Goal: Task Accomplishment & Management: Use online tool/utility

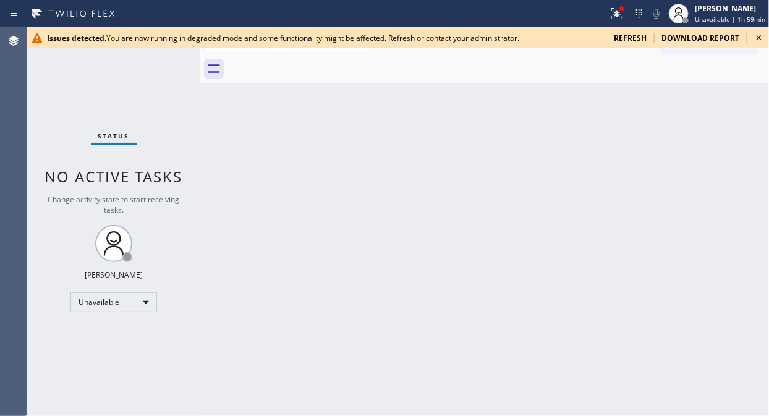
click at [93, 90] on div "Status No active tasks Change activity state to start receiving tasks. [PERSON_…" at bounding box center [113, 221] width 173 height 389
click at [761, 36] on icon at bounding box center [758, 37] width 5 height 5
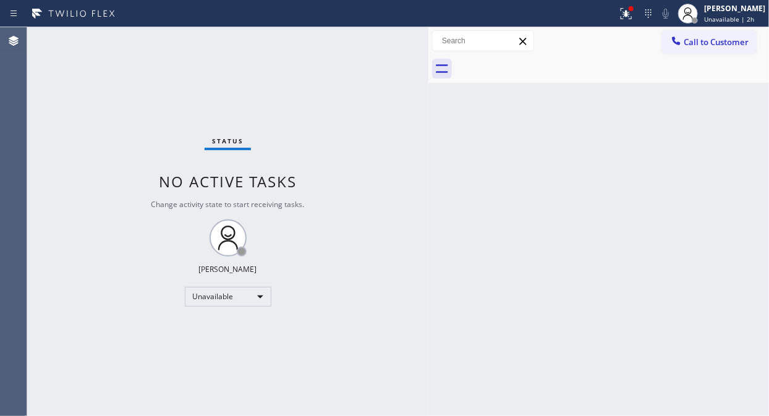
drag, startPoint x: 200, startPoint y: 95, endPoint x: 429, endPoint y: 178, distance: 244.5
click at [428, 178] on div at bounding box center [428, 221] width 0 height 389
click at [692, 33] on button "Call to Customer" at bounding box center [709, 41] width 95 height 23
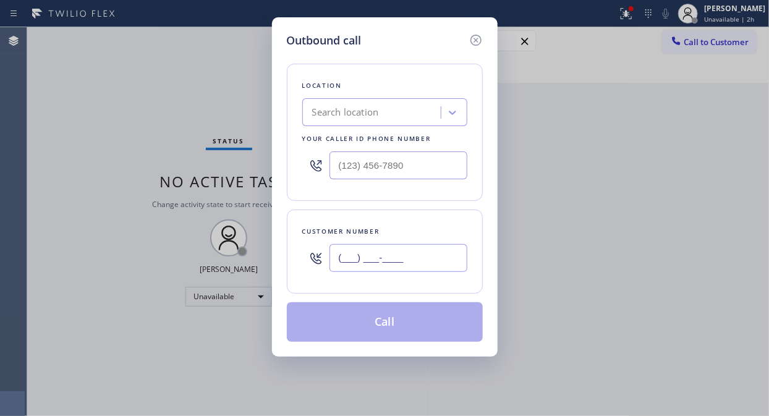
click at [358, 246] on input "(___) ___-____" at bounding box center [398, 258] width 138 height 28
paste input "212) 365-0593"
type input "[PHONE_NUMBER]"
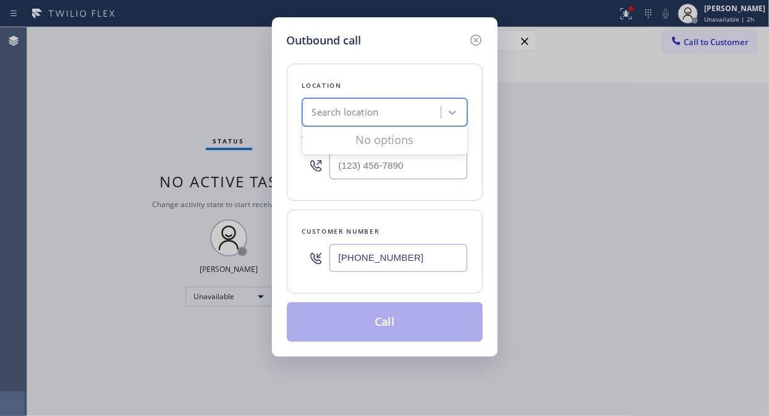
click at [394, 112] on div "Search location" at bounding box center [373, 113] width 135 height 22
type input "5 star appliance repair"
click at [313, 109] on input "5 star appliance repair" at bounding box center [358, 113] width 93 height 11
click at [351, 110] on input "5 star appliance repair" at bounding box center [358, 113] width 93 height 11
click at [391, 110] on input "5 star appliance repair" at bounding box center [358, 113] width 93 height 11
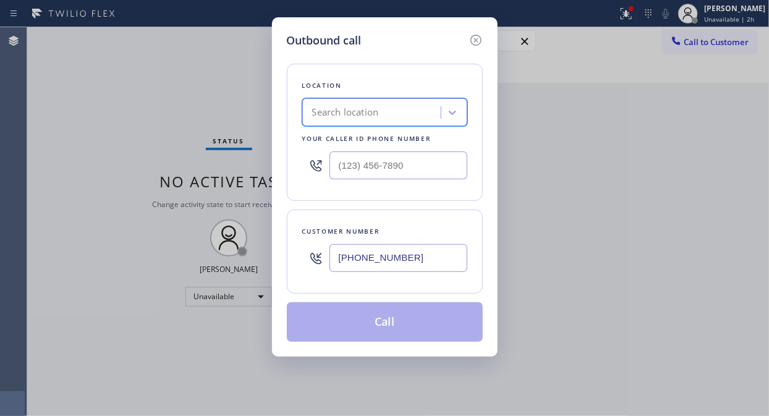
drag, startPoint x: 419, startPoint y: 108, endPoint x: 378, endPoint y: 108, distance: 40.8
click at [378, 108] on div "Search location" at bounding box center [373, 113] width 135 height 22
type input "5 Star Appliance repair"
click at [473, 38] on icon at bounding box center [475, 40] width 15 height 15
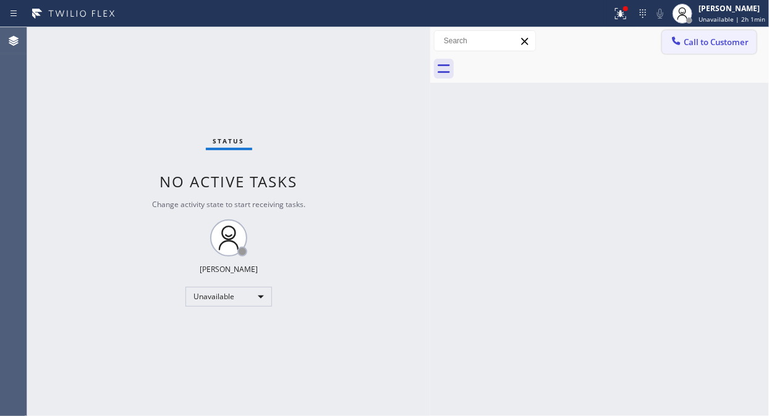
click at [683, 43] on button "Call to Customer" at bounding box center [709, 41] width 95 height 23
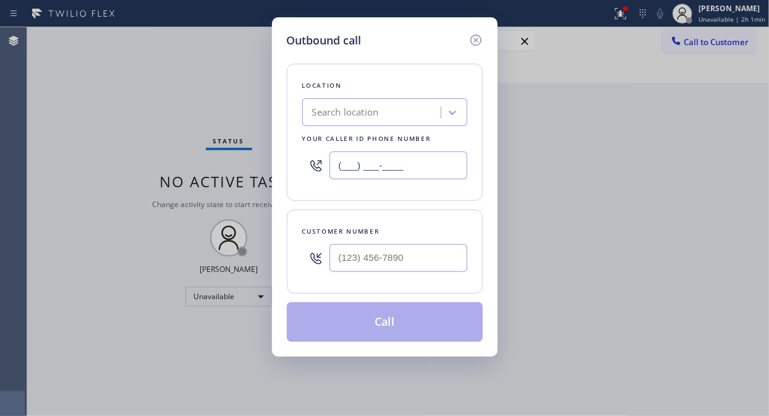
click at [334, 169] on input "(___) ___-____" at bounding box center [398, 165] width 138 height 28
paste input "855) 731-4952"
type input "[PHONE_NUMBER]"
click at [475, 39] on icon at bounding box center [475, 40] width 11 height 11
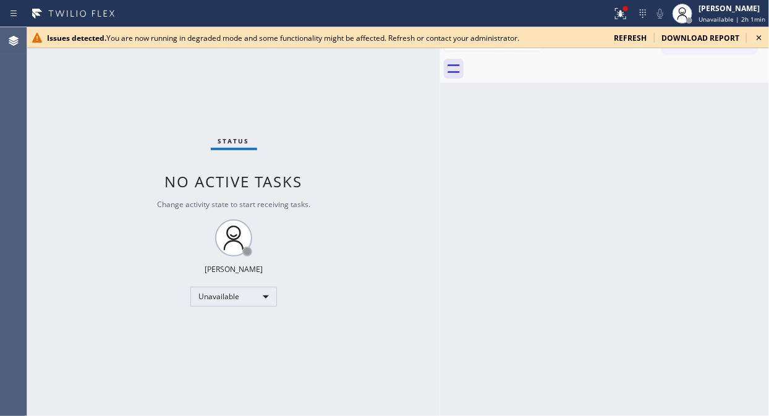
drag, startPoint x: 202, startPoint y: 111, endPoint x: 442, endPoint y: 143, distance: 241.8
click at [440, 143] on div at bounding box center [440, 221] width 0 height 389
drag, startPoint x: 441, startPoint y: 81, endPoint x: 421, endPoint y: 88, distance: 20.3
click at [421, 88] on div at bounding box center [421, 221] width 0 height 389
click at [623, 43] on div "Issues detected. You are now running in degraded mode and some functionality mi…" at bounding box center [397, 37] width 741 height 21
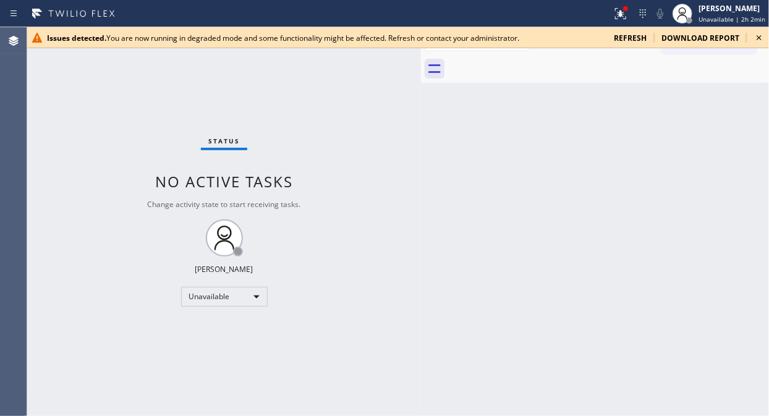
click at [623, 40] on span "refresh" at bounding box center [630, 38] width 33 height 11
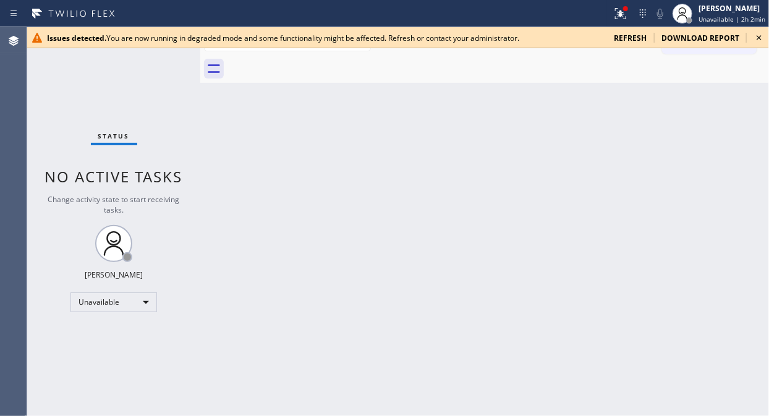
click at [79, 108] on div "Status No active tasks Change activity state to start receiving tasks. [PERSON_…" at bounding box center [113, 221] width 173 height 389
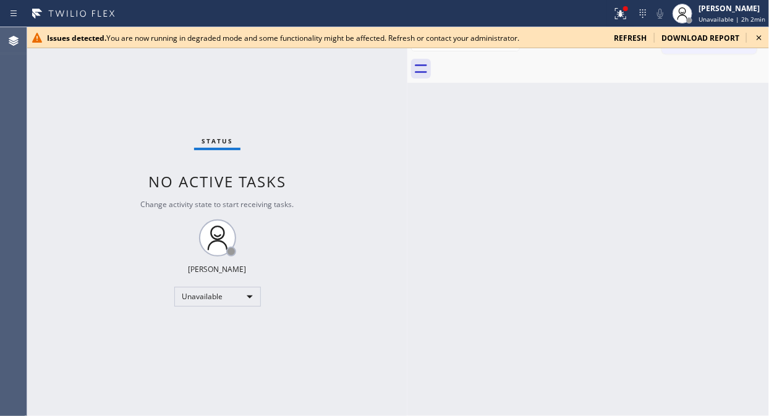
drag, startPoint x: 198, startPoint y: 109, endPoint x: 416, endPoint y: 170, distance: 226.9
click at [407, 170] on div at bounding box center [407, 221] width 0 height 389
click at [758, 36] on icon at bounding box center [758, 37] width 15 height 15
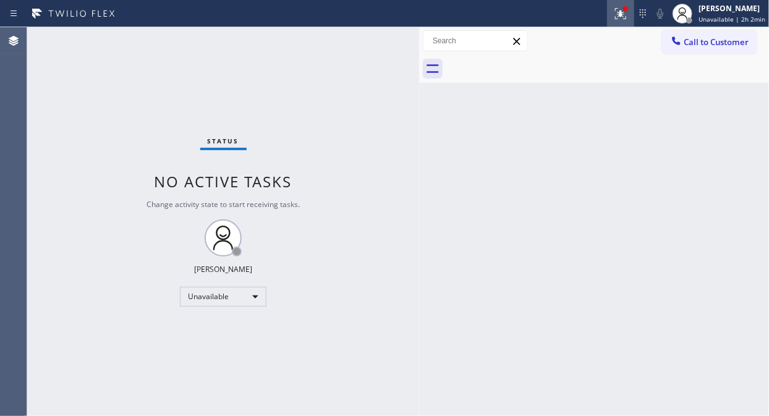
click at [622, 14] on icon at bounding box center [618, 12] width 7 height 9
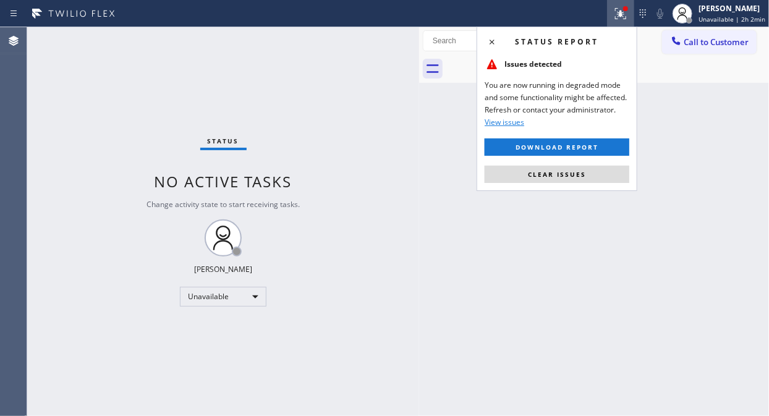
click at [591, 175] on button "Clear issues" at bounding box center [556, 174] width 145 height 17
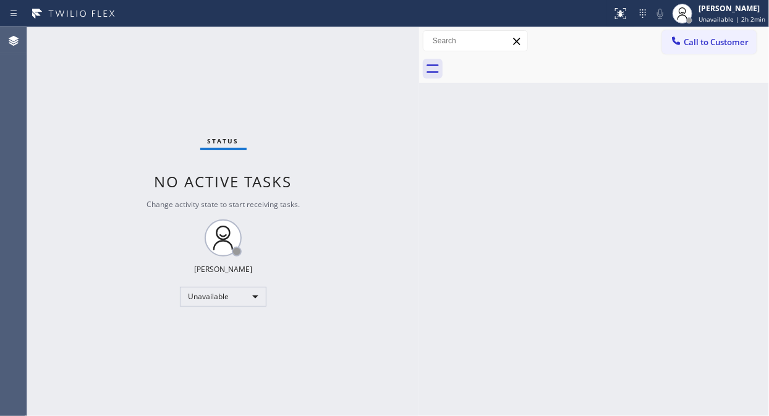
drag, startPoint x: 82, startPoint y: 96, endPoint x: 389, endPoint y: 82, distance: 307.4
click at [83, 96] on div "Status No active tasks Change activity state to start receiving tasks. [PERSON_…" at bounding box center [223, 221] width 392 height 389
click at [709, 51] on button "Call to Customer" at bounding box center [709, 41] width 95 height 23
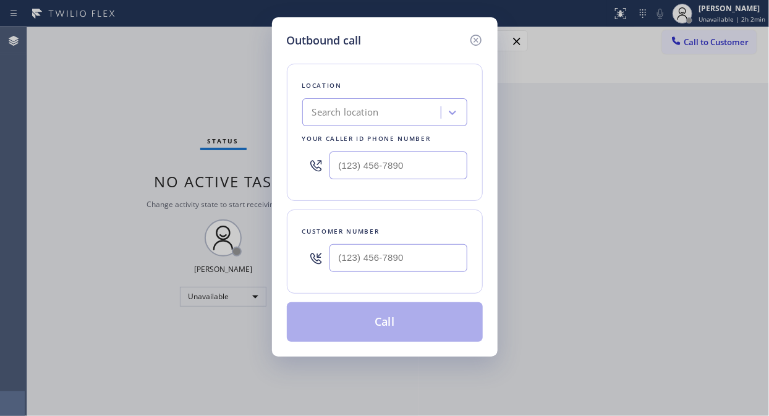
click at [361, 116] on div "Search location" at bounding box center [345, 113] width 67 height 14
click at [337, 171] on input "(___) ___-____" at bounding box center [398, 165] width 138 height 28
paste input "855) 731-4952"
type input "[PHONE_NUMBER]"
click at [332, 256] on input "(___) ___-____" at bounding box center [398, 258] width 138 height 28
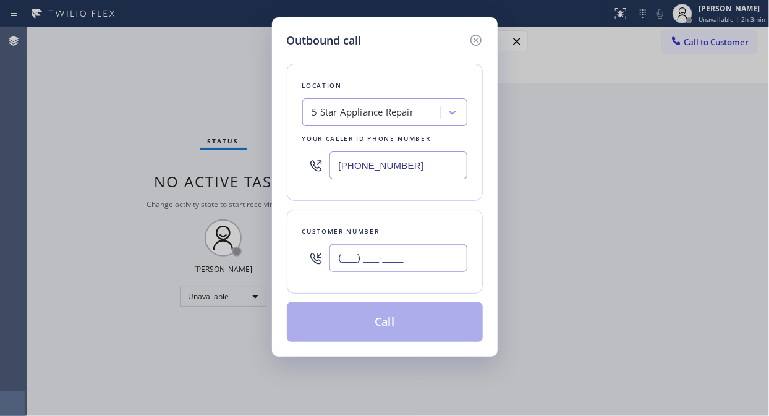
paste input "310) 498-4788"
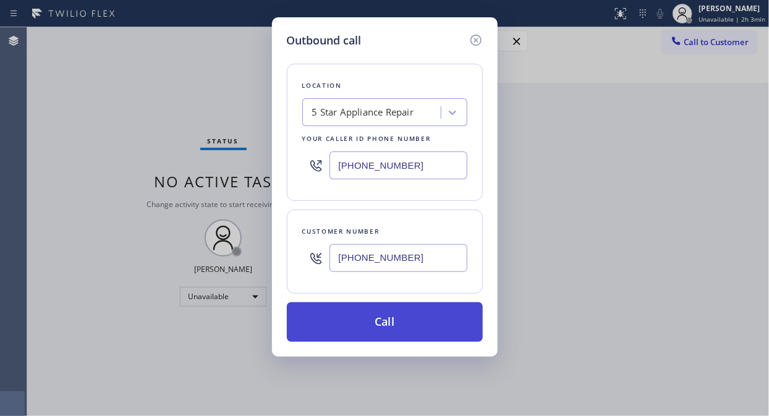
click at [415, 326] on button "Call" at bounding box center [385, 322] width 196 height 40
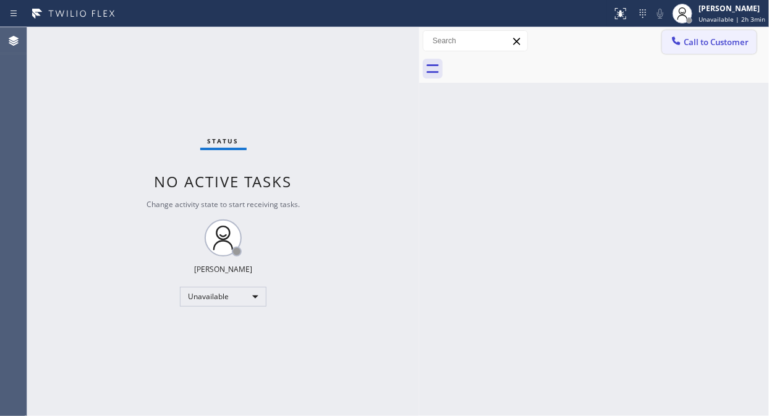
click at [681, 44] on icon at bounding box center [676, 41] width 12 height 12
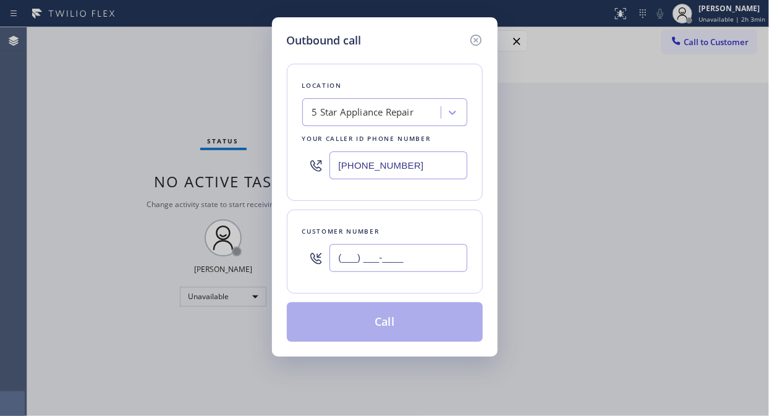
click at [374, 261] on input "(___) ___-____" at bounding box center [398, 258] width 138 height 28
paste input "310) 498-4788"
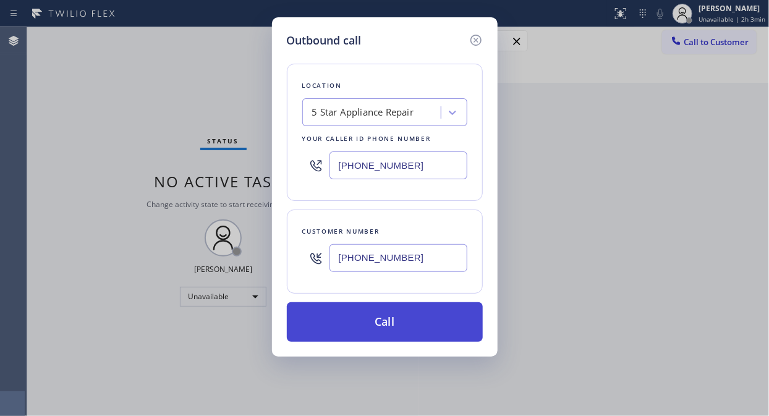
click at [416, 329] on button "Call" at bounding box center [385, 322] width 196 height 40
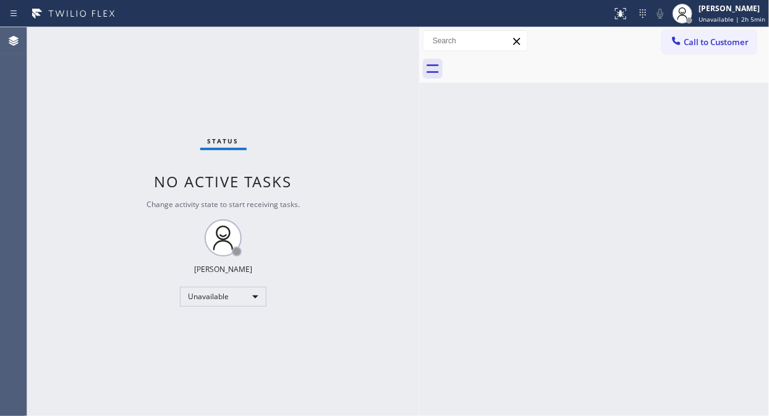
click at [98, 106] on div "Status No active tasks Change activity state to start receiving tasks. [PERSON_…" at bounding box center [223, 221] width 392 height 389
click at [709, 39] on span "Call to Customer" at bounding box center [715, 41] width 65 height 11
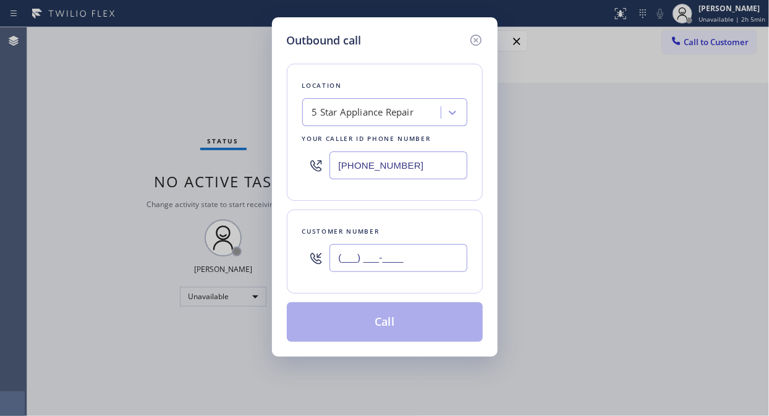
click at [352, 269] on input "(___) ___-____" at bounding box center [398, 258] width 138 height 28
paste input "310) 498-4788"
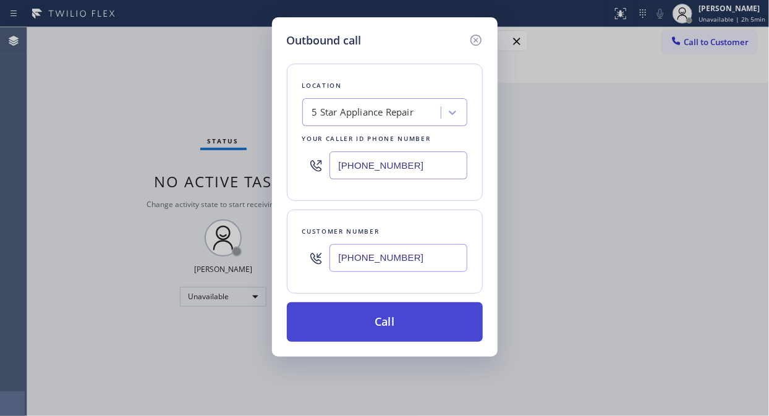
click at [397, 324] on button "Call" at bounding box center [385, 322] width 196 height 40
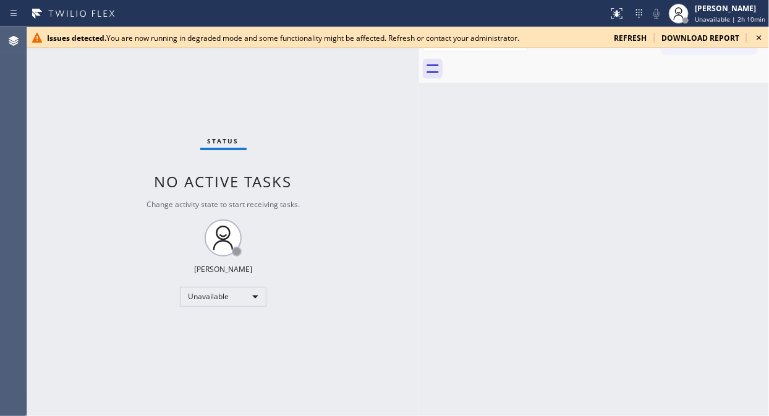
click at [96, 67] on div "Status No active tasks Change activity state to start receiving tasks. [PERSON_…" at bounding box center [223, 221] width 392 height 389
click at [759, 35] on icon at bounding box center [758, 37] width 15 height 15
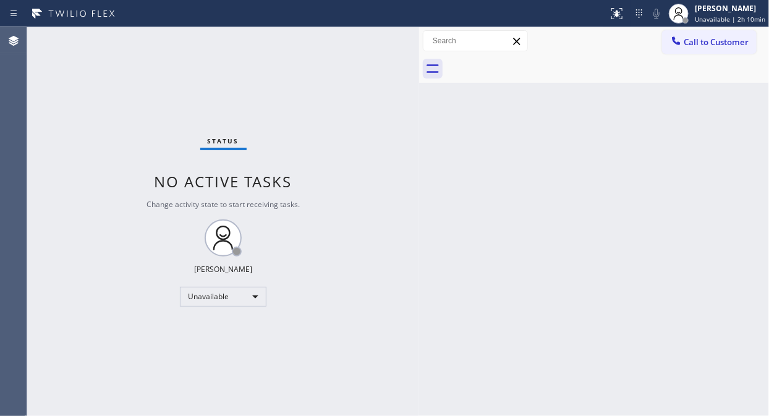
drag, startPoint x: 696, startPoint y: 41, endPoint x: 559, endPoint y: 108, distance: 152.2
click at [697, 41] on span "Call to Customer" at bounding box center [715, 41] width 65 height 11
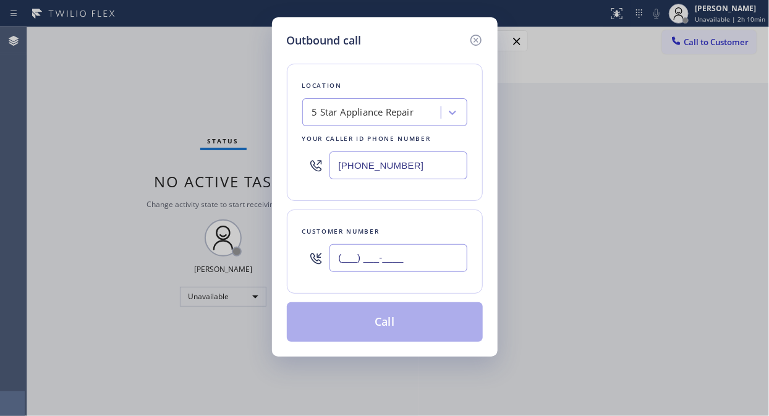
click at [365, 266] on input "(___) ___-____" at bounding box center [398, 258] width 138 height 28
paste input "310) 498-4788"
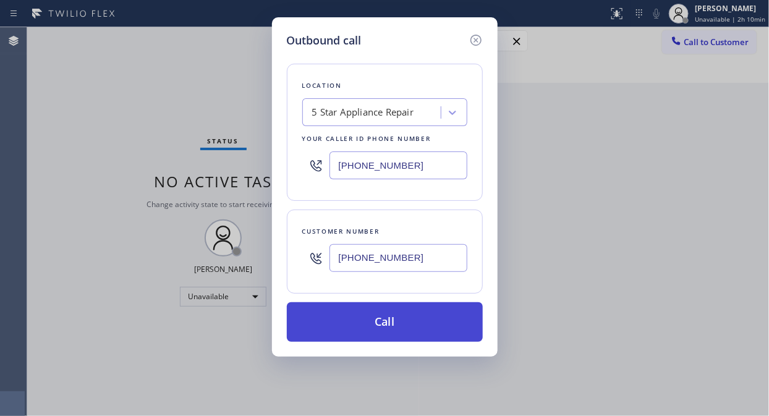
click at [386, 322] on button "Call" at bounding box center [385, 322] width 196 height 40
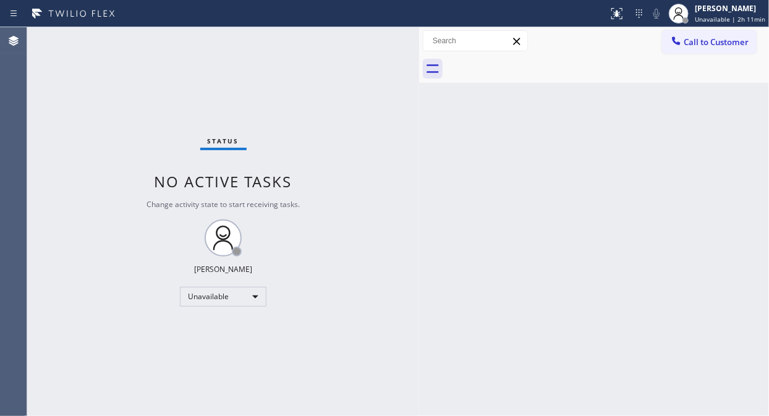
click at [121, 144] on div "Status No active tasks Change activity state to start receiving tasks. [PERSON_…" at bounding box center [223, 221] width 392 height 389
drag, startPoint x: 72, startPoint y: 59, endPoint x: 233, endPoint y: 78, distance: 162.4
click at [72, 59] on div "Status No active tasks Change activity state to start receiving tasks. [PERSON_…" at bounding box center [223, 221] width 392 height 389
click at [678, 51] on button "Call to Customer" at bounding box center [709, 41] width 95 height 23
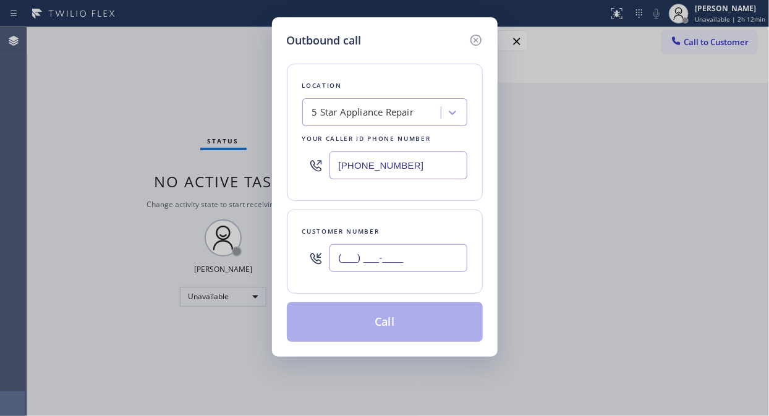
click at [342, 252] on input "(___) ___-____" at bounding box center [398, 258] width 138 height 28
paste input "760) 802-7910"
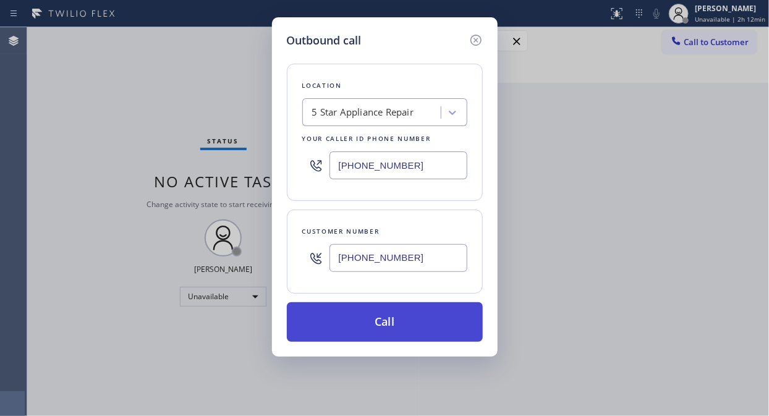
type input "[PHONE_NUMBER]"
click at [399, 322] on button "Call" at bounding box center [385, 322] width 196 height 40
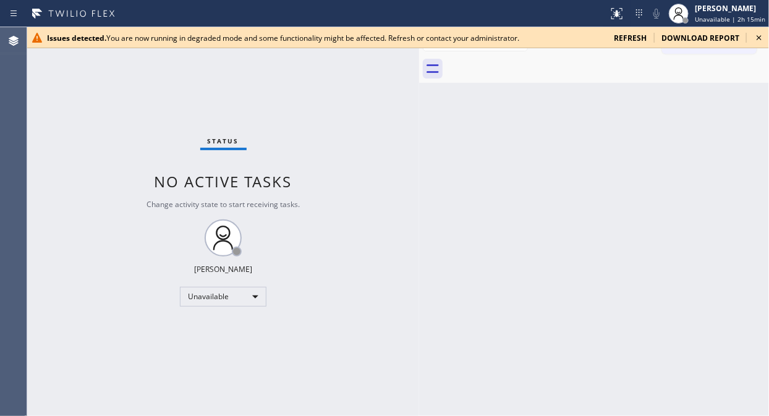
click at [756, 37] on icon at bounding box center [758, 37] width 15 height 15
click at [759, 36] on icon at bounding box center [758, 37] width 15 height 15
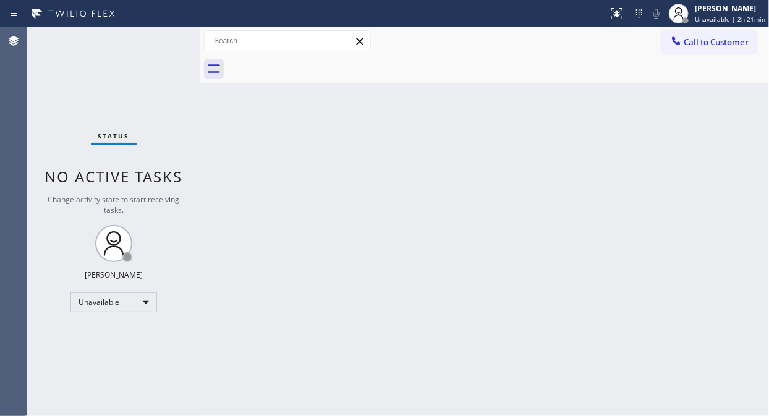
drag, startPoint x: 70, startPoint y: 114, endPoint x: 201, endPoint y: 93, distance: 132.8
click at [72, 114] on div "Status No active tasks Change activity state to start receiving tasks. [PERSON_…" at bounding box center [113, 221] width 173 height 389
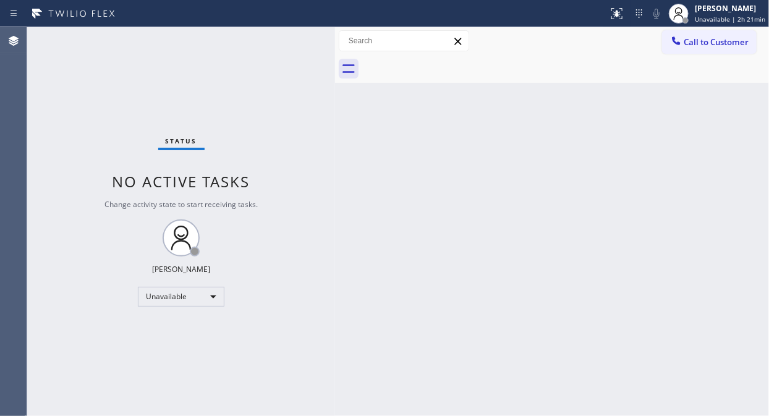
drag, startPoint x: 201, startPoint y: 93, endPoint x: 437, endPoint y: 164, distance: 246.7
click at [335, 156] on div at bounding box center [335, 221] width 0 height 389
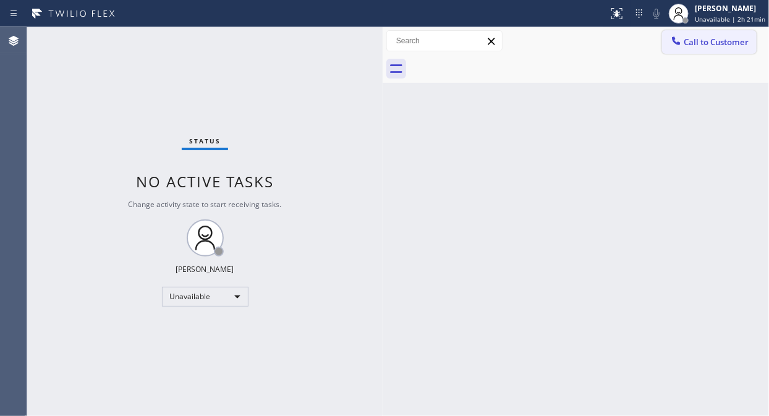
click at [707, 50] on button "Call to Customer" at bounding box center [709, 41] width 95 height 23
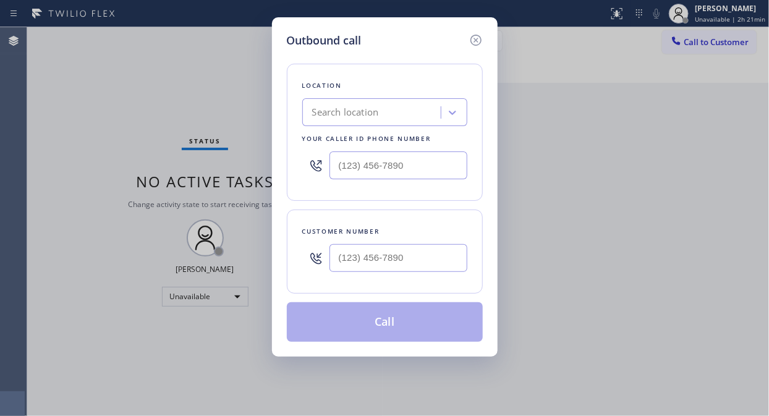
click at [361, 120] on div "Search location" at bounding box center [373, 113] width 135 height 22
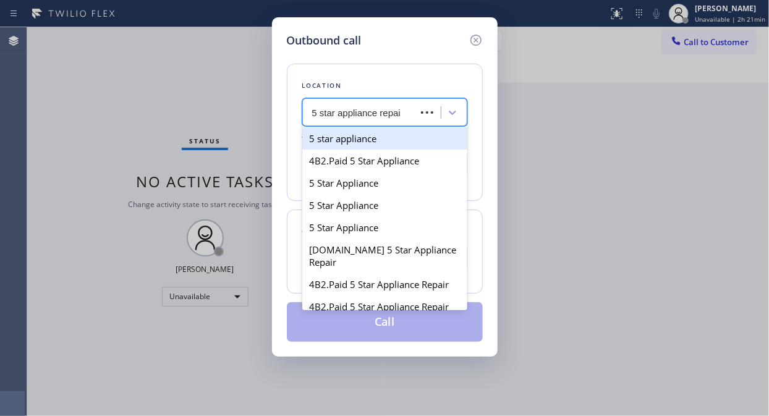
type input "5 star appliance repair"
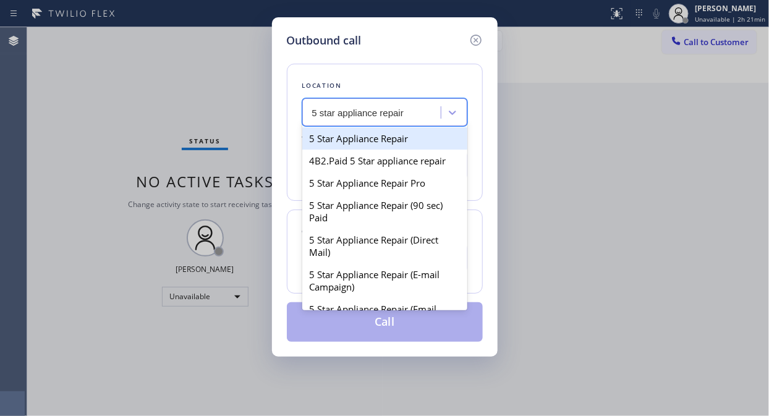
click at [368, 137] on div "5 Star Appliance Repair" at bounding box center [384, 138] width 165 height 22
type input "[PHONE_NUMBER]"
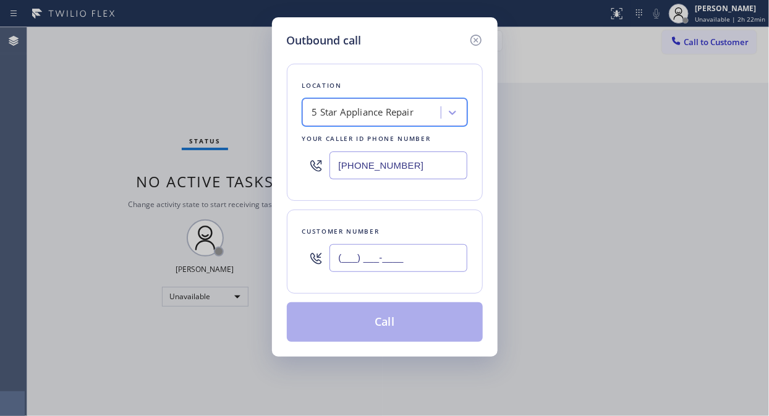
click at [349, 259] on input "(___) ___-____" at bounding box center [398, 258] width 138 height 28
paste input "310) 498-4788"
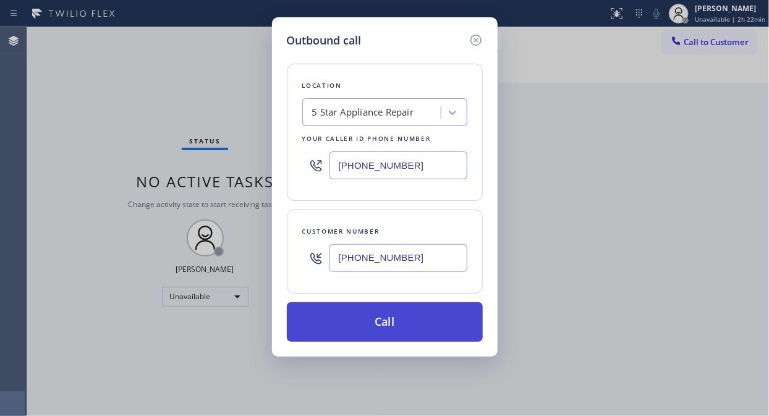
type input "[PHONE_NUMBER]"
click at [381, 316] on button "Call" at bounding box center [385, 322] width 196 height 40
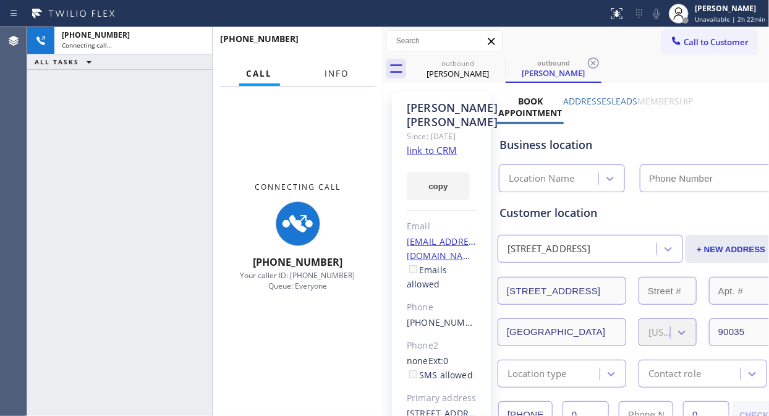
click at [337, 75] on span "Info" at bounding box center [337, 73] width 24 height 11
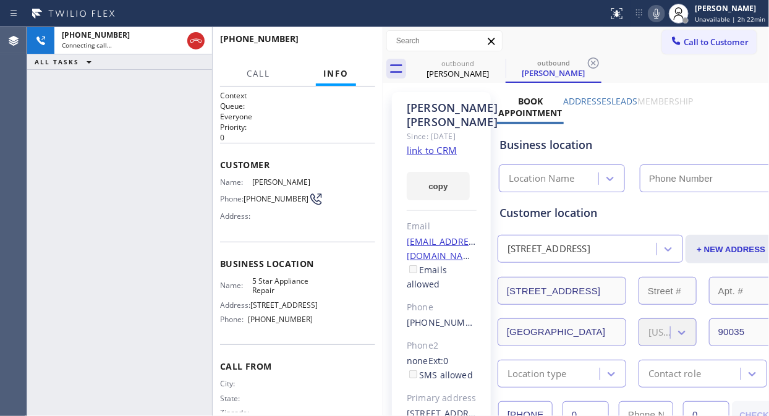
click at [664, 11] on icon at bounding box center [656, 13] width 15 height 15
type input "[PHONE_NUMBER]"
click at [54, 93] on div "[PHONE_NUMBER] Live | 00:05 ALL TASKS ALL TASKS ACTIVE TASKS TASKS IN WRAP UP" at bounding box center [119, 221] width 185 height 389
click at [329, 46] on span "HANG UP" at bounding box center [346, 44] width 38 height 9
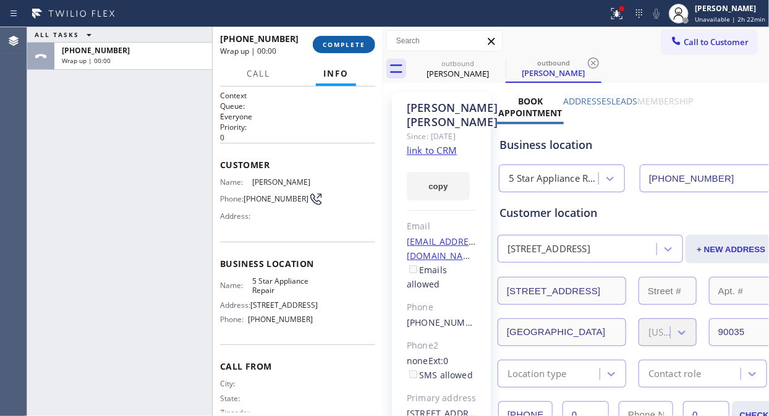
click at [329, 46] on span "COMPLETE" at bounding box center [344, 44] width 43 height 9
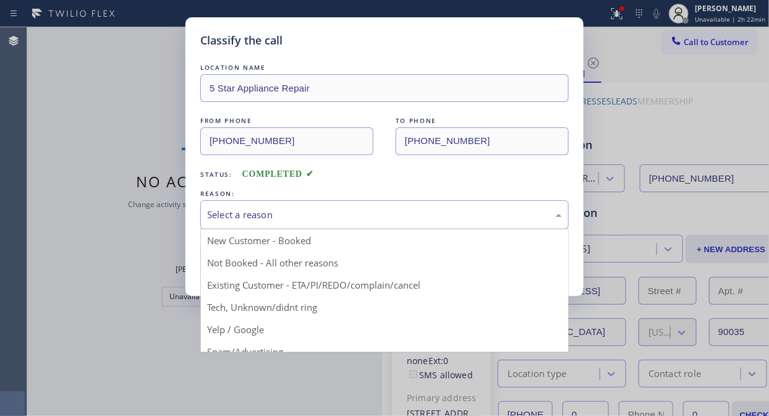
click at [323, 220] on div "Select a reason" at bounding box center [384, 215] width 355 height 14
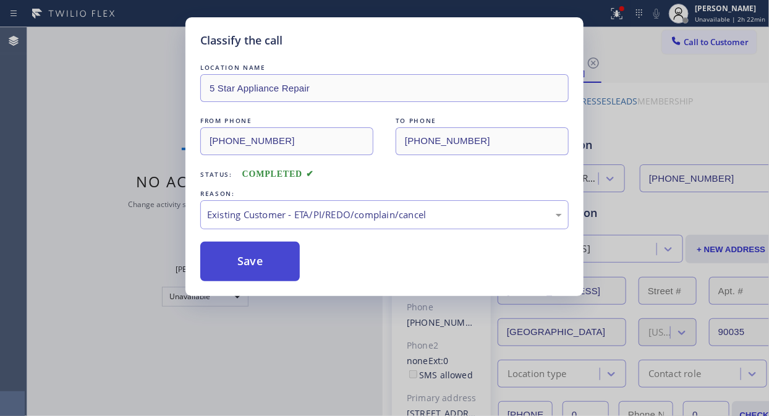
click at [263, 266] on button "Save" at bounding box center [249, 262] width 99 height 40
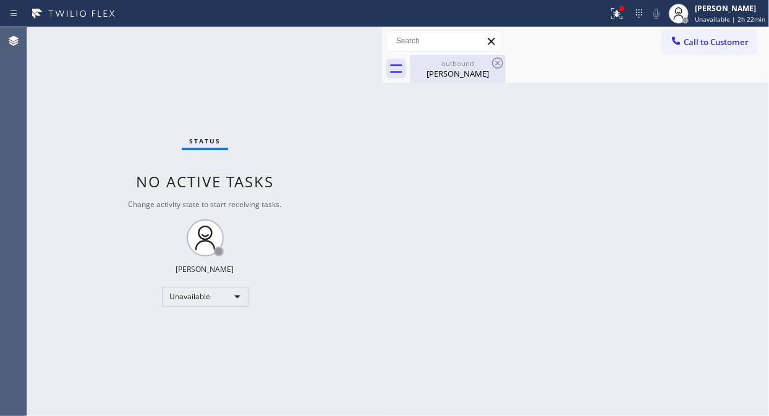
click at [462, 69] on div "[PERSON_NAME]" at bounding box center [457, 73] width 93 height 11
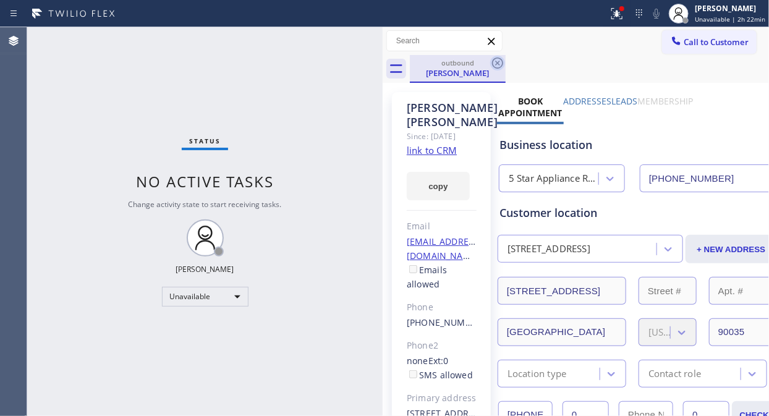
click at [502, 60] on icon at bounding box center [497, 62] width 11 height 11
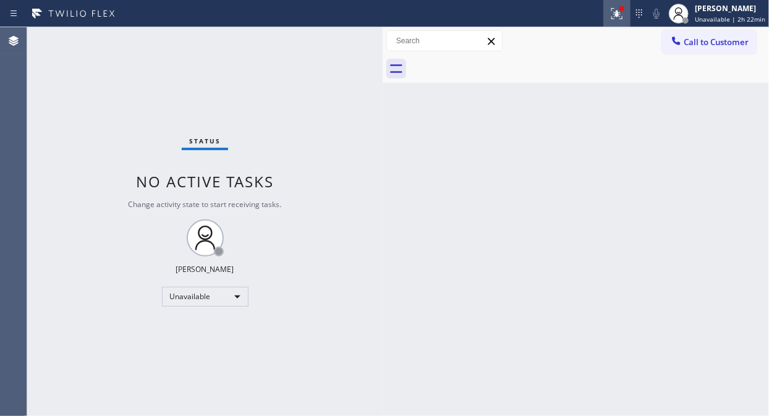
click at [618, 19] on icon at bounding box center [616, 13] width 15 height 15
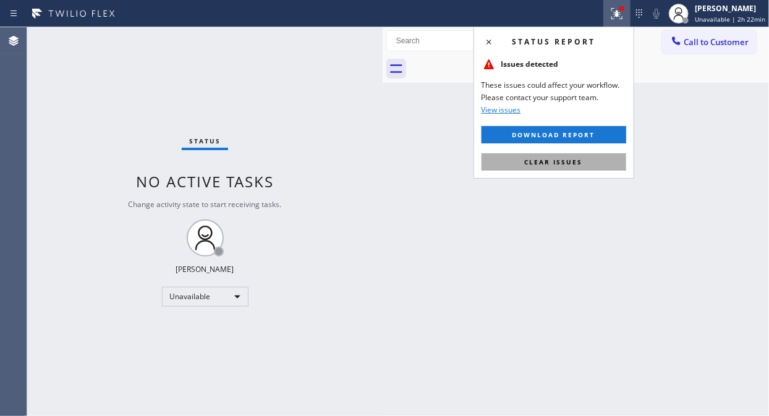
click at [585, 161] on button "Clear issues" at bounding box center [553, 161] width 145 height 17
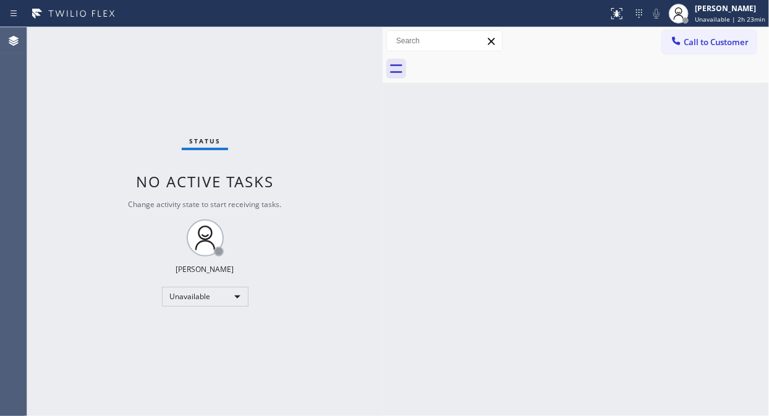
drag, startPoint x: 65, startPoint y: 167, endPoint x: 387, endPoint y: 102, distance: 327.8
click at [65, 166] on div "Status No active tasks Change activity state to start receiving tasks. [PERSON_…" at bounding box center [204, 221] width 355 height 389
click at [704, 41] on span "Call to Customer" at bounding box center [715, 41] width 65 height 11
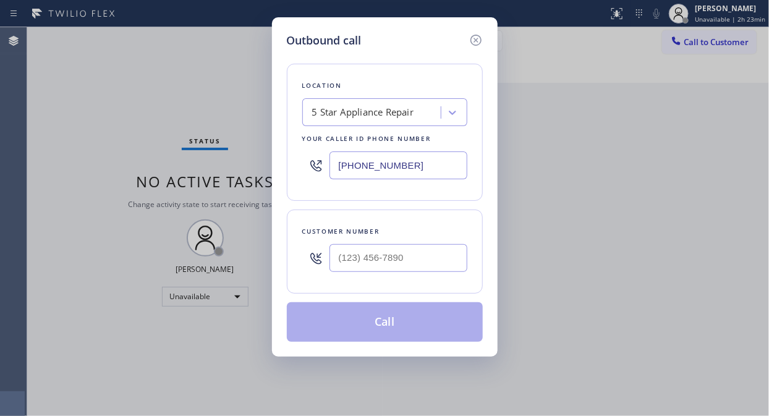
click at [336, 169] on input "[PHONE_NUMBER]" at bounding box center [398, 165] width 138 height 28
paste input "646) 768-0648"
type input "[PHONE_NUMBER]"
click at [57, 127] on div "Outbound call Location Alliance HVAC [GEOGRAPHIC_DATA] Your caller id phone num…" at bounding box center [384, 208] width 769 height 416
click at [332, 259] on input "(___) ___-____" at bounding box center [398, 258] width 138 height 28
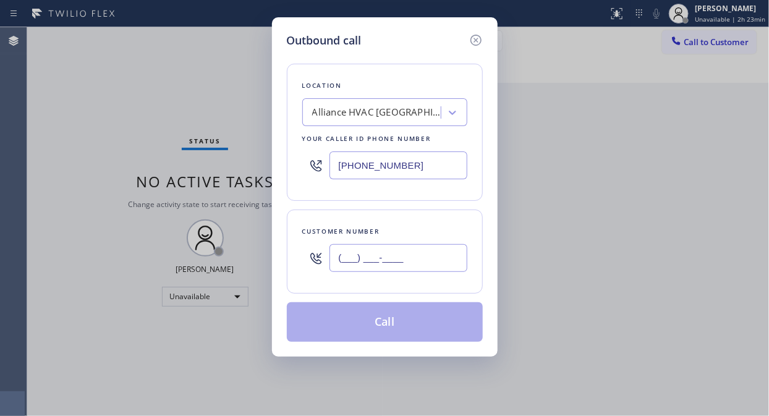
paste input "646) 819-5910"
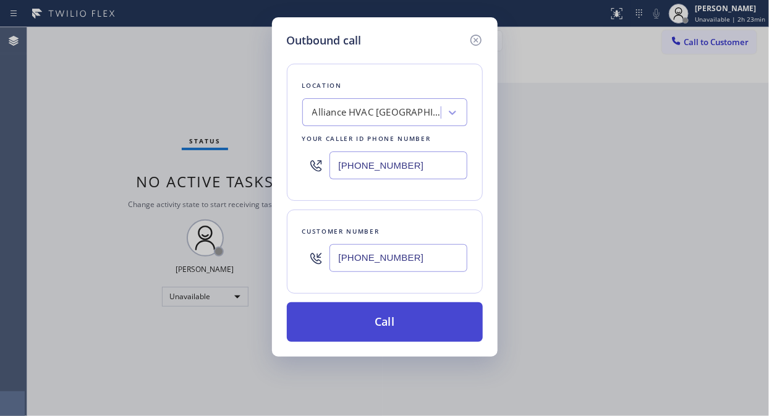
type input "[PHONE_NUMBER]"
click at [384, 317] on button "Call" at bounding box center [385, 322] width 196 height 40
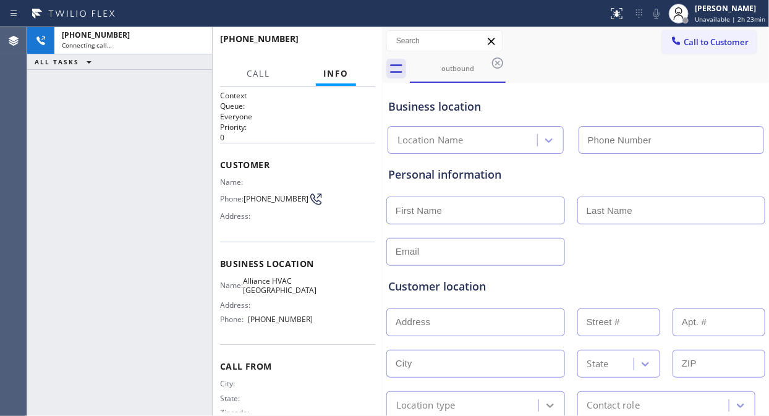
type input "[PHONE_NUMBER]"
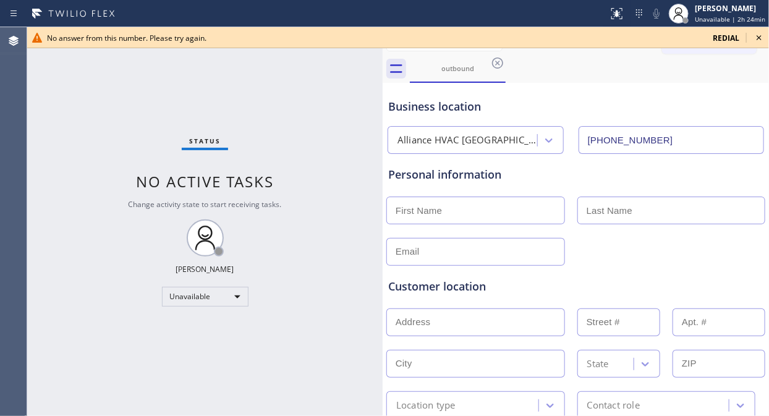
click at [75, 103] on div "Status No active tasks Change activity state to start receiving tasks. [PERSON_…" at bounding box center [204, 221] width 355 height 389
click at [54, 103] on div "Status No active tasks Change activity state to start receiving tasks. [PERSON_…" at bounding box center [204, 221] width 355 height 389
click at [761, 38] on icon at bounding box center [758, 37] width 15 height 15
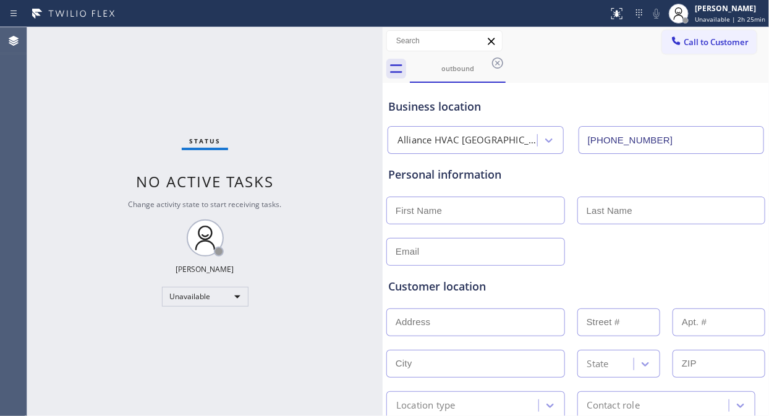
click at [65, 133] on div "Status No active tasks Change activity state to start receiving tasks. [PERSON_…" at bounding box center [204, 221] width 355 height 389
click at [670, 35] on icon at bounding box center [676, 41] width 12 height 12
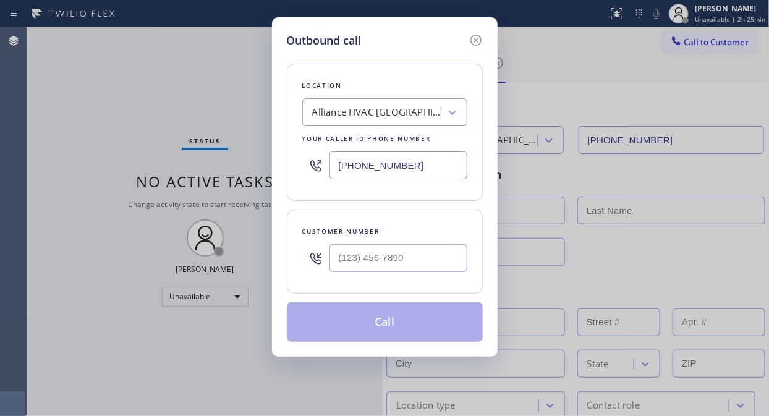
click at [332, 167] on input "[PHONE_NUMBER]" at bounding box center [398, 165] width 138 height 28
paste input "855) 731-4952"
type input "[PHONE_NUMBER]"
click at [54, 65] on div "Outbound call Location 5 Star Appliance Repair Your caller id phone number [PHO…" at bounding box center [384, 208] width 769 height 416
click at [350, 251] on input "(___) ___-____" at bounding box center [398, 258] width 138 height 28
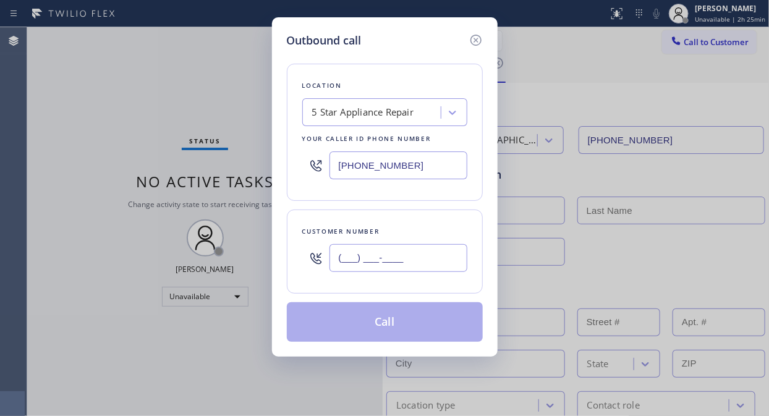
paste input "760) 802-7910"
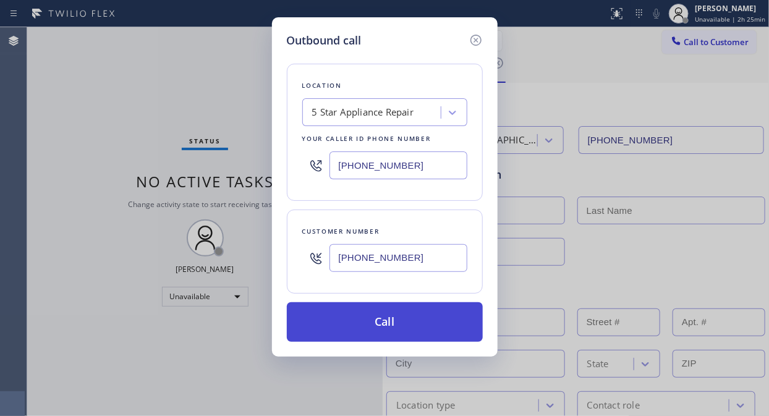
type input "[PHONE_NUMBER]"
click at [398, 324] on button "Call" at bounding box center [385, 322] width 196 height 40
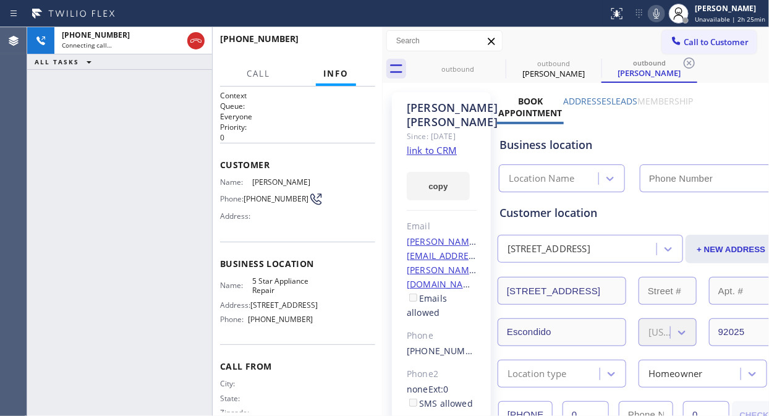
click at [439, 156] on link "link to CRM" at bounding box center [432, 150] width 50 height 12
type input "[PHONE_NUMBER]"
click at [64, 109] on div "[PHONE_NUMBER] Live | 00:00 ALL TASKS ALL TASKS ACTIVE TASKS TASKS IN WRAP UP" at bounding box center [119, 221] width 185 height 389
click at [71, 132] on div "[PHONE_NUMBER] Live | 00:04 ALL TASKS ALL TASKS ACTIVE TASKS TASKS IN WRAP UP" at bounding box center [119, 221] width 185 height 389
click at [60, 128] on div "[PHONE_NUMBER] Live | 00:14 ALL TASKS ALL TASKS ACTIVE TASKS TASKS IN WRAP UP" at bounding box center [119, 221] width 185 height 389
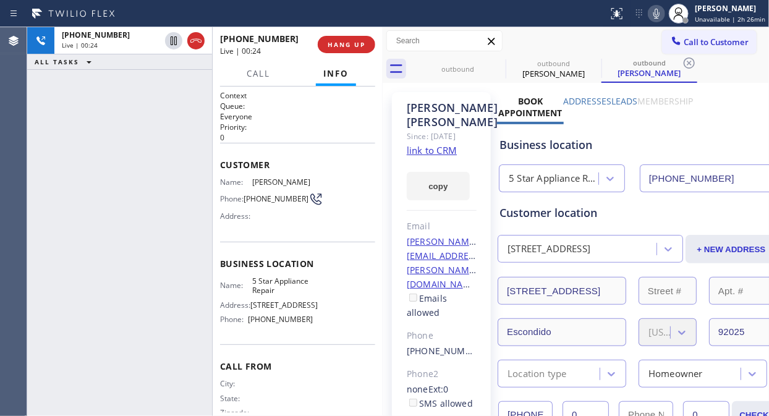
click at [54, 124] on div "[PHONE_NUMBER] Live | 00:24 ALL TASKS ALL TASKS ACTIVE TASKS TASKS IN WRAP UP" at bounding box center [119, 221] width 185 height 389
click at [347, 41] on span "HANG UP" at bounding box center [346, 44] width 38 height 9
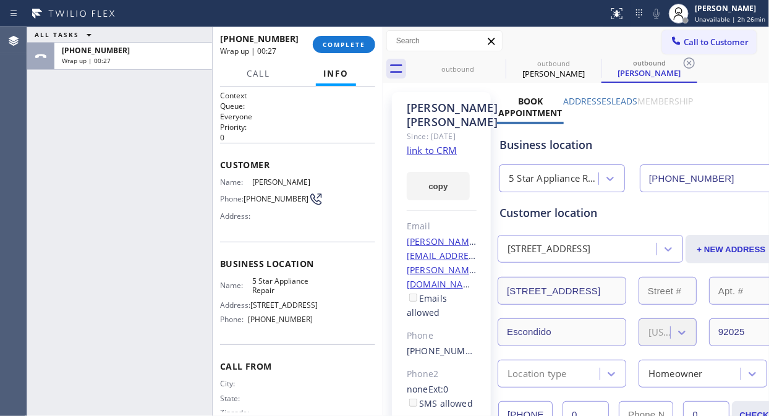
click at [68, 118] on div "ALL TASKS ALL TASKS ACTIVE TASKS TASKS IN WRAP UP [PHONE_NUMBER] Wrap up | 00:27" at bounding box center [119, 221] width 185 height 389
click at [360, 44] on span "COMPLETE" at bounding box center [344, 44] width 43 height 9
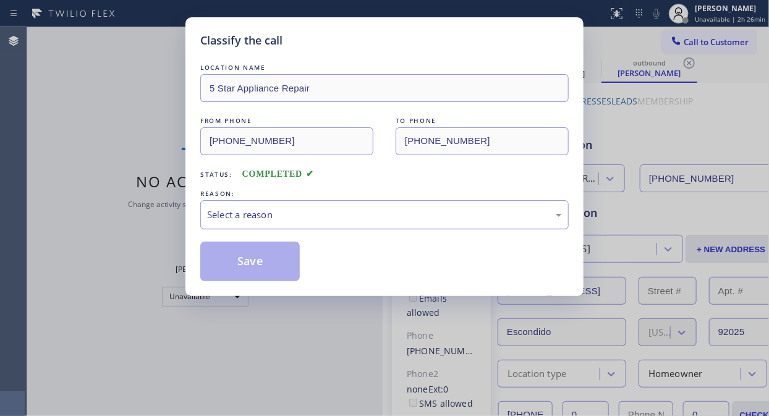
click at [358, 214] on div "Select a reason" at bounding box center [384, 215] width 355 height 14
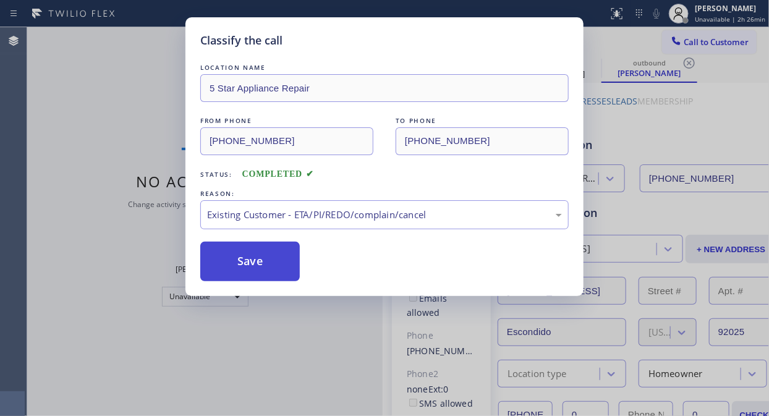
click at [249, 254] on button "Save" at bounding box center [249, 262] width 99 height 40
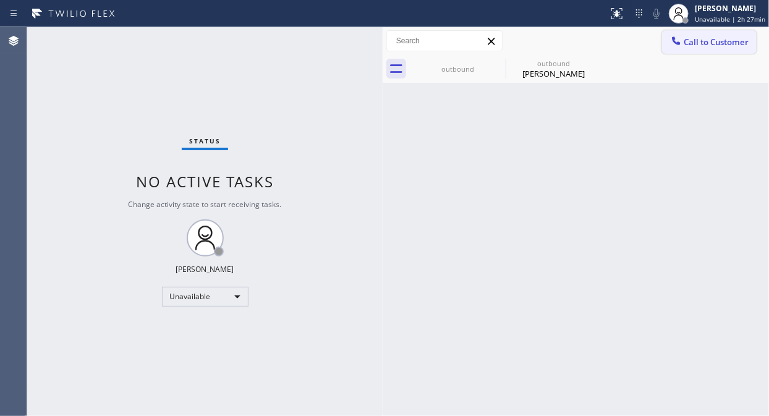
click at [664, 47] on button "Call to Customer" at bounding box center [709, 41] width 95 height 23
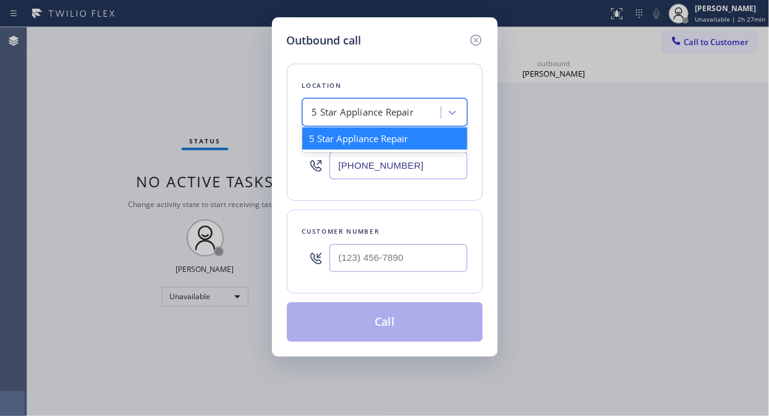
click at [373, 122] on div "5 Star Appliance Repair" at bounding box center [373, 113] width 135 height 22
paste input "[US_STATE] Appliance Repair Yonkers"
type input "[US_STATE] Appliance Repair Yonkers"
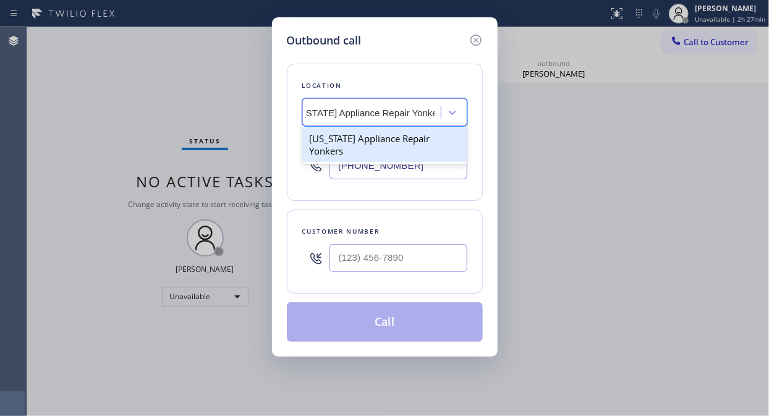
click at [373, 142] on div "[US_STATE] Appliance Repair Yonkers" at bounding box center [384, 144] width 165 height 35
type input "[PHONE_NUMBER]"
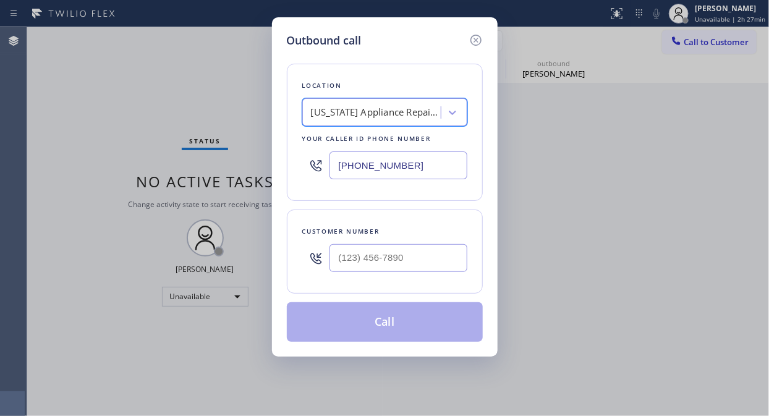
scroll to position [0, 1]
click at [339, 258] on input "(___) ___-____" at bounding box center [398, 258] width 138 height 28
paste input "646) 934-0323"
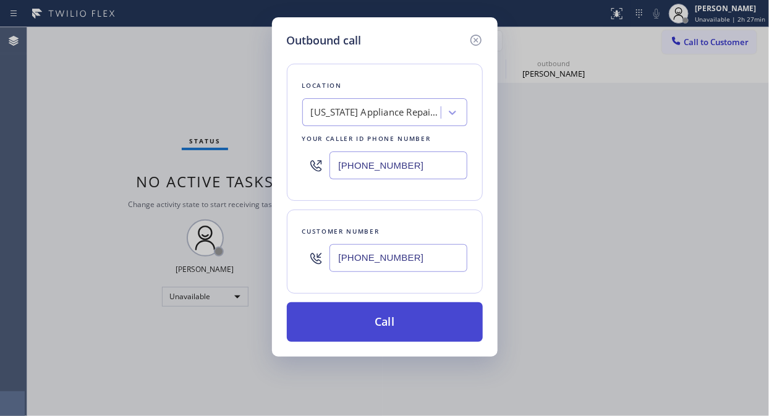
type input "[PHONE_NUMBER]"
click at [371, 313] on button "Call" at bounding box center [385, 322] width 196 height 40
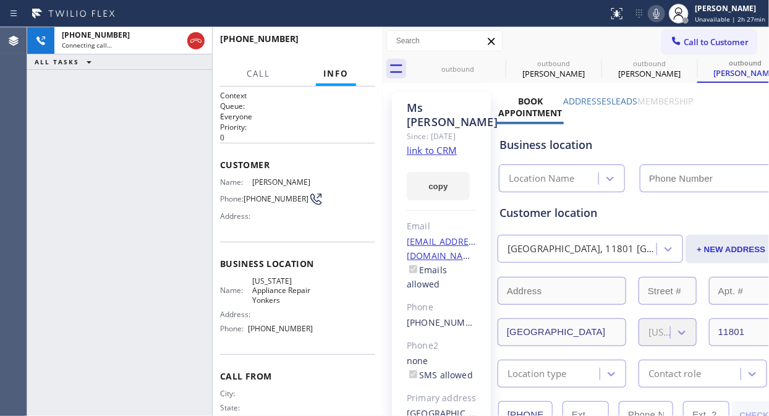
type input "[PHONE_NUMBER]"
click at [57, 114] on div "[PHONE_NUMBER] Connecting call… ALL TASKS ALL TASKS ACTIVE TASKS TASKS IN WRAP …" at bounding box center [119, 221] width 185 height 389
click at [491, 62] on icon at bounding box center [497, 63] width 15 height 15
type input "[PHONE_NUMBER]"
click at [0, 0] on icon at bounding box center [0, 0] width 0 height 0
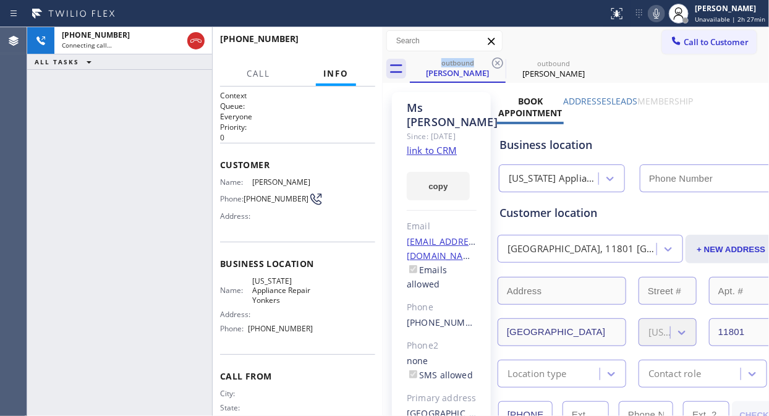
type input "[PHONE_NUMBER]"
click at [491, 62] on icon at bounding box center [497, 63] width 15 height 15
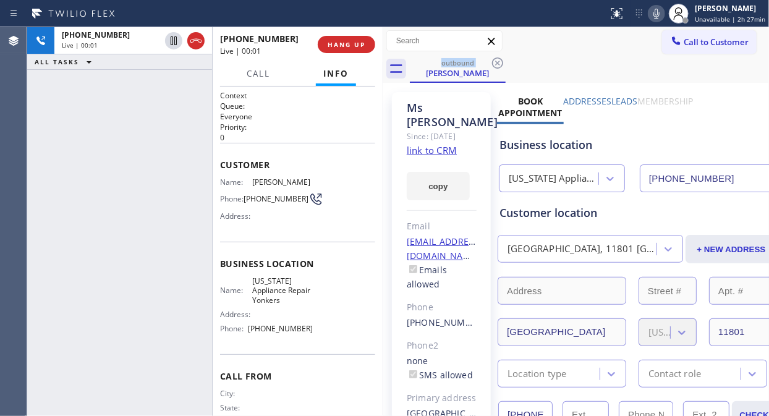
click at [657, 11] on icon at bounding box center [656, 13] width 15 height 15
click at [341, 41] on span "HANG UP" at bounding box center [346, 44] width 38 height 9
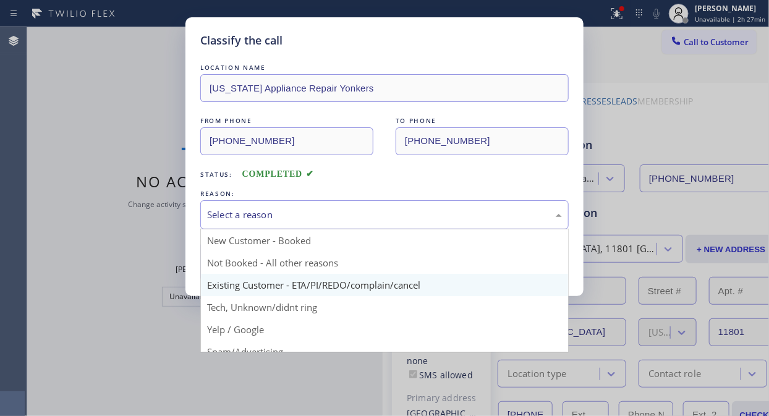
drag, startPoint x: 344, startPoint y: 221, endPoint x: 334, endPoint y: 285, distance: 64.5
click at [345, 221] on div "Select a reason" at bounding box center [384, 215] width 355 height 14
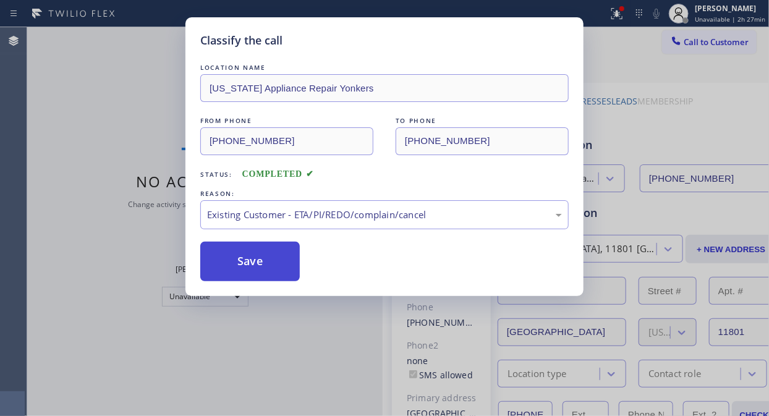
drag, startPoint x: 334, startPoint y: 277, endPoint x: 239, endPoint y: 272, distance: 94.7
drag, startPoint x: 238, startPoint y: 271, endPoint x: 572, endPoint y: 170, distance: 349.1
click at [245, 269] on button "Save" at bounding box center [249, 262] width 99 height 40
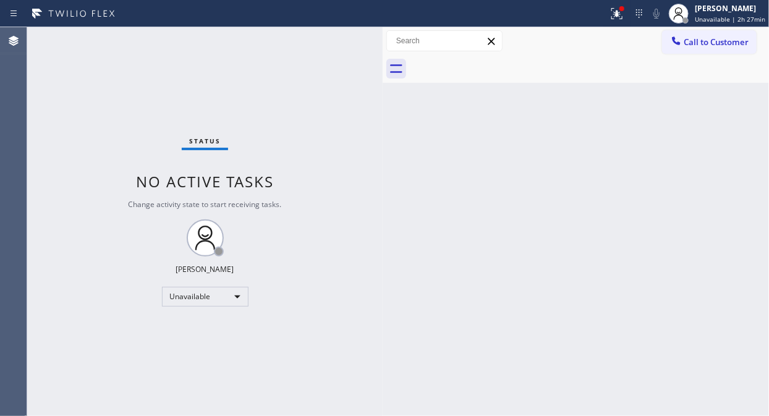
click at [717, 46] on span "Call to Customer" at bounding box center [715, 41] width 65 height 11
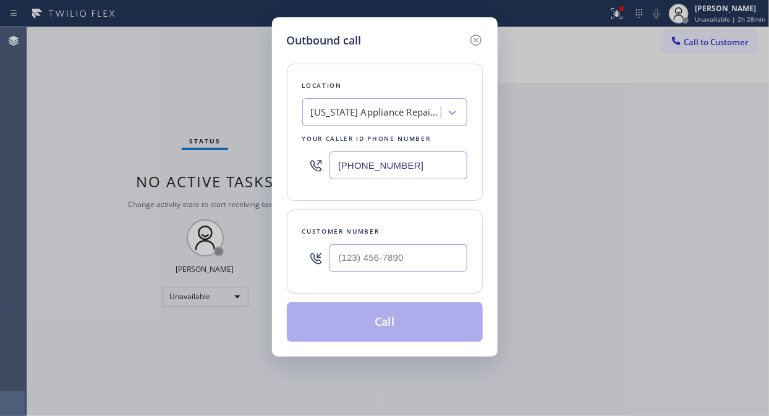
click at [335, 162] on input "[PHONE_NUMBER]" at bounding box center [398, 165] width 138 height 28
paste input "786) 305-5660"
type input "[PHONE_NUMBER]"
click at [65, 96] on div "Outbound call Location HVAC Alliance Expert Aventura Your caller id phone numbe…" at bounding box center [384, 208] width 769 height 416
click at [345, 260] on input "(___) ___-____" at bounding box center [398, 258] width 138 height 28
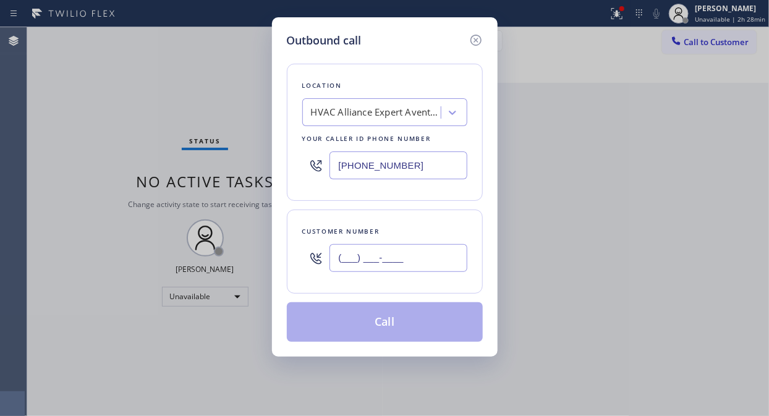
paste input "689) 208-3019"
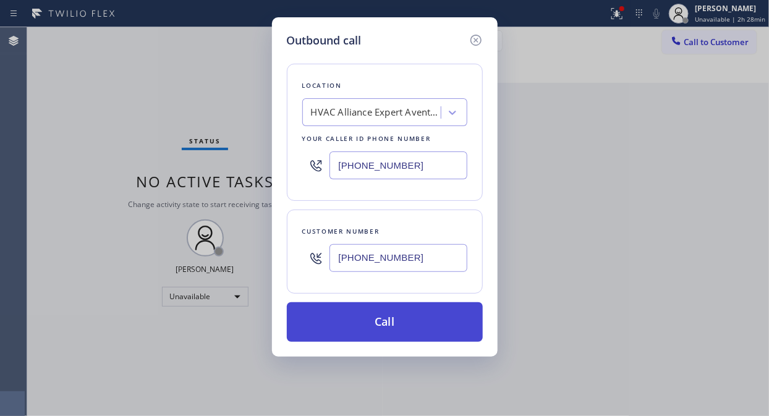
type input "[PHONE_NUMBER]"
click at [422, 336] on button "Call" at bounding box center [385, 322] width 196 height 40
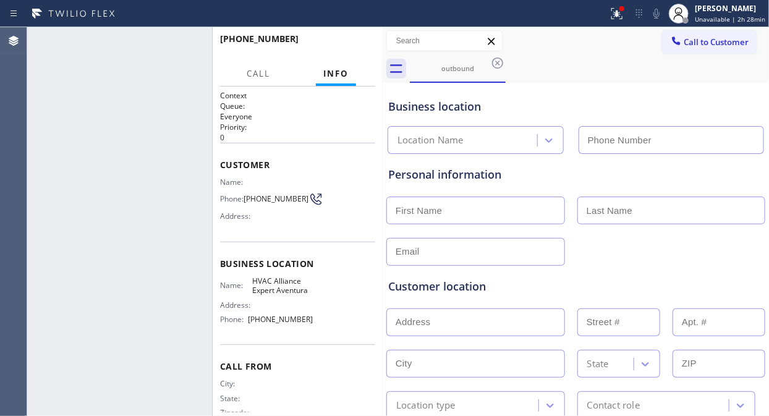
type input "[PHONE_NUMBER]"
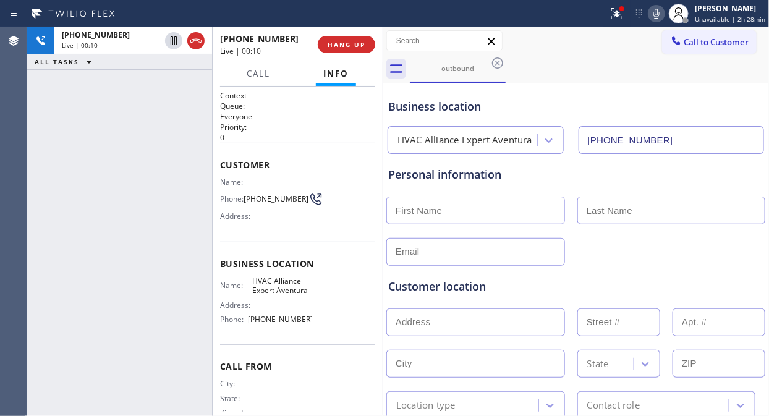
click at [60, 109] on div "[PHONE_NUMBER] Live | 00:10 ALL TASKS ALL TASKS ACTIVE TASKS TASKS IN WRAP UP" at bounding box center [119, 221] width 185 height 389
click at [344, 36] on button "HANG UP" at bounding box center [346, 44] width 57 height 17
click at [344, 45] on span "HANG UP" at bounding box center [346, 44] width 38 height 9
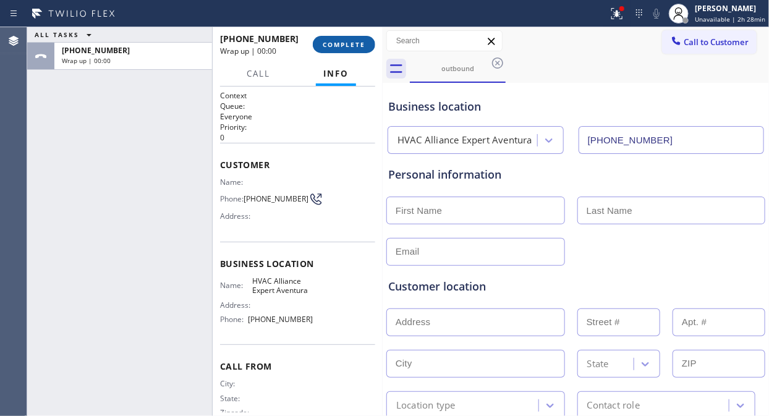
click at [344, 45] on span "COMPLETE" at bounding box center [344, 44] width 43 height 9
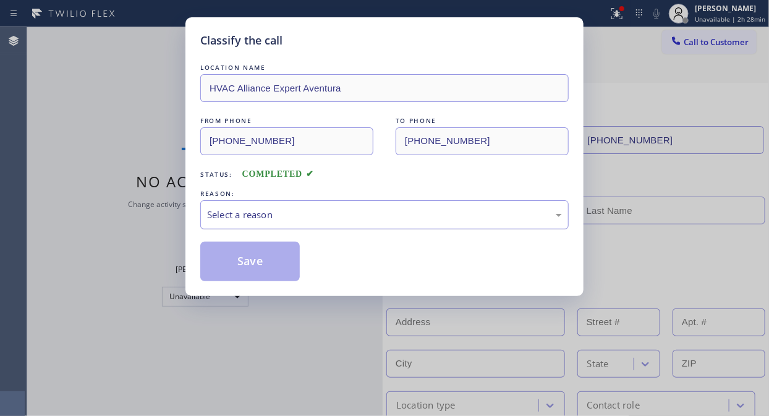
click at [245, 213] on div "Select a reason" at bounding box center [384, 215] width 355 height 14
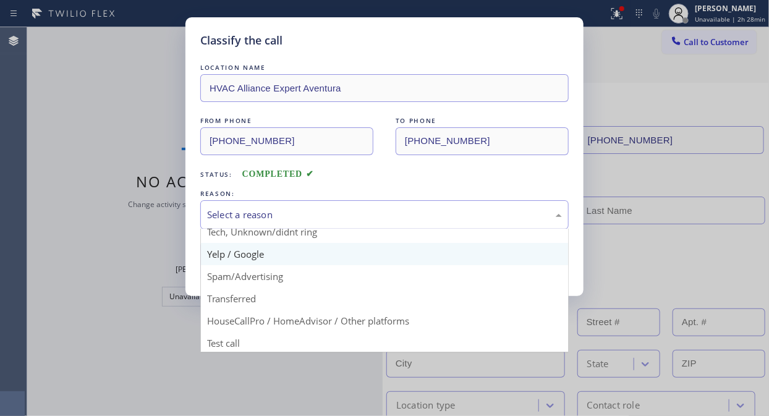
scroll to position [77, 0]
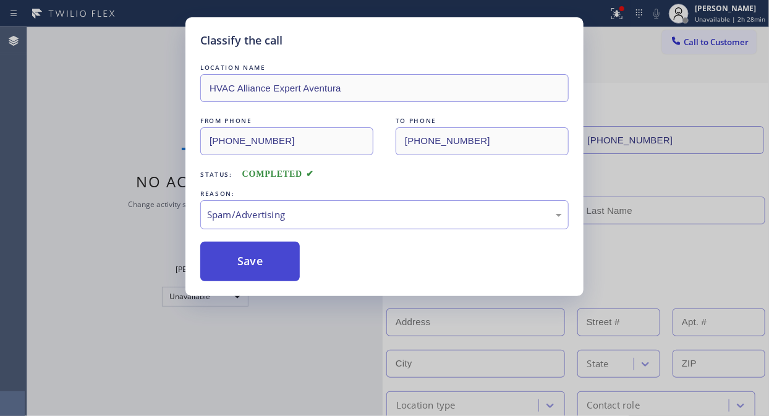
click at [273, 273] on button "Save" at bounding box center [249, 262] width 99 height 40
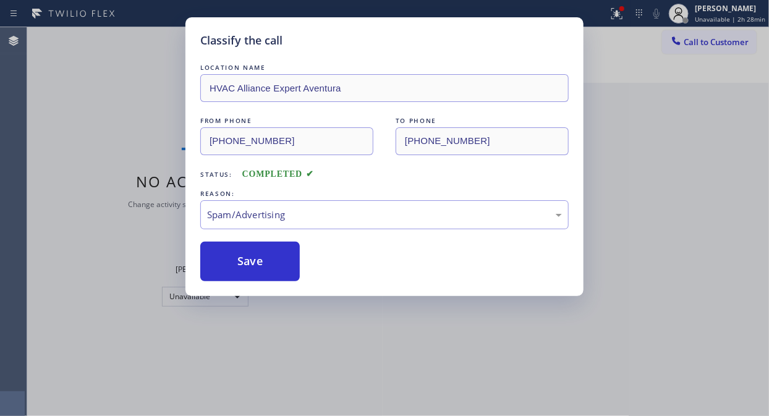
drag, startPoint x: 128, startPoint y: 180, endPoint x: 455, endPoint y: 341, distance: 364.7
click at [128, 182] on div "Classify the call LOCATION NAME HVAC Alliance Expert Aventura FROM PHONE [PHONE…" at bounding box center [384, 208] width 769 height 416
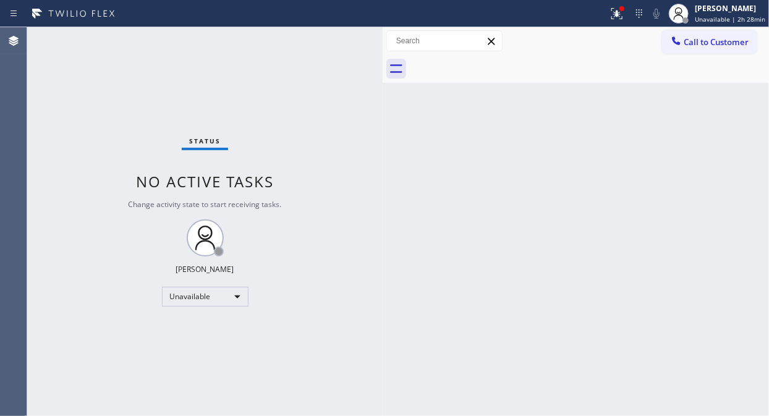
drag, startPoint x: 60, startPoint y: 111, endPoint x: 270, endPoint y: 83, distance: 212.0
click at [60, 111] on div "Status No active tasks Change activity state to start receiving tasks. [PERSON_…" at bounding box center [204, 221] width 355 height 389
click at [684, 38] on span "Call to Customer" at bounding box center [715, 41] width 65 height 11
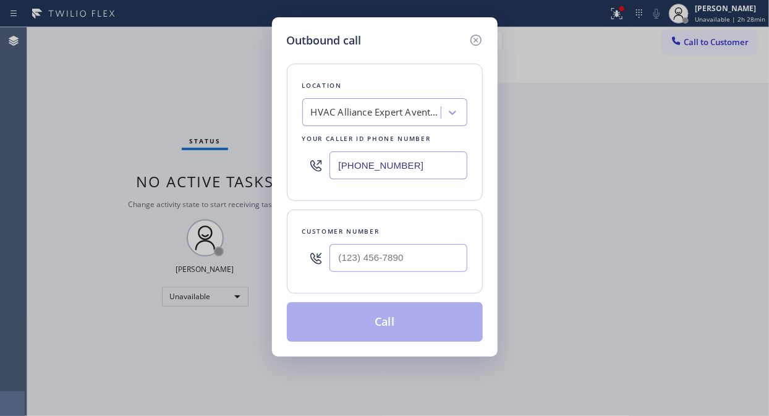
click at [336, 167] on input "[PHONE_NUMBER]" at bounding box center [398, 165] width 138 height 28
paste input "973) 846-932"
type input "[PHONE_NUMBER]"
drag, startPoint x: 57, startPoint y: 109, endPoint x: 330, endPoint y: 211, distance: 291.5
click at [57, 109] on div "Outbound call Location Electricity King Paterson(Electrical Equipment Solutions…" at bounding box center [384, 208] width 769 height 416
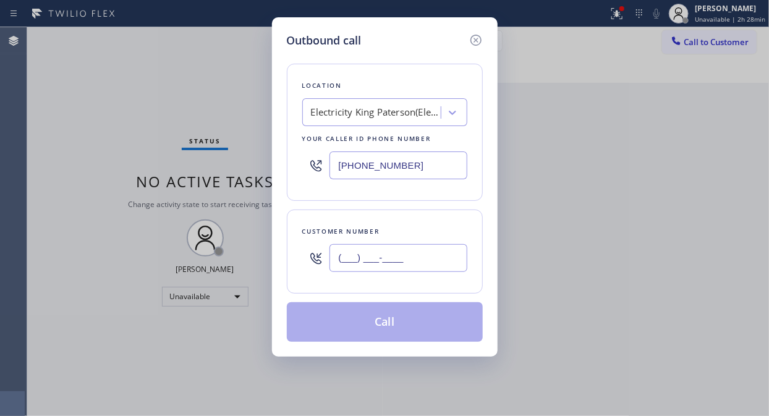
click at [343, 259] on input "(___) ___-____" at bounding box center [398, 258] width 138 height 28
paste input "201) 667-1804"
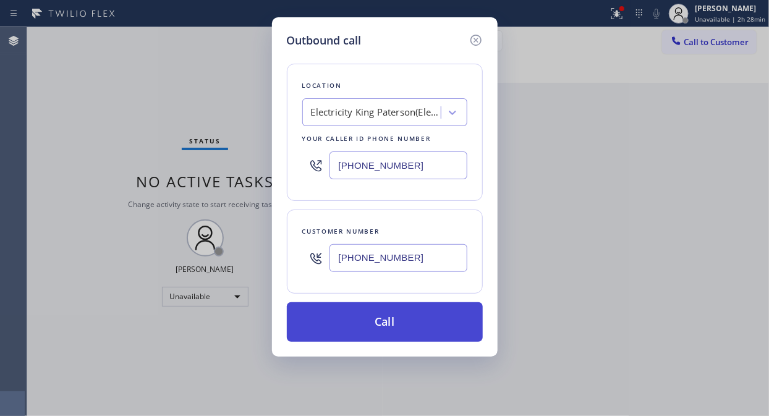
type input "[PHONE_NUMBER]"
click at [394, 318] on button "Call" at bounding box center [385, 322] width 196 height 40
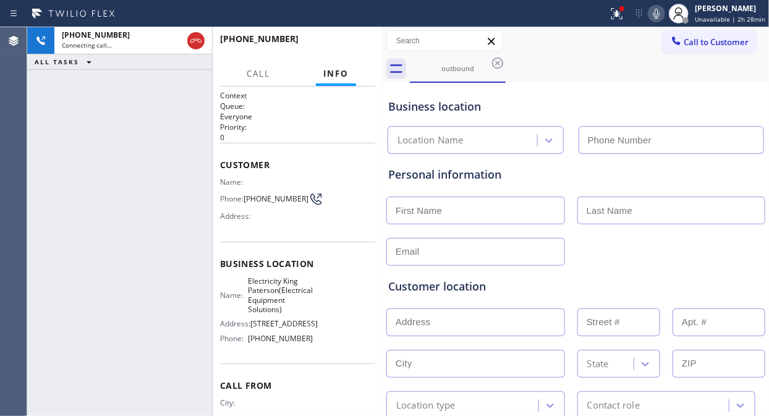
type input "[PHONE_NUMBER]"
click at [589, 257] on div at bounding box center [575, 250] width 381 height 30
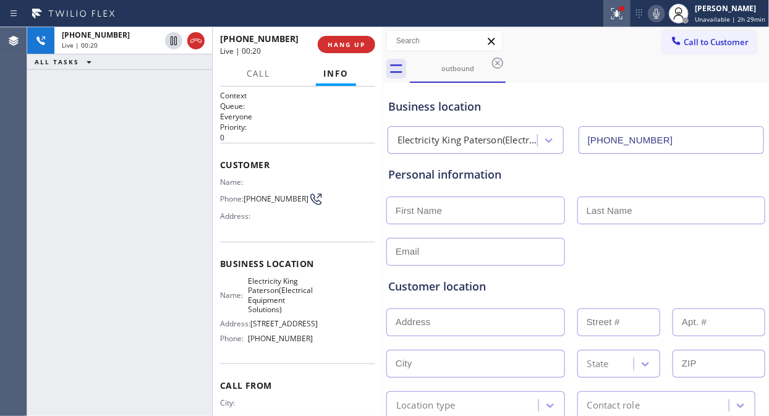
click at [618, 19] on icon at bounding box center [616, 13] width 15 height 15
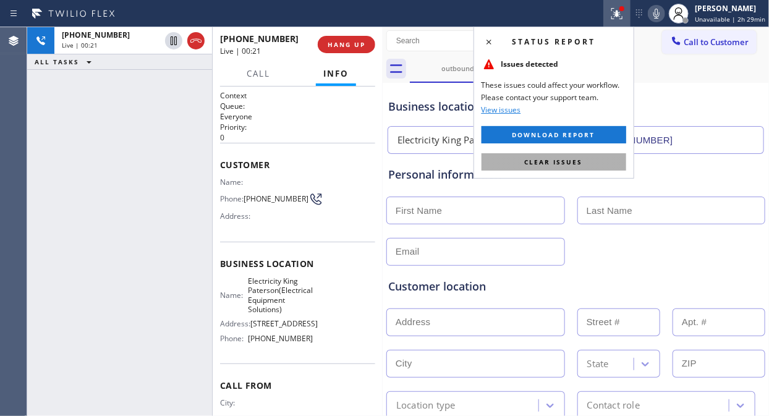
click at [583, 161] on button "Clear issues" at bounding box center [553, 161] width 145 height 17
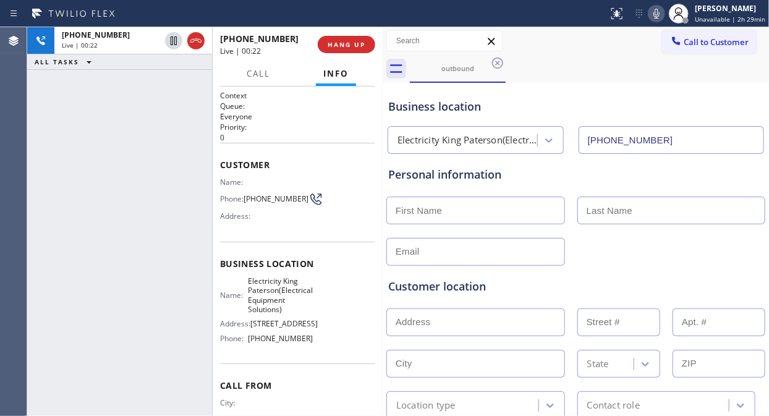
click at [626, 91] on div "Business location Electricity King Paterson(Electrical Equipment Solutions) [PH…" at bounding box center [576, 120] width 380 height 68
click at [656, 13] on icon at bounding box center [656, 13] width 15 height 15
click at [656, 14] on icon at bounding box center [656, 13] width 15 height 15
click at [347, 46] on span "HANG UP" at bounding box center [346, 44] width 38 height 9
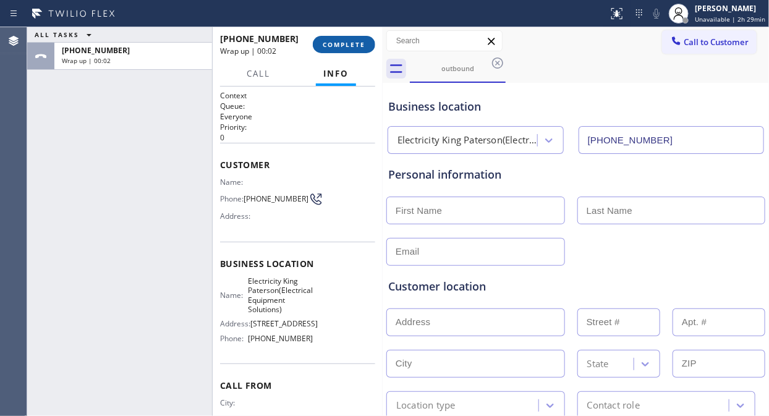
click at [347, 46] on span "COMPLETE" at bounding box center [344, 44] width 43 height 9
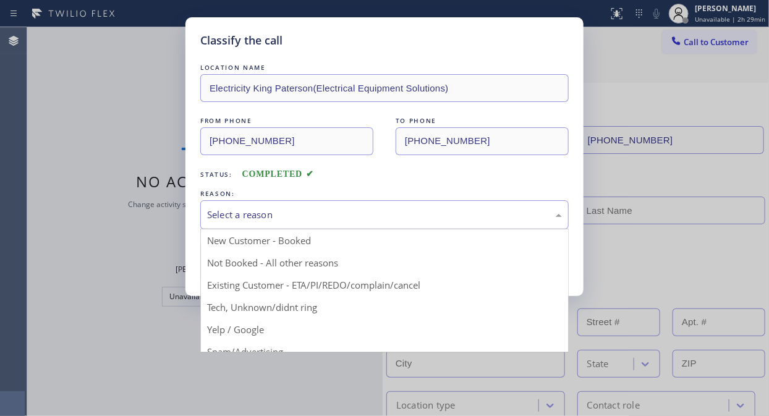
drag, startPoint x: 350, startPoint y: 224, endPoint x: 361, endPoint y: 277, distance: 54.3
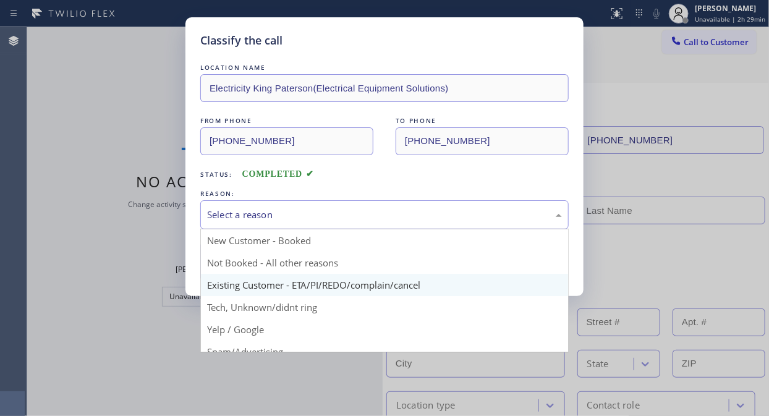
click at [350, 224] on div "Select a reason" at bounding box center [384, 214] width 368 height 29
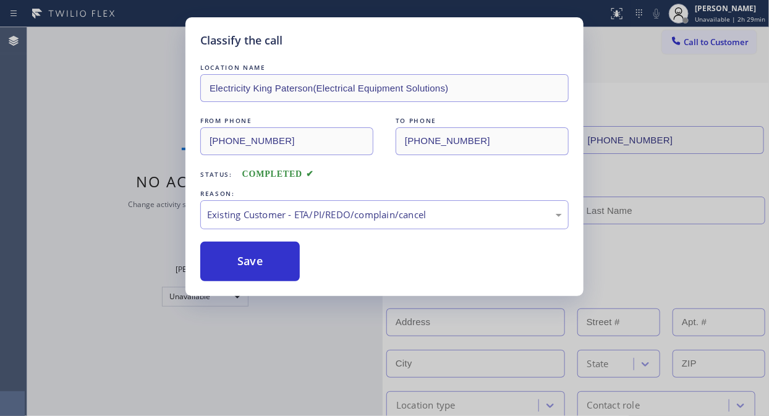
drag, startPoint x: 263, startPoint y: 263, endPoint x: 306, endPoint y: 290, distance: 51.6
click at [263, 263] on button "Save" at bounding box center [249, 262] width 99 height 40
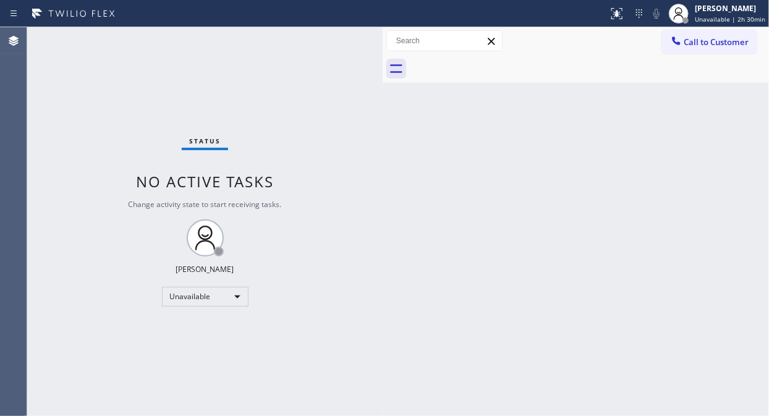
drag, startPoint x: 738, startPoint y: 43, endPoint x: 689, endPoint y: 103, distance: 77.3
click at [738, 43] on span "Call to Customer" at bounding box center [715, 41] width 65 height 11
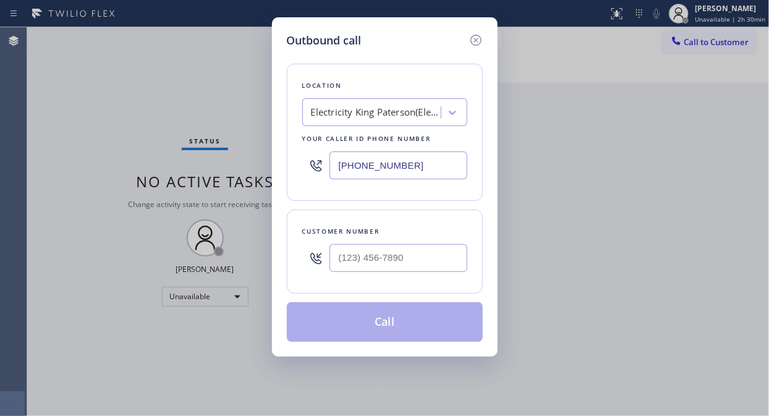
click at [335, 170] on input "[PHONE_NUMBER]" at bounding box center [398, 165] width 138 height 28
paste input "646) 768-0648"
type input "[PHONE_NUMBER]"
click at [49, 89] on div "Outbound call Location Alliance HVAC [GEOGRAPHIC_DATA] Your caller id phone num…" at bounding box center [384, 208] width 769 height 416
click at [338, 252] on input "(___) ___-____" at bounding box center [398, 258] width 138 height 28
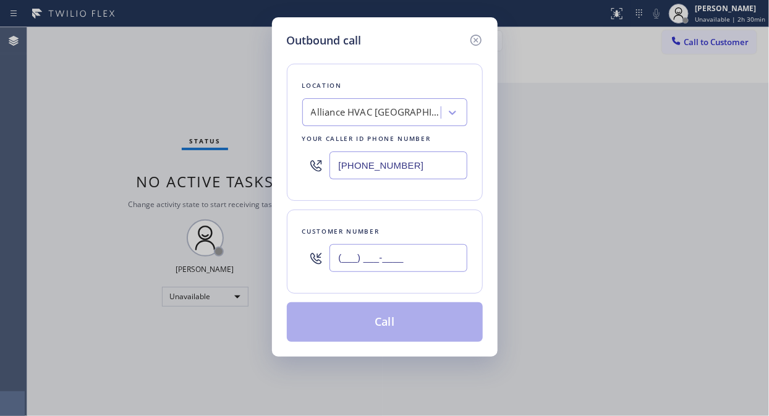
paste input "646) 819-5910"
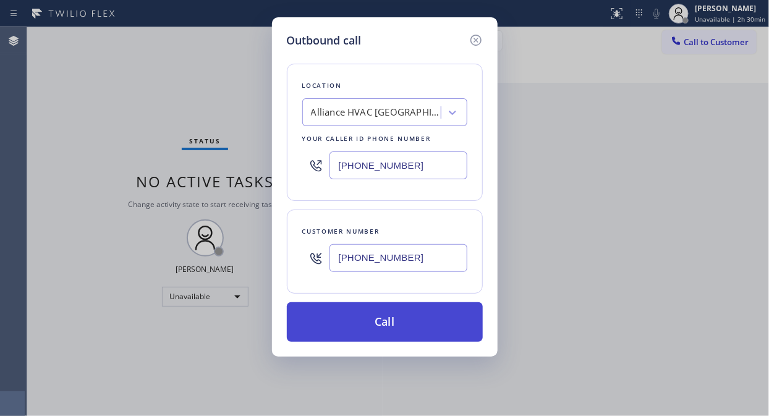
type input "[PHONE_NUMBER]"
click at [393, 319] on button "Call" at bounding box center [385, 322] width 196 height 40
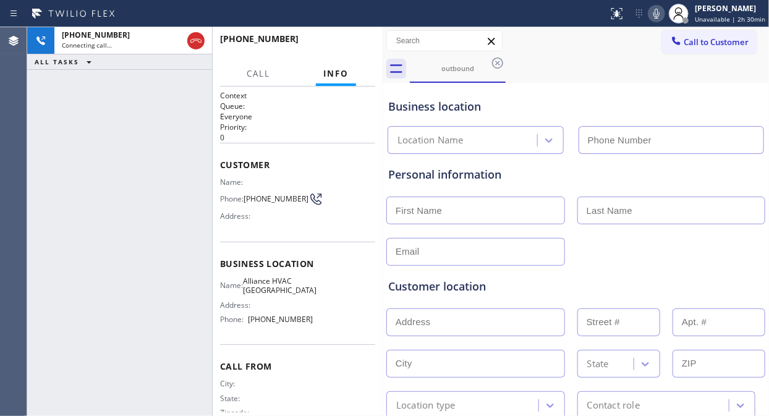
type input "[PHONE_NUMBER]"
drag, startPoint x: 48, startPoint y: 106, endPoint x: 88, endPoint y: 77, distance: 49.9
click at [47, 107] on div "[PHONE_NUMBER] Connecting call… ALL TASKS ALL TASKS ACTIVE TASKS TASKS IN WRAP …" at bounding box center [119, 221] width 185 height 389
click at [54, 139] on div "[PHONE_NUMBER] Connecting call… ALL TASKS ALL TASKS ACTIVE TASKS TASKS IN WRAP …" at bounding box center [119, 221] width 185 height 389
click at [653, 17] on icon at bounding box center [656, 13] width 15 height 15
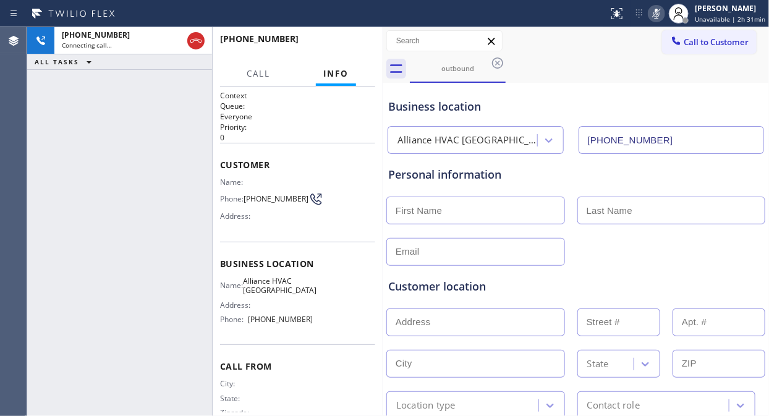
click at [655, 15] on icon at bounding box center [656, 13] width 15 height 15
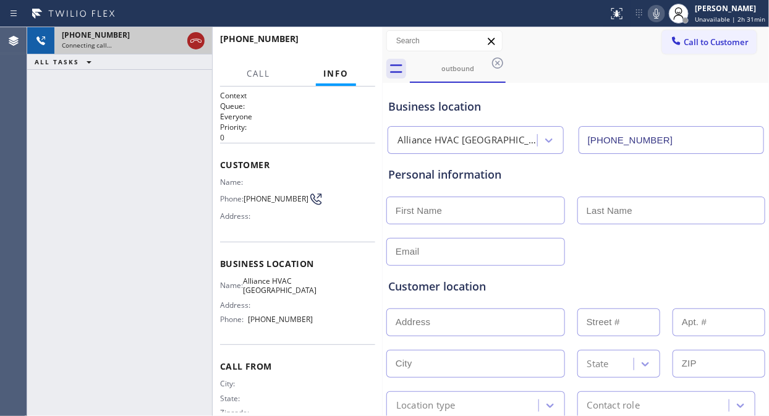
click at [200, 35] on icon at bounding box center [195, 40] width 15 height 15
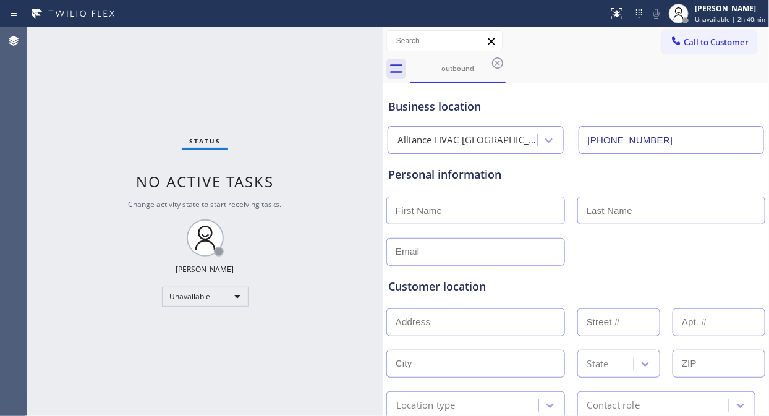
click at [56, 156] on div "Status No active tasks Change activity state to start receiving tasks. [PERSON_…" at bounding box center [204, 221] width 355 height 389
click at [670, 45] on icon at bounding box center [676, 41] width 12 height 12
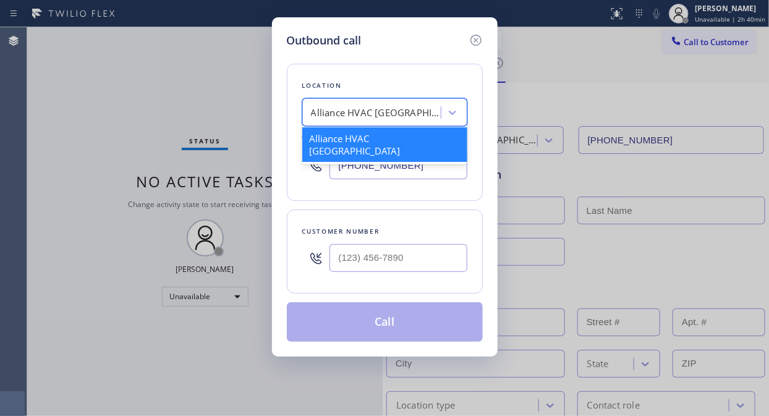
click at [366, 110] on div "Alliance HVAC [GEOGRAPHIC_DATA]" at bounding box center [376, 113] width 130 height 14
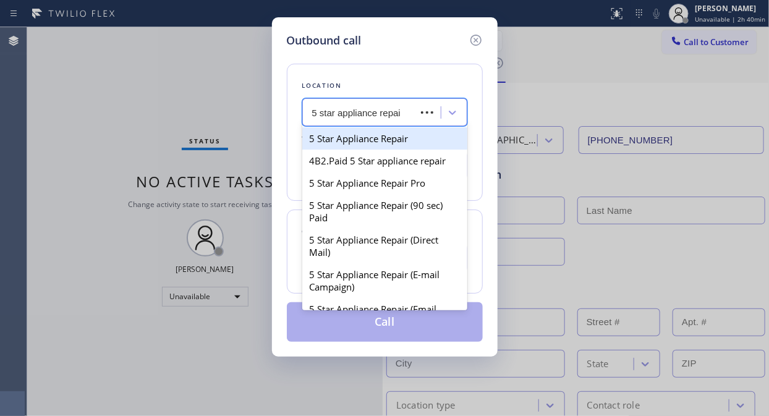
type input "5 star appliance repair"
click at [373, 138] on div "5 Star Appliance Repair" at bounding box center [384, 138] width 165 height 22
type input "[PHONE_NUMBER]"
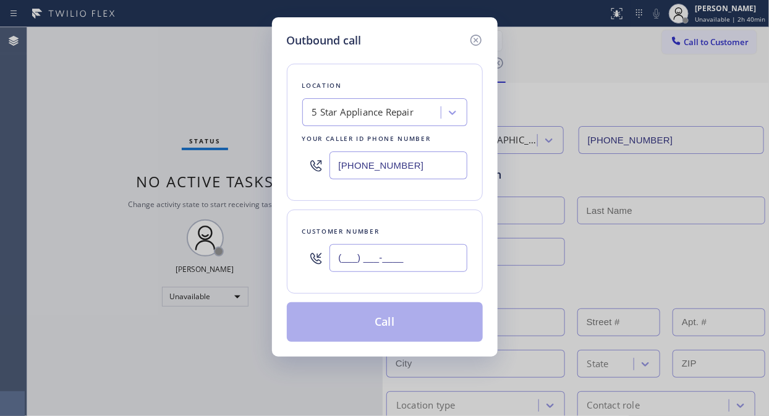
click at [356, 255] on input "(___) ___-____" at bounding box center [398, 258] width 138 height 28
paste input "310) 472-0366"
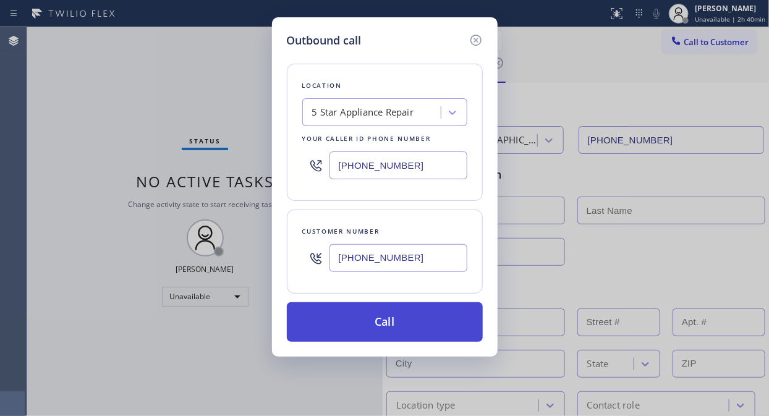
type input "[PHONE_NUMBER]"
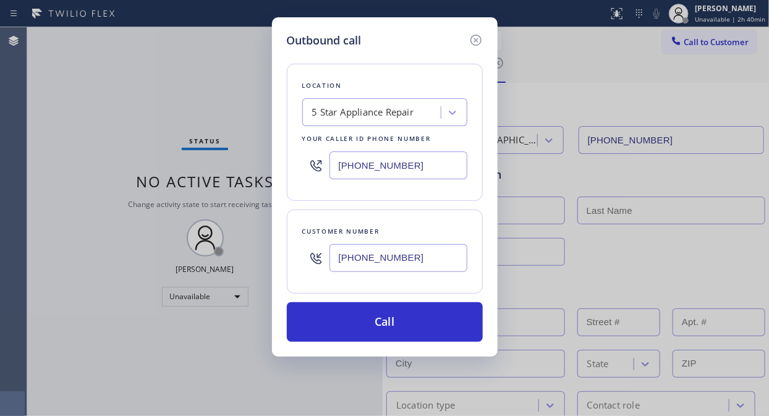
drag, startPoint x: 399, startPoint y: 315, endPoint x: 479, endPoint y: 79, distance: 249.1
click at [399, 314] on button "Call" at bounding box center [385, 322] width 196 height 40
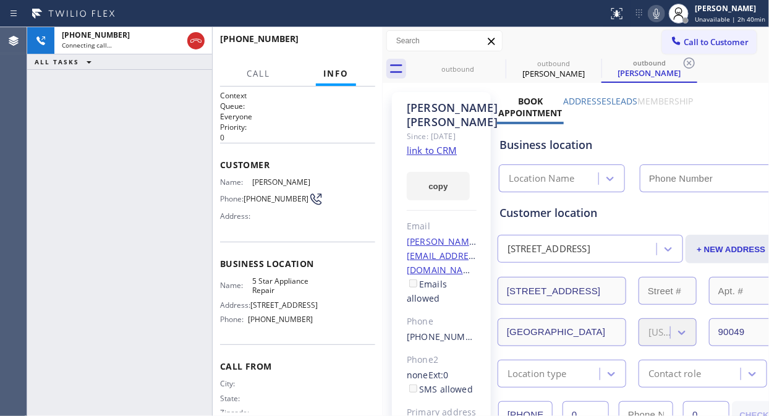
type input "[PHONE_NUMBER]"
drag, startPoint x: 204, startPoint y: 41, endPoint x: 428, endPoint y: 39, distance: 223.7
click at [203, 40] on div at bounding box center [195, 40] width 17 height 15
click at [744, 32] on button "Call to Customer" at bounding box center [709, 41] width 95 height 23
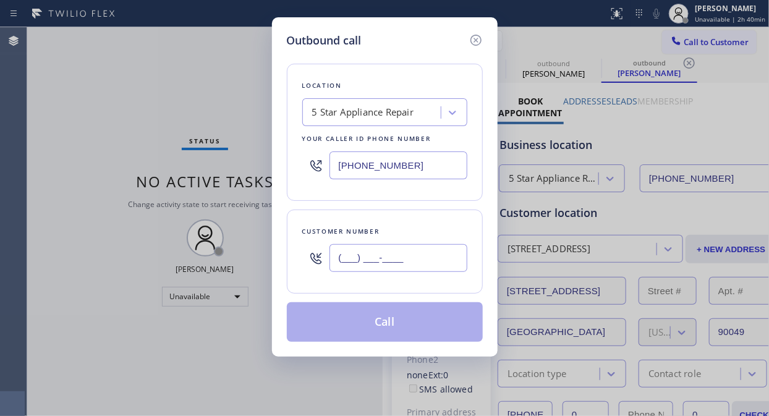
drag, startPoint x: 372, startPoint y: 256, endPoint x: 393, endPoint y: 237, distance: 28.4
click at [372, 256] on input "(___) ___-____" at bounding box center [398, 258] width 138 height 28
paste input "858) 755-7145"
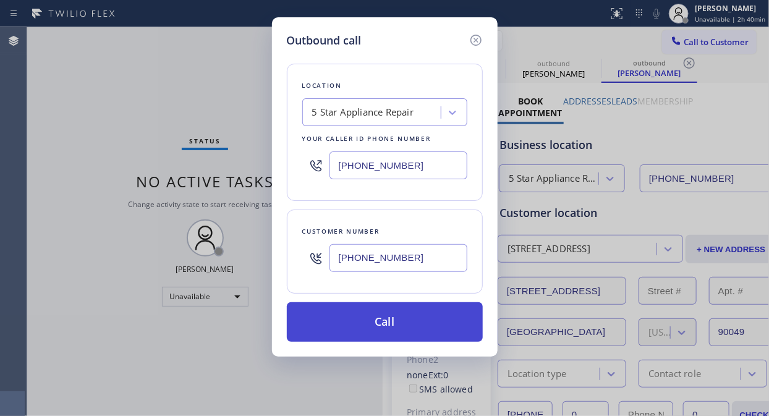
type input "[PHONE_NUMBER]"
drag, startPoint x: 418, startPoint y: 324, endPoint x: 563, endPoint y: 48, distance: 311.7
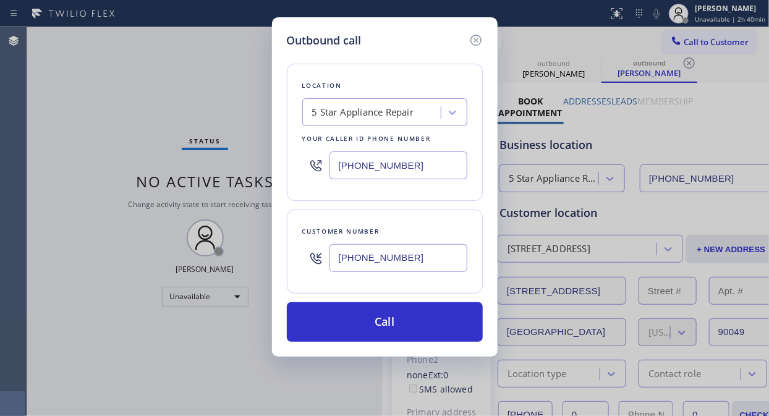
click at [420, 324] on button "Call" at bounding box center [385, 322] width 196 height 40
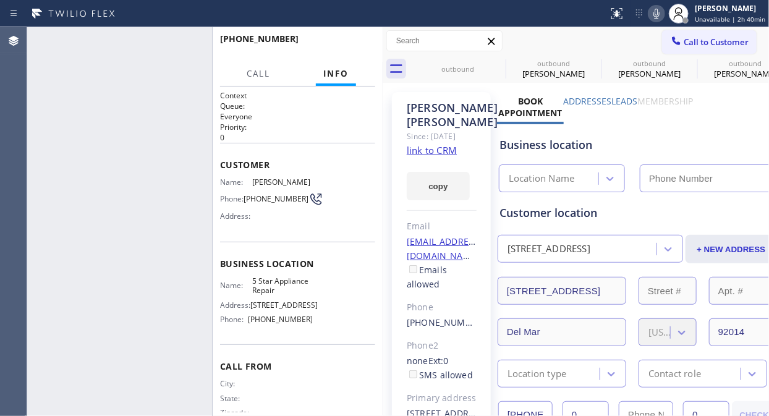
type input "[PHONE_NUMBER]"
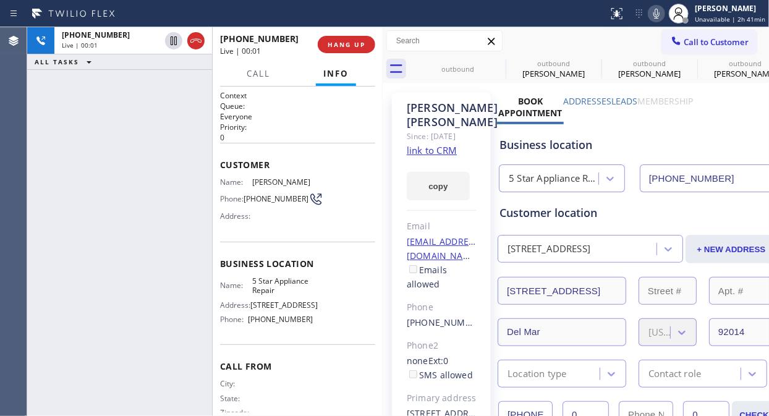
click at [65, 138] on div "[PHONE_NUMBER] Live | 00:01 ALL TASKS ALL TASKS ACTIVE TASKS TASKS IN WRAP UP" at bounding box center [119, 221] width 185 height 389
click at [348, 40] on span "HANG UP" at bounding box center [346, 44] width 38 height 9
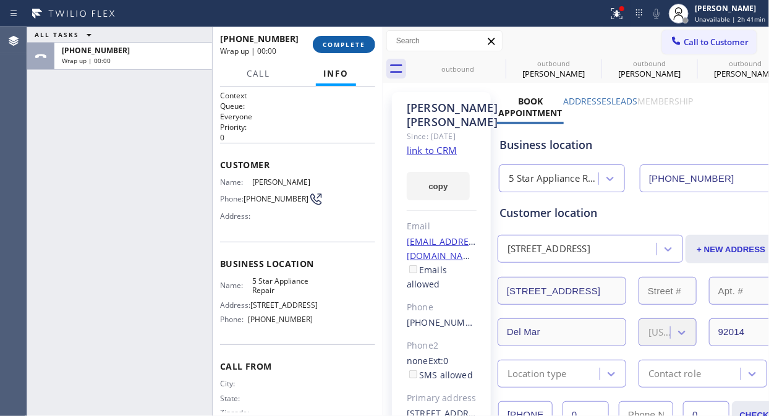
click at [348, 40] on span "COMPLETE" at bounding box center [344, 44] width 43 height 9
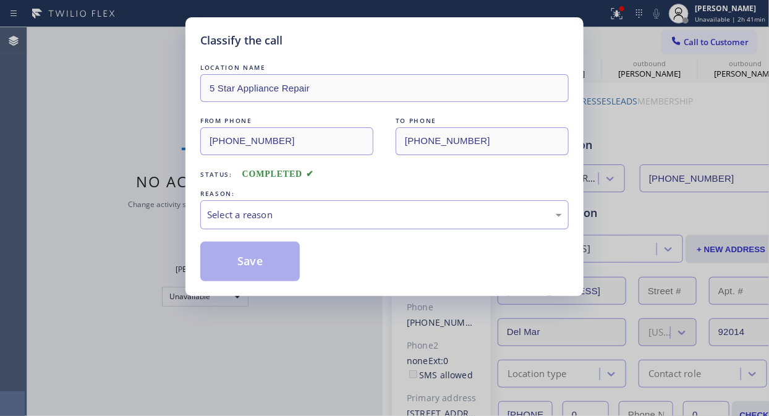
click at [349, 208] on div "Select a reason" at bounding box center [384, 215] width 355 height 14
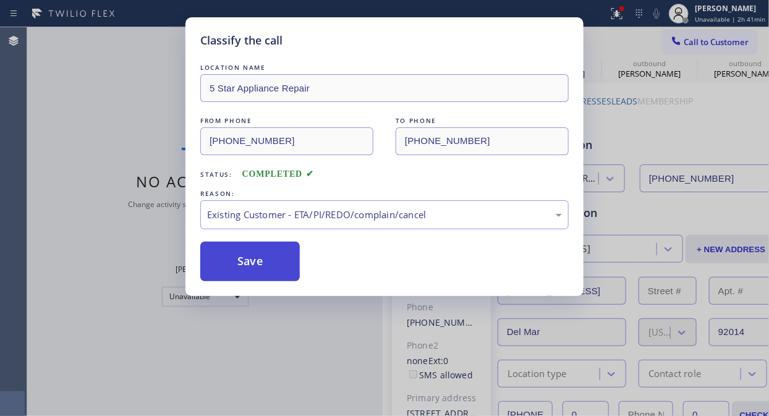
click at [275, 256] on button "Save" at bounding box center [249, 262] width 99 height 40
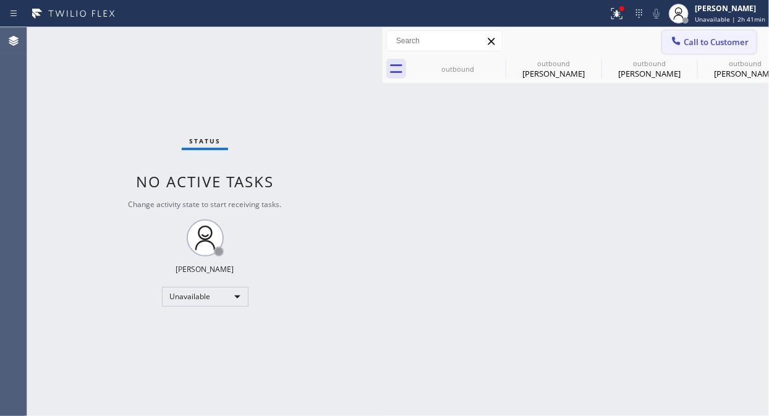
click at [711, 44] on span "Call to Customer" at bounding box center [715, 41] width 65 height 11
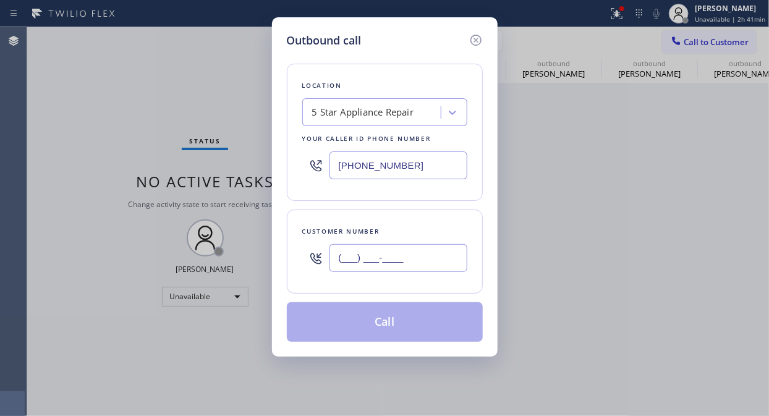
click at [383, 250] on input "(___) ___-____" at bounding box center [398, 258] width 138 height 28
paste input "212) 692-6350"
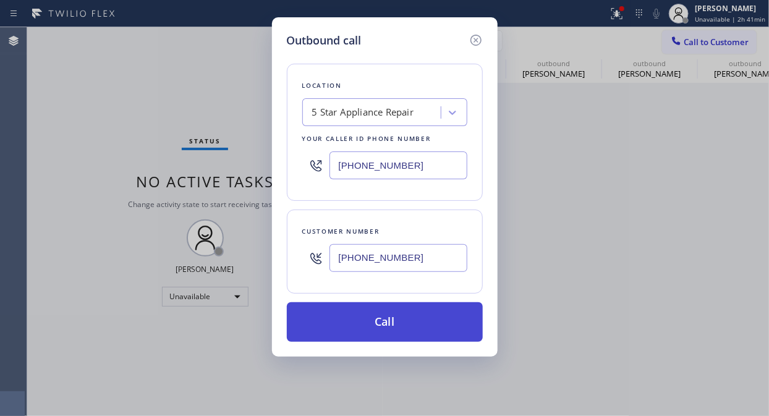
type input "[PHONE_NUMBER]"
click at [397, 326] on button "Call" at bounding box center [385, 322] width 196 height 40
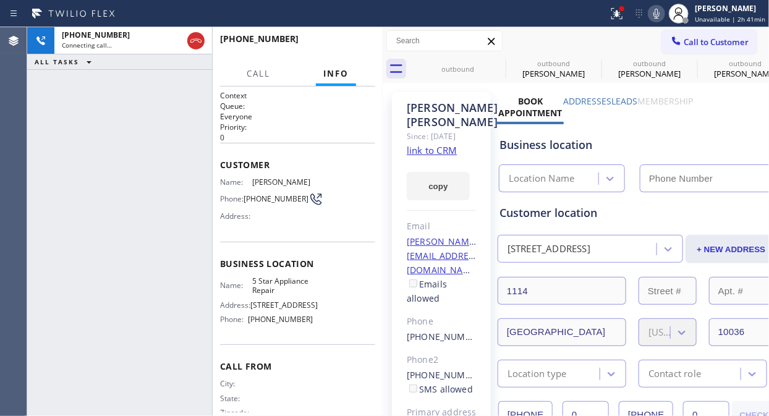
type input "[PHONE_NUMBER]"
click at [59, 188] on div "[PHONE_NUMBER] Connecting call… ALL TASKS ALL TASKS ACTIVE TASKS TASKS IN WRAP …" at bounding box center [119, 221] width 185 height 389
click at [619, 11] on icon at bounding box center [616, 12] width 7 height 4
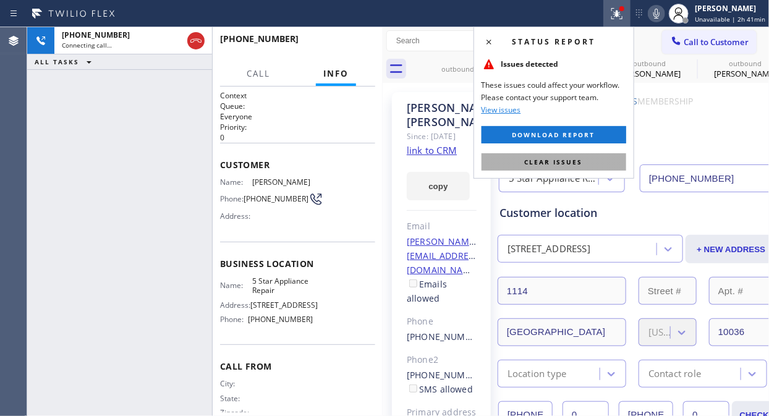
click at [572, 158] on span "Clear issues" at bounding box center [554, 162] width 58 height 9
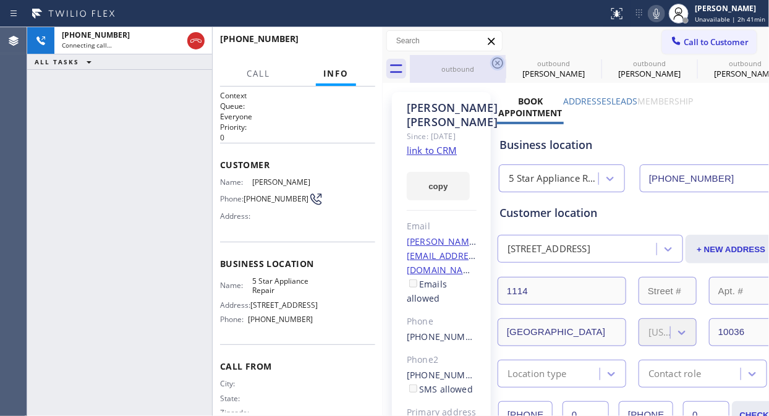
click at [493, 62] on icon at bounding box center [497, 63] width 15 height 15
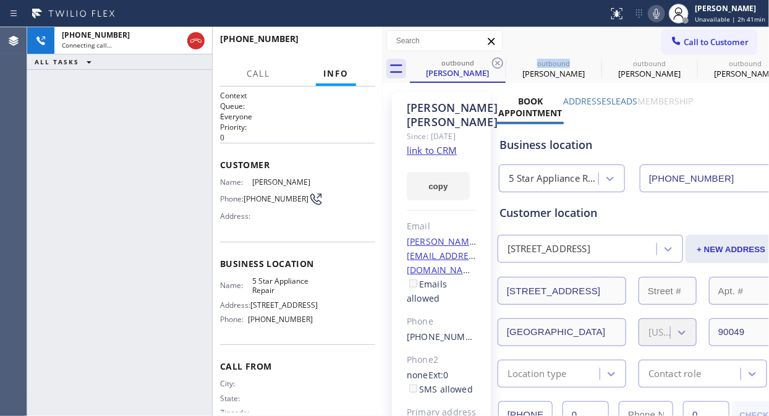
click at [493, 62] on icon at bounding box center [497, 63] width 15 height 15
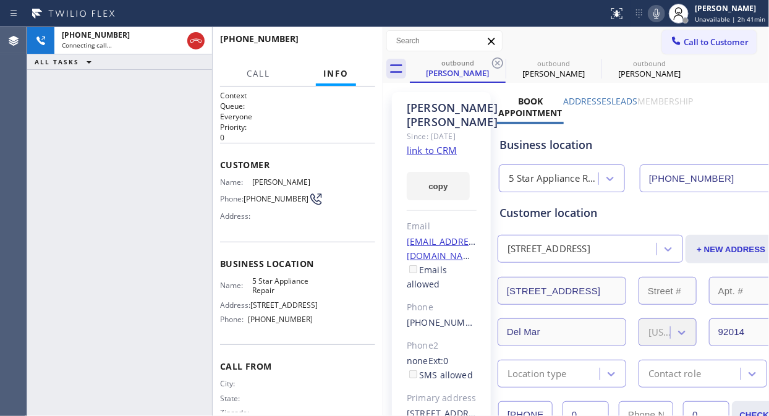
click at [493, 62] on icon at bounding box center [497, 63] width 15 height 15
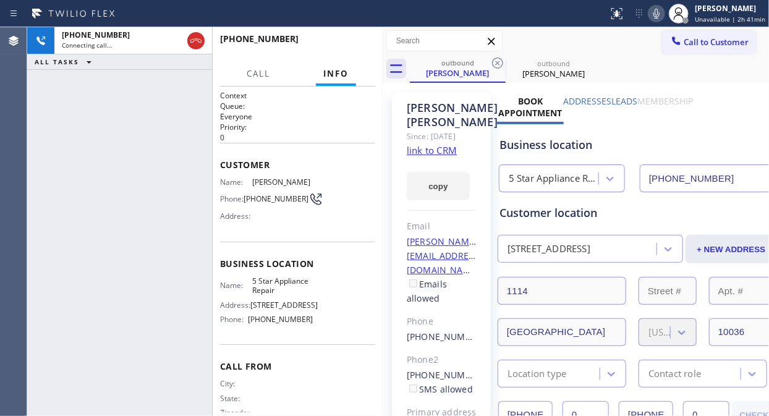
click at [493, 62] on icon at bounding box center [497, 63] width 15 height 15
click at [41, 106] on div "[PHONE_NUMBER] Live | 00:00 ALL TASKS ALL TASKS ACTIVE TASKS TASKS IN WRAP UP" at bounding box center [119, 221] width 185 height 389
click at [330, 44] on span "HANG UP" at bounding box center [346, 44] width 38 height 9
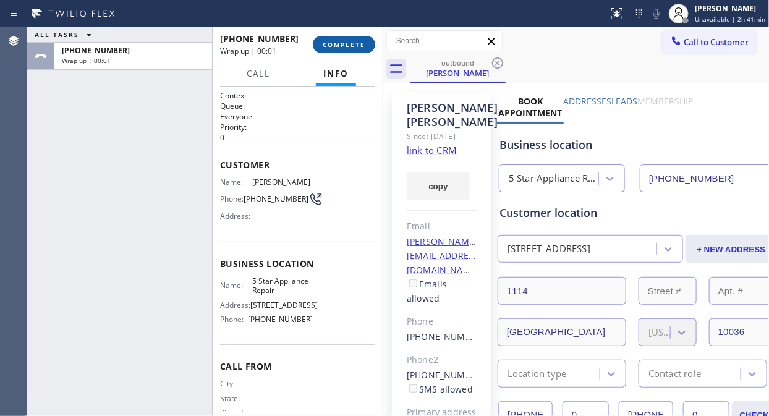
click at [328, 44] on span "COMPLETE" at bounding box center [344, 44] width 43 height 9
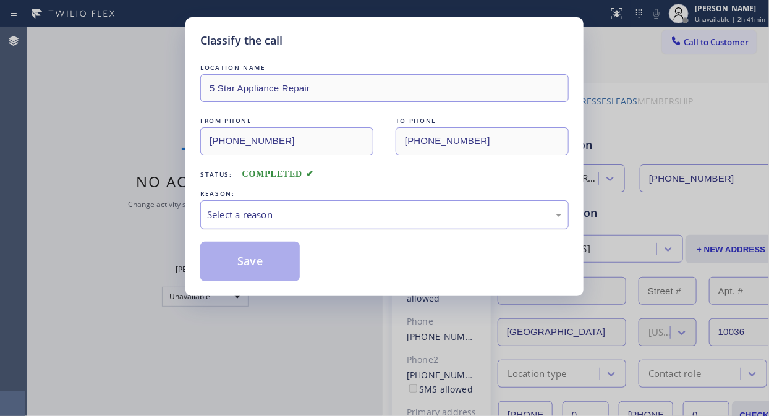
click at [377, 214] on div "Select a reason" at bounding box center [384, 215] width 355 height 14
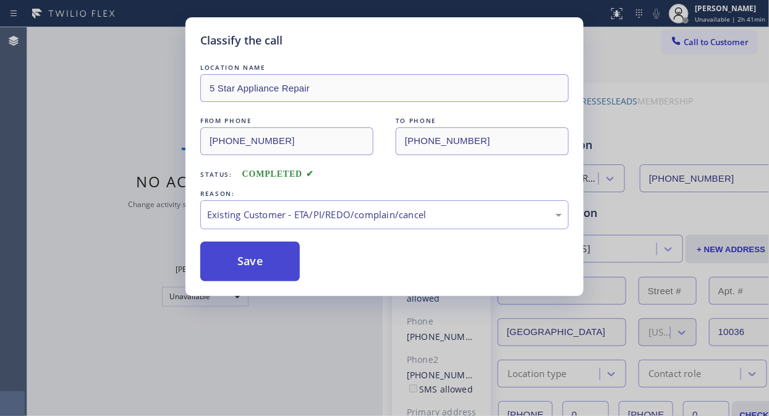
click at [274, 258] on button "Save" at bounding box center [249, 262] width 99 height 40
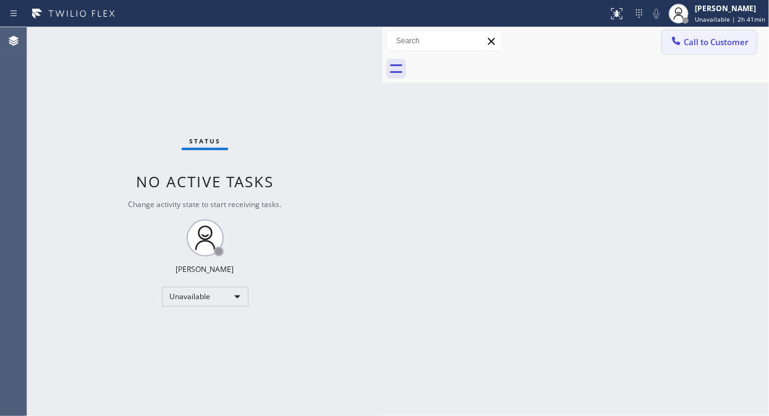
click at [706, 34] on button "Call to Customer" at bounding box center [709, 41] width 95 height 23
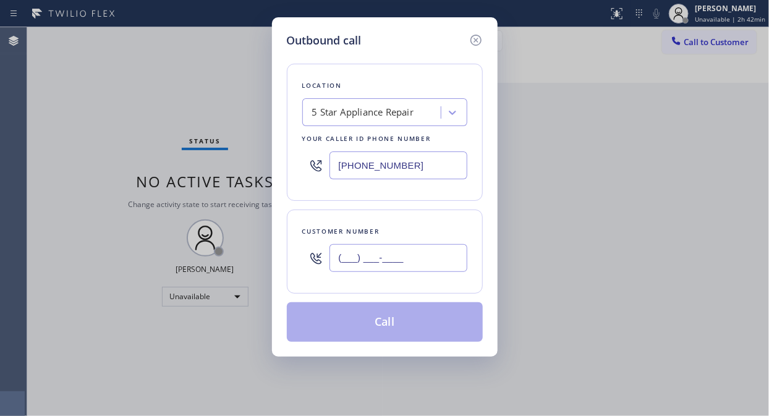
click at [421, 261] on input "(___) ___-____" at bounding box center [398, 258] width 138 height 28
paste input "212) 365-0593"
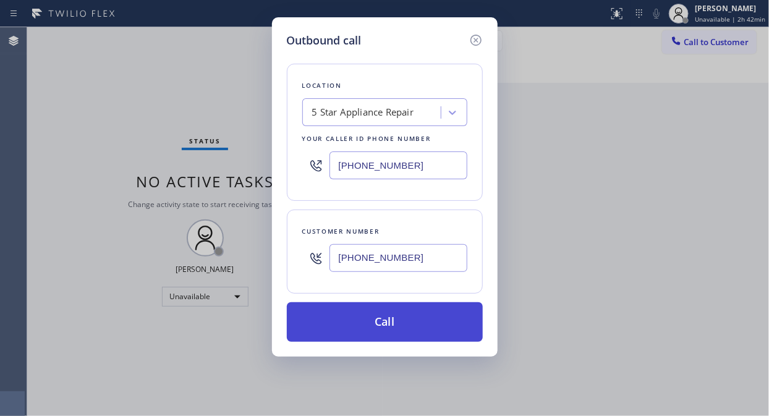
type input "[PHONE_NUMBER]"
drag, startPoint x: 396, startPoint y: 328, endPoint x: 410, endPoint y: 308, distance: 24.5
click at [397, 328] on button "Call" at bounding box center [385, 322] width 196 height 40
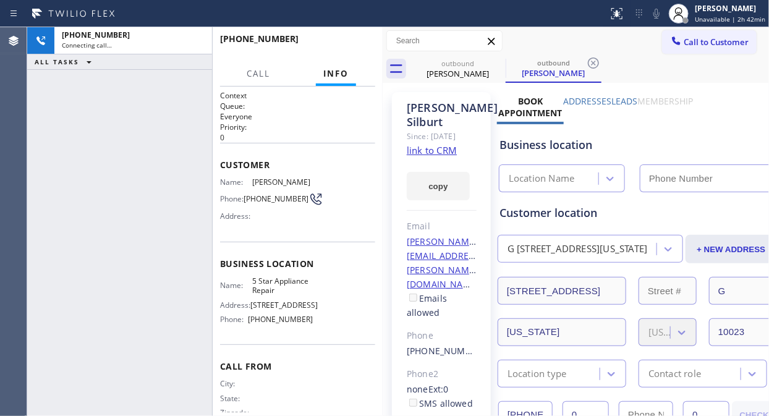
type input "[PHONE_NUMBER]"
click at [60, 145] on div "[PHONE_NUMBER] Connecting call… ALL TASKS ALL TASKS ACTIVE TASKS TASKS IN WRAP …" at bounding box center [119, 221] width 185 height 389
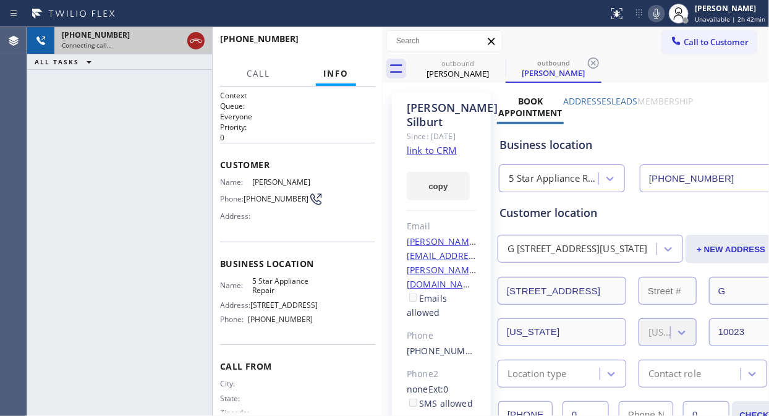
click at [198, 38] on icon at bounding box center [195, 40] width 15 height 15
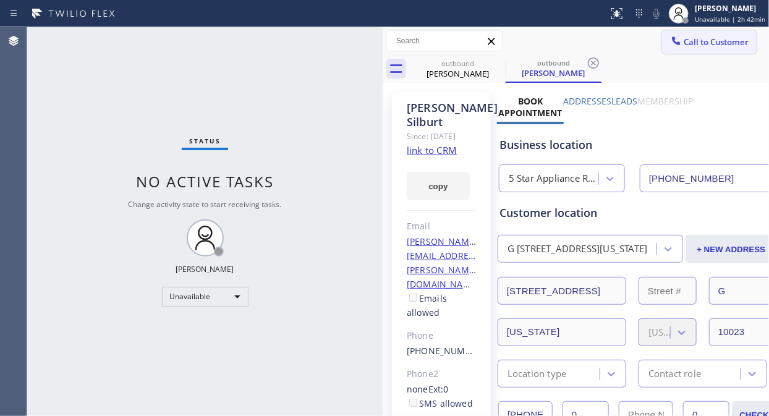
click at [698, 43] on span "Call to Customer" at bounding box center [715, 41] width 65 height 11
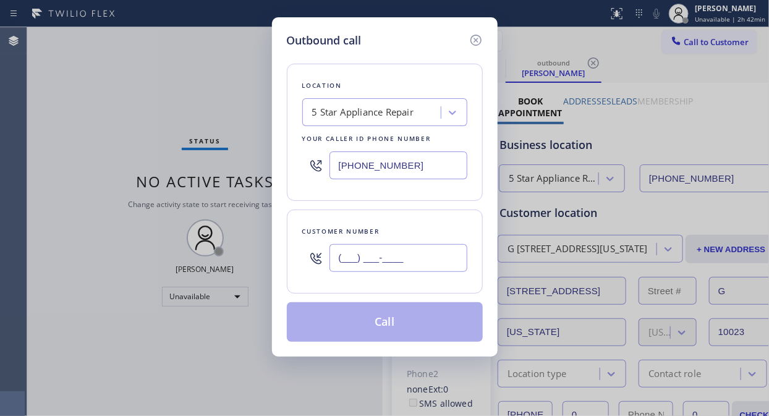
click at [349, 249] on input "(___) ___-____" at bounding box center [398, 258] width 138 height 28
paste input "917) 575-1824"
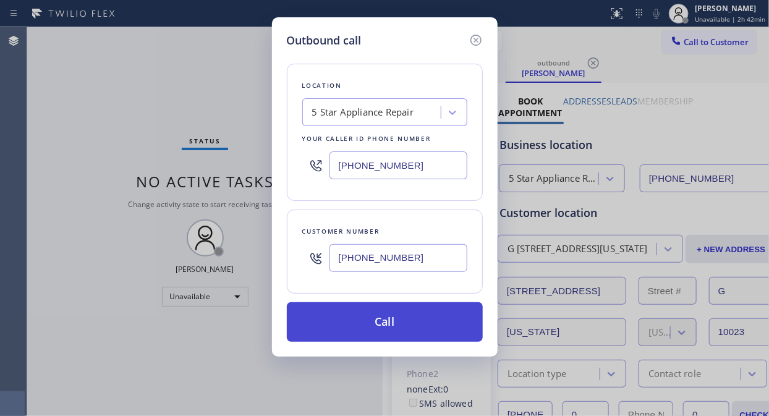
type input "[PHONE_NUMBER]"
click at [412, 324] on button "Call" at bounding box center [385, 322] width 196 height 40
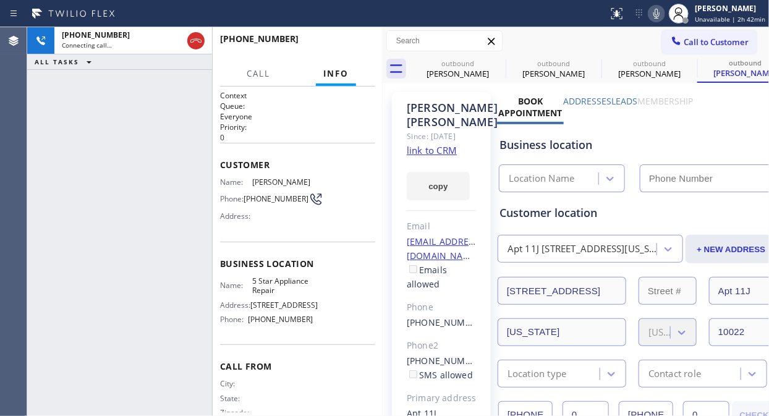
type input "[PHONE_NUMBER]"
click at [498, 64] on icon at bounding box center [497, 62] width 11 height 11
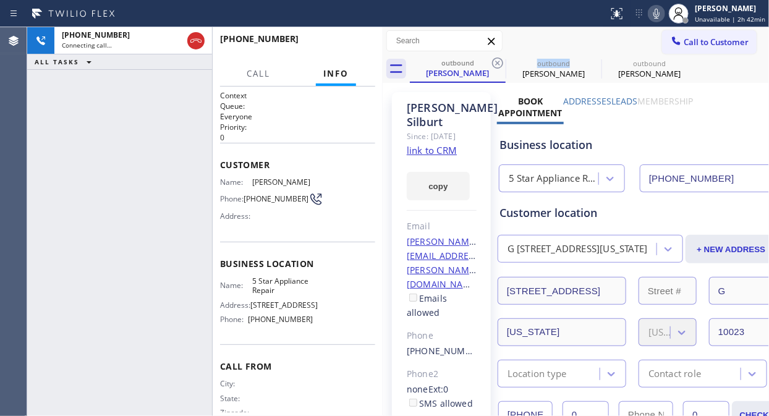
click at [498, 64] on icon at bounding box center [497, 62] width 11 height 11
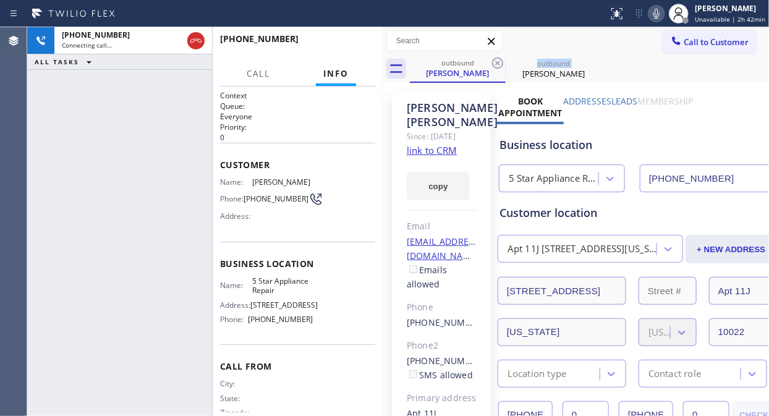
click at [498, 64] on icon at bounding box center [497, 62] width 11 height 11
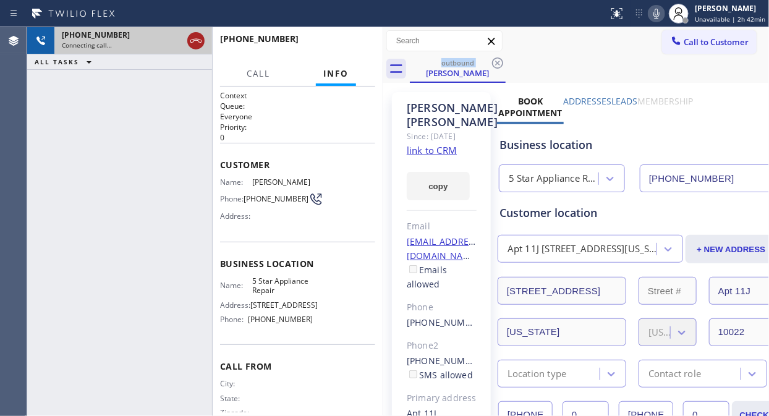
click at [196, 42] on icon at bounding box center [195, 40] width 15 height 15
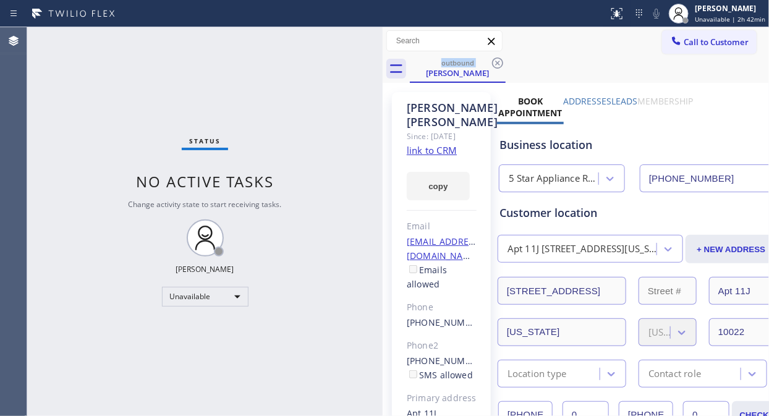
drag, startPoint x: 686, startPoint y: 47, endPoint x: 677, endPoint y: 56, distance: 13.1
click at [687, 47] on span "Call to Customer" at bounding box center [715, 41] width 65 height 11
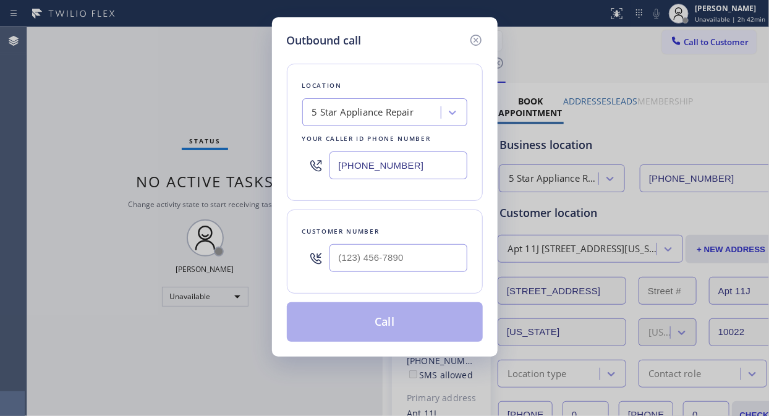
click at [355, 268] on input "text" at bounding box center [398, 258] width 138 height 28
paste input "714) 742-9667"
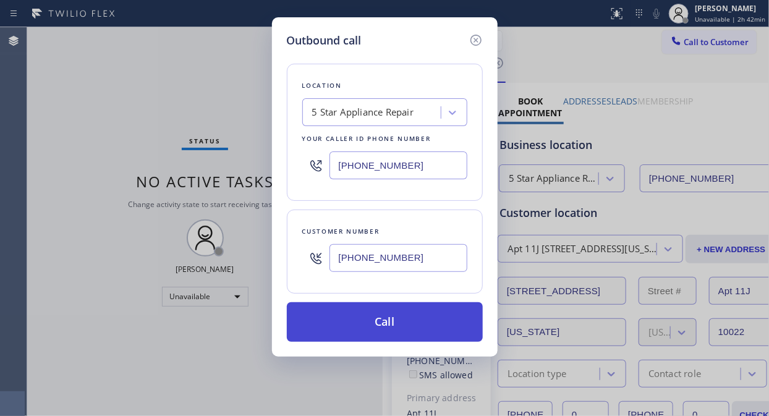
type input "[PHONE_NUMBER]"
click at [408, 323] on button "Call" at bounding box center [385, 322] width 196 height 40
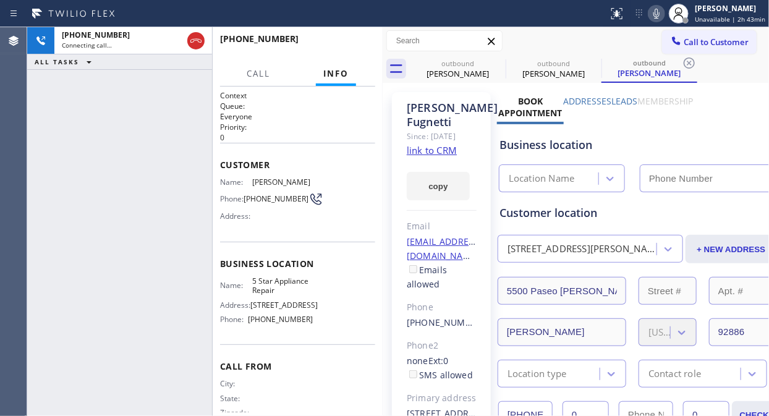
type input "[PHONE_NUMBER]"
click at [329, 44] on span "HANG UP" at bounding box center [346, 44] width 38 height 9
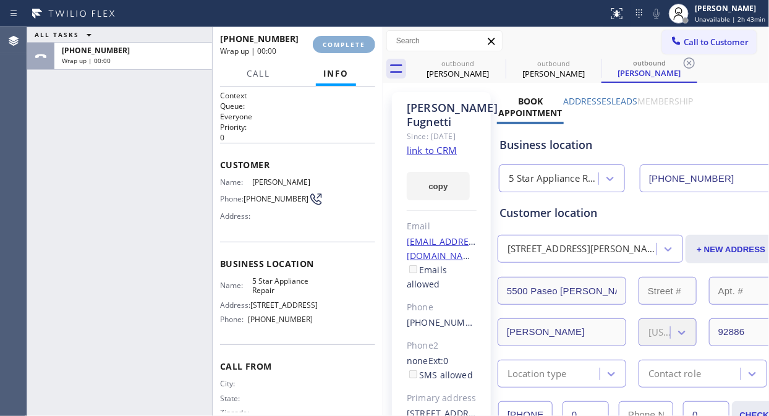
click at [329, 44] on span "COMPLETE" at bounding box center [344, 44] width 43 height 9
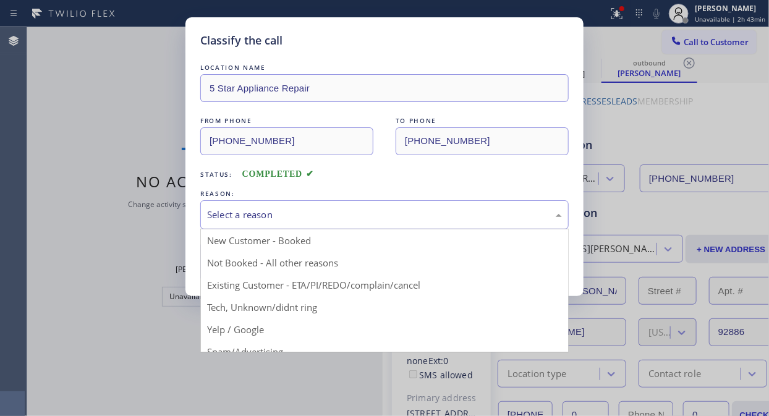
click at [348, 219] on div "Select a reason" at bounding box center [384, 215] width 355 height 14
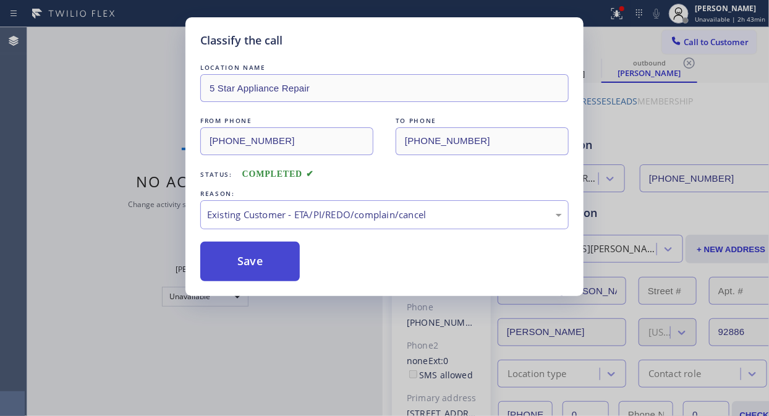
click at [290, 266] on button "Save" at bounding box center [249, 262] width 99 height 40
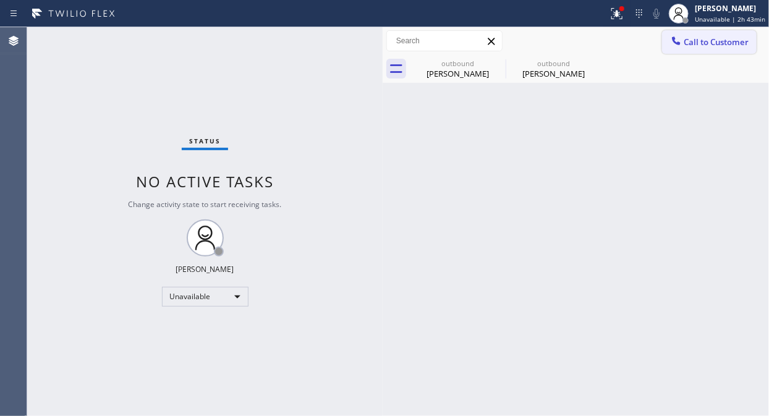
click at [678, 46] on icon at bounding box center [676, 41] width 12 height 12
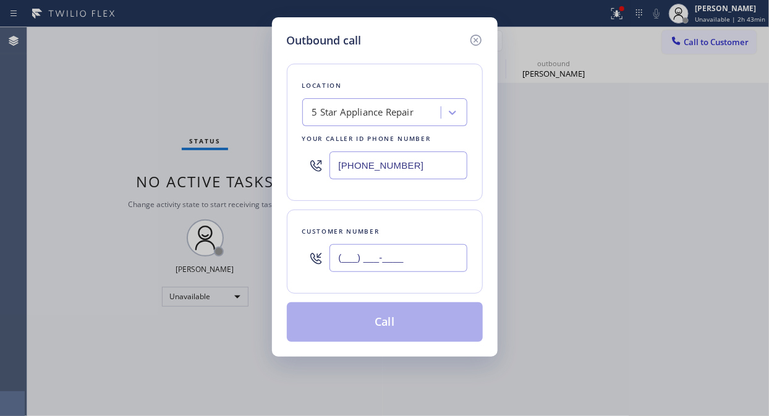
click at [354, 269] on input "(___) ___-____" at bounding box center [398, 258] width 138 height 28
paste input "917) 385-8898"
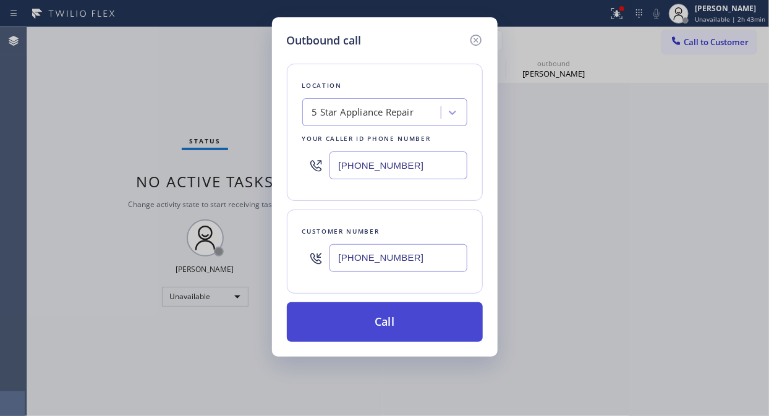
type input "[PHONE_NUMBER]"
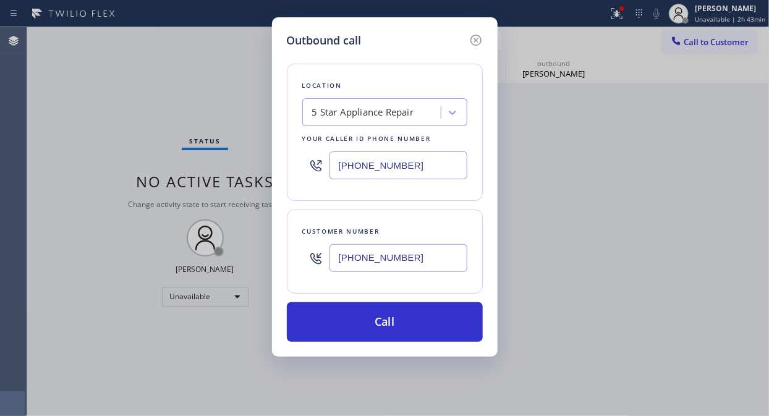
drag, startPoint x: 410, startPoint y: 323, endPoint x: 565, endPoint y: 31, distance: 331.1
click at [411, 323] on button "Call" at bounding box center [385, 322] width 196 height 40
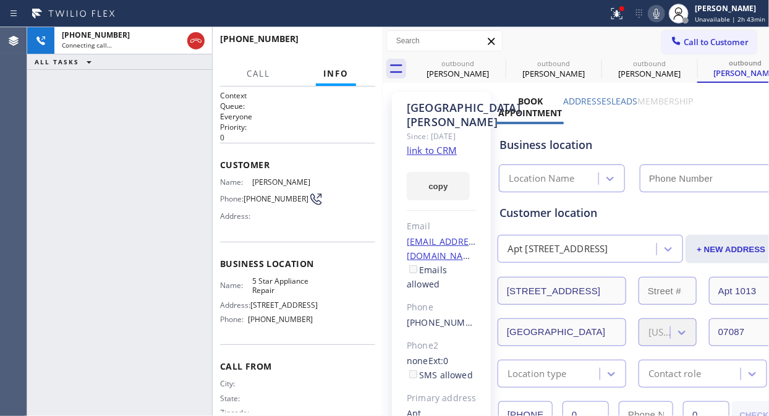
type input "[PHONE_NUMBER]"
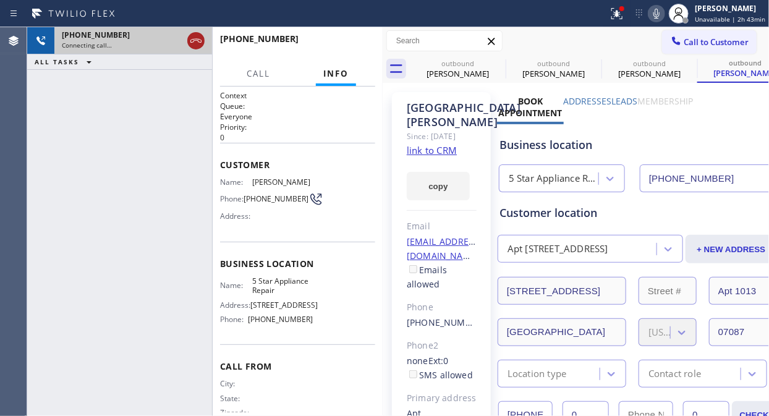
click at [196, 41] on icon at bounding box center [195, 40] width 15 height 15
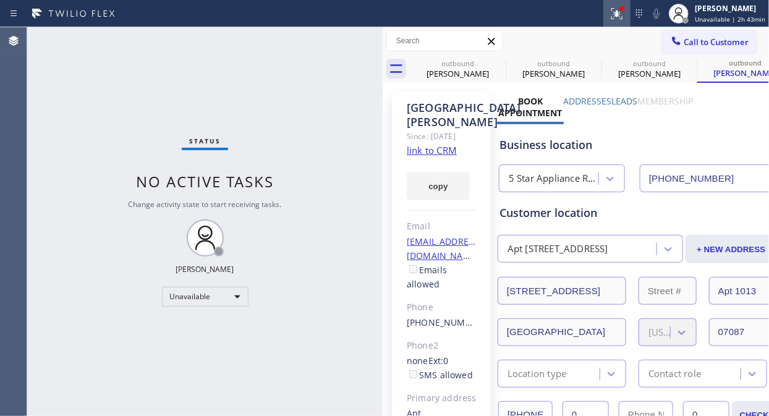
click at [617, 14] on icon at bounding box center [616, 12] width 7 height 4
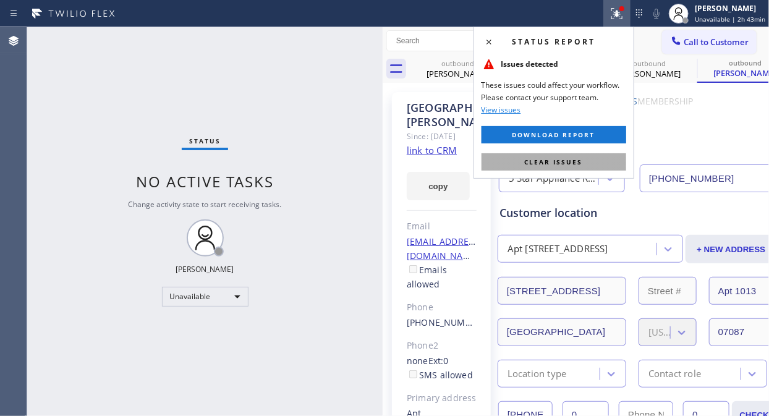
click at [575, 165] on span "Clear issues" at bounding box center [554, 162] width 58 height 9
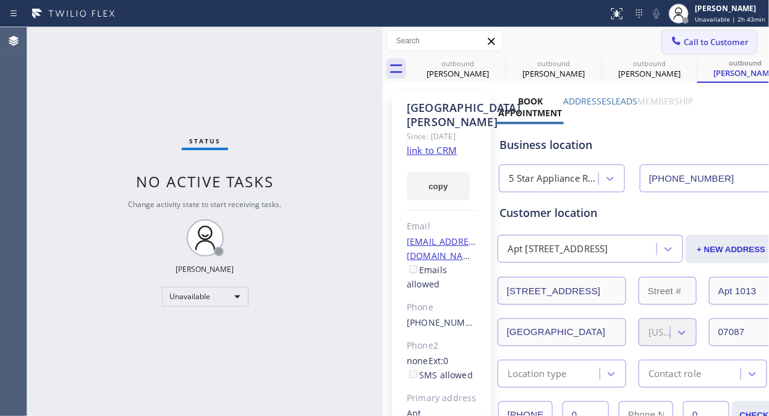
click at [699, 32] on button "Call to Customer" at bounding box center [709, 41] width 95 height 23
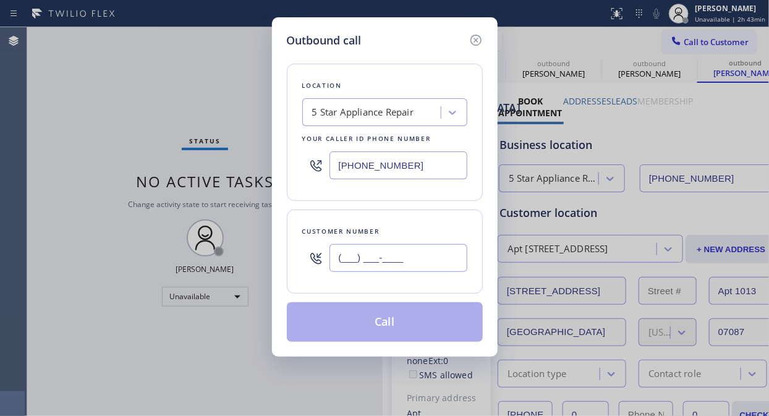
click at [417, 264] on input "(___) ___-____" at bounding box center [398, 258] width 138 height 28
paste input "949) 395-4953"
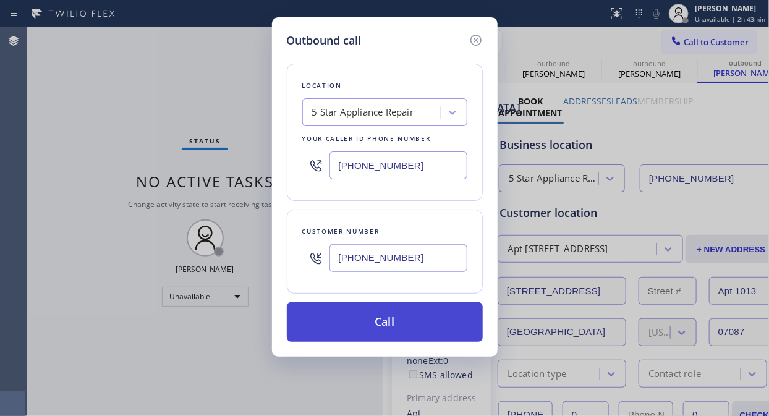
type input "[PHONE_NUMBER]"
click at [412, 320] on button "Call" at bounding box center [385, 322] width 196 height 40
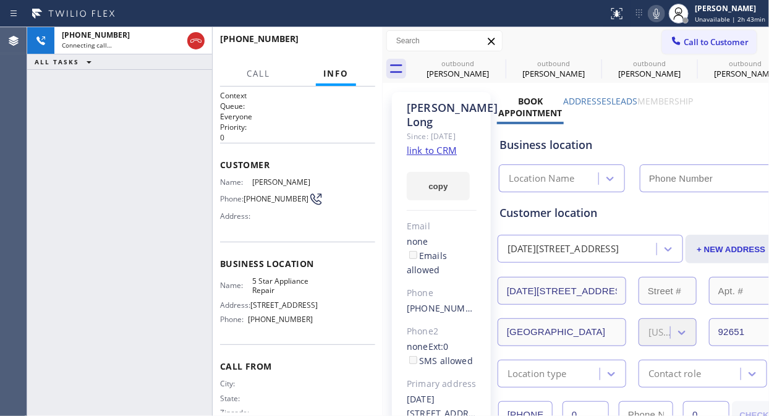
type input "[PHONE_NUMBER]"
click at [68, 104] on div "[PHONE_NUMBER] Live | 00:05 ALL TASKS ALL TASKS ACTIVE TASKS TASKS IN WRAP UP" at bounding box center [119, 221] width 185 height 389
drag, startPoint x: 335, startPoint y: 37, endPoint x: 340, endPoint y: 45, distance: 9.8
click at [335, 38] on button "HANG UP" at bounding box center [346, 44] width 57 height 17
click at [340, 44] on span "HANG UP" at bounding box center [346, 44] width 38 height 9
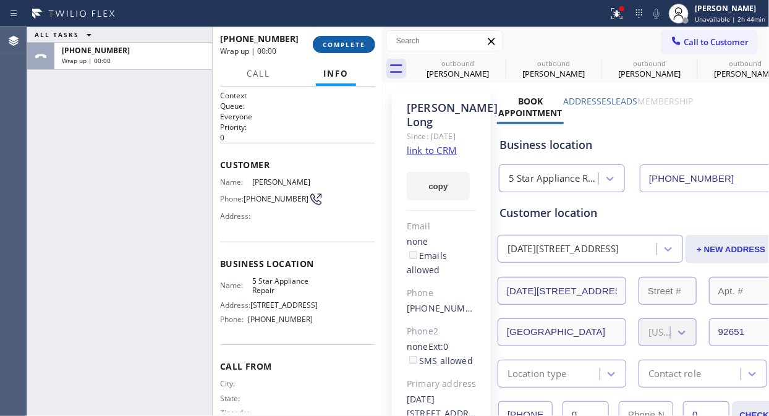
click at [341, 47] on span "COMPLETE" at bounding box center [344, 44] width 43 height 9
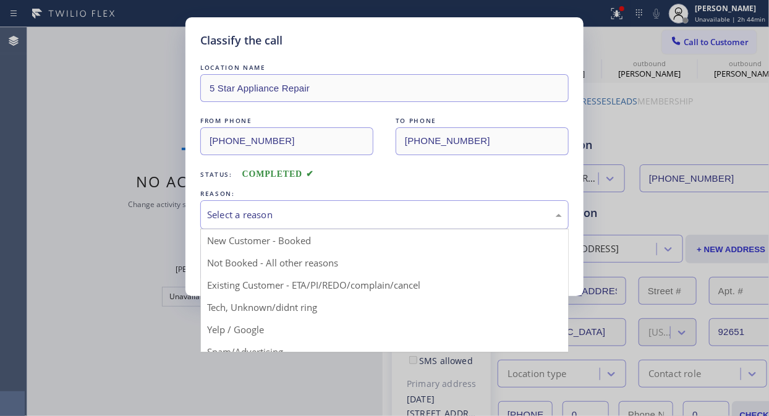
click at [379, 224] on div "Select a reason" at bounding box center [384, 214] width 368 height 29
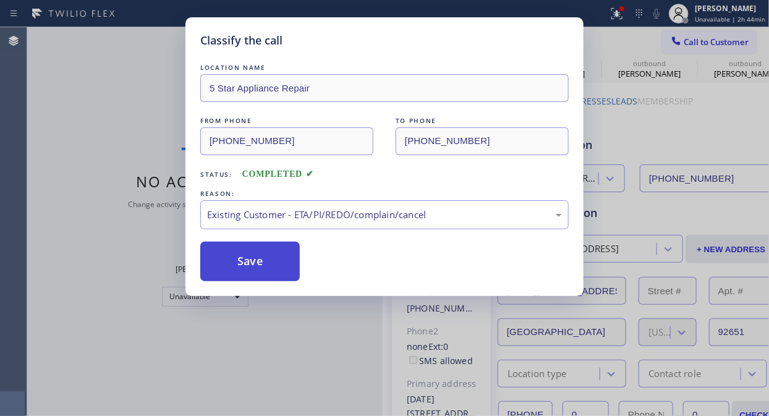
click at [237, 258] on button "Save" at bounding box center [249, 262] width 99 height 40
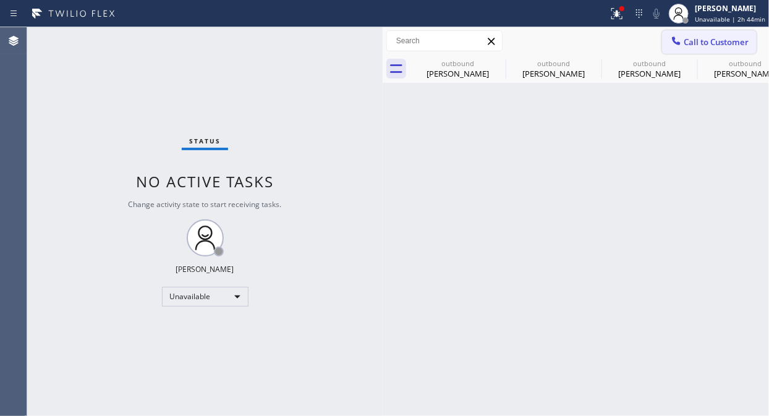
click at [692, 46] on span "Call to Customer" at bounding box center [715, 41] width 65 height 11
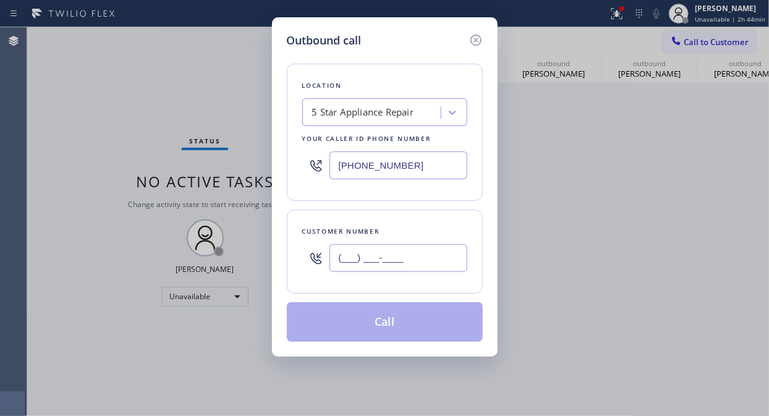
click at [426, 260] on input "(___) ___-____" at bounding box center [398, 258] width 138 height 28
paste input "310) 463-4725"
type input "[PHONE_NUMBER]"
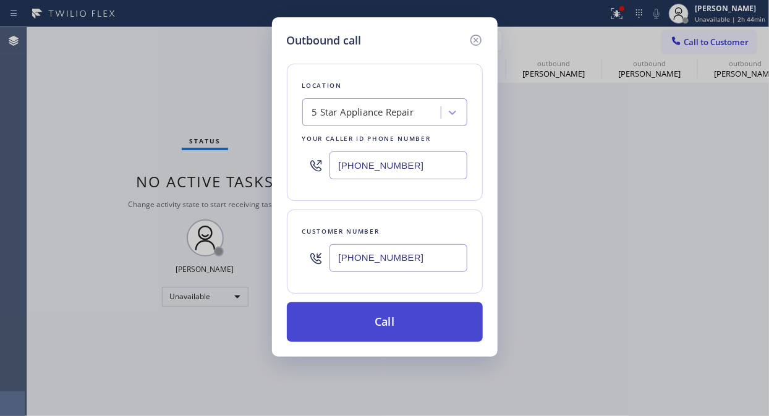
click at [434, 329] on button "Call" at bounding box center [385, 322] width 196 height 40
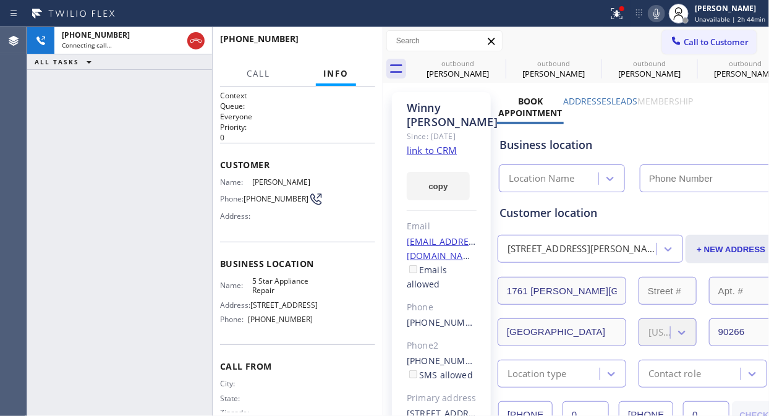
type input "[PHONE_NUMBER]"
click at [353, 41] on span "HANG UP" at bounding box center [346, 44] width 38 height 9
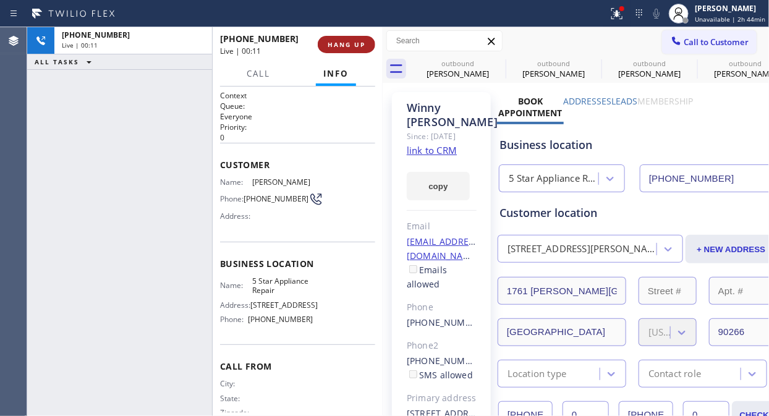
click at [353, 41] on span "HANG UP" at bounding box center [346, 44] width 38 height 9
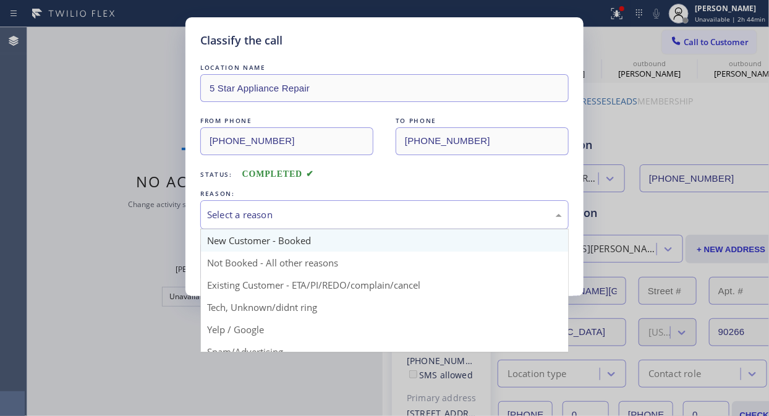
drag, startPoint x: 366, startPoint y: 211, endPoint x: 371, endPoint y: 241, distance: 30.7
click at [367, 213] on div "Select a reason" at bounding box center [384, 215] width 355 height 14
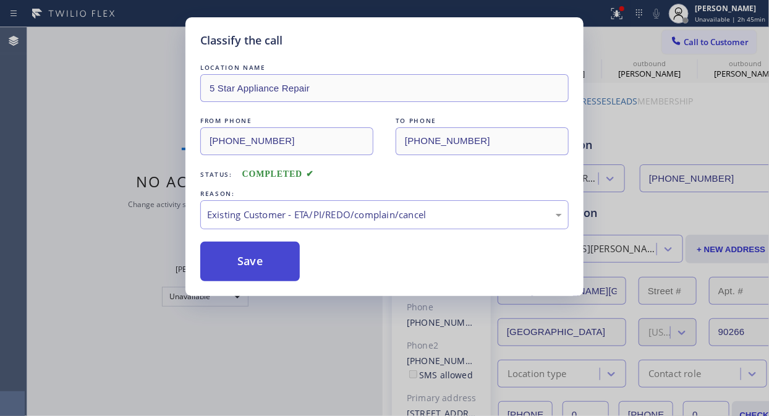
click at [276, 262] on button "Save" at bounding box center [249, 262] width 99 height 40
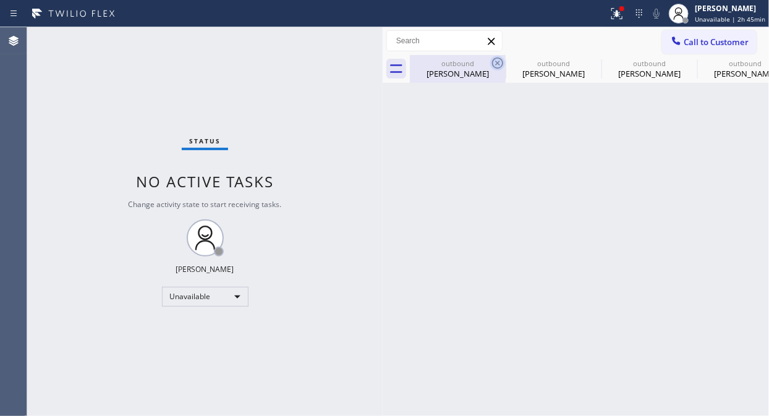
click at [491, 63] on icon at bounding box center [497, 63] width 15 height 15
click at [588, 62] on icon at bounding box center [593, 62] width 11 height 11
click at [0, 0] on icon at bounding box center [0, 0] width 0 height 0
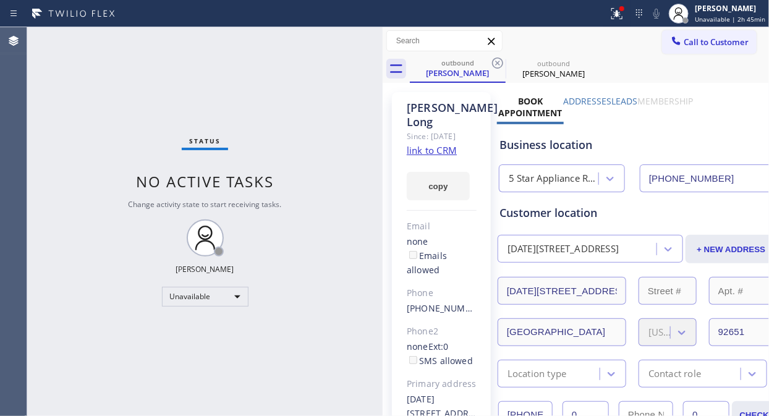
click at [492, 62] on icon at bounding box center [497, 62] width 11 height 11
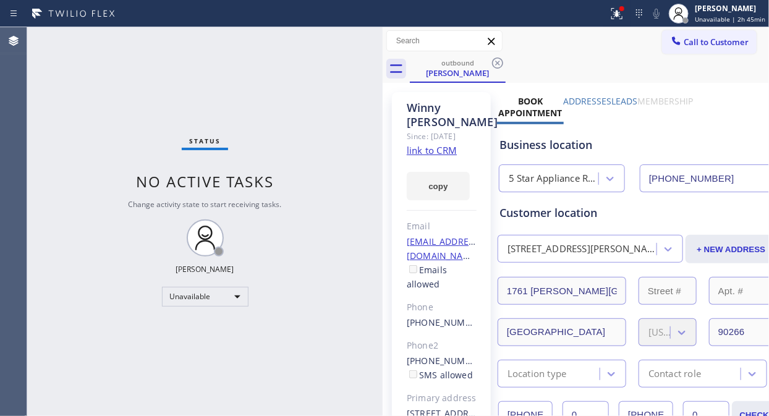
click at [492, 62] on icon at bounding box center [497, 62] width 11 height 11
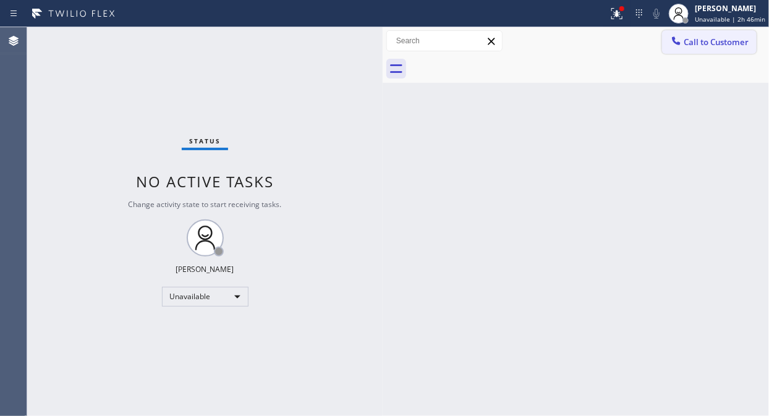
click at [691, 50] on button "Call to Customer" at bounding box center [709, 41] width 95 height 23
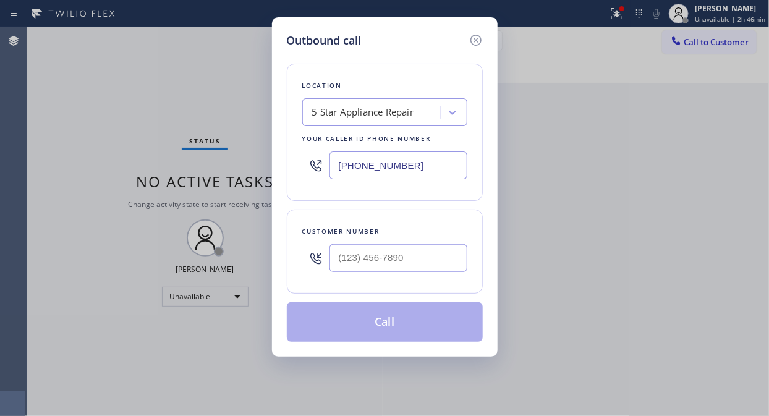
click at [78, 119] on div "Outbound call Location 5 Star Appliance Repair Your caller id phone number [PHO…" at bounding box center [384, 208] width 769 height 416
click at [340, 258] on input "(___) ___-____" at bounding box center [398, 258] width 138 height 28
paste input "661) 313-8416"
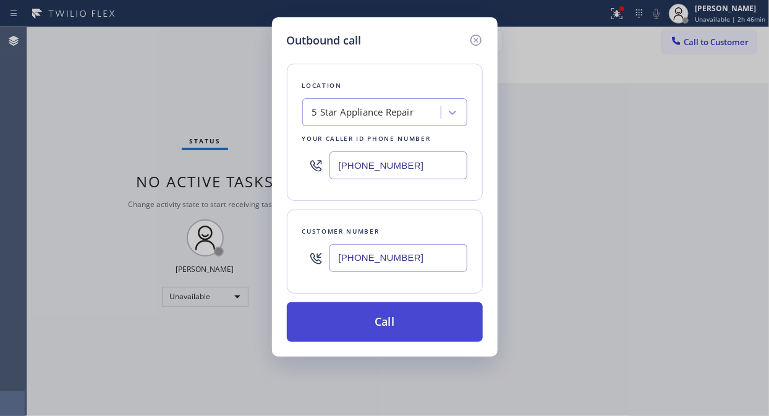
type input "[PHONE_NUMBER]"
click at [384, 323] on button "Call" at bounding box center [385, 322] width 196 height 40
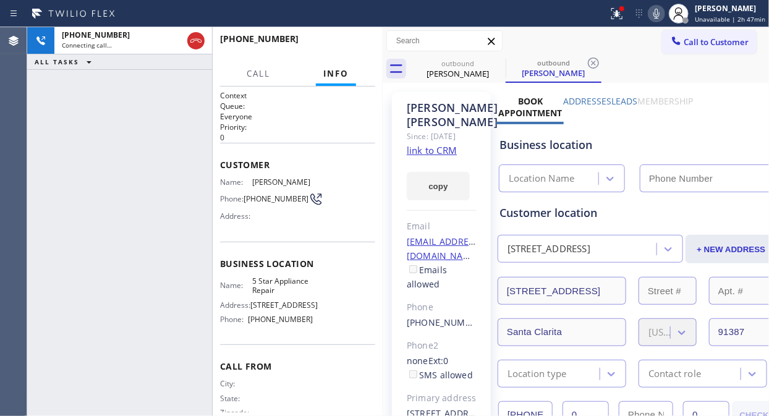
type input "[PHONE_NUMBER]"
click at [360, 48] on span "HANG UP" at bounding box center [346, 44] width 38 height 9
click at [362, 46] on span "HANG UP" at bounding box center [346, 44] width 38 height 9
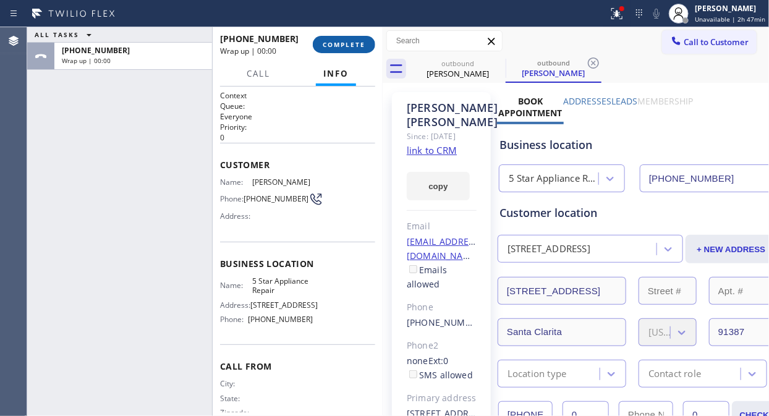
click at [353, 44] on span "COMPLETE" at bounding box center [344, 44] width 43 height 9
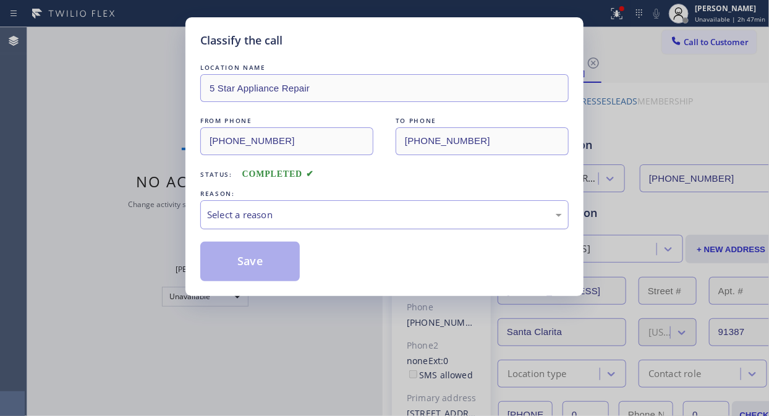
drag, startPoint x: 386, startPoint y: 207, endPoint x: 389, endPoint y: 216, distance: 10.0
click at [387, 212] on div "Select a reason" at bounding box center [384, 215] width 355 height 14
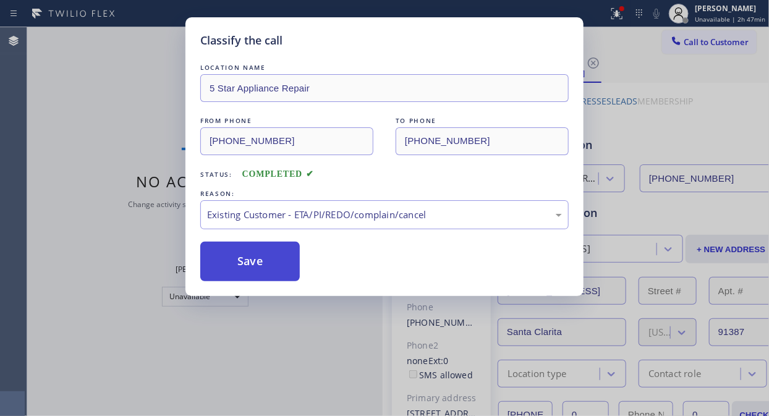
drag, startPoint x: 243, startPoint y: 263, endPoint x: 274, endPoint y: 255, distance: 31.3
click at [245, 263] on button "Save" at bounding box center [249, 262] width 99 height 40
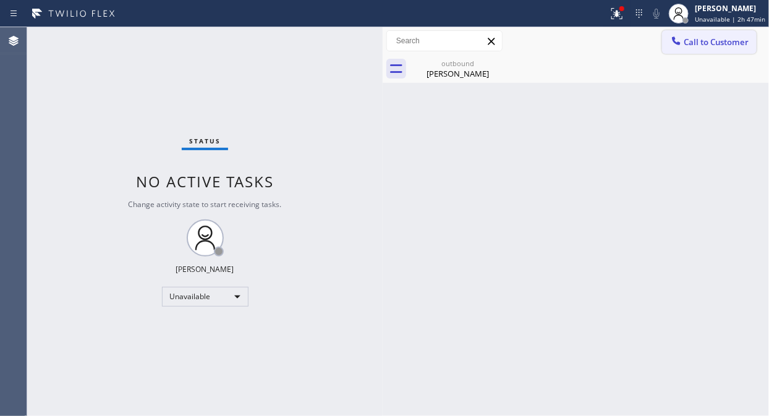
click at [693, 48] on button "Call to Customer" at bounding box center [709, 41] width 95 height 23
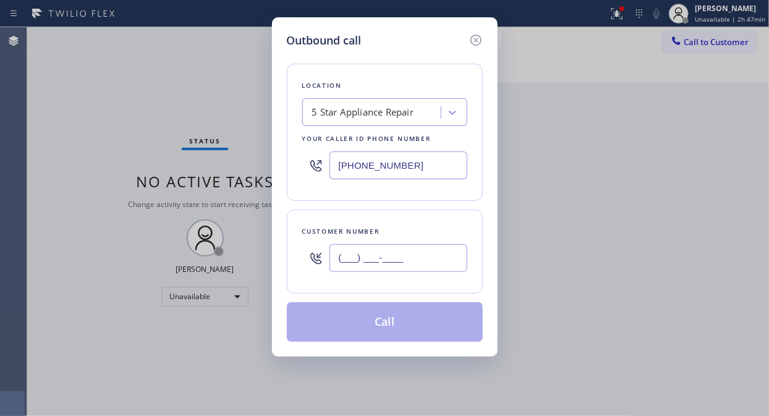
click at [424, 255] on input "(___) ___-____" at bounding box center [398, 258] width 138 height 28
paste input "818) 731-9820"
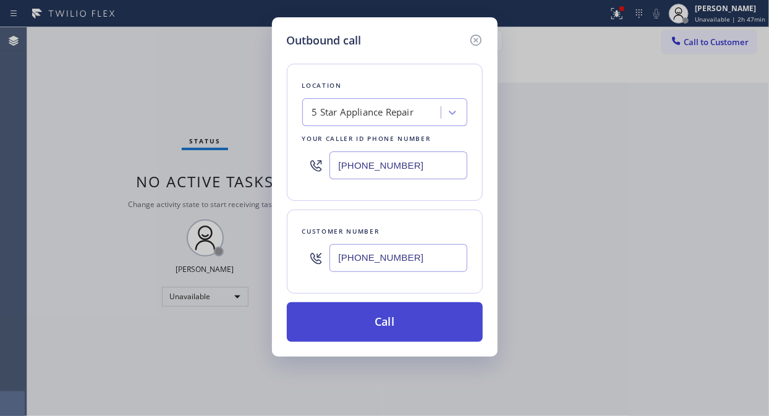
type input "[PHONE_NUMBER]"
click at [423, 326] on button "Call" at bounding box center [385, 322] width 196 height 40
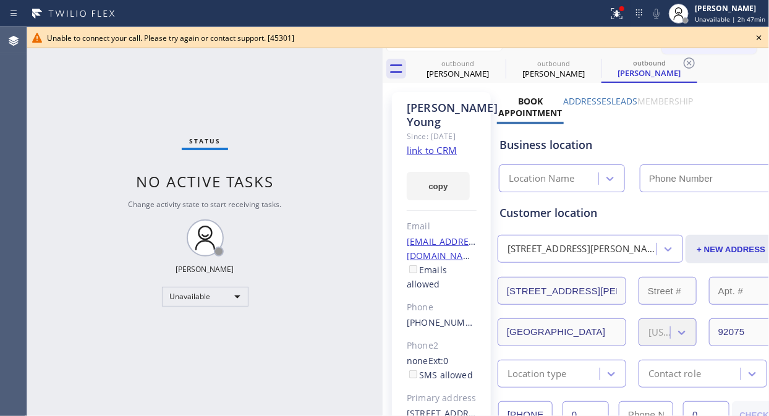
type input "[PHONE_NUMBER]"
click at [760, 35] on icon at bounding box center [758, 37] width 15 height 15
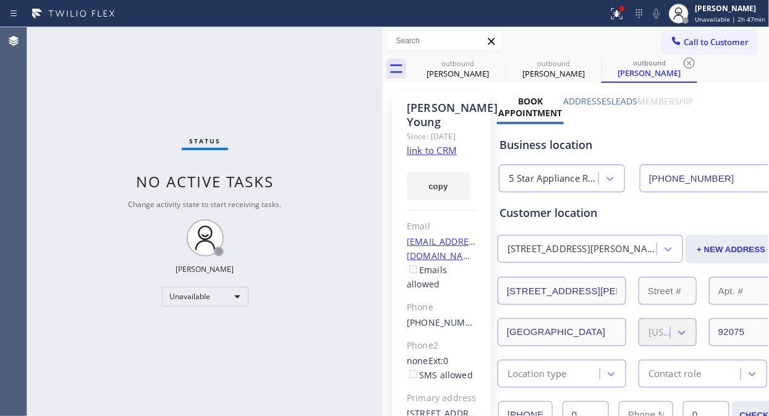
click at [670, 35] on icon at bounding box center [676, 41] width 12 height 12
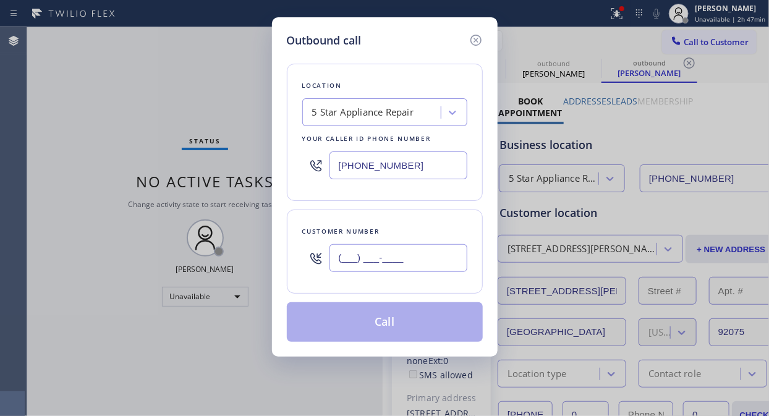
click at [404, 271] on input "(___) ___-____" at bounding box center [398, 258] width 138 height 28
paste input "626) 793-2994"
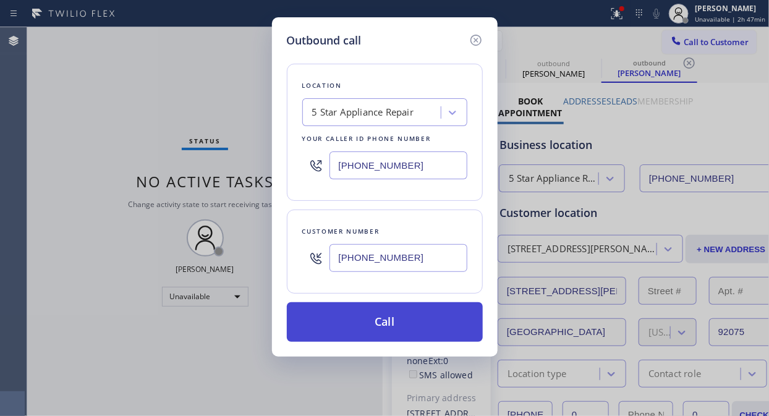
type input "[PHONE_NUMBER]"
click at [429, 326] on button "Call" at bounding box center [385, 322] width 196 height 40
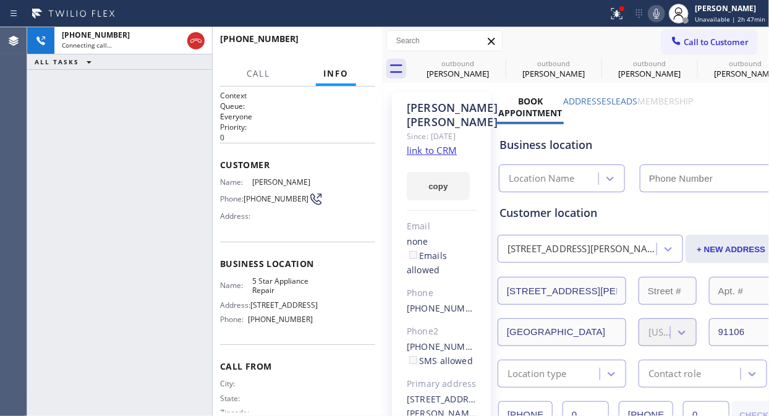
type input "[PHONE_NUMBER]"
click at [346, 44] on span "HANG UP" at bounding box center [346, 44] width 38 height 9
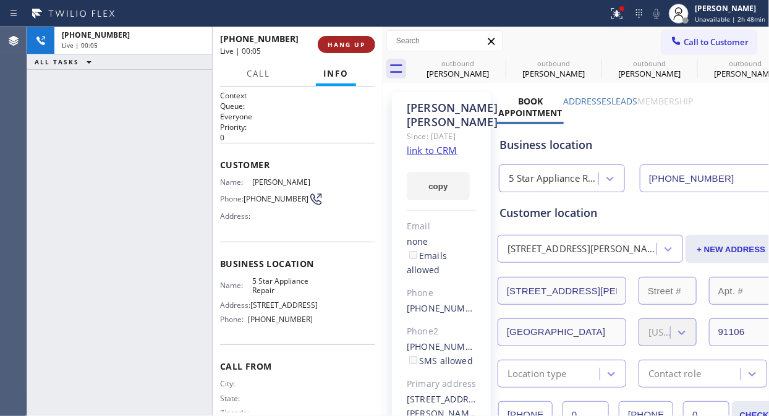
click at [346, 44] on span "HANG UP" at bounding box center [346, 44] width 38 height 9
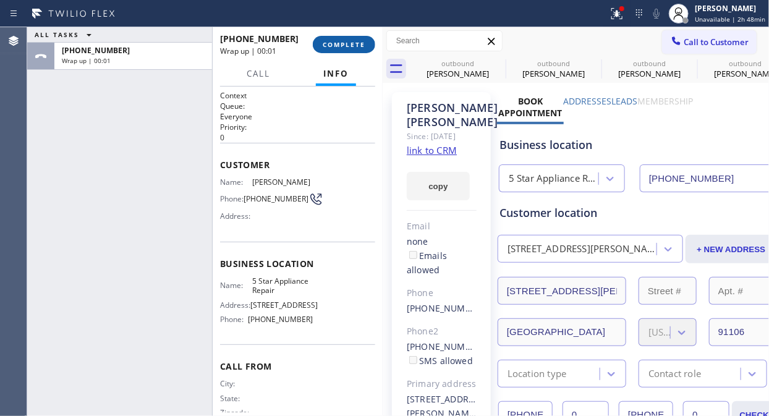
click at [346, 46] on span "COMPLETE" at bounding box center [344, 44] width 43 height 9
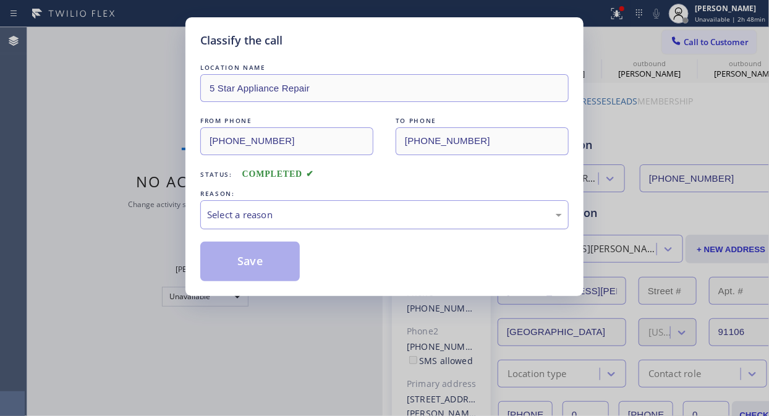
click at [351, 225] on div "Select a reason" at bounding box center [384, 214] width 368 height 29
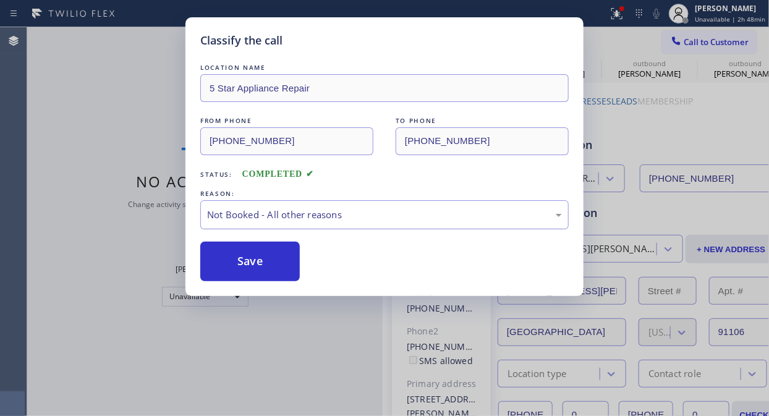
click at [379, 208] on div "Not Booked - All other reasons" at bounding box center [384, 215] width 355 height 14
click at [377, 230] on div "LOCATION NAME 5 Star Appliance Repair FROM PHONE [PHONE_NUMBER] TO PHONE [PHONE…" at bounding box center [384, 171] width 368 height 220
click at [382, 216] on div "Existing Customer - ETA/PI/REDO/complain/cancel" at bounding box center [384, 215] width 355 height 14
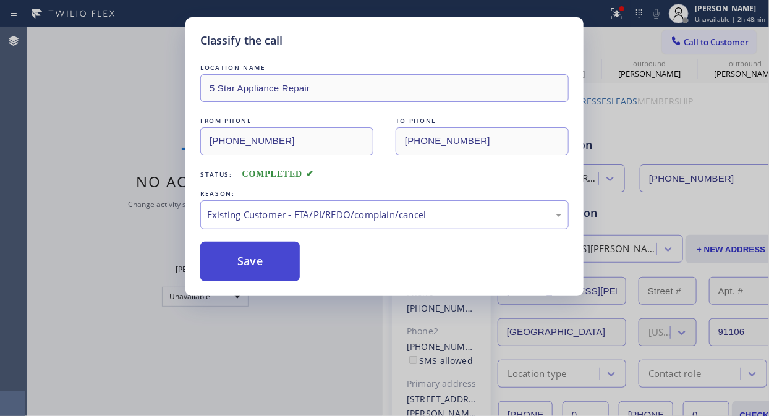
click at [275, 261] on button "Save" at bounding box center [249, 262] width 99 height 40
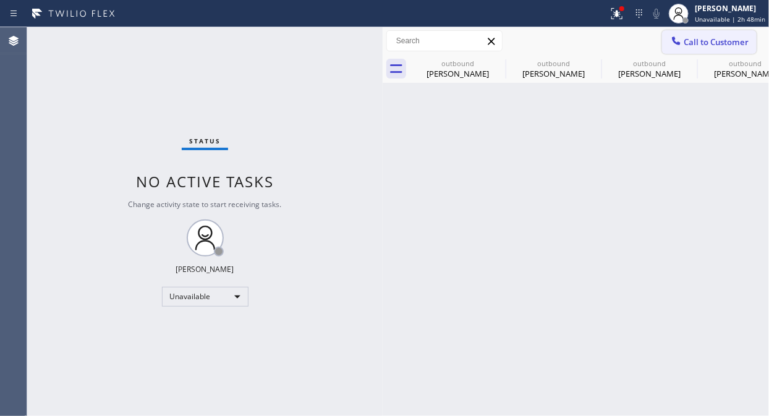
click at [712, 43] on span "Call to Customer" at bounding box center [715, 41] width 65 height 11
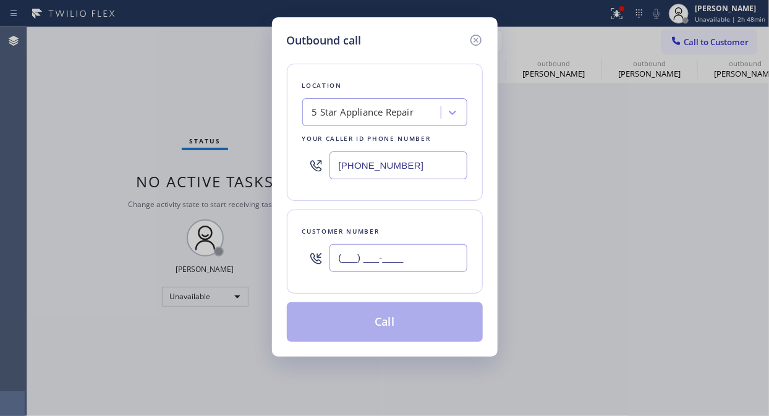
click at [391, 261] on input "(___) ___-____" at bounding box center [398, 258] width 138 height 28
paste input "323) 333-9451"
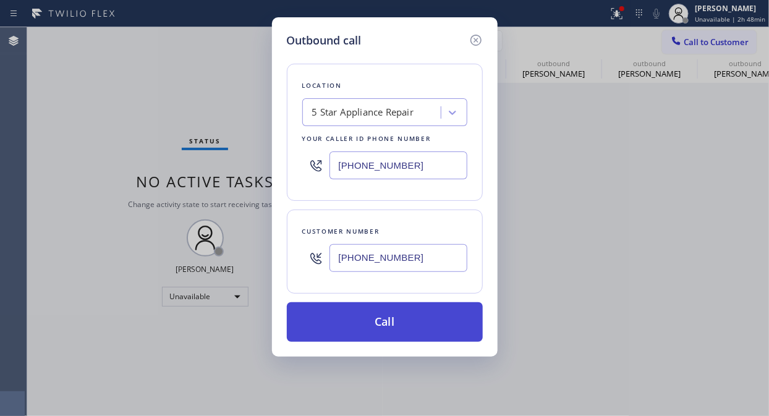
type input "[PHONE_NUMBER]"
click at [403, 313] on button "Call" at bounding box center [385, 322] width 196 height 40
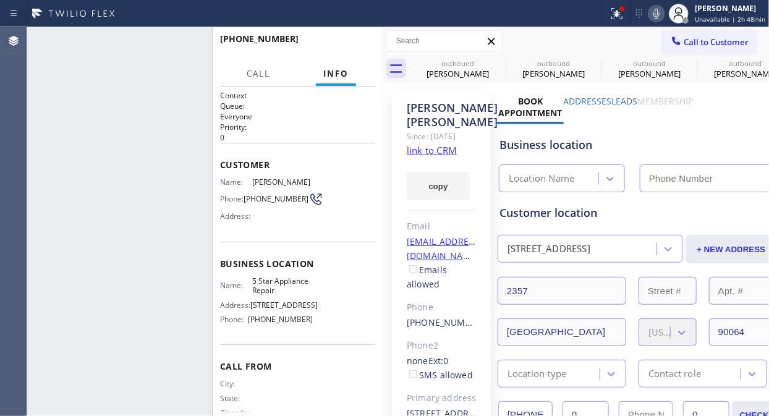
type input "[PHONE_NUMBER]"
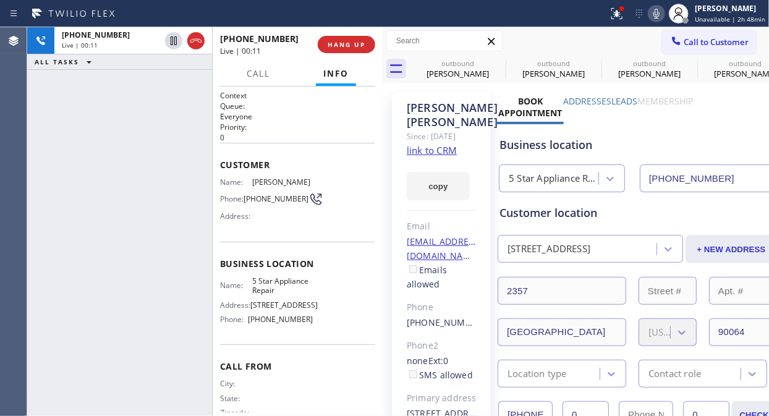
click at [375, 50] on div "[PHONE_NUMBER] Live | 00:11 HANG UP" at bounding box center [298, 44] width 170 height 35
click at [345, 46] on span "HANG UP" at bounding box center [346, 44] width 38 height 9
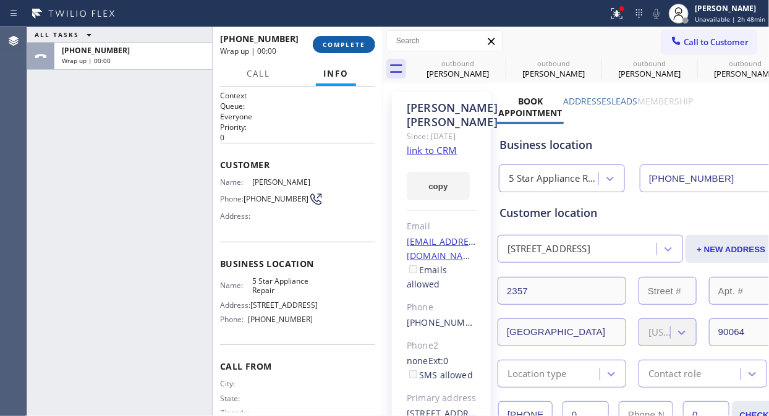
click at [345, 48] on span "COMPLETE" at bounding box center [344, 44] width 43 height 9
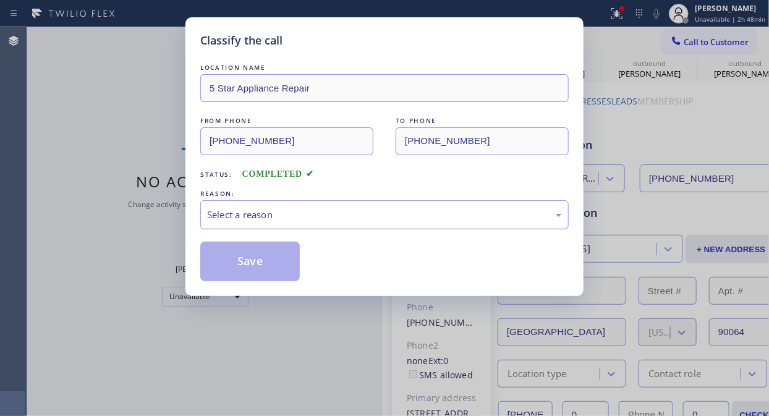
click at [363, 208] on div "Select a reason" at bounding box center [384, 215] width 355 height 14
click at [369, 217] on div "Select a reason" at bounding box center [384, 215] width 355 height 14
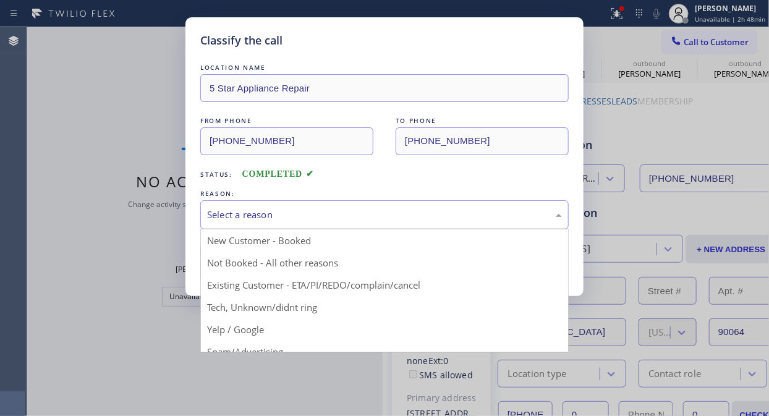
click at [381, 212] on div "Select a reason" at bounding box center [384, 215] width 355 height 14
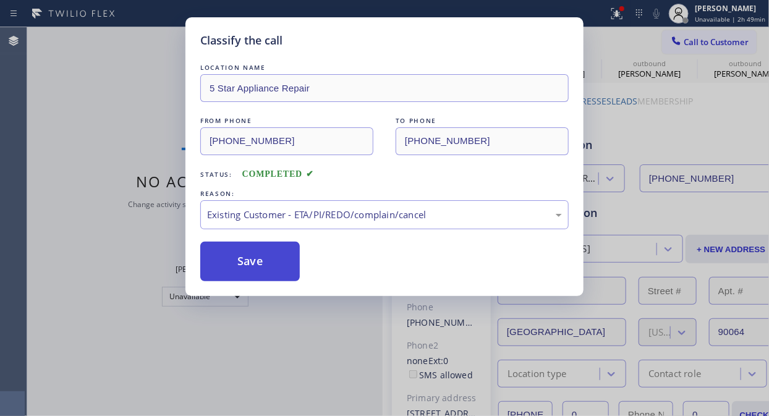
click at [258, 263] on button "Save" at bounding box center [249, 262] width 99 height 40
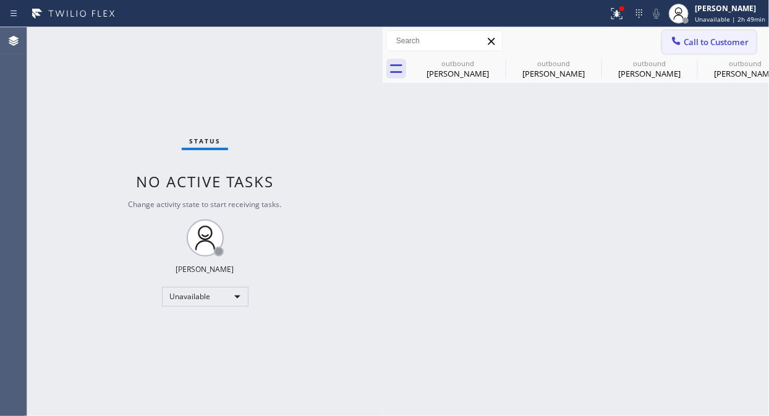
click at [685, 42] on span "Call to Customer" at bounding box center [715, 41] width 65 height 11
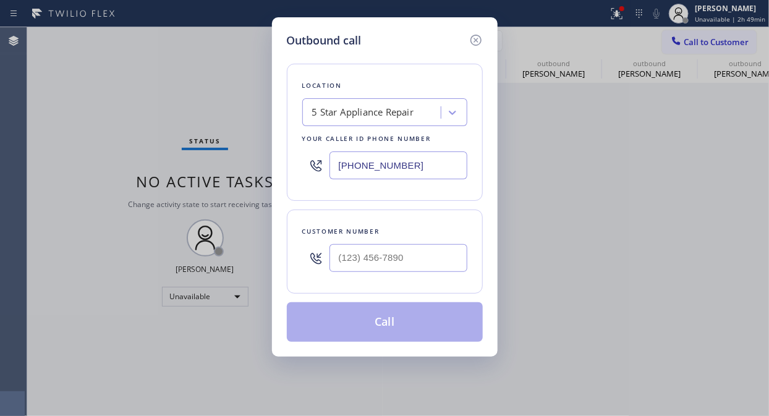
click at [382, 273] on div at bounding box center [398, 258] width 138 height 40
click at [377, 252] on input "(___) ___-____" at bounding box center [398, 258] width 138 height 28
paste input "571) 265-4585"
type input "[PHONE_NUMBER]"
click at [384, 330] on button "Call" at bounding box center [385, 322] width 196 height 40
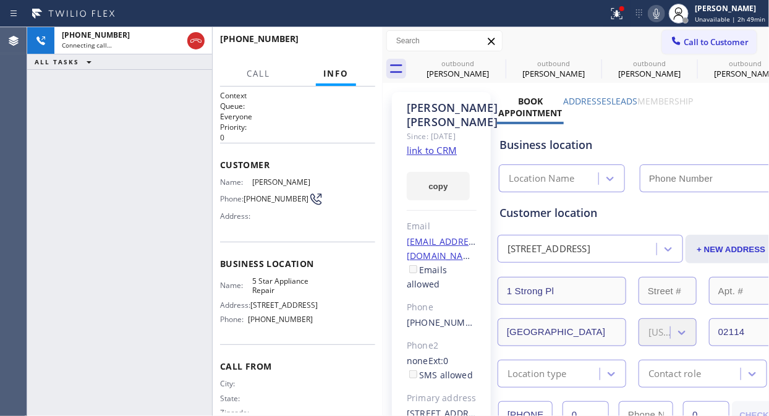
type input "[PHONE_NUMBER]"
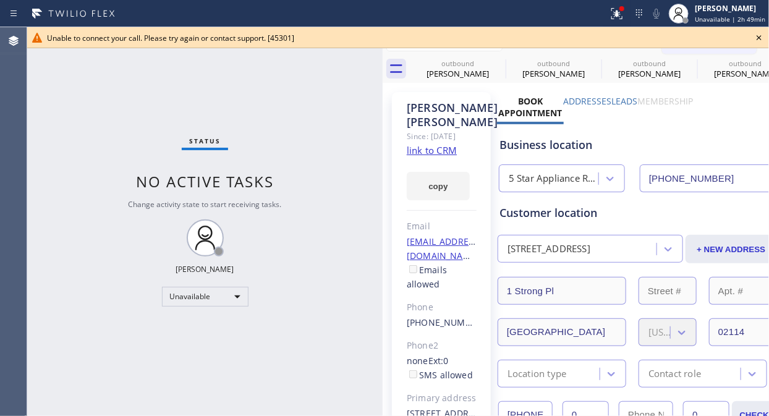
click at [757, 37] on icon at bounding box center [758, 37] width 15 height 15
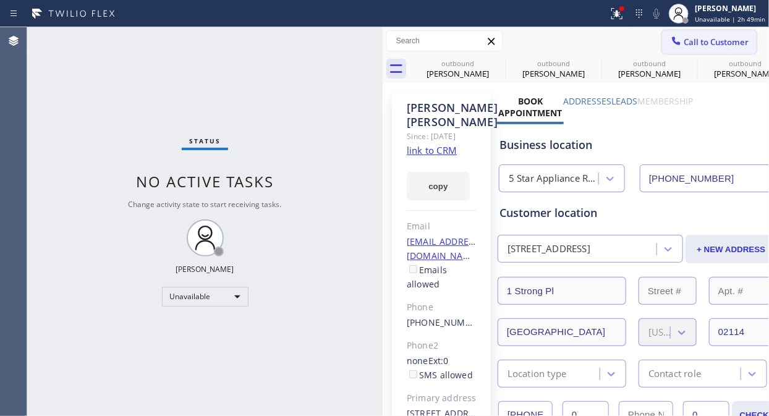
click at [672, 42] on div at bounding box center [676, 42] width 15 height 15
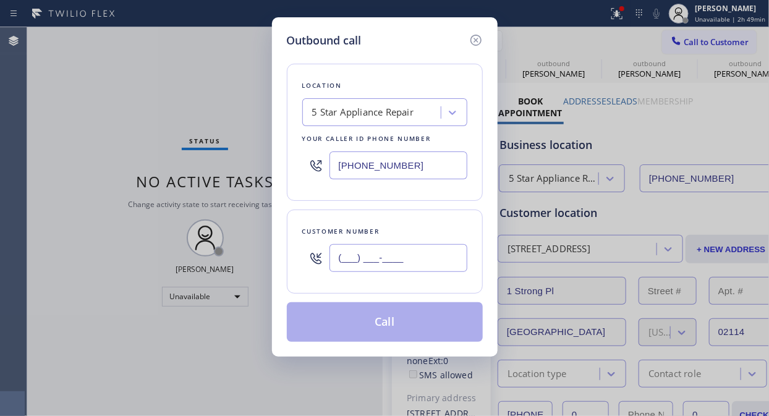
click at [369, 253] on input "(___) ___-____" at bounding box center [398, 258] width 138 height 28
paste input "915) 449-0196"
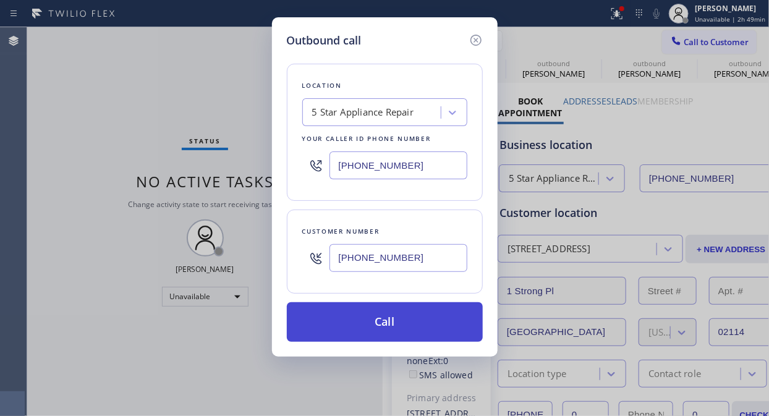
type input "[PHONE_NUMBER]"
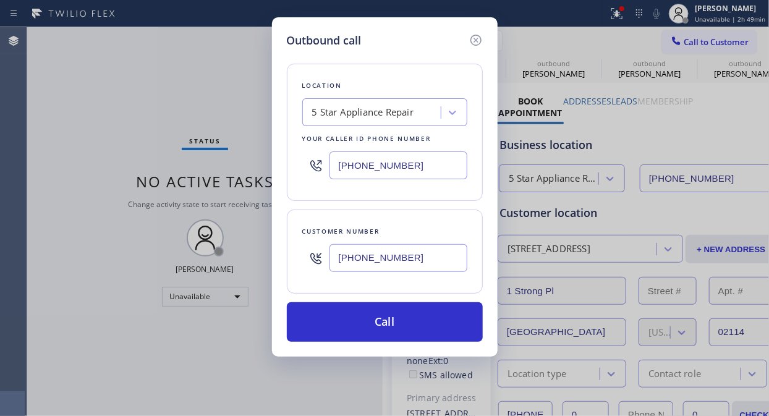
drag, startPoint x: 375, startPoint y: 325, endPoint x: 470, endPoint y: 199, distance: 157.5
click at [377, 325] on button "Call" at bounding box center [385, 322] width 196 height 40
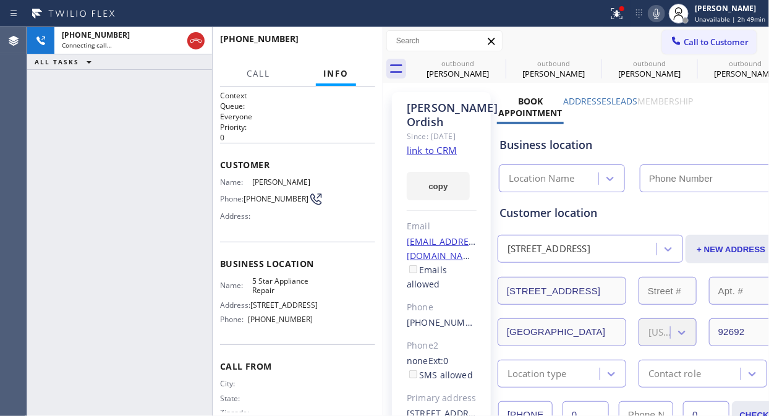
type input "[PHONE_NUMBER]"
click at [621, 15] on icon at bounding box center [616, 13] width 15 height 15
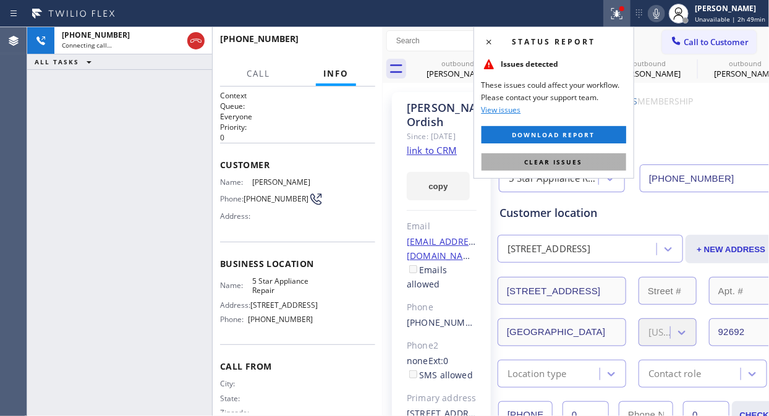
click at [564, 163] on span "Clear issues" at bounding box center [554, 162] width 58 height 9
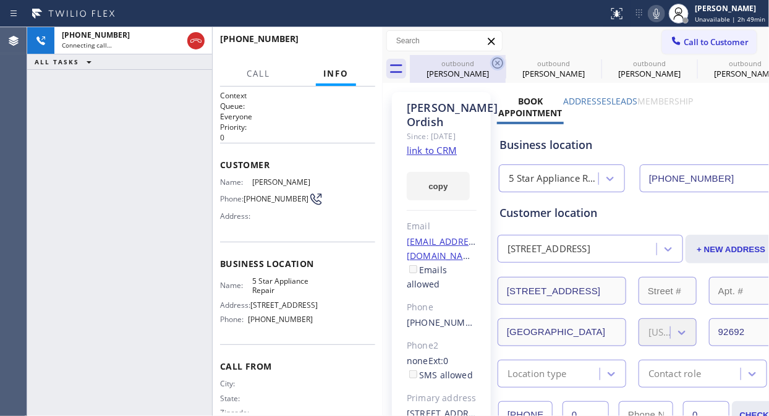
click at [498, 57] on icon at bounding box center [497, 63] width 15 height 15
click at [0, 0] on icon at bounding box center [0, 0] width 0 height 0
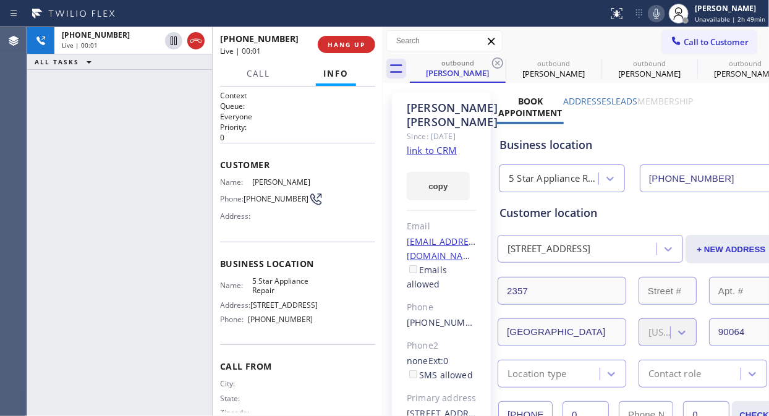
click at [498, 57] on icon at bounding box center [497, 63] width 15 height 15
click at [496, 57] on icon at bounding box center [497, 63] width 15 height 15
click at [327, 44] on button "HANG UP" at bounding box center [346, 44] width 57 height 17
click at [330, 46] on span "HANG UP" at bounding box center [346, 44] width 38 height 9
click at [334, 46] on span "HANG UP" at bounding box center [346, 44] width 38 height 9
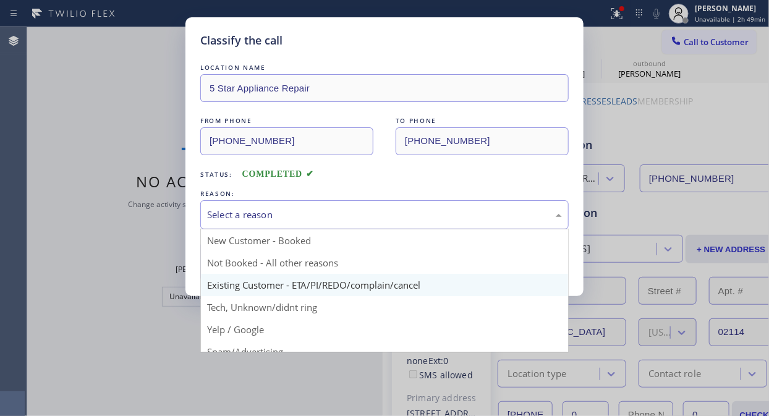
drag, startPoint x: 369, startPoint y: 205, endPoint x: 373, endPoint y: 274, distance: 68.7
click at [369, 208] on div "Select a reason" at bounding box center [384, 214] width 368 height 29
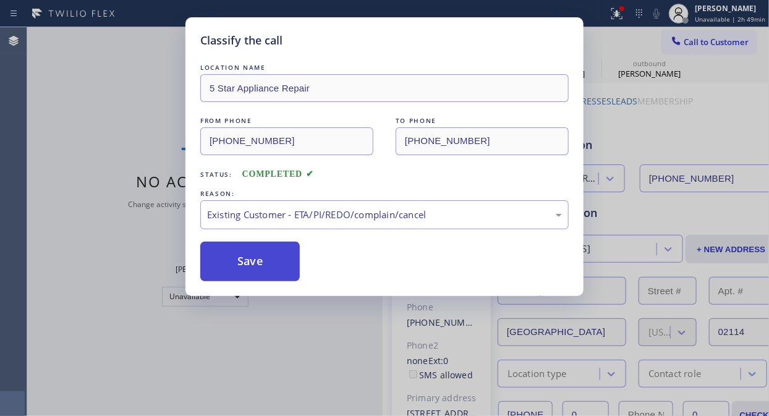
drag, startPoint x: 261, startPoint y: 258, endPoint x: 298, endPoint y: 258, distance: 37.7
click at [261, 258] on button "Save" at bounding box center [249, 262] width 99 height 40
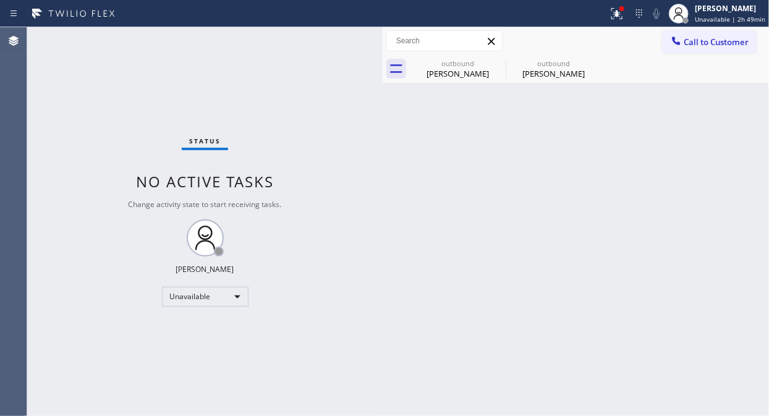
drag, startPoint x: 724, startPoint y: 39, endPoint x: 424, endPoint y: 264, distance: 375.0
click at [723, 39] on span "Call to Customer" at bounding box center [715, 41] width 65 height 11
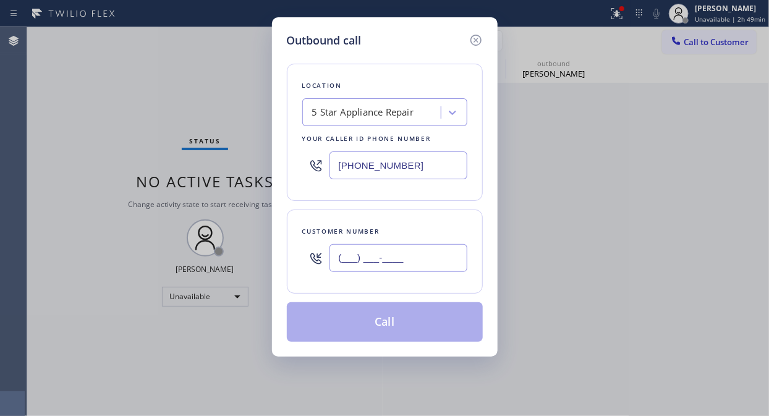
click at [388, 256] on input "(___) ___-____" at bounding box center [398, 258] width 138 height 28
paste input "949) 281-9823"
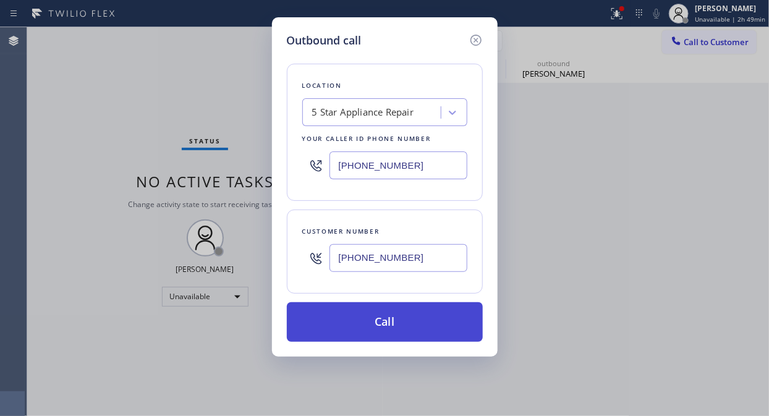
type input "[PHONE_NUMBER]"
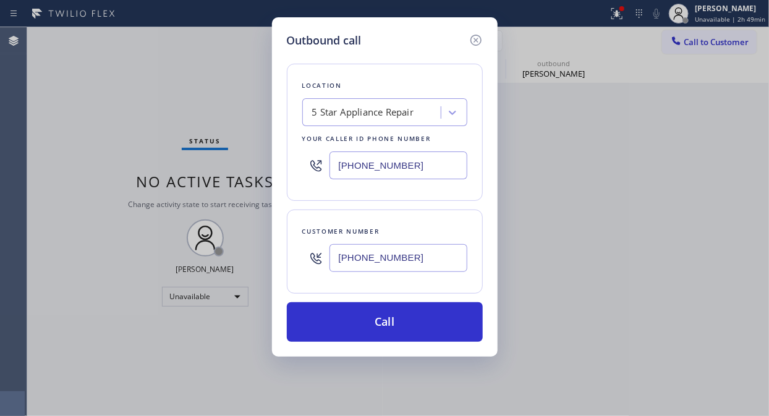
drag, startPoint x: 393, startPoint y: 316, endPoint x: 436, endPoint y: 253, distance: 75.6
click at [394, 316] on button "Call" at bounding box center [385, 322] width 196 height 40
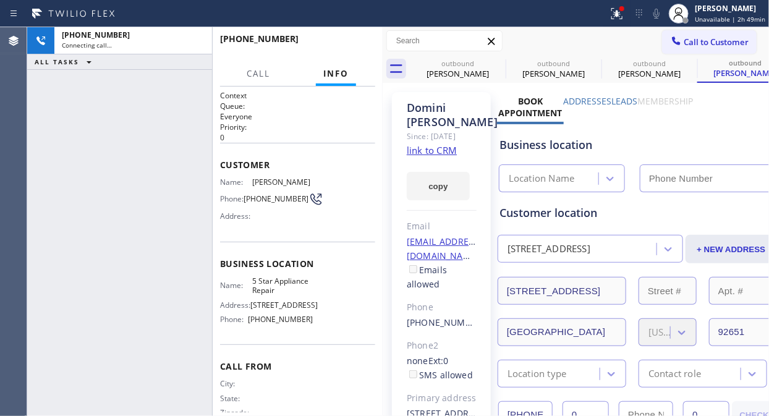
type input "[PHONE_NUMBER]"
click at [620, 11] on icon at bounding box center [616, 12] width 7 height 4
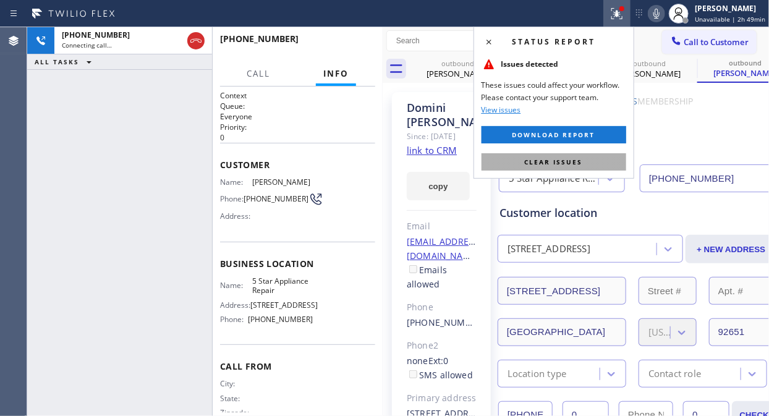
click at [596, 161] on button "Clear issues" at bounding box center [553, 161] width 145 height 17
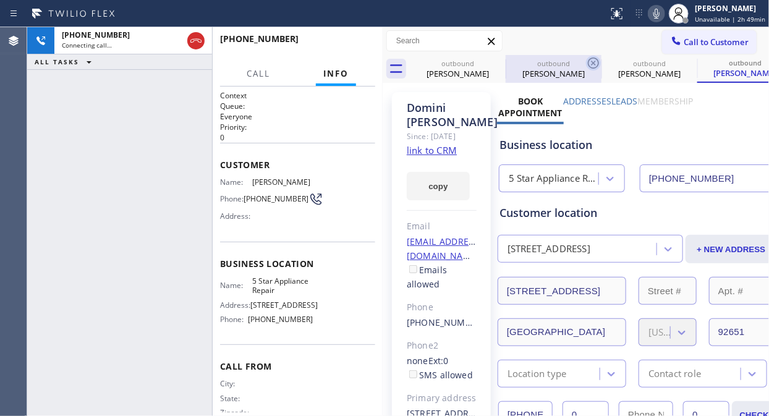
click at [0, 0] on icon at bounding box center [0, 0] width 0 height 0
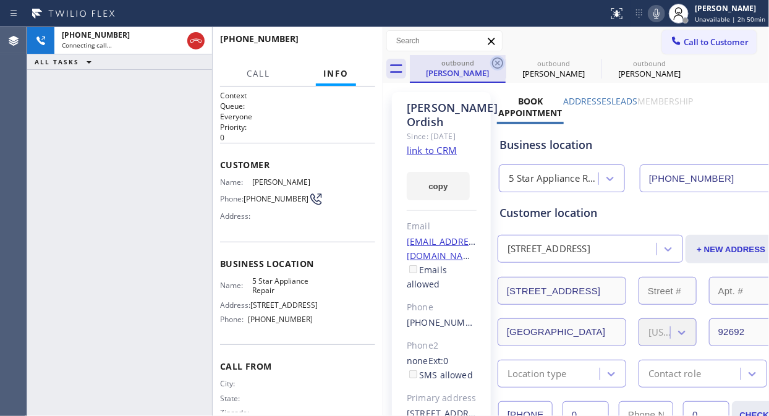
click at [496, 61] on icon at bounding box center [497, 62] width 11 height 11
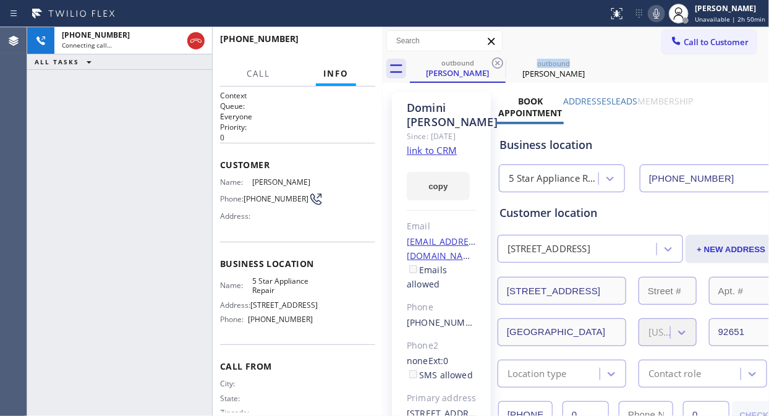
click at [496, 61] on icon at bounding box center [497, 62] width 11 height 11
click at [44, 177] on div "[PHONE_NUMBER] Connecting call… ALL TASKS ALL TASKS ACTIVE TASKS TASKS IN WRAP …" at bounding box center [119, 221] width 185 height 389
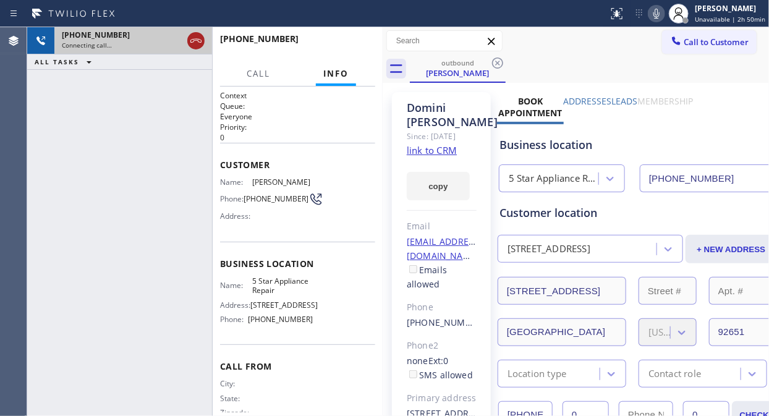
click at [193, 35] on icon at bounding box center [195, 40] width 15 height 15
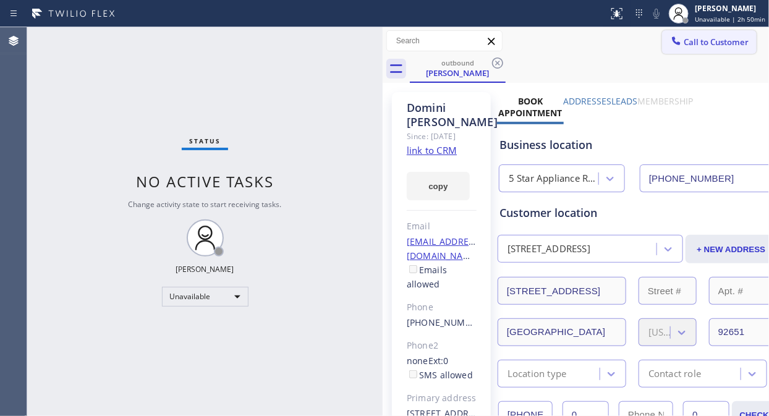
click at [685, 39] on span "Call to Customer" at bounding box center [715, 41] width 65 height 11
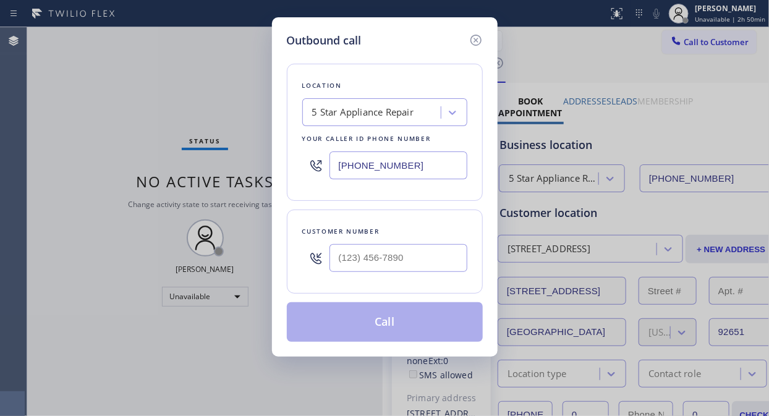
click at [419, 272] on input "text" at bounding box center [398, 258] width 138 height 28
paste input "760) 807-6882"
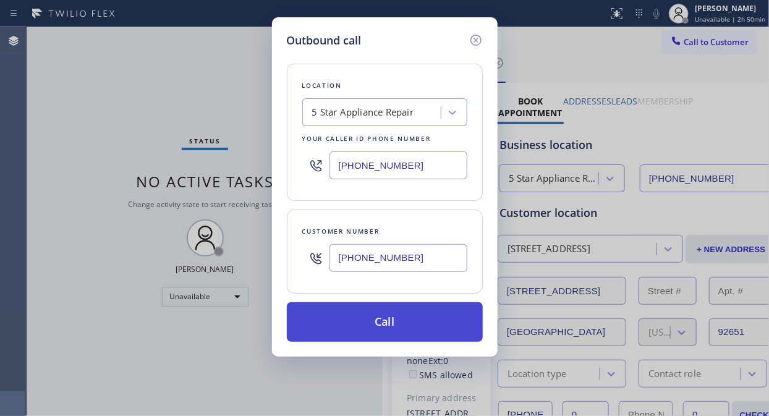
type input "[PHONE_NUMBER]"
click at [387, 310] on button "Call" at bounding box center [385, 322] width 196 height 40
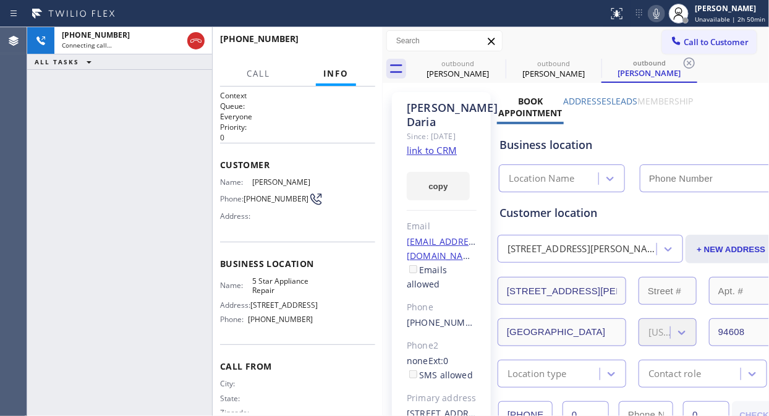
type input "[PHONE_NUMBER]"
click at [365, 46] on span "HANG UP" at bounding box center [346, 44] width 38 height 9
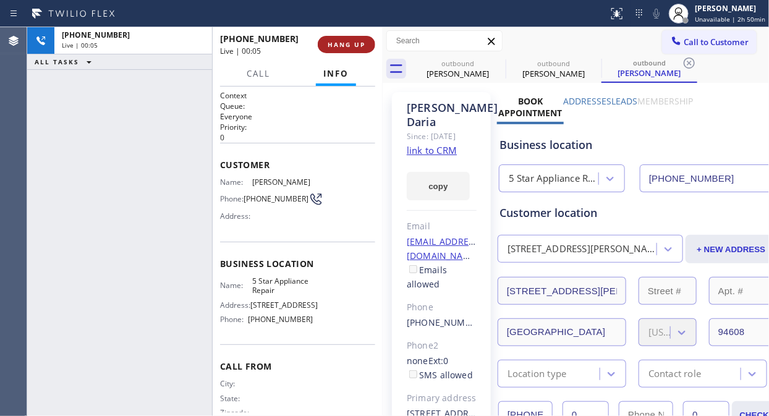
click at [365, 46] on span "HANG UP" at bounding box center [346, 44] width 38 height 9
click at [365, 46] on span "COMPLETE" at bounding box center [344, 44] width 43 height 9
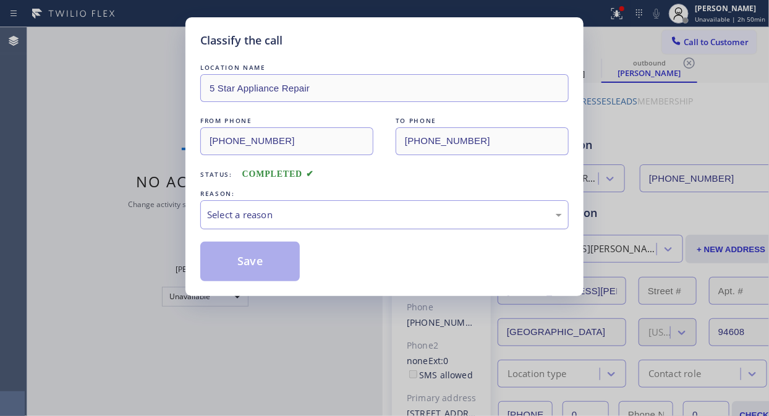
drag, startPoint x: 403, startPoint y: 216, endPoint x: 403, endPoint y: 222, distance: 6.2
click at [403, 222] on div "Select a reason" at bounding box center [384, 214] width 368 height 29
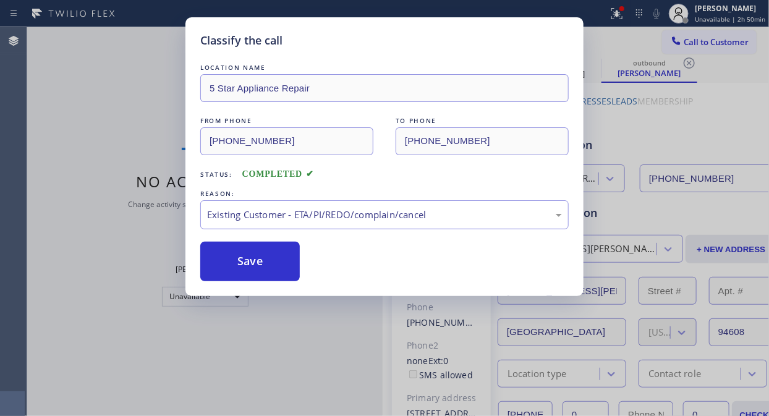
drag, startPoint x: 274, startPoint y: 256, endPoint x: 532, endPoint y: 88, distance: 308.5
click at [275, 255] on button "Save" at bounding box center [249, 262] width 99 height 40
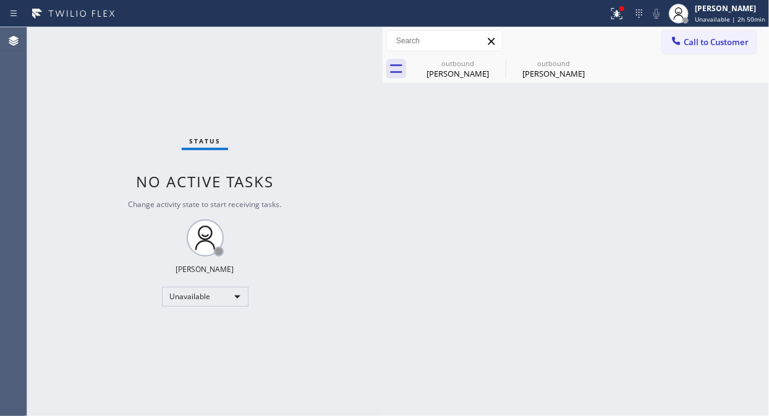
click at [703, 39] on span "Call to Customer" at bounding box center [715, 41] width 65 height 11
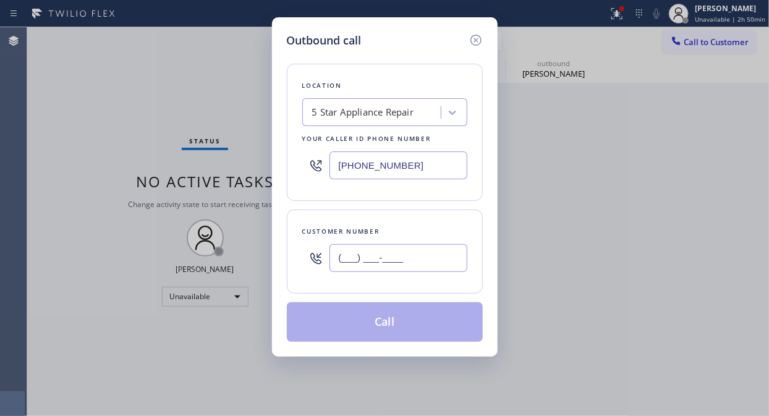
click at [412, 256] on input "(___) ___-____" at bounding box center [398, 258] width 138 height 28
paste input "714) 334-1782"
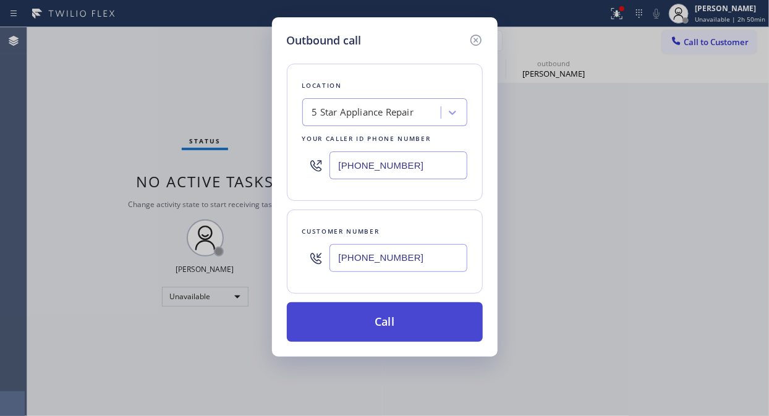
type input "[PHONE_NUMBER]"
click at [428, 332] on button "Call" at bounding box center [385, 322] width 196 height 40
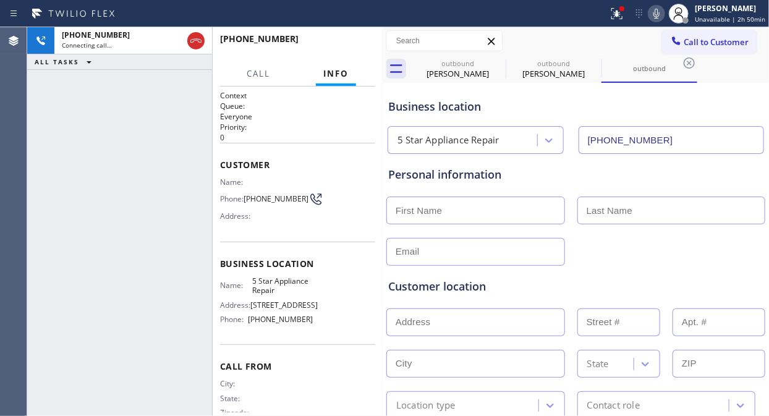
type input "[PHONE_NUMBER]"
drag, startPoint x: 54, startPoint y: 161, endPoint x: 59, endPoint y: 152, distance: 9.7
click at [54, 161] on div "[PHONE_NUMBER] Connecting call… ALL TASKS ALL TASKS ACTIVE TASKS TASKS IN WRAP …" at bounding box center [119, 221] width 185 height 389
click at [614, 14] on icon at bounding box center [616, 13] width 15 height 15
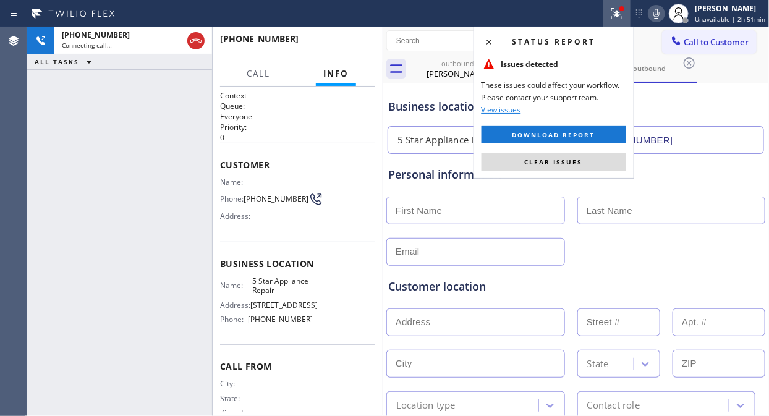
click at [562, 171] on div "Status report Issues detected These issues could affect your workflow. Please c…" at bounding box center [553, 103] width 161 height 152
click at [559, 161] on span "Clear issues" at bounding box center [554, 162] width 58 height 9
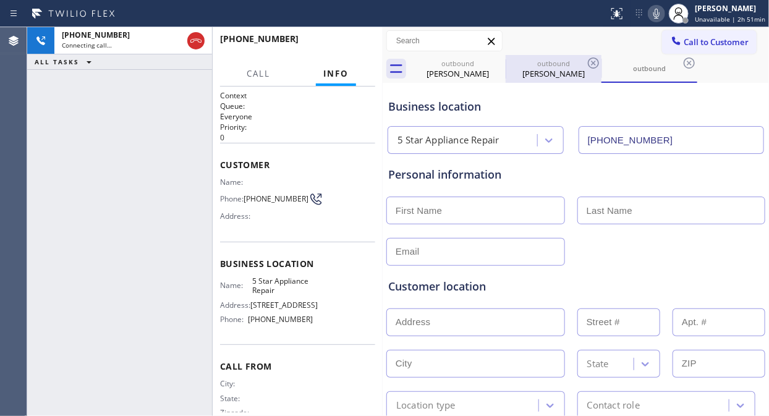
click at [518, 60] on div "outbound" at bounding box center [553, 63] width 93 height 9
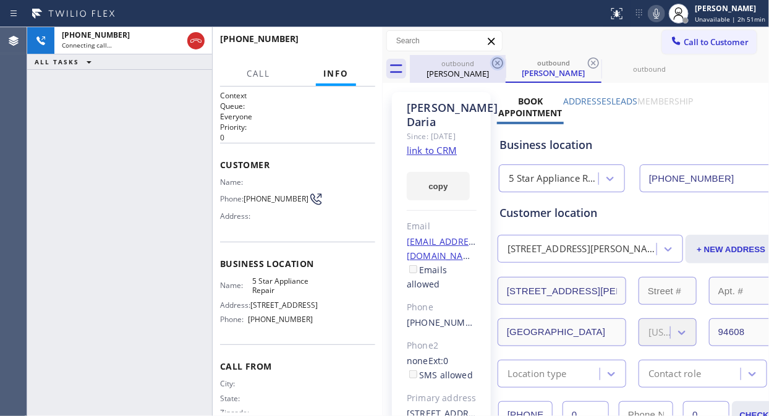
click at [492, 63] on icon at bounding box center [497, 62] width 11 height 11
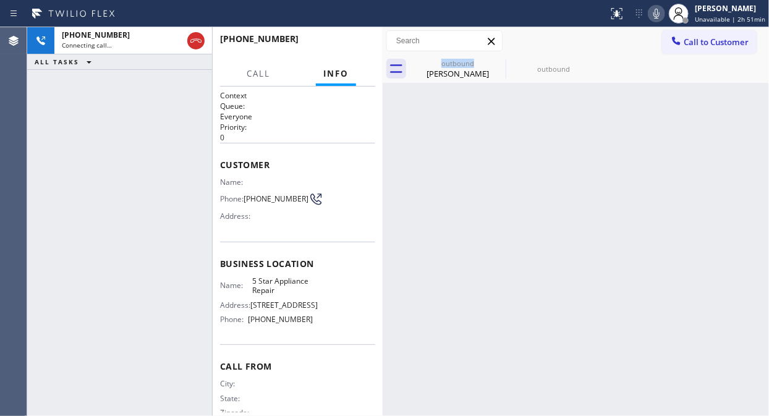
click at [492, 63] on div "outbound [PERSON_NAME]" at bounding box center [458, 69] width 96 height 28
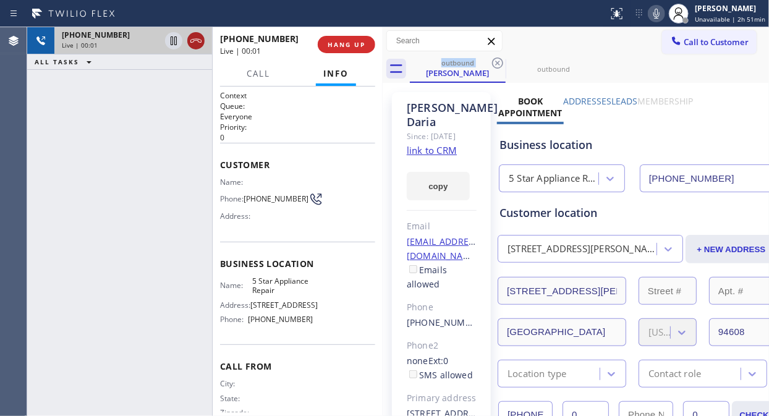
click at [195, 41] on icon at bounding box center [195, 40] width 15 height 15
click at [322, 40] on button "HANG UP" at bounding box center [346, 44] width 57 height 17
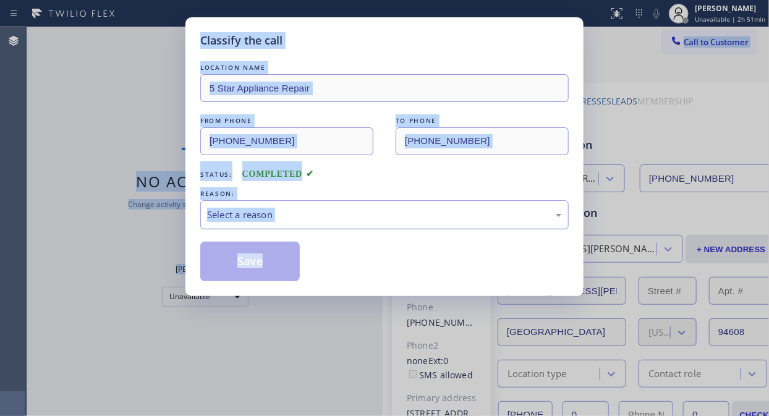
drag, startPoint x: 356, startPoint y: 224, endPoint x: 366, endPoint y: 224, distance: 10.5
click at [357, 221] on div "Select a reason" at bounding box center [384, 214] width 368 height 29
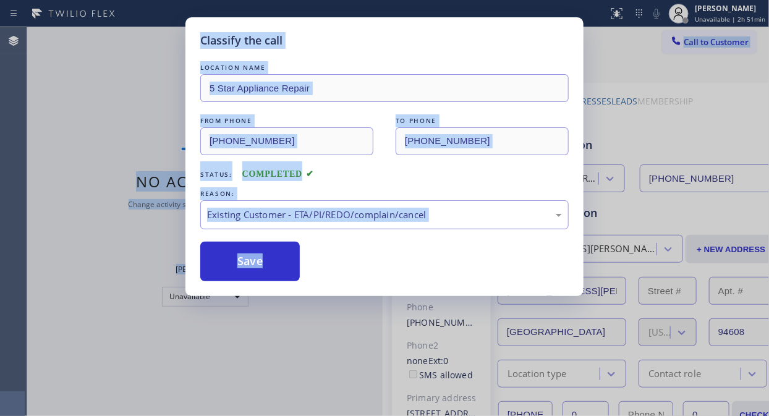
drag, startPoint x: 266, startPoint y: 269, endPoint x: 451, endPoint y: 174, distance: 208.3
click at [264, 270] on button "Save" at bounding box center [249, 262] width 99 height 40
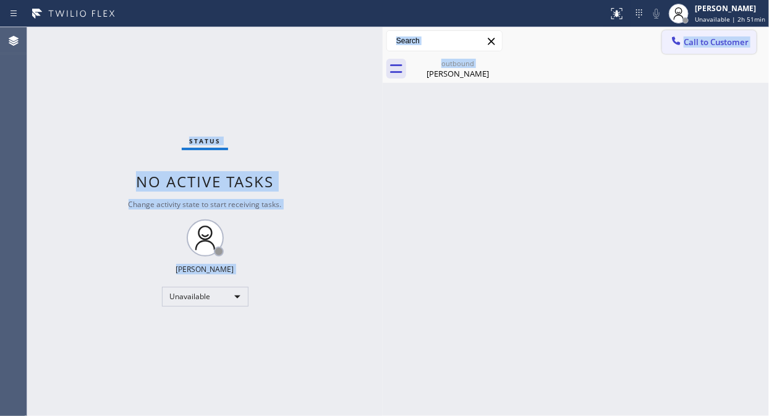
click at [707, 33] on button "Call to Customer" at bounding box center [709, 41] width 95 height 23
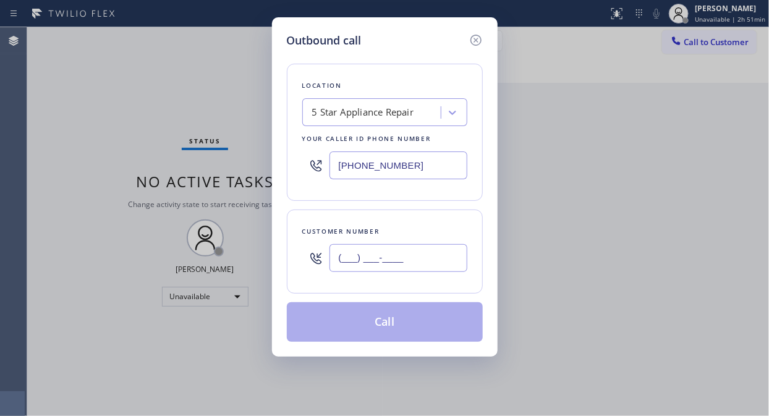
click at [389, 258] on input "(___) ___-____" at bounding box center [398, 258] width 138 height 28
click at [347, 262] on input "(___) ___-____" at bounding box center [398, 258] width 138 height 28
click at [339, 258] on input "(___) ___-____" at bounding box center [398, 258] width 138 height 28
paste input "917) 648-0383"
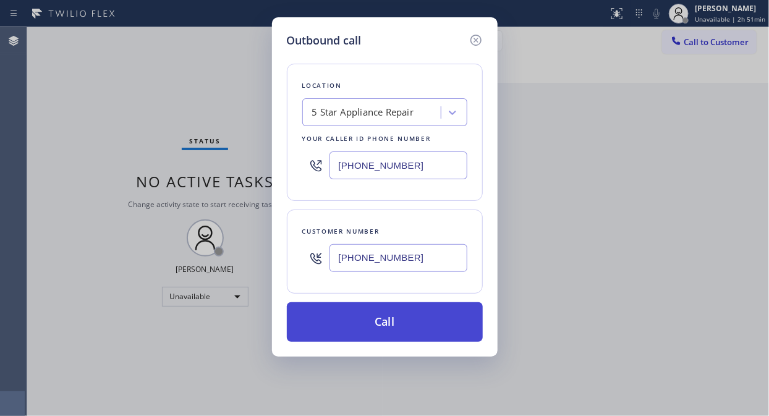
type input "[PHONE_NUMBER]"
click at [386, 328] on button "Call" at bounding box center [385, 322] width 196 height 40
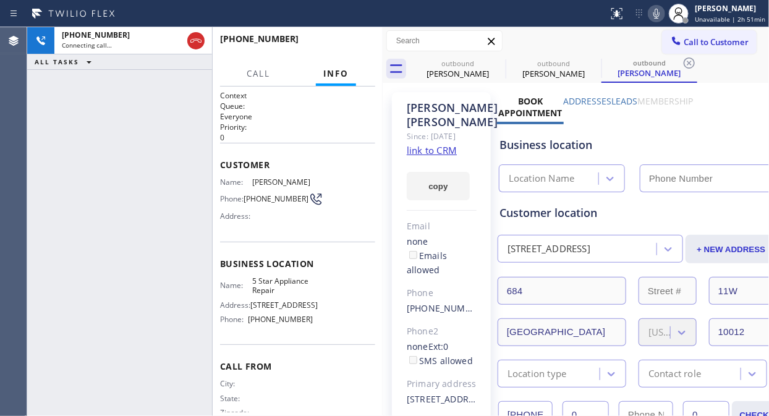
type input "[PHONE_NUMBER]"
click at [0, 0] on icon at bounding box center [0, 0] width 0 height 0
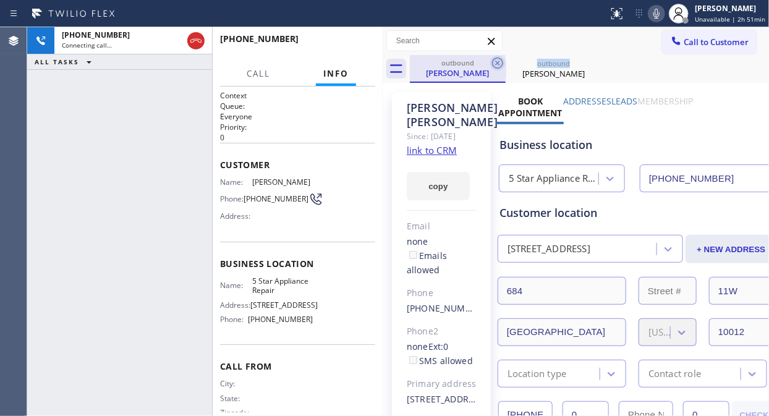
click at [497, 64] on icon at bounding box center [497, 62] width 11 height 11
click at [57, 116] on div "[PHONE_NUMBER] Connecting call… ALL TASKS ALL TASKS ACTIVE TASKS TASKS IN WRAP …" at bounding box center [119, 221] width 185 height 389
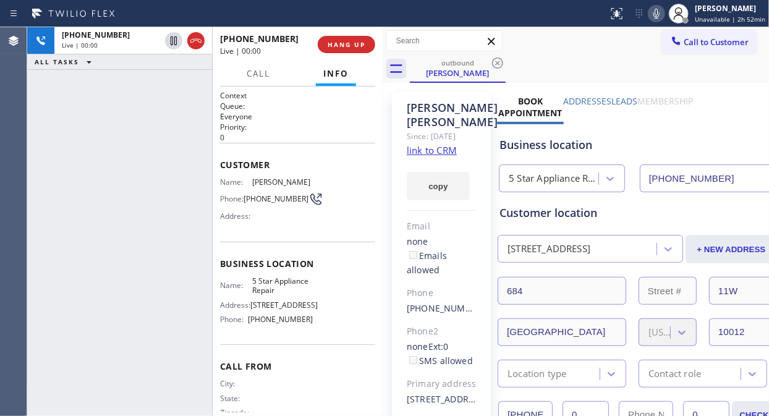
drag, startPoint x: 193, startPoint y: 38, endPoint x: 216, endPoint y: 35, distance: 23.1
click at [193, 38] on icon at bounding box center [195, 40] width 15 height 15
click at [347, 39] on button "HANG UP" at bounding box center [346, 44] width 57 height 17
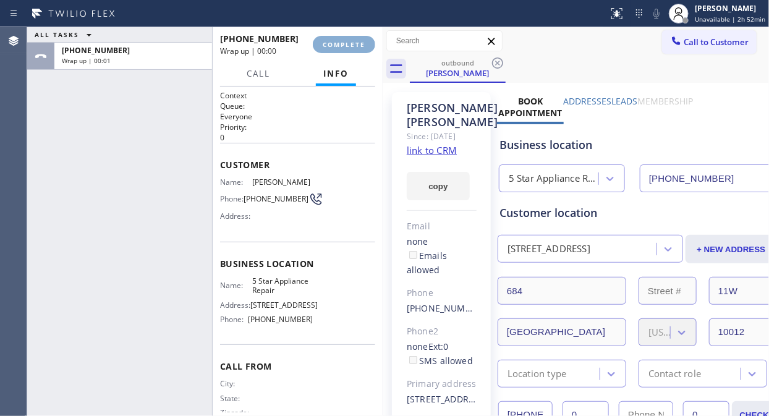
click at [348, 41] on span "COMPLETE" at bounding box center [344, 44] width 43 height 9
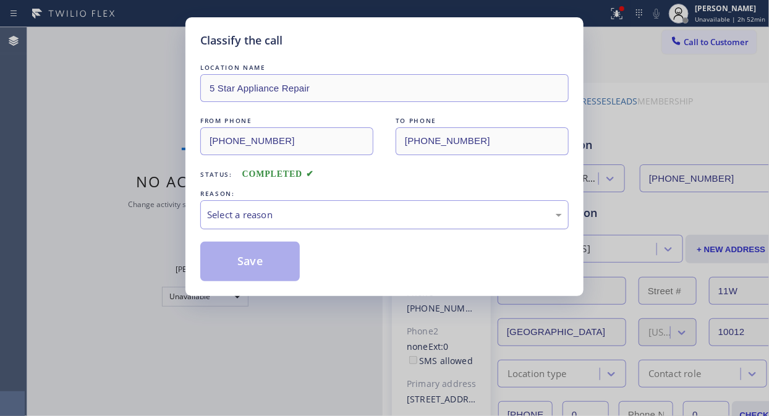
click at [388, 208] on div "Select a reason" at bounding box center [384, 215] width 355 height 14
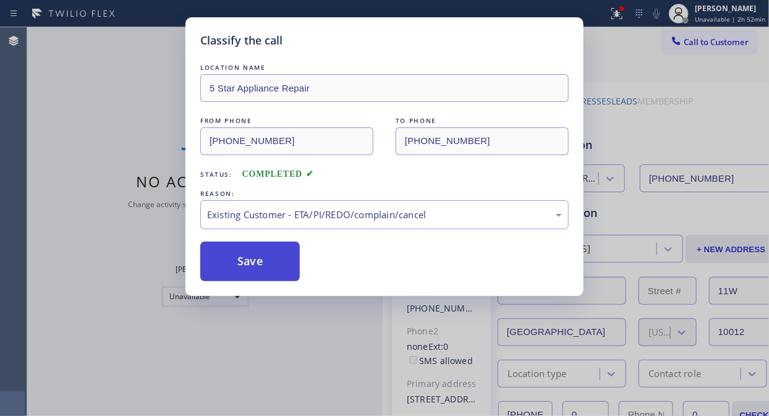
click at [274, 269] on button "Save" at bounding box center [249, 262] width 99 height 40
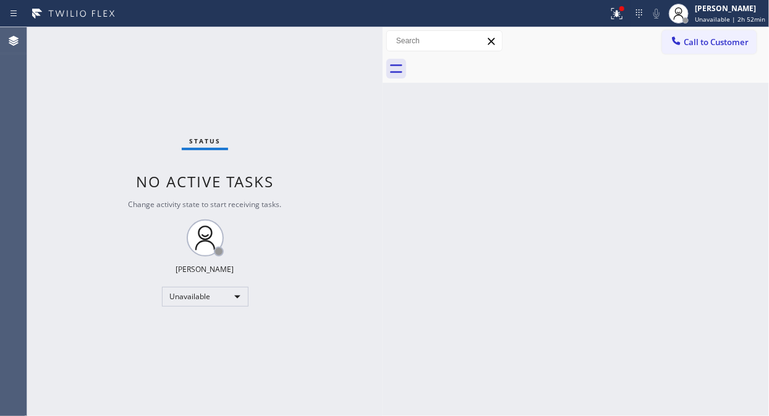
click at [680, 39] on icon at bounding box center [676, 41] width 12 height 12
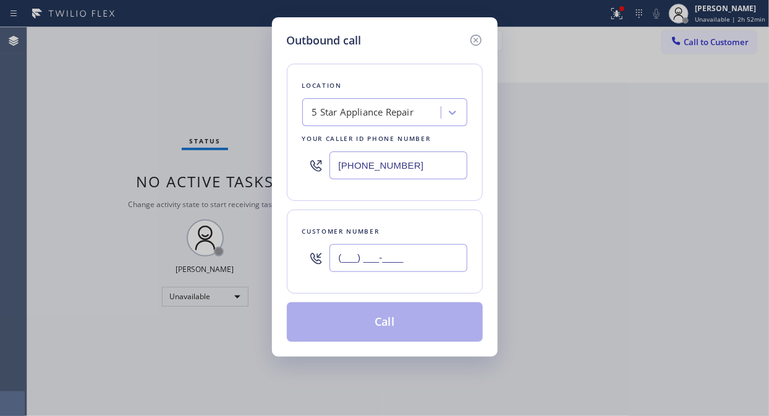
click at [441, 257] on input "(___) ___-____" at bounding box center [398, 258] width 138 height 28
paste input "714) 272-2626"
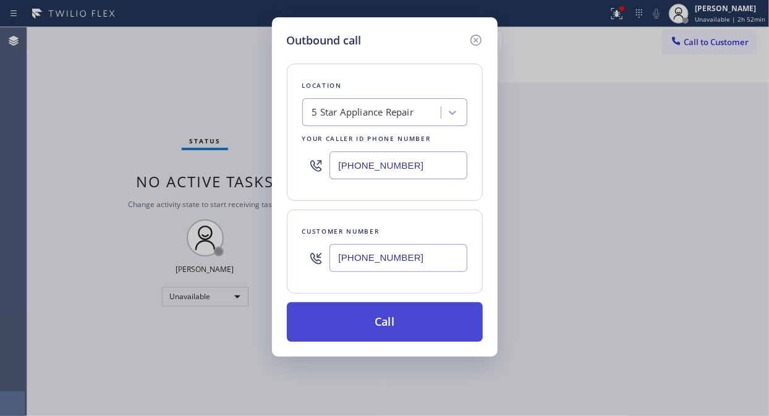
type input "[PHONE_NUMBER]"
click at [437, 332] on button "Call" at bounding box center [385, 322] width 196 height 40
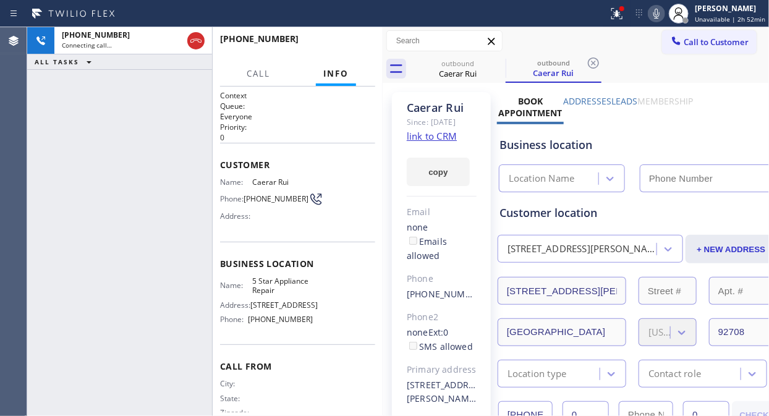
type input "[PHONE_NUMBER]"
click at [422, 142] on link "link to CRM" at bounding box center [432, 136] width 50 height 12
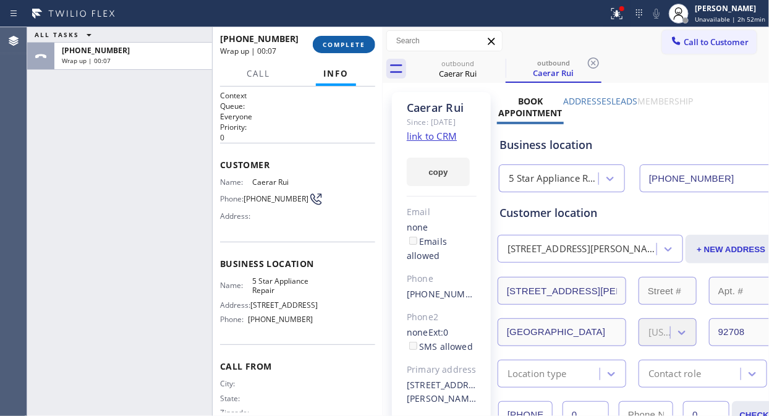
click at [346, 46] on span "COMPLETE" at bounding box center [344, 44] width 43 height 9
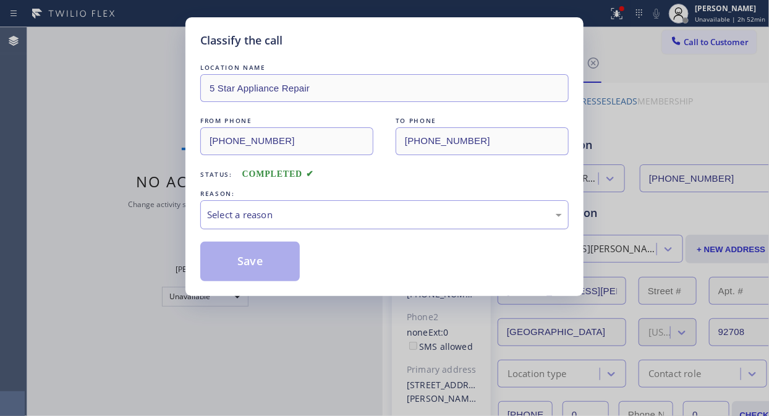
click at [403, 214] on div "Select a reason" at bounding box center [384, 215] width 355 height 14
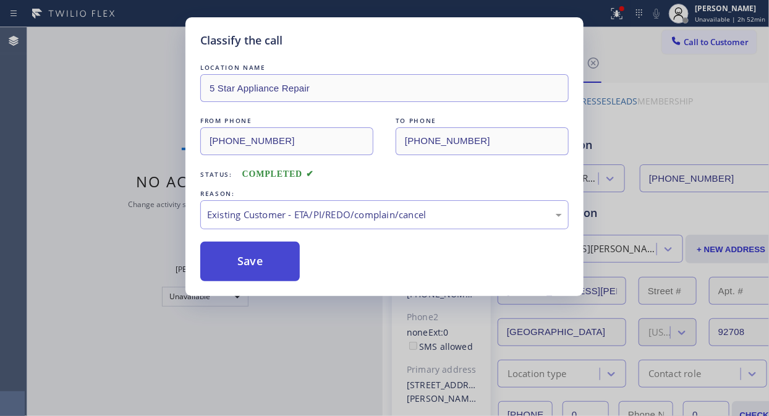
click at [260, 270] on button "Save" at bounding box center [249, 262] width 99 height 40
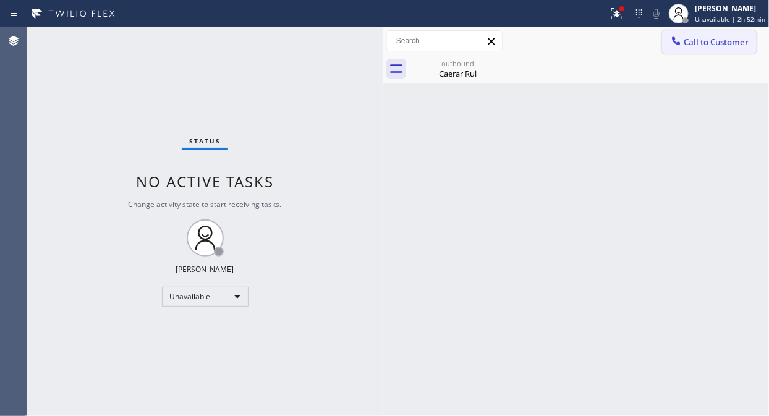
click at [686, 42] on span "Call to Customer" at bounding box center [715, 41] width 65 height 11
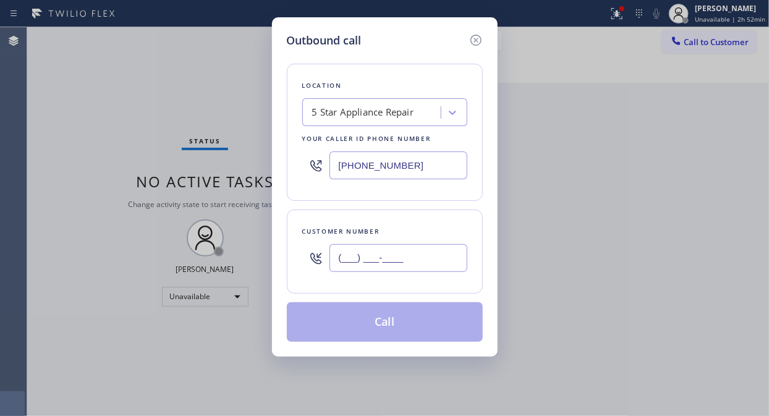
click at [385, 258] on input "(___) ___-____" at bounding box center [398, 258] width 138 height 28
paste input "949) 230-6514"
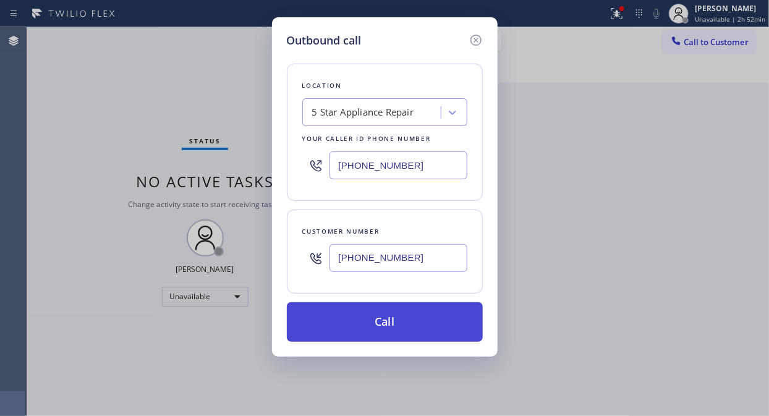
type input "[PHONE_NUMBER]"
click at [412, 326] on button "Call" at bounding box center [385, 322] width 196 height 40
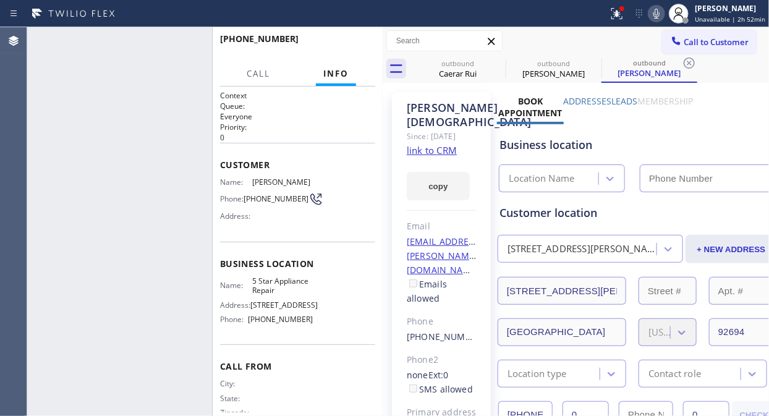
type input "[PHONE_NUMBER]"
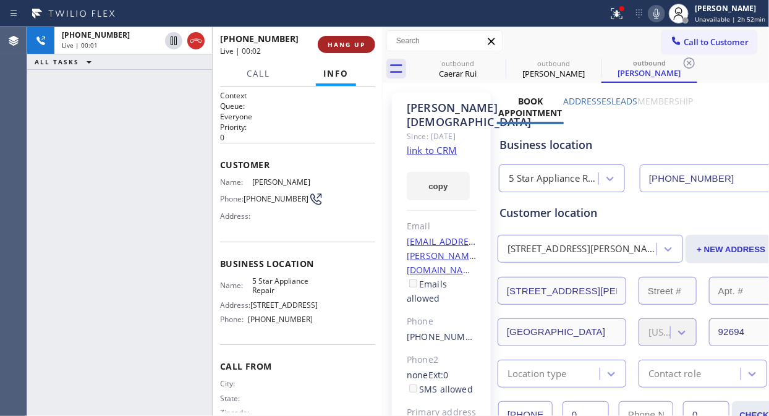
click at [356, 43] on span "HANG UP" at bounding box center [346, 44] width 38 height 9
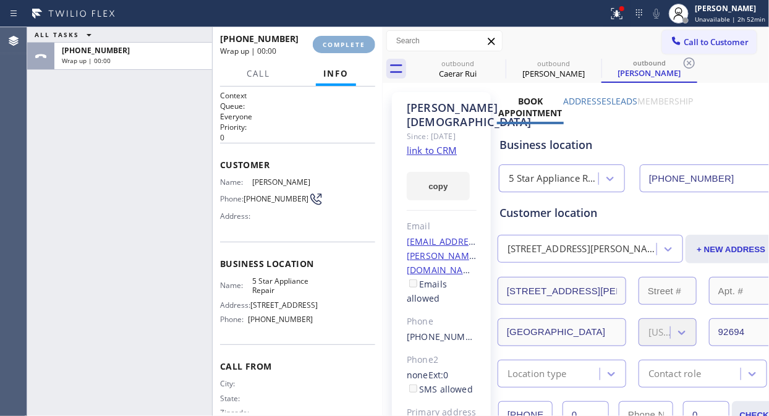
click at [356, 43] on span "COMPLETE" at bounding box center [344, 44] width 43 height 9
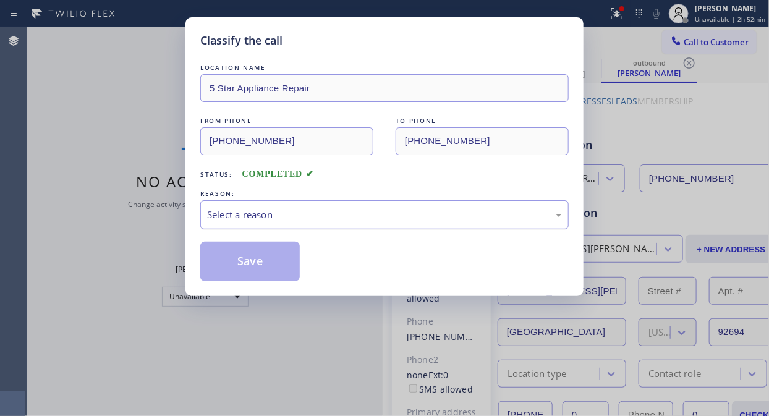
click at [392, 221] on div "Select a reason" at bounding box center [384, 215] width 355 height 14
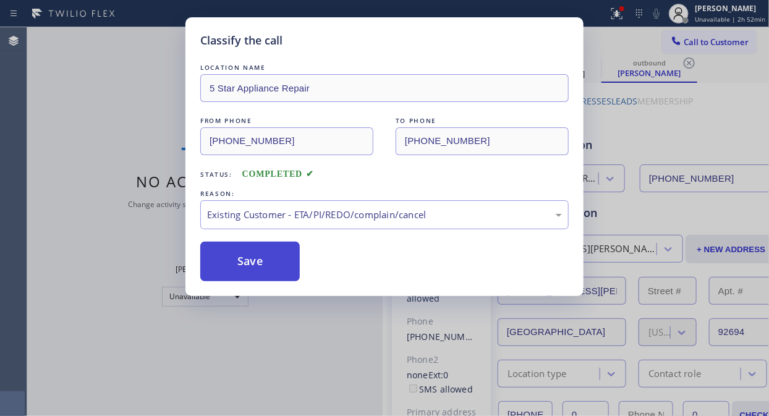
click at [256, 258] on button "Save" at bounding box center [249, 262] width 99 height 40
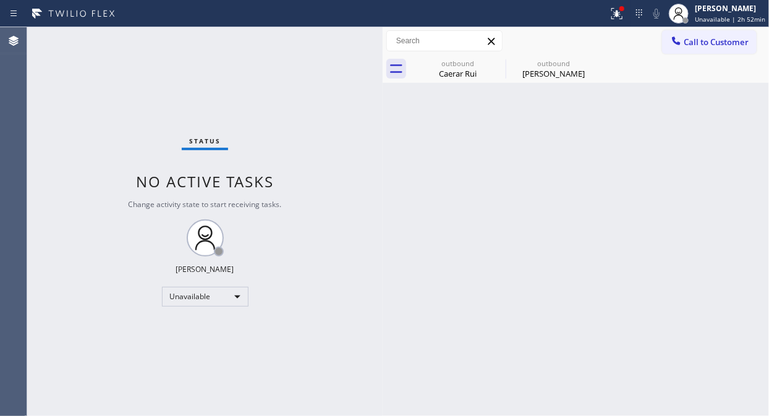
drag, startPoint x: 704, startPoint y: 40, endPoint x: 470, endPoint y: 206, distance: 287.3
click at [702, 42] on span "Call to Customer" at bounding box center [715, 41] width 65 height 11
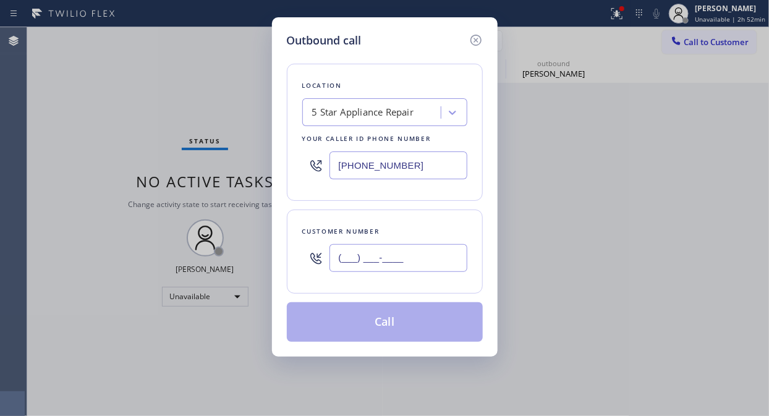
click at [424, 262] on input "(___) ___-____" at bounding box center [398, 258] width 138 height 28
paste input "732) 691-8591"
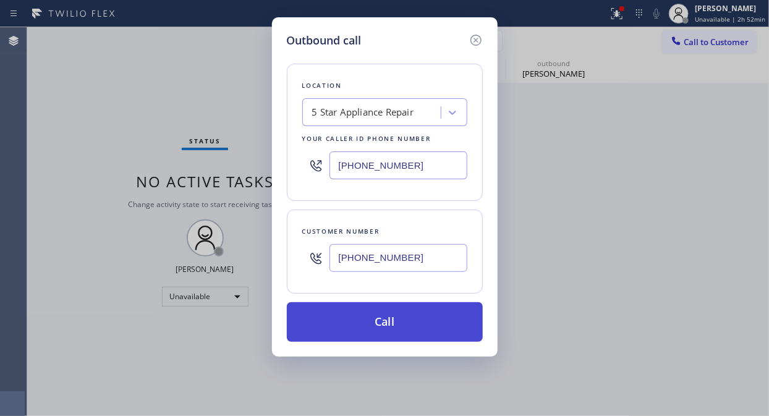
type input "[PHONE_NUMBER]"
click at [425, 334] on button "Call" at bounding box center [385, 322] width 196 height 40
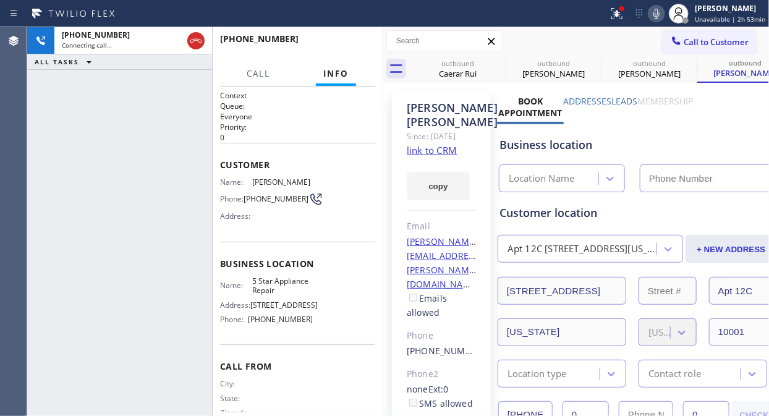
type input "[PHONE_NUMBER]"
click at [342, 41] on span "HANG UP" at bounding box center [346, 44] width 38 height 9
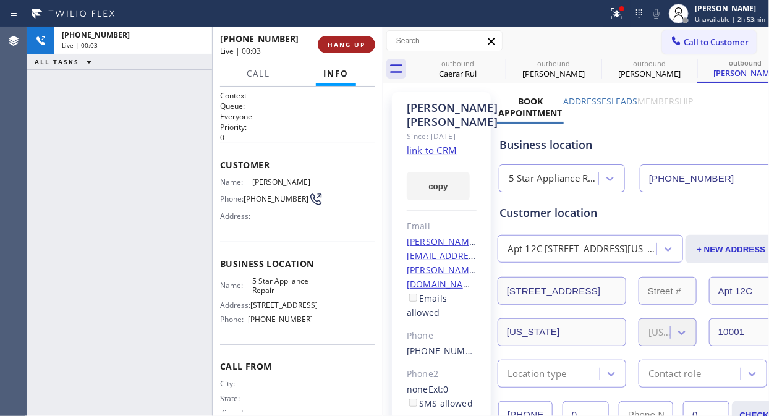
click at [342, 41] on span "HANG UP" at bounding box center [346, 44] width 38 height 9
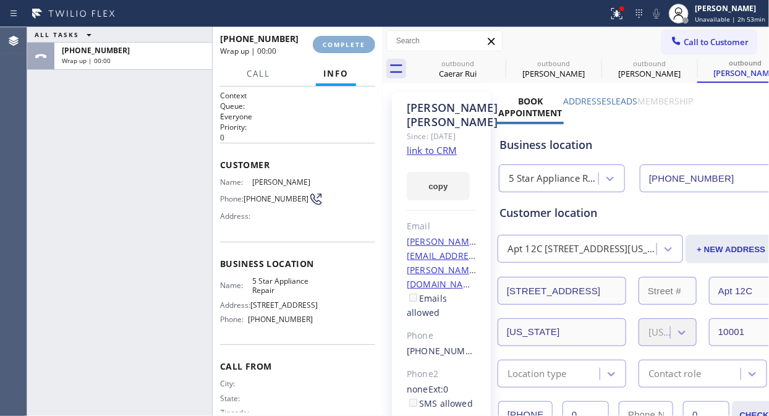
click at [340, 43] on span "COMPLETE" at bounding box center [344, 44] width 43 height 9
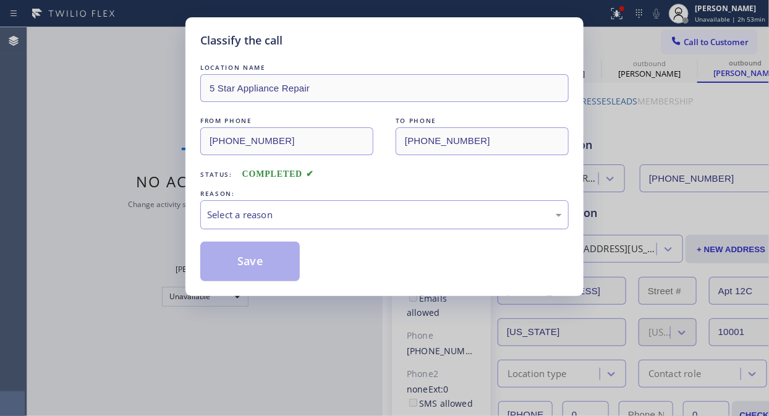
click at [371, 214] on div "Select a reason" at bounding box center [384, 215] width 355 height 14
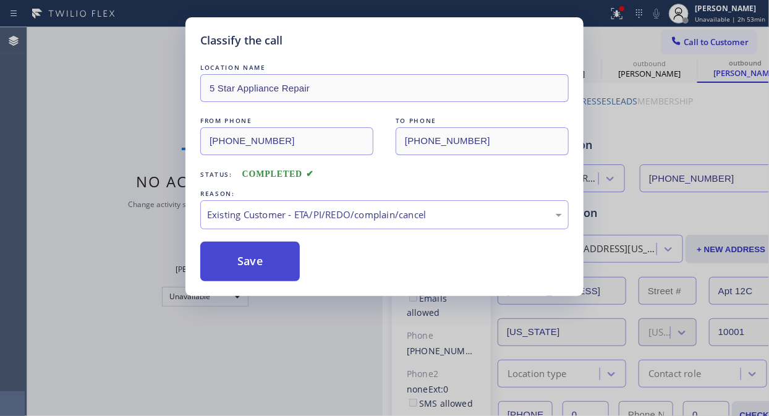
click at [279, 263] on button "Save" at bounding box center [249, 262] width 99 height 40
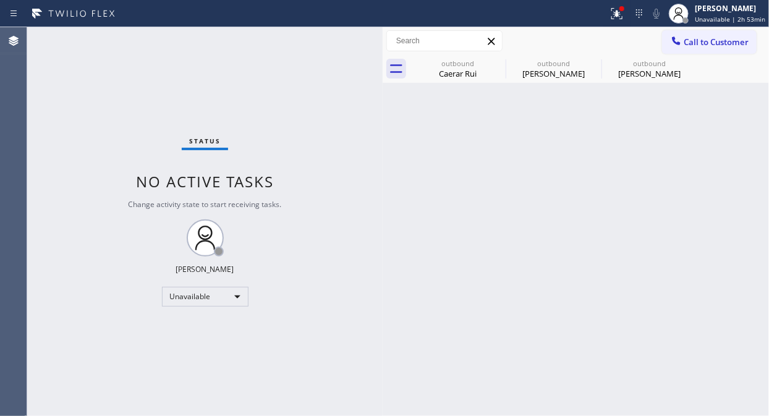
click at [711, 44] on span "Call to Customer" at bounding box center [715, 41] width 65 height 11
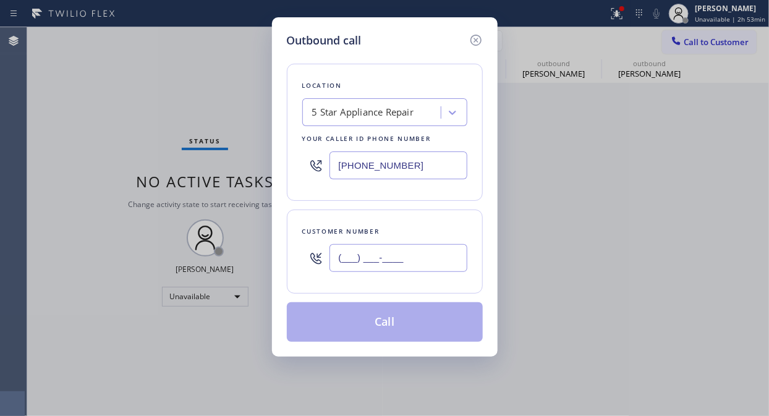
click at [403, 256] on input "(___) ___-____" at bounding box center [398, 258] width 138 height 28
paste input "408) 375-8957"
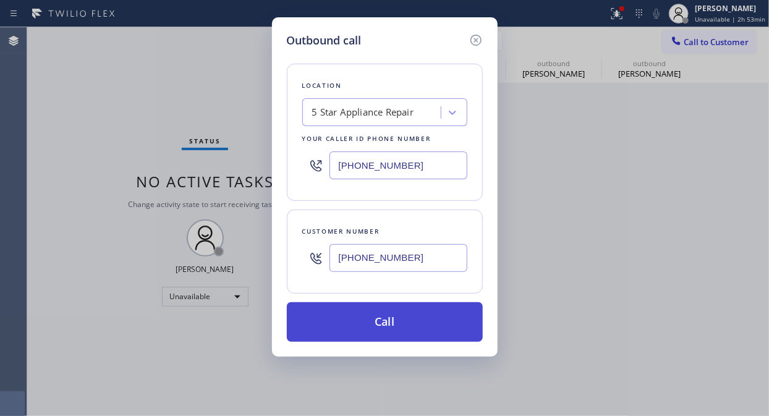
type input "[PHONE_NUMBER]"
click at [411, 319] on button "Call" at bounding box center [385, 322] width 196 height 40
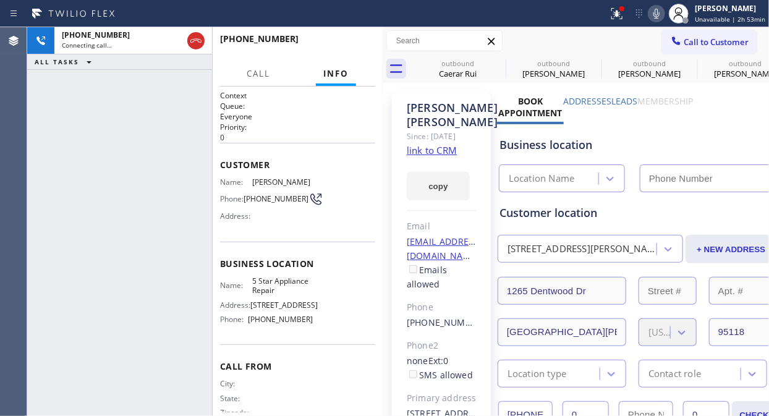
type input "[PHONE_NUMBER]"
click at [499, 64] on icon at bounding box center [497, 62] width 11 height 11
click at [0, 0] on icon at bounding box center [0, 0] width 0 height 0
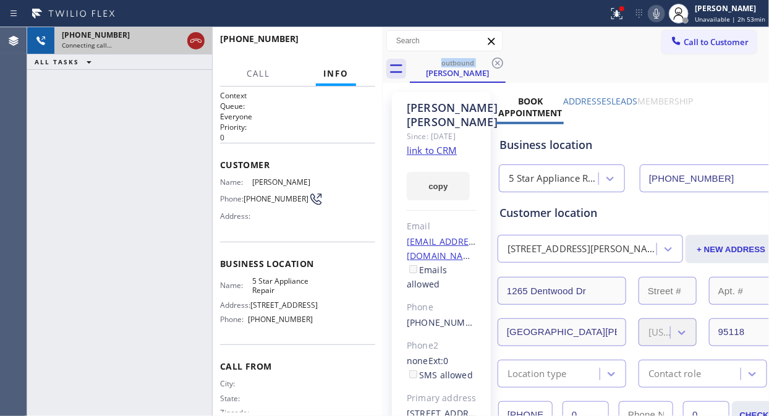
click at [195, 39] on icon at bounding box center [195, 41] width 11 height 4
click at [683, 40] on span "Call to Customer" at bounding box center [715, 41] width 65 height 11
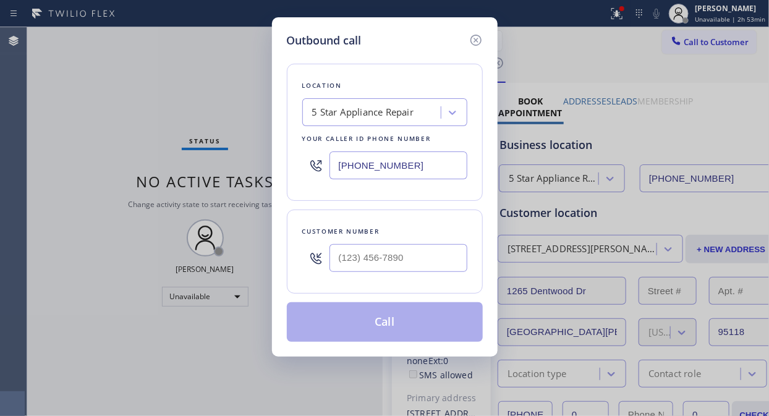
click at [384, 254] on input "text" at bounding box center [398, 258] width 138 height 28
click at [367, 279] on div "Customer number" at bounding box center [385, 251] width 196 height 84
click at [344, 258] on input "(___) ___-____" at bounding box center [398, 258] width 138 height 28
paste input "510) 599-5173"
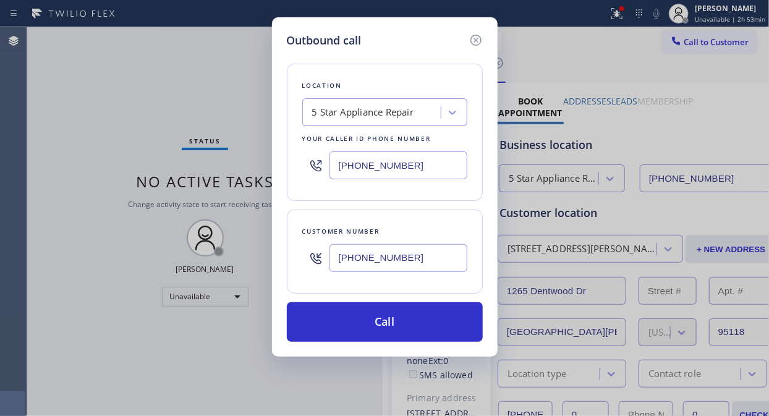
type input "[PHONE_NUMBER]"
click at [422, 332] on button "Call" at bounding box center [385, 322] width 196 height 40
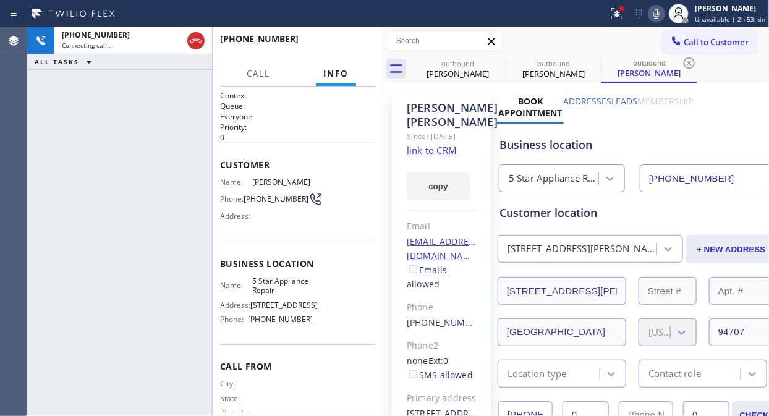
type input "[PHONE_NUMBER]"
click at [356, 40] on span "HANG UP" at bounding box center [346, 44] width 38 height 9
click at [353, 41] on span "HANG UP" at bounding box center [346, 44] width 38 height 9
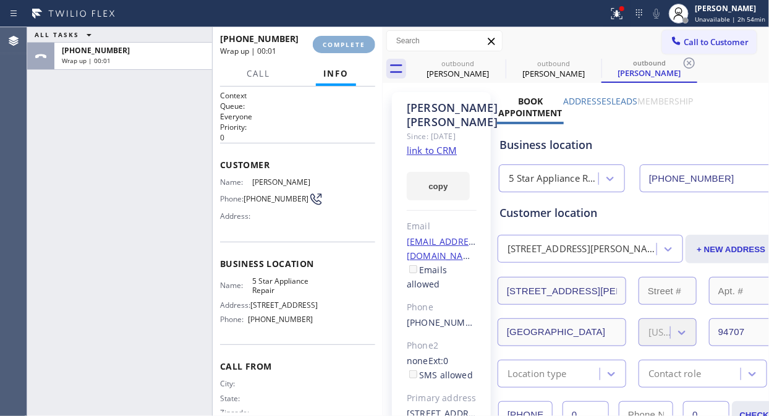
click at [353, 43] on span "COMPLETE" at bounding box center [344, 44] width 43 height 9
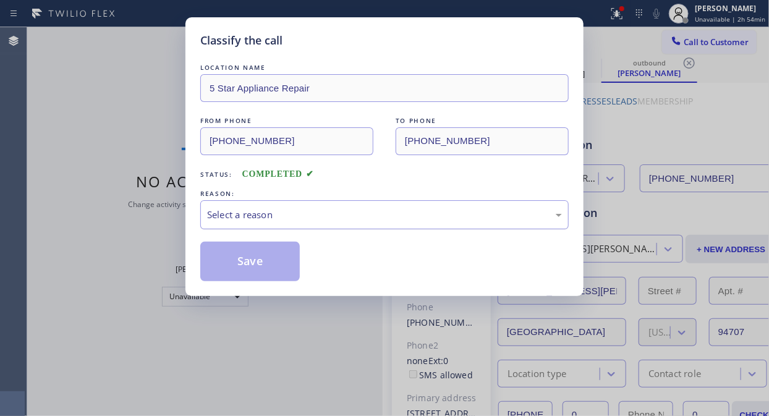
click at [371, 201] on div "Select a reason" at bounding box center [384, 214] width 368 height 29
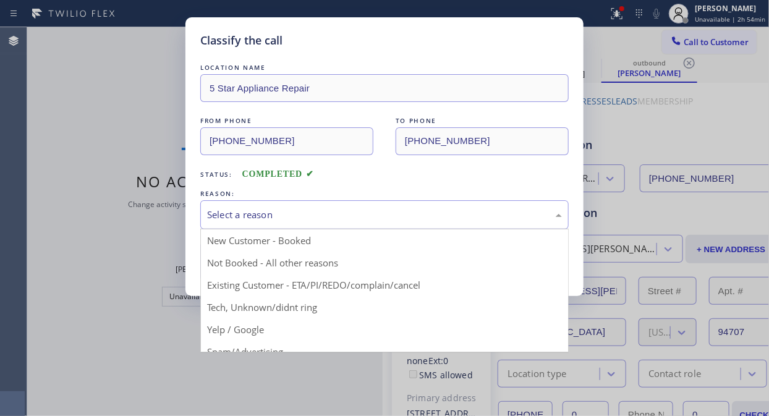
drag, startPoint x: 350, startPoint y: 279, endPoint x: 279, endPoint y: 262, distance: 73.6
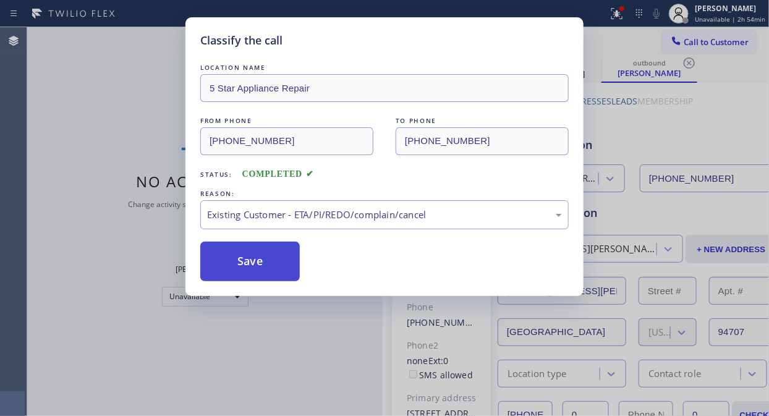
click at [242, 250] on button "Save" at bounding box center [249, 262] width 99 height 40
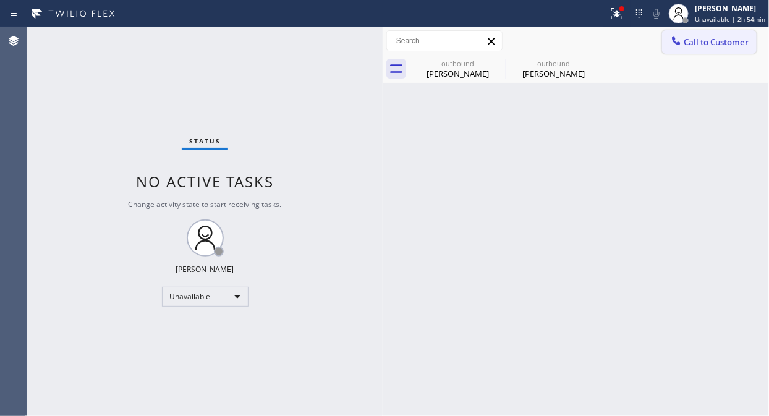
click at [699, 52] on button "Call to Customer" at bounding box center [709, 41] width 95 height 23
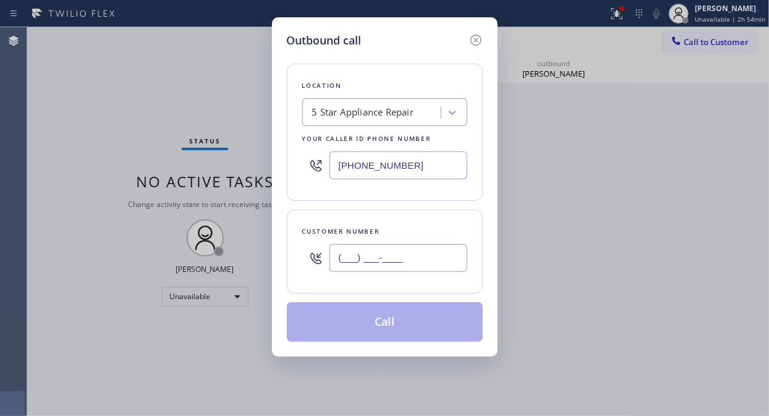
click at [421, 261] on input "(___) ___-____" at bounding box center [398, 258] width 138 height 28
paste input "718) 399-2927"
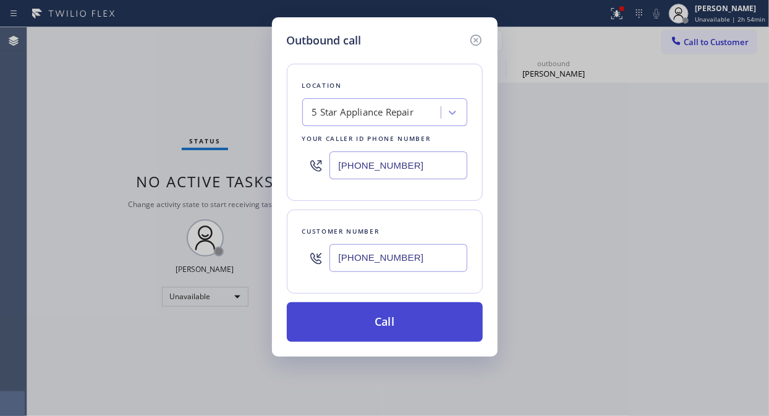
type input "[PHONE_NUMBER]"
click at [424, 318] on button "Call" at bounding box center [385, 322] width 196 height 40
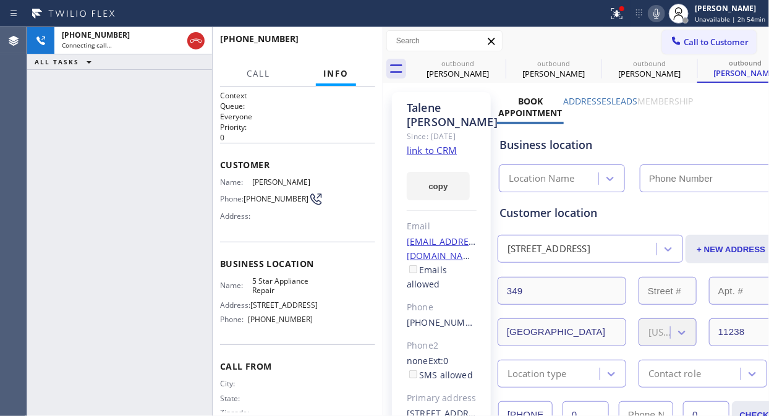
type input "[PHONE_NUMBER]"
click at [22, 109] on div "Agent Desktop" at bounding box center [13, 221] width 27 height 389
click at [656, 12] on icon at bounding box center [656, 13] width 15 height 15
click at [360, 40] on span "HANG UP" at bounding box center [346, 44] width 38 height 9
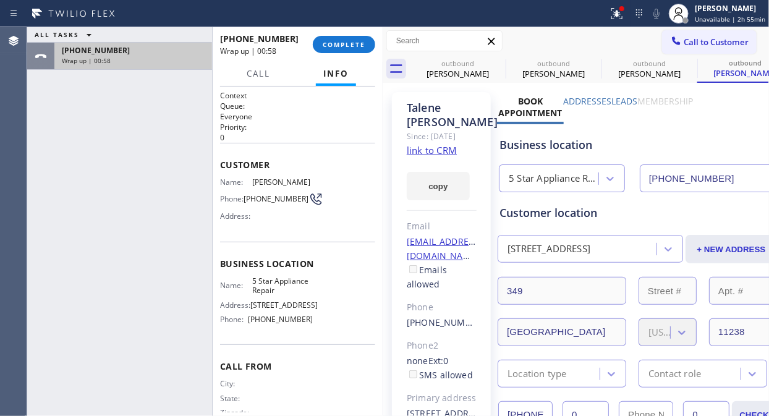
drag, startPoint x: 56, startPoint y: 134, endPoint x: 194, endPoint y: 47, distance: 163.0
click at [56, 133] on div "ALL TASKS ALL TASKS ACTIVE TASKS TASKS IN WRAP UP [PHONE_NUMBER] Wrap up | 00:58" at bounding box center [119, 221] width 185 height 389
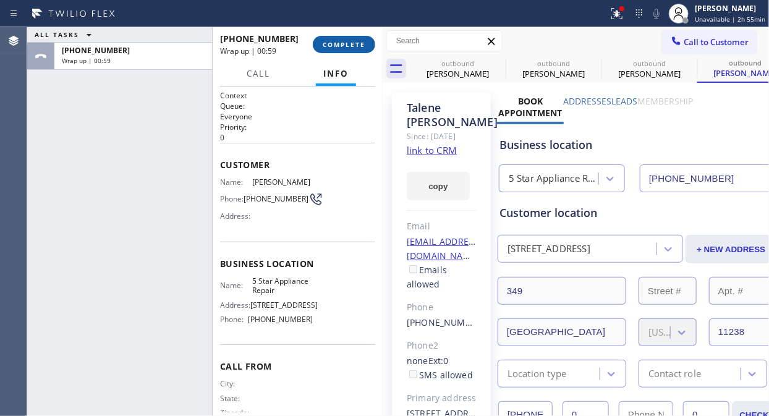
click at [342, 40] on span "COMPLETE" at bounding box center [344, 44] width 43 height 9
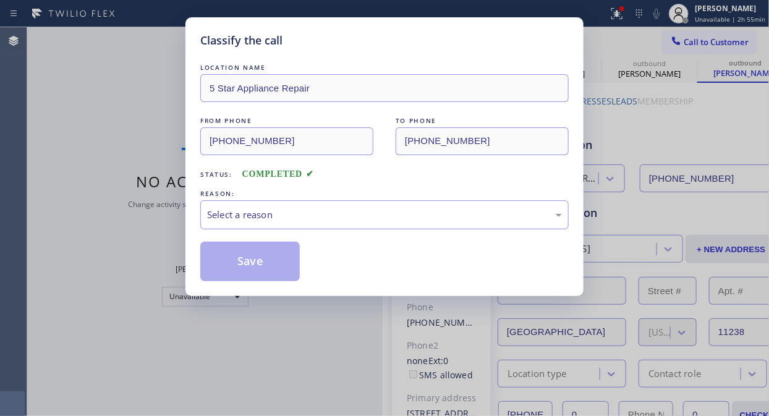
click at [371, 219] on div "Select a reason" at bounding box center [384, 215] width 355 height 14
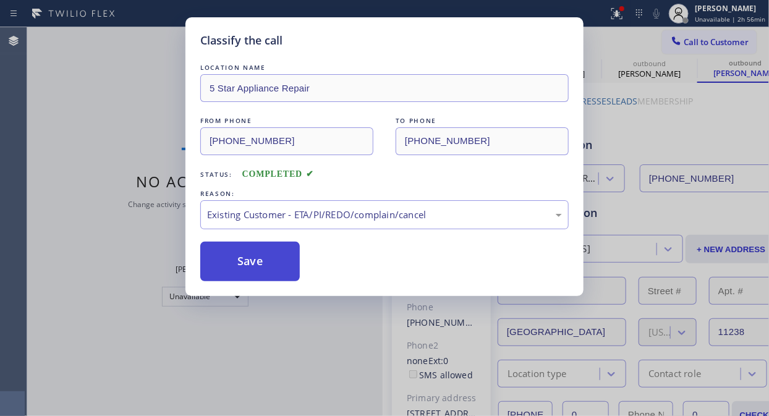
click at [286, 268] on button "Save" at bounding box center [249, 262] width 99 height 40
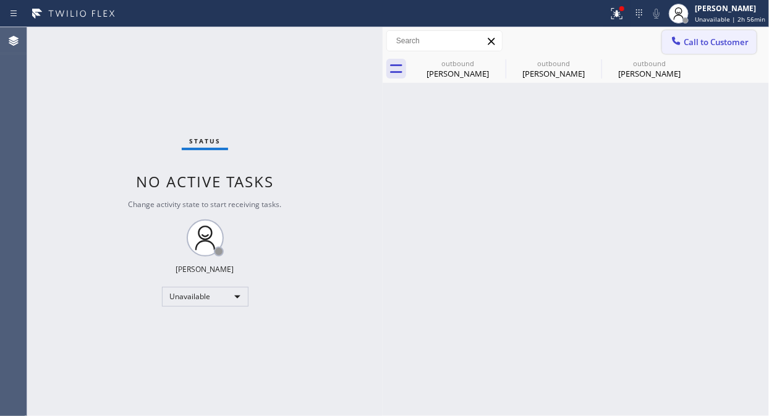
click at [702, 44] on span "Call to Customer" at bounding box center [715, 41] width 65 height 11
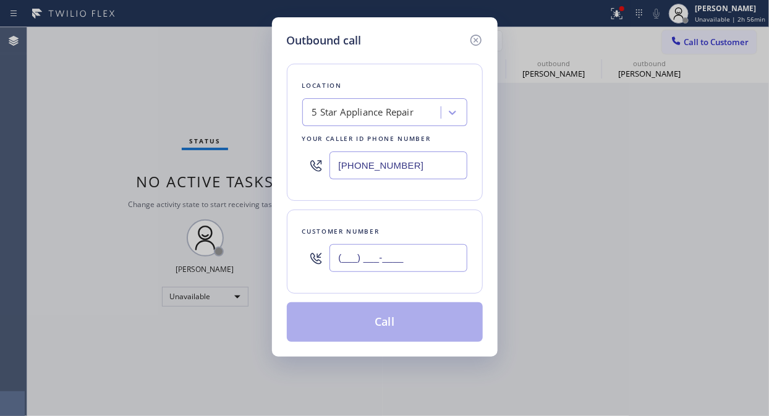
click at [388, 261] on input "(___) ___-____" at bounding box center [398, 258] width 138 height 28
paste input "562) 708-3524"
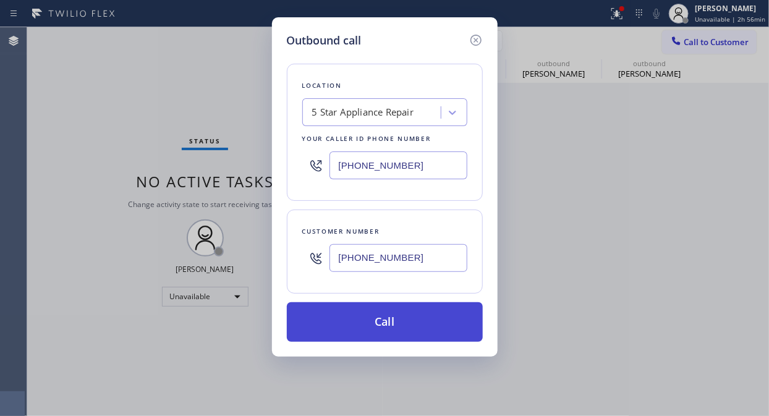
type input "[PHONE_NUMBER]"
click at [403, 318] on button "Call" at bounding box center [385, 322] width 196 height 40
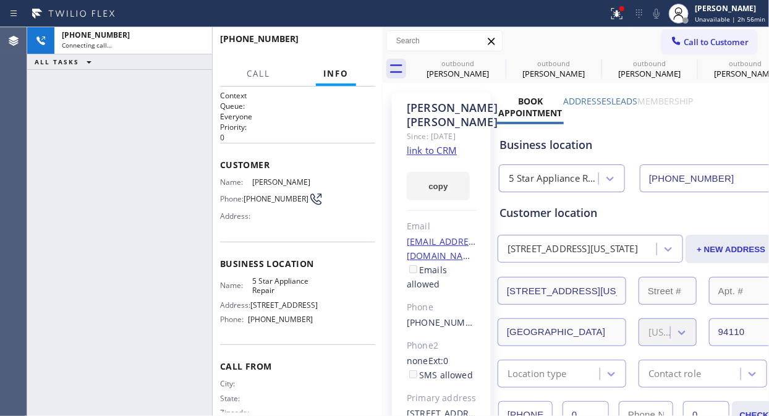
type input "[PHONE_NUMBER]"
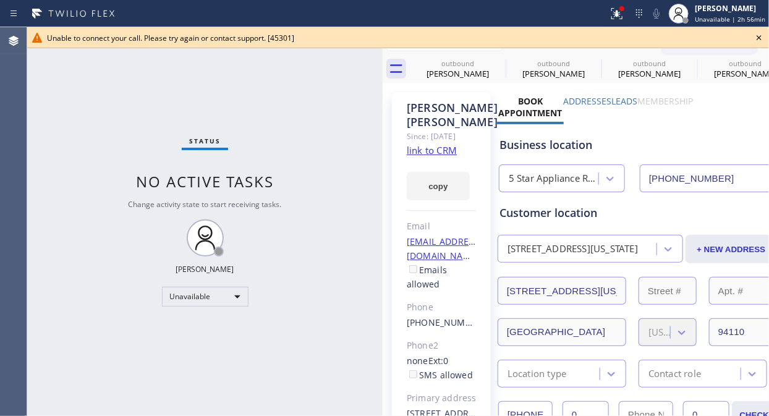
click at [64, 91] on div "Status No active tasks Change activity state to start receiving tasks. [PERSON_…" at bounding box center [204, 221] width 355 height 389
click at [762, 35] on icon at bounding box center [758, 37] width 15 height 15
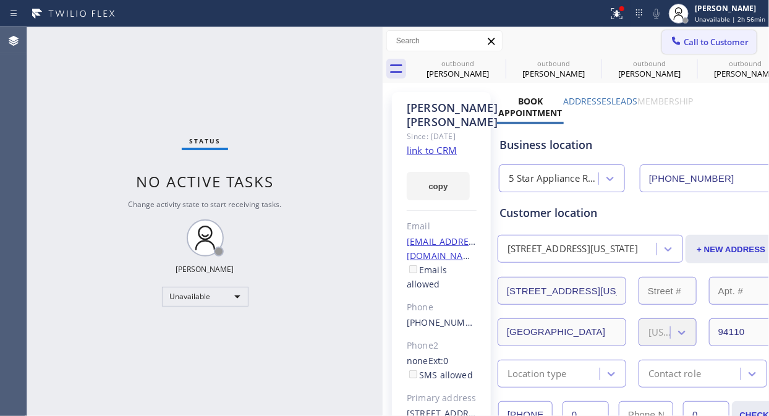
click at [672, 49] on button "Call to Customer" at bounding box center [709, 41] width 95 height 23
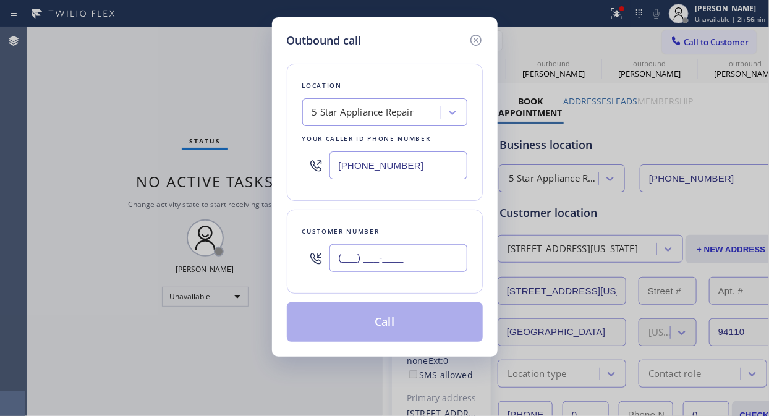
click at [419, 270] on input "(___) ___-____" at bounding box center [398, 258] width 138 height 28
paste input "415) 532-7558"
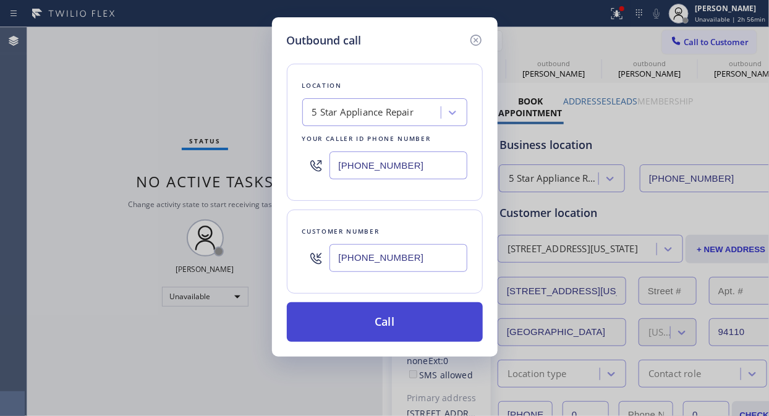
type input "[PHONE_NUMBER]"
click at [408, 332] on button "Call" at bounding box center [385, 322] width 196 height 40
click at [452, 319] on button "Call" at bounding box center [385, 322] width 196 height 40
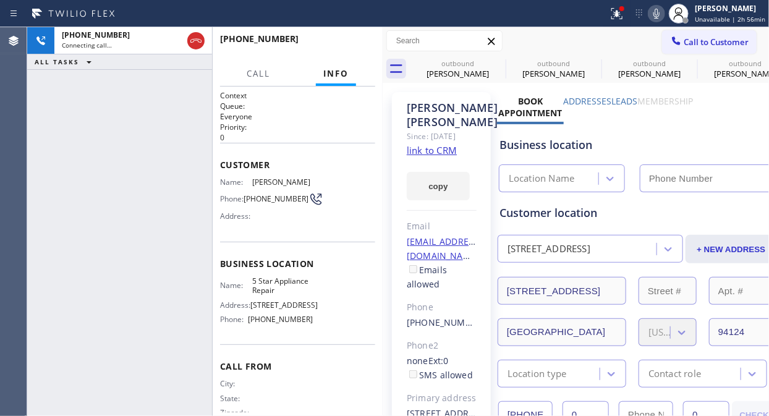
type input "[PHONE_NUMBER]"
click at [195, 40] on icon at bounding box center [195, 41] width 11 height 4
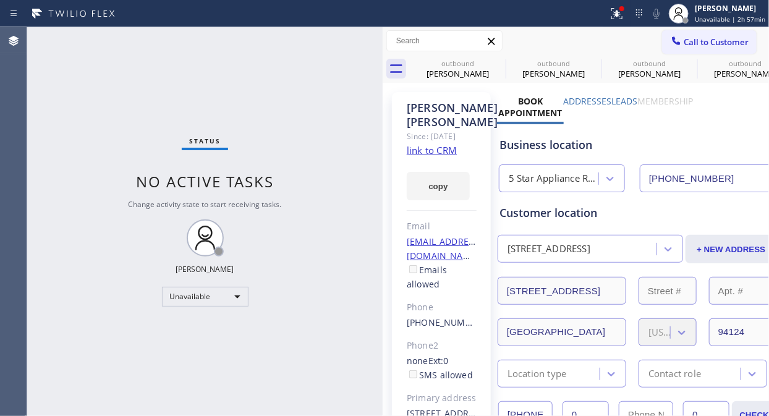
click at [44, 62] on div "Status No active tasks Change activity state to start receiving tasks. [PERSON_…" at bounding box center [204, 221] width 355 height 389
click at [695, 36] on span "Call to Customer" at bounding box center [715, 41] width 65 height 11
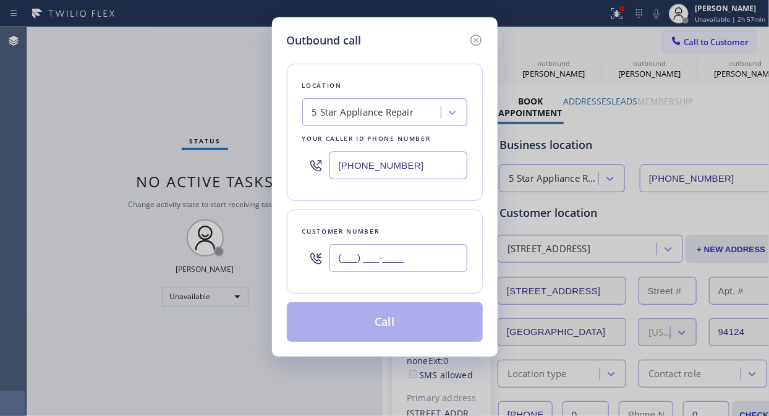
click at [346, 251] on input "(___) ___-____" at bounding box center [398, 258] width 138 height 28
paste input "650) 704-8068"
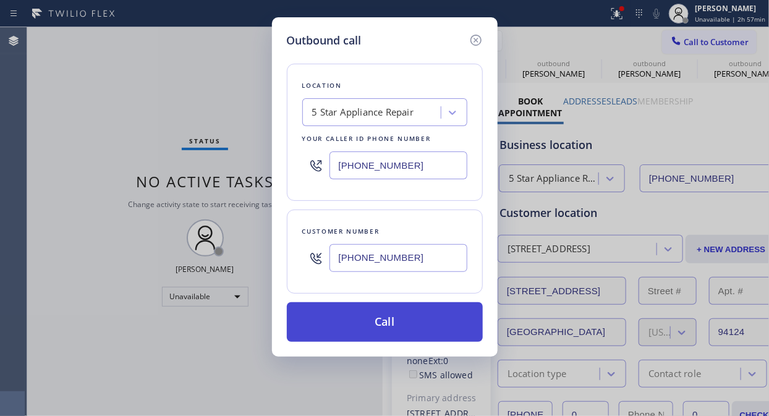
type input "[PHONE_NUMBER]"
click at [417, 321] on button "Call" at bounding box center [385, 322] width 196 height 40
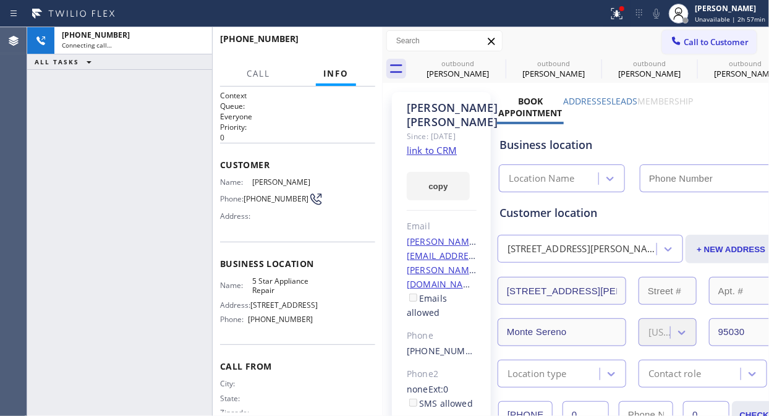
type input "[PHONE_NUMBER]"
drag, startPoint x: 48, startPoint y: 115, endPoint x: 58, endPoint y: 107, distance: 12.7
click at [49, 115] on div "[PHONE_NUMBER] Connecting call… ALL TASKS ALL TASKS ACTIVE TASKS TASKS IN WRAP …" at bounding box center [119, 221] width 185 height 389
click at [629, 11] on div at bounding box center [616, 13] width 27 height 15
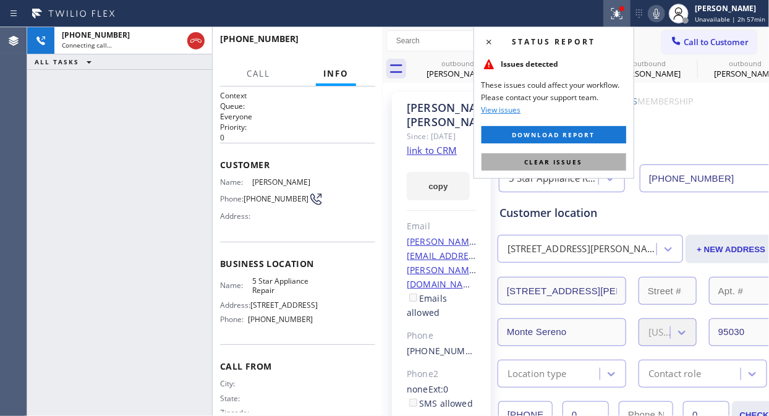
click at [556, 165] on span "Clear issues" at bounding box center [554, 162] width 58 height 9
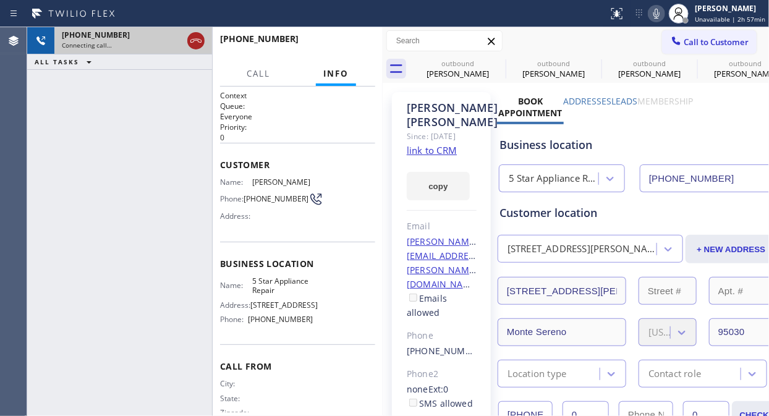
click at [200, 40] on icon at bounding box center [195, 40] width 15 height 15
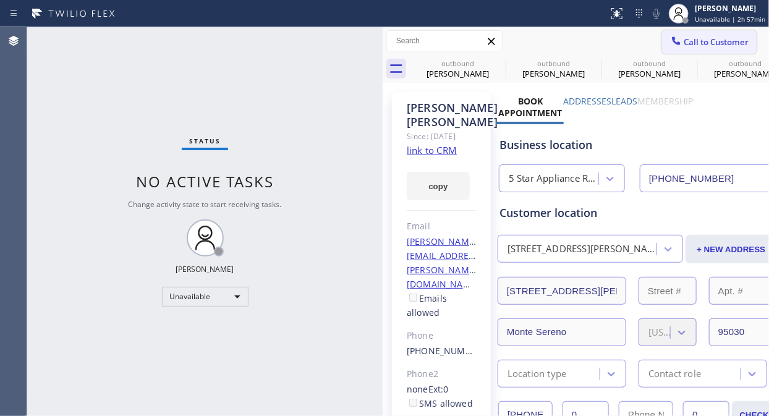
click at [687, 48] on button "Call to Customer" at bounding box center [709, 41] width 95 height 23
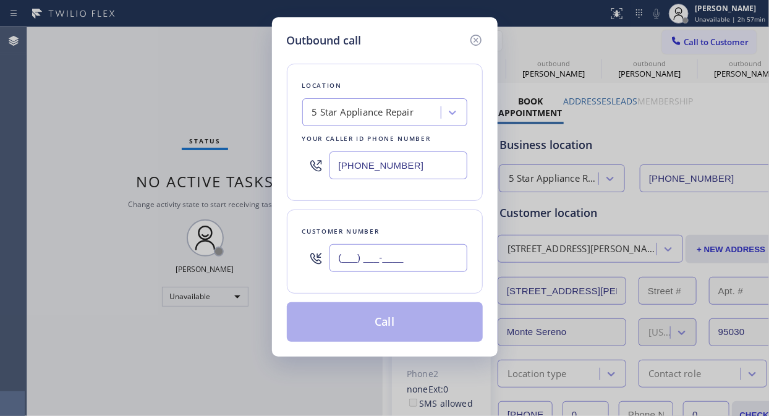
click at [387, 256] on input "(___) ___-____" at bounding box center [398, 258] width 138 height 28
paste input "510) 847-2269"
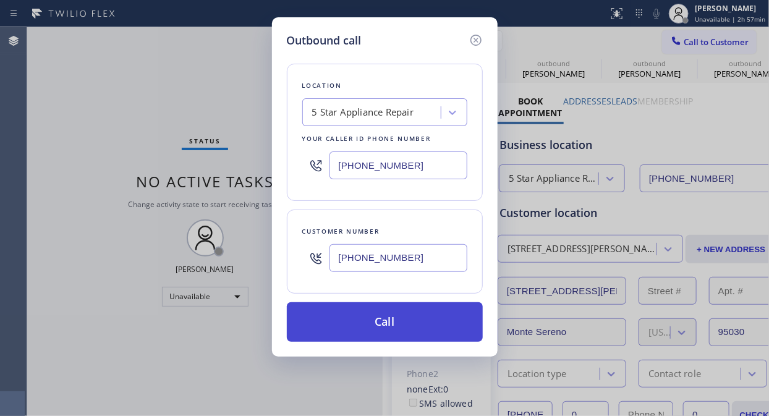
type input "[PHONE_NUMBER]"
click at [399, 337] on button "Call" at bounding box center [385, 322] width 196 height 40
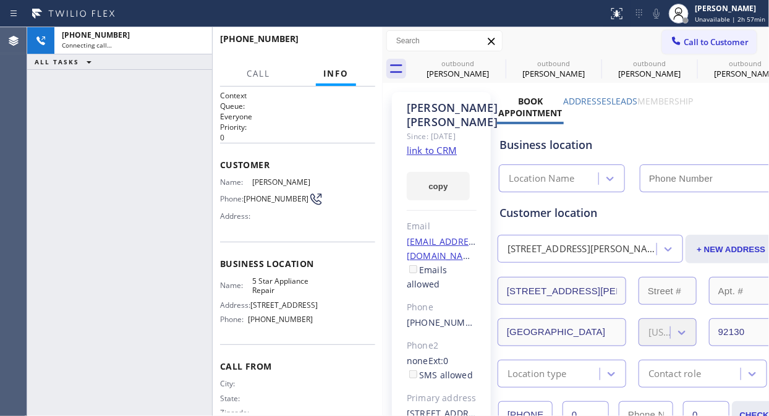
type input "[PHONE_NUMBER]"
click at [62, 93] on div "[PHONE_NUMBER] Connecting call… ALL TASKS ALL TASKS ACTIVE TASKS TASKS IN WRAP …" at bounding box center [119, 221] width 185 height 389
click at [56, 116] on div "[PHONE_NUMBER] Connecting call… ALL TASKS ALL TASKS ACTIVE TASKS TASKS IN WRAP …" at bounding box center [119, 221] width 185 height 389
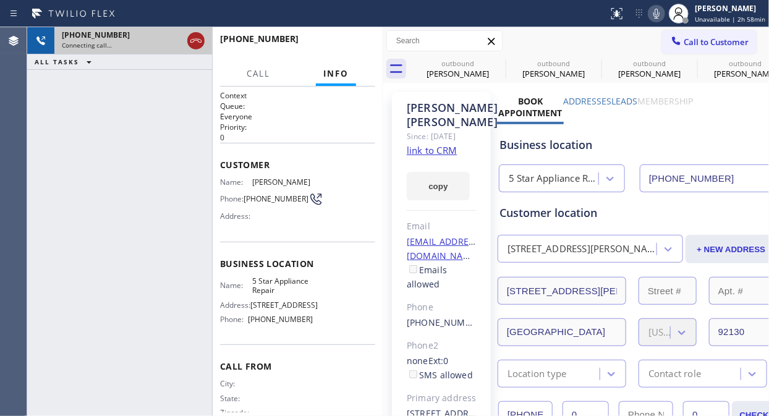
click at [203, 40] on icon at bounding box center [195, 40] width 15 height 15
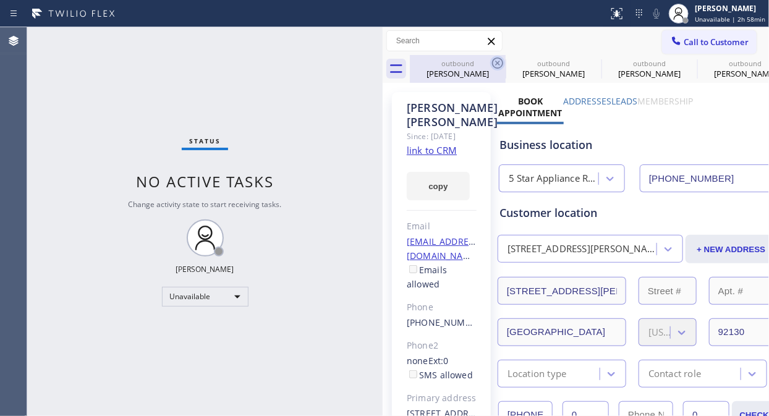
click at [493, 59] on icon at bounding box center [497, 62] width 11 height 11
click at [0, 0] on icon at bounding box center [0, 0] width 0 height 0
drag, startPoint x: 493, startPoint y: 59, endPoint x: 547, endPoint y: 3, distance: 77.8
click at [0, 0] on icon at bounding box center [0, 0] width 0 height 0
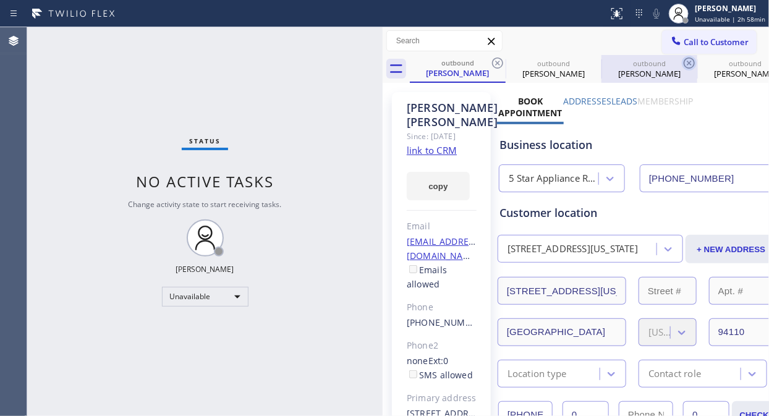
click at [496, 61] on icon at bounding box center [497, 63] width 15 height 15
click at [0, 0] on icon at bounding box center [0, 0] width 0 height 0
click at [681, 61] on icon at bounding box center [688, 63] width 15 height 15
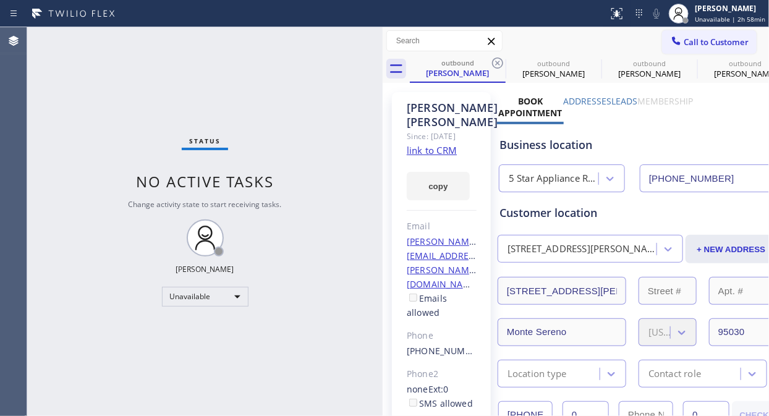
click at [497, 61] on icon at bounding box center [497, 63] width 15 height 15
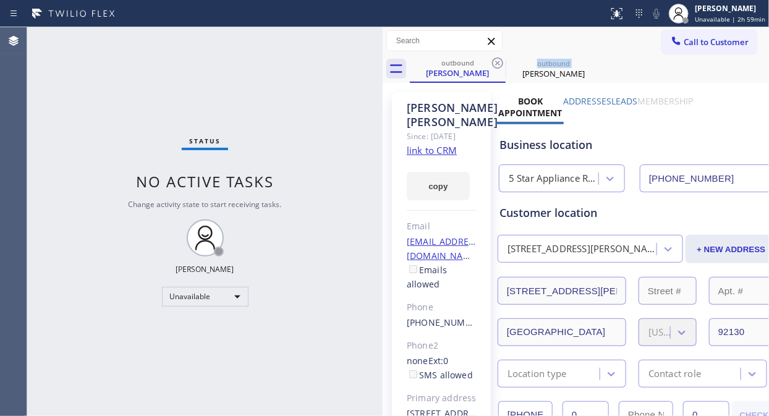
click at [497, 61] on icon at bounding box center [497, 63] width 15 height 15
click at [498, 58] on icon at bounding box center [497, 62] width 11 height 11
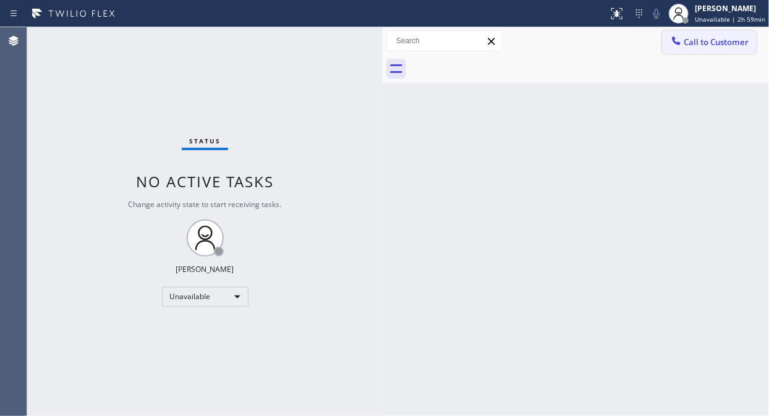
click at [700, 42] on span "Call to Customer" at bounding box center [715, 41] width 65 height 11
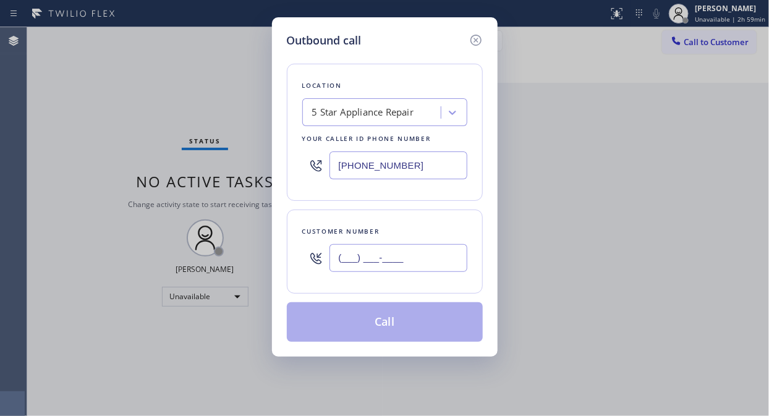
click at [379, 261] on input "(___) ___-____" at bounding box center [398, 258] width 138 height 28
paste input "917) 312-6808"
type input "[PHONE_NUMBER]"
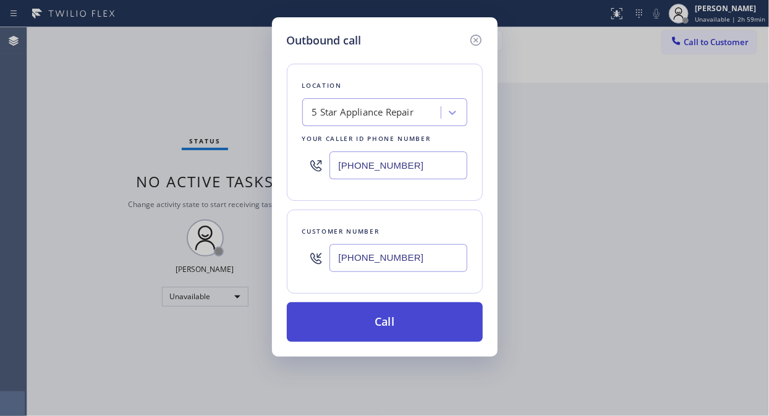
click at [372, 325] on button "Call" at bounding box center [385, 322] width 196 height 40
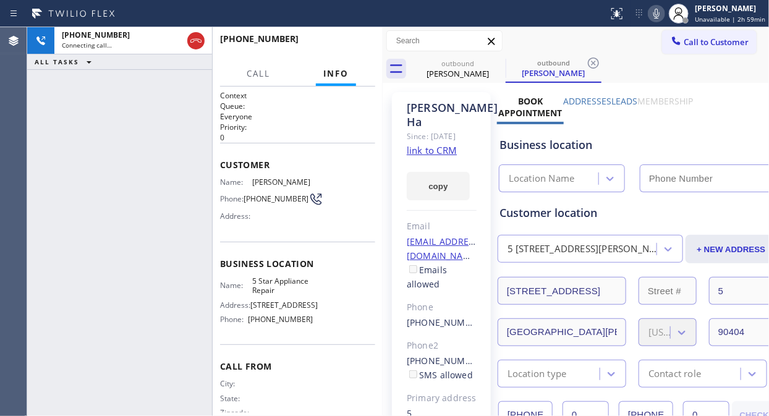
type input "[PHONE_NUMBER]"
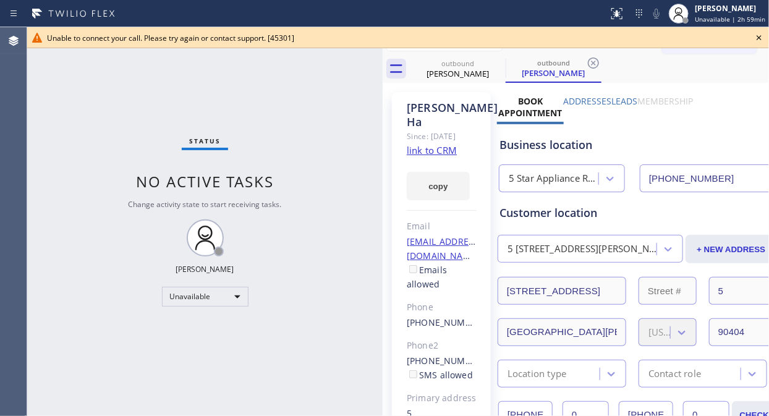
click at [761, 32] on icon at bounding box center [758, 37] width 15 height 15
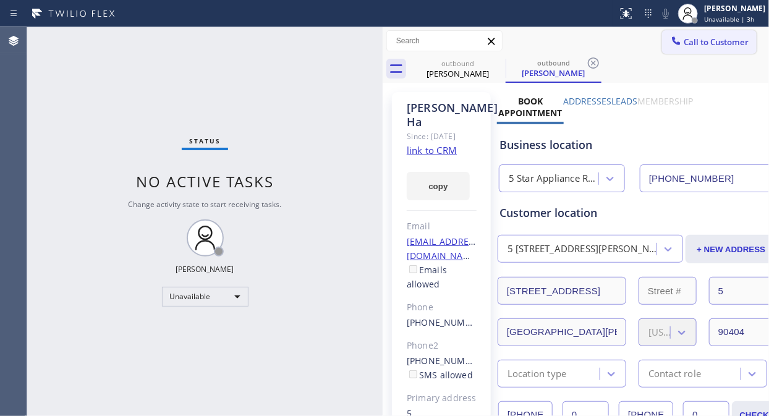
click at [687, 42] on span "Call to Customer" at bounding box center [715, 41] width 65 height 11
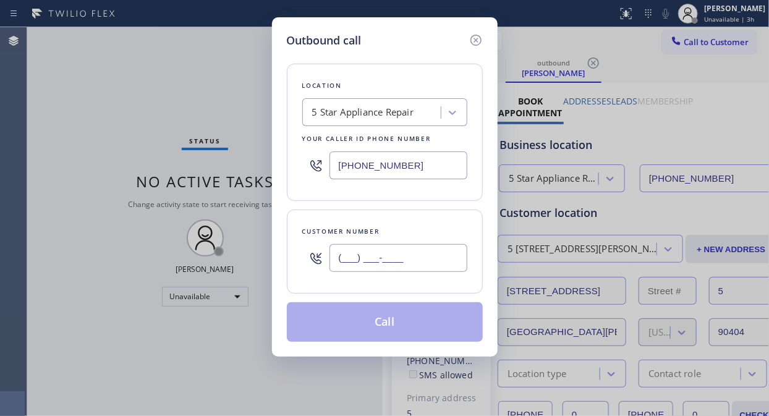
click at [405, 249] on input "(___) ___-____" at bounding box center [398, 258] width 138 height 28
paste input "212) 737-9885"
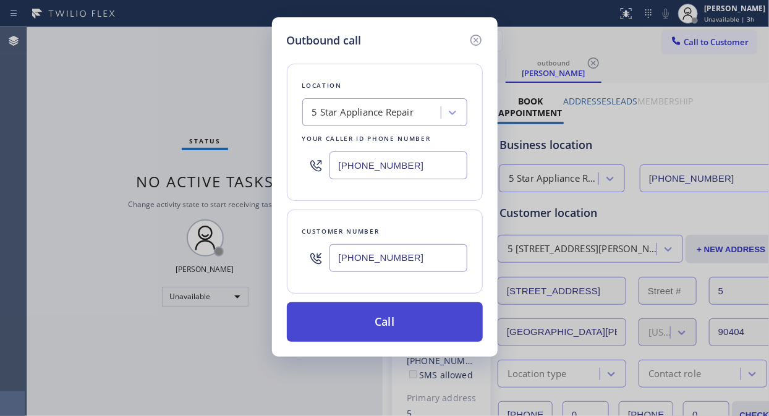
type input "[PHONE_NUMBER]"
click at [424, 327] on button "Call" at bounding box center [385, 322] width 196 height 40
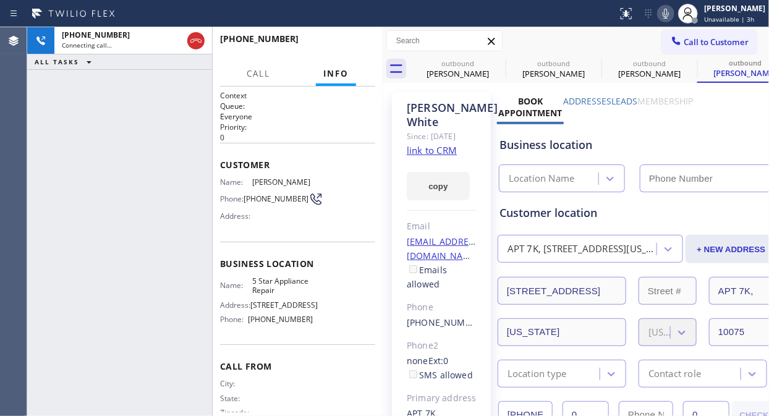
type input "[PHONE_NUMBER]"
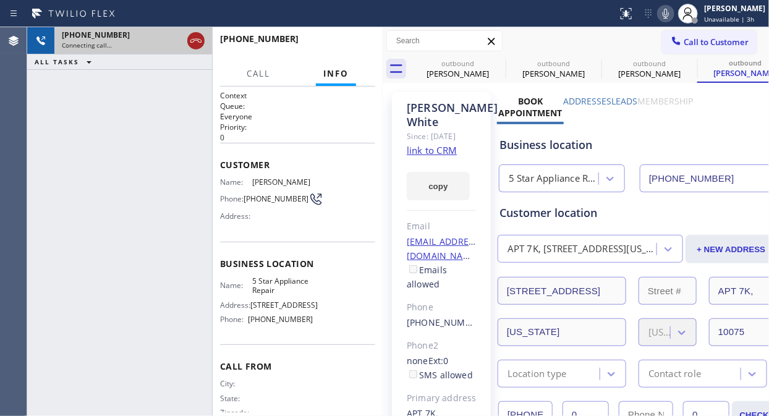
click at [193, 41] on icon at bounding box center [195, 41] width 11 height 4
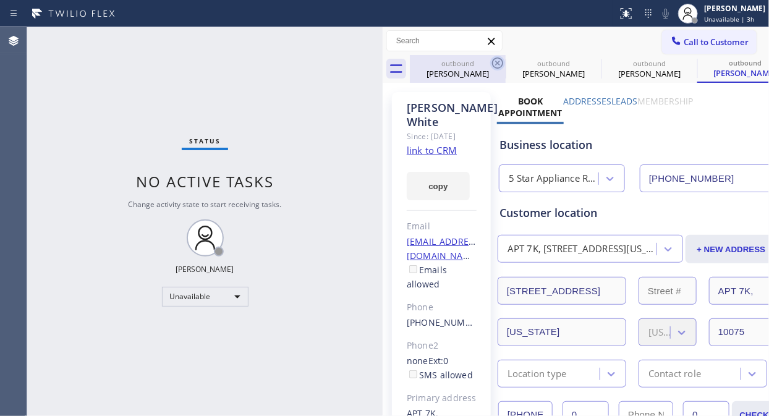
click at [498, 62] on icon at bounding box center [497, 62] width 11 height 11
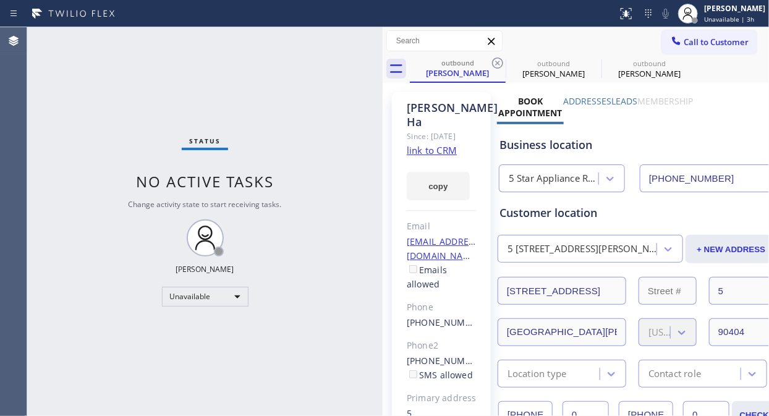
click at [498, 62] on icon at bounding box center [497, 62] width 11 height 11
drag, startPoint x: 498, startPoint y: 62, endPoint x: 711, endPoint y: 47, distance: 213.7
click at [0, 0] on icon at bounding box center [0, 0] width 0 height 0
click at [498, 61] on div "outbound [PERSON_NAME] outbound [PERSON_NAME] outbound [PERSON_NAME]" at bounding box center [589, 69] width 359 height 28
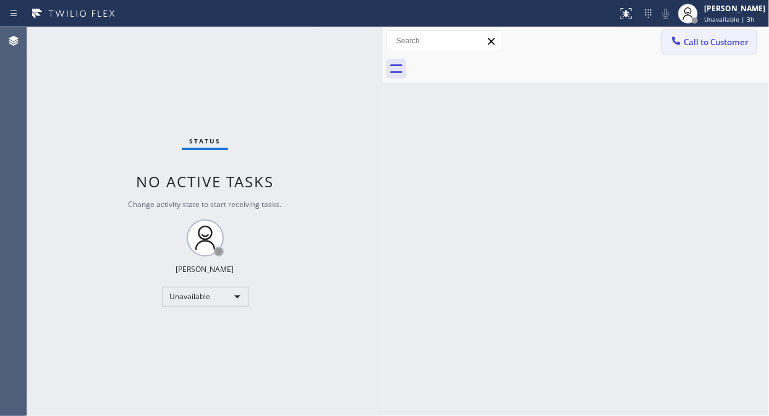
click at [706, 43] on span "Call to Customer" at bounding box center [715, 41] width 65 height 11
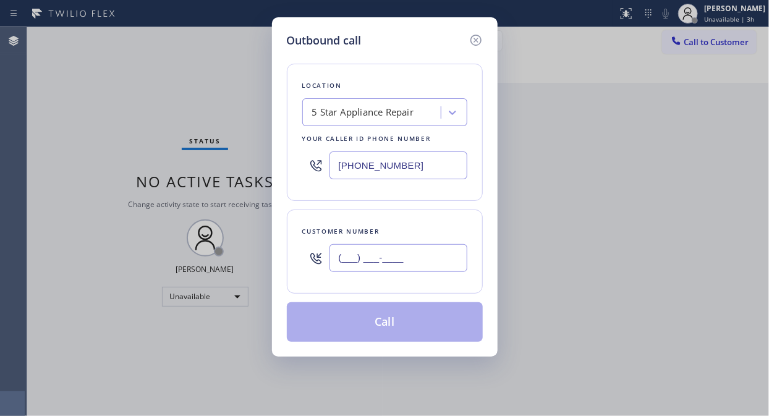
click at [434, 259] on input "(___) ___-____" at bounding box center [398, 258] width 138 height 28
paste input "949) 233-0564"
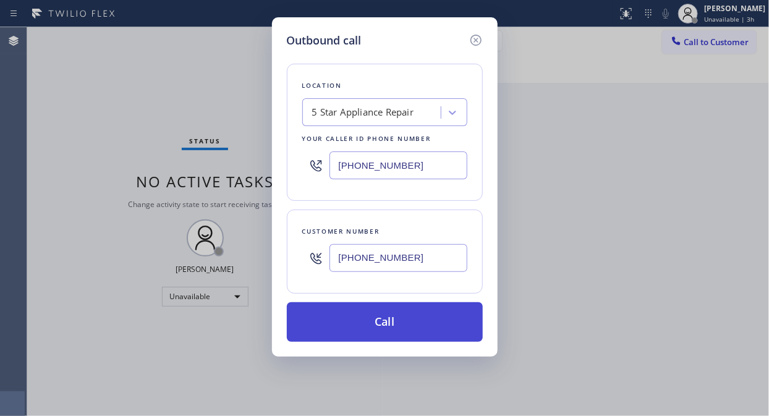
type input "[PHONE_NUMBER]"
click at [436, 320] on button "Call" at bounding box center [385, 322] width 196 height 40
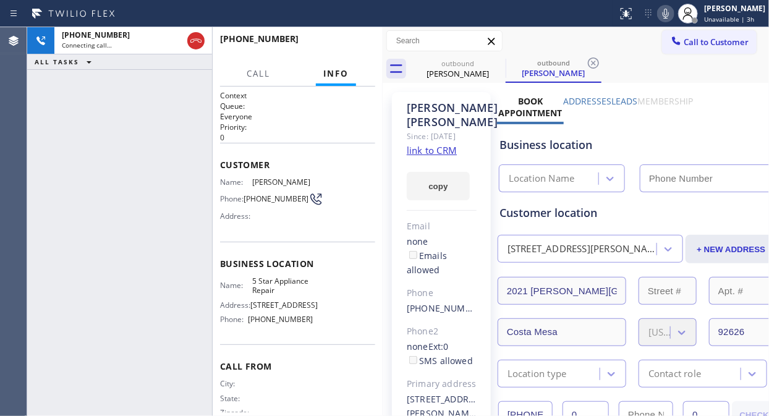
type input "[PHONE_NUMBER]"
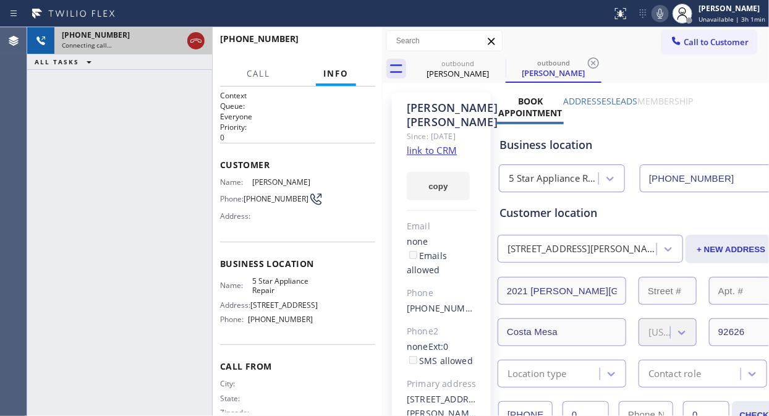
click at [192, 37] on icon at bounding box center [195, 40] width 15 height 15
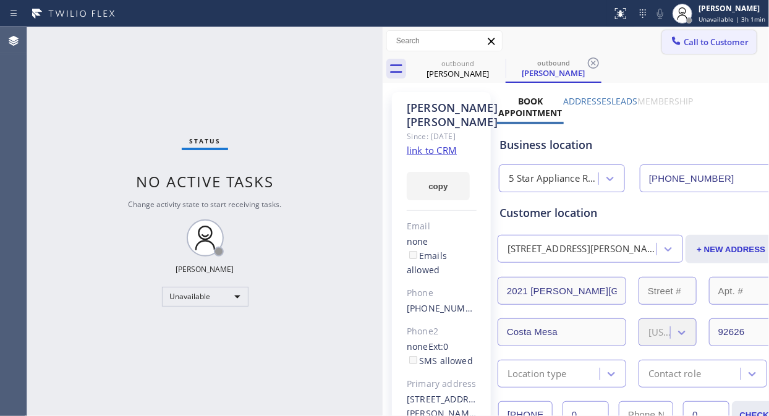
click at [689, 44] on span "Call to Customer" at bounding box center [715, 41] width 65 height 11
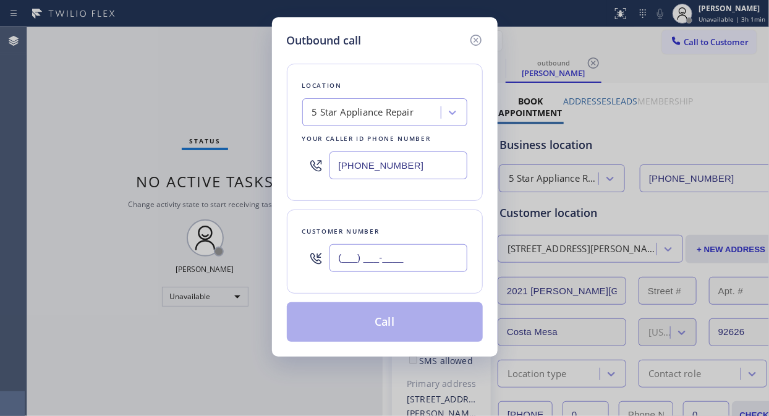
click at [336, 254] on input "(___) ___-____" at bounding box center [398, 258] width 138 height 28
paste input "212) 877-0089"
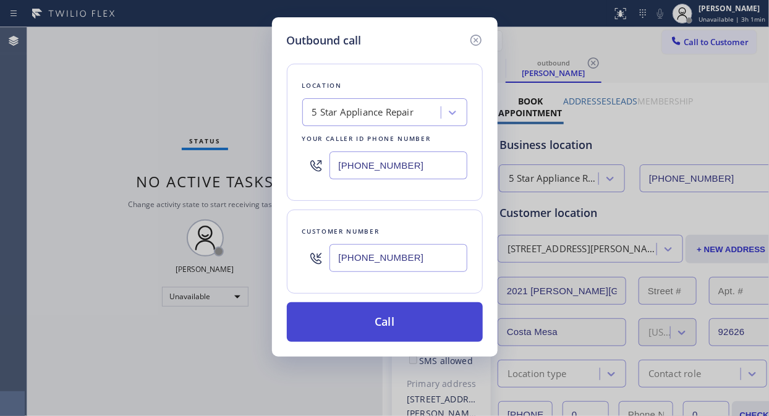
type input "[PHONE_NUMBER]"
click at [402, 319] on button "Call" at bounding box center [385, 322] width 196 height 40
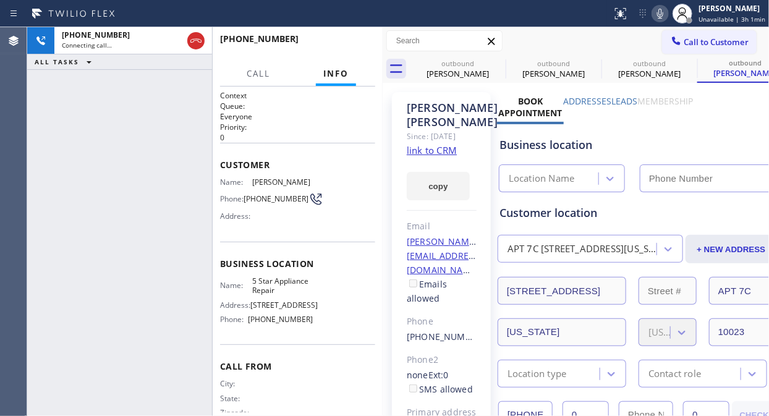
type input "[PHONE_NUMBER]"
click at [39, 159] on div "[PHONE_NUMBER] Connecting call… ALL TASKS ALL TASKS ACTIVE TASKS TASKS IN WRAP …" at bounding box center [119, 221] width 185 height 389
drag, startPoint x: 70, startPoint y: 132, endPoint x: 77, endPoint y: 127, distance: 8.4
click at [70, 132] on div "[PHONE_NUMBER] Connecting call… ALL TASKS ALL TASKS ACTIVE TASKS TASKS IN WRAP …" at bounding box center [119, 221] width 185 height 389
click at [497, 62] on icon at bounding box center [497, 62] width 11 height 11
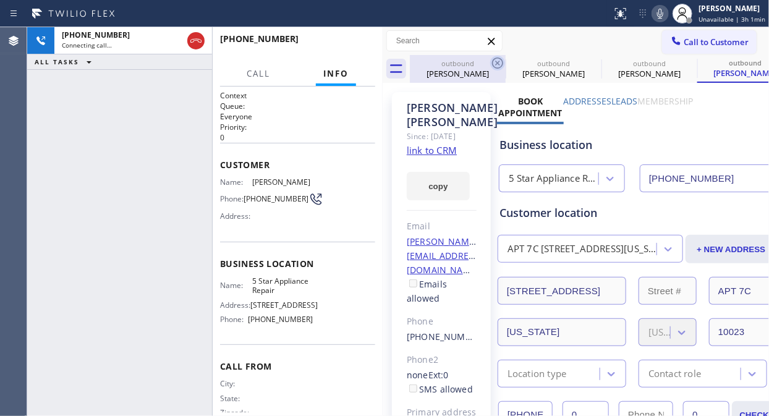
click at [0, 0] on icon at bounding box center [0, 0] width 0 height 0
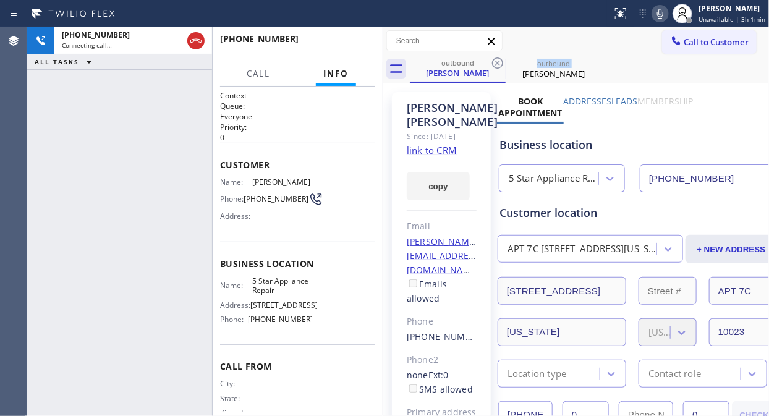
click at [497, 62] on icon at bounding box center [497, 62] width 11 height 11
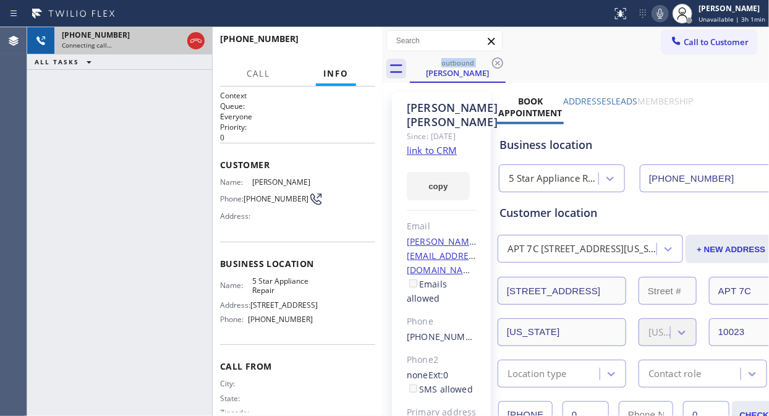
click at [192, 44] on icon at bounding box center [195, 40] width 15 height 15
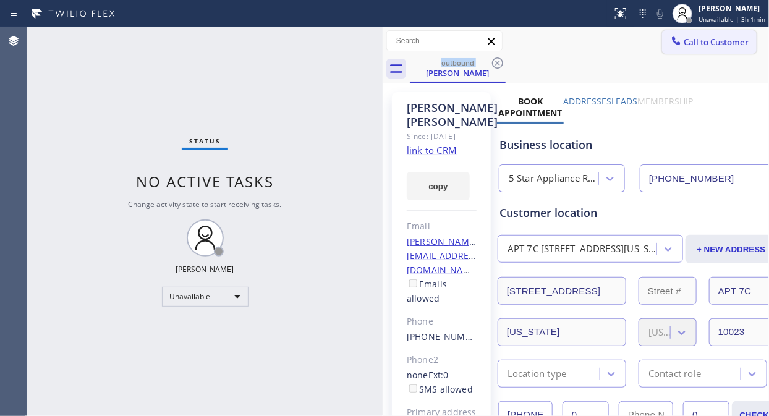
click at [694, 44] on span "Call to Customer" at bounding box center [715, 41] width 65 height 11
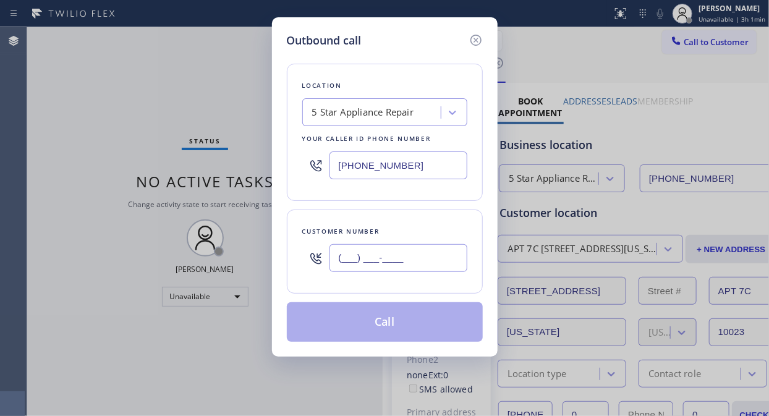
click at [377, 258] on input "(___) ___-____" at bounding box center [398, 258] width 138 height 28
paste input "646) 641-3579"
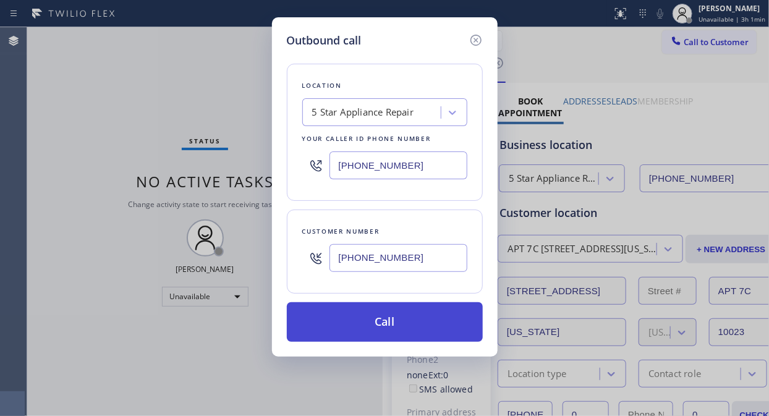
type input "[PHONE_NUMBER]"
click at [394, 322] on button "Call" at bounding box center [385, 322] width 196 height 40
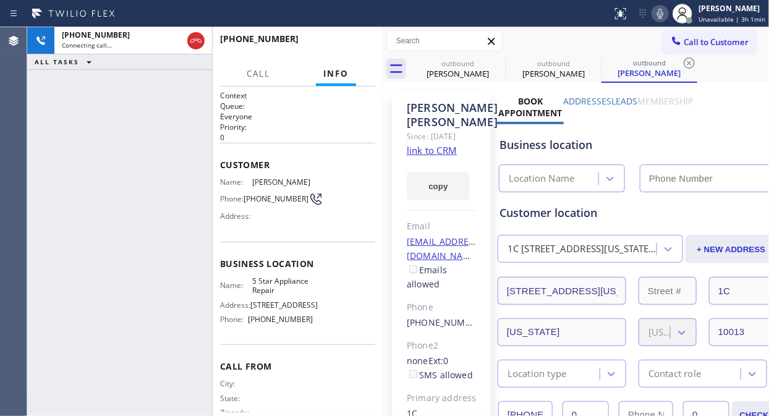
type input "[PHONE_NUMBER]"
click at [499, 53] on div "Call to Customer Outbound call Location 5 Star Appliance Repair Your caller id …" at bounding box center [575, 41] width 386 height 28
click at [499, 64] on icon at bounding box center [497, 63] width 15 height 15
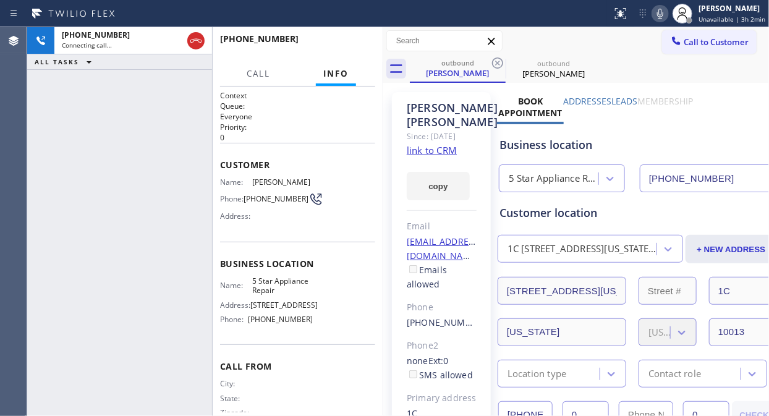
click at [499, 64] on icon at bounding box center [497, 63] width 15 height 15
click at [70, 142] on div "[PHONE_NUMBER] Connecting call… ALL TASKS ALL TASKS ACTIVE TASKS TASKS IN WRAP …" at bounding box center [119, 221] width 185 height 389
click at [69, 113] on div "[PHONE_NUMBER] Connecting call… ALL TASKS ALL TASKS ACTIVE TASKS TASKS IN WRAP …" at bounding box center [119, 221] width 185 height 389
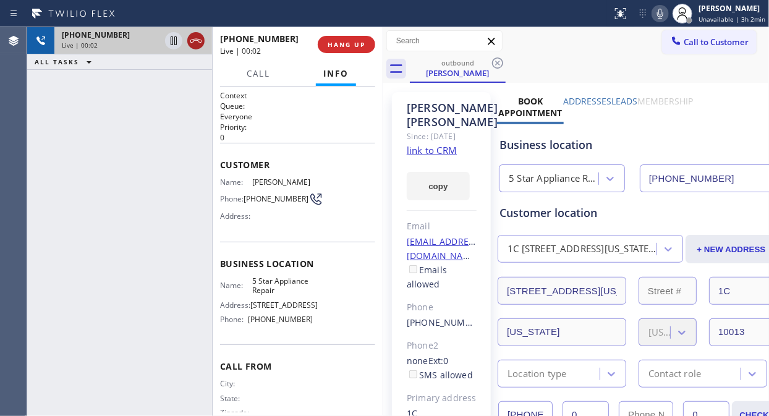
click at [201, 42] on icon at bounding box center [195, 40] width 15 height 15
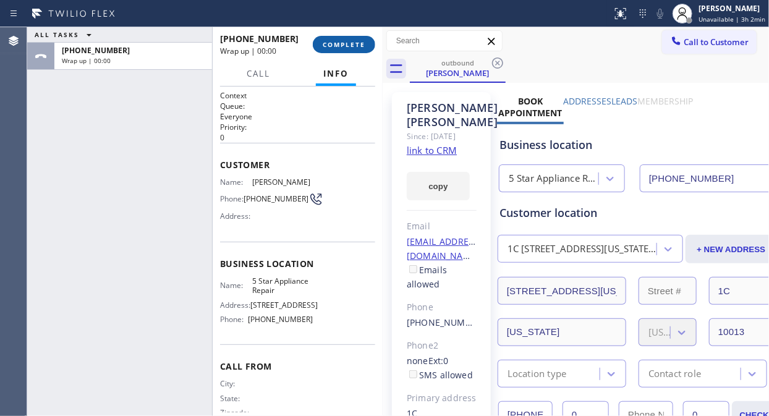
click at [357, 47] on span "COMPLETE" at bounding box center [344, 44] width 43 height 9
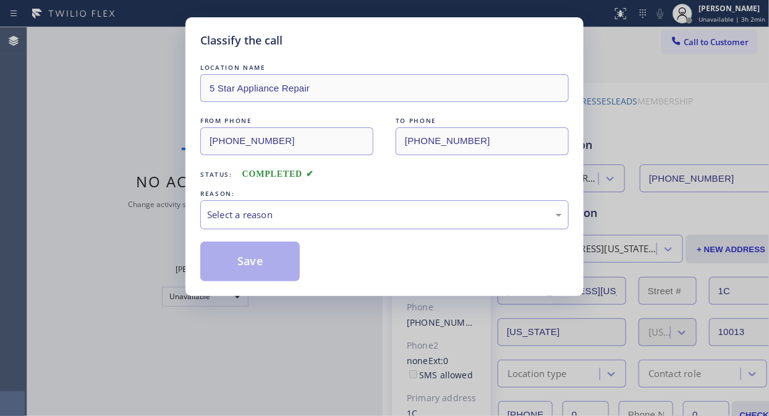
click at [362, 213] on div "Select a reason" at bounding box center [384, 215] width 355 height 14
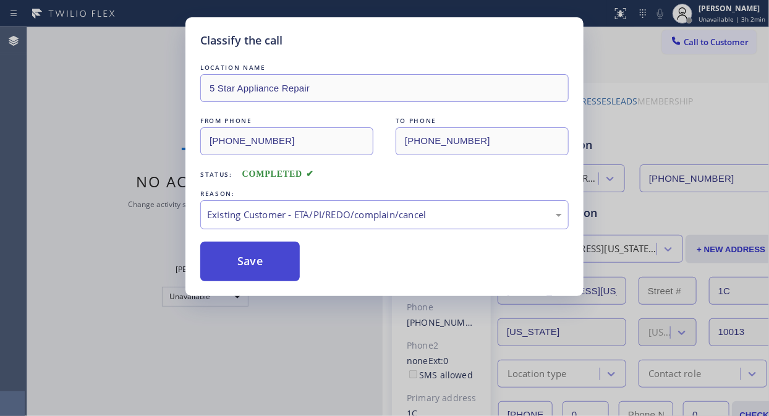
click at [268, 276] on button "Save" at bounding box center [249, 262] width 99 height 40
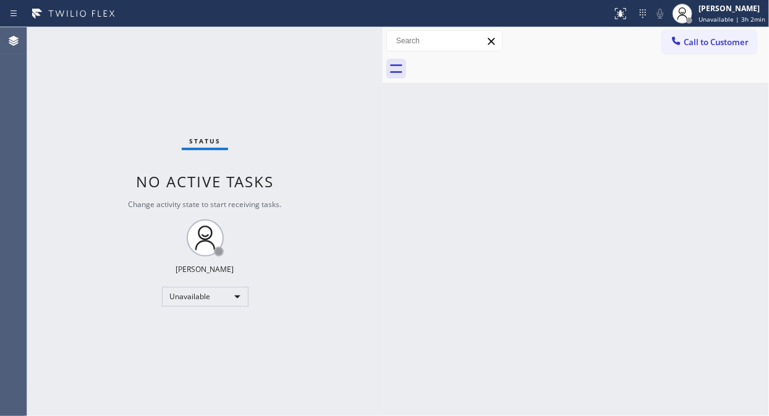
click at [700, 44] on span "Call to Customer" at bounding box center [715, 41] width 65 height 11
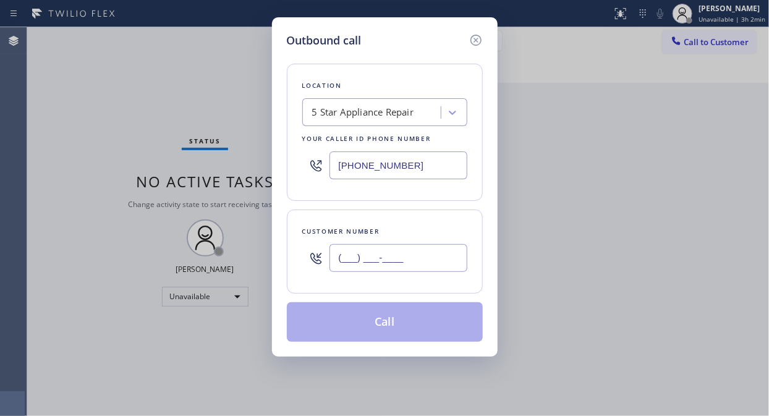
click at [440, 253] on input "(___) ___-____" at bounding box center [398, 258] width 138 height 28
paste input "425) 999-5002"
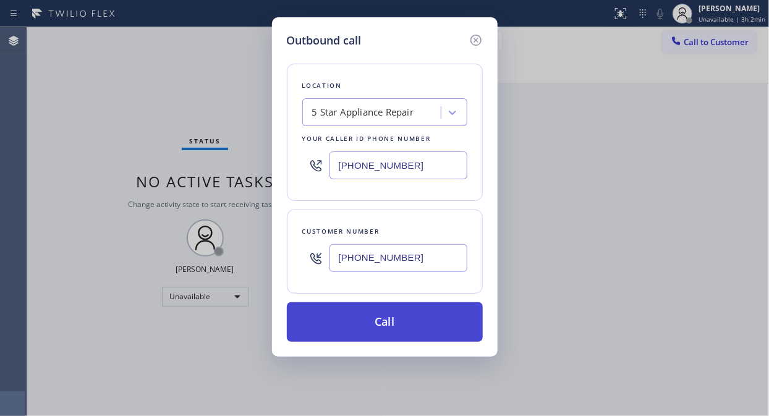
type input "[PHONE_NUMBER]"
click at [437, 318] on button "Call" at bounding box center [385, 322] width 196 height 40
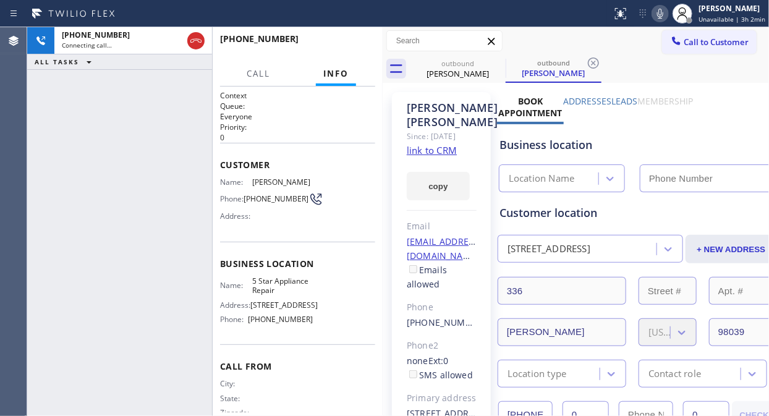
type input "[PHONE_NUMBER]"
click at [330, 46] on span "HANG UP" at bounding box center [346, 44] width 38 height 9
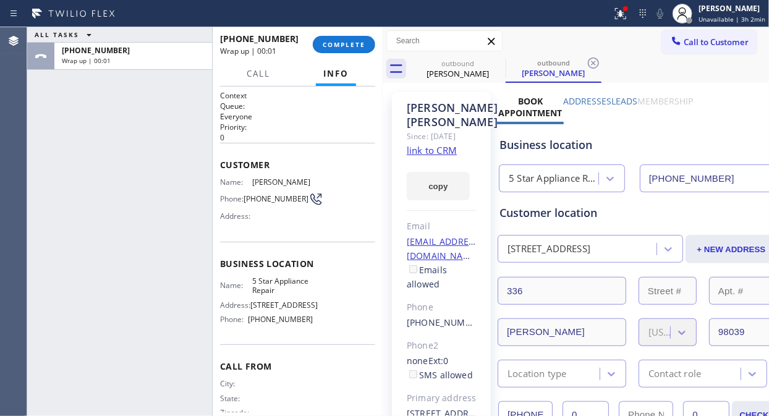
click at [350, 40] on span "COMPLETE" at bounding box center [344, 44] width 43 height 9
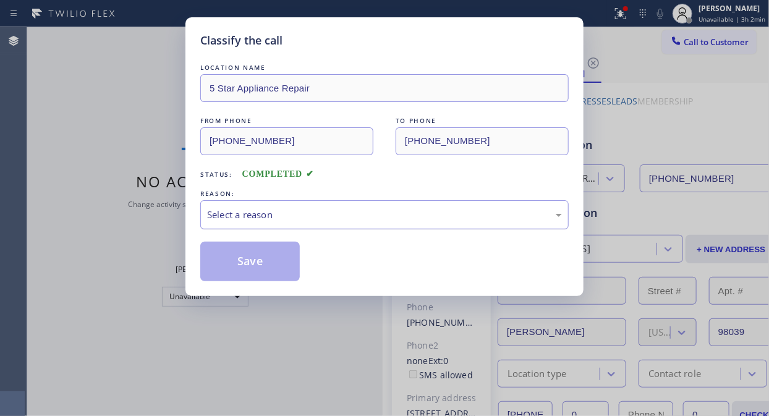
click at [369, 221] on div "Select a reason" at bounding box center [384, 215] width 355 height 14
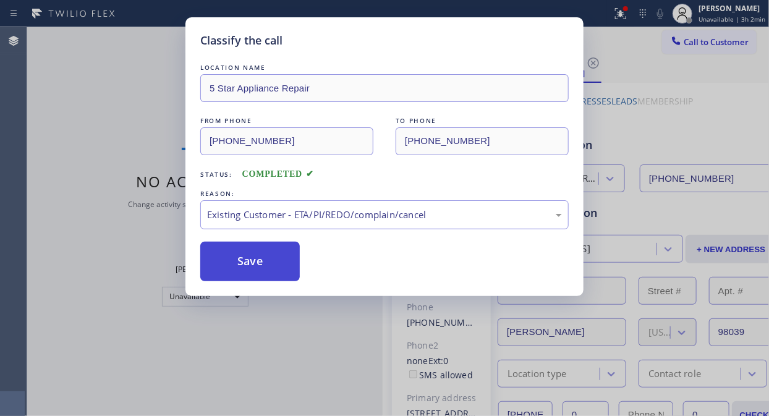
click at [259, 269] on button "Save" at bounding box center [249, 262] width 99 height 40
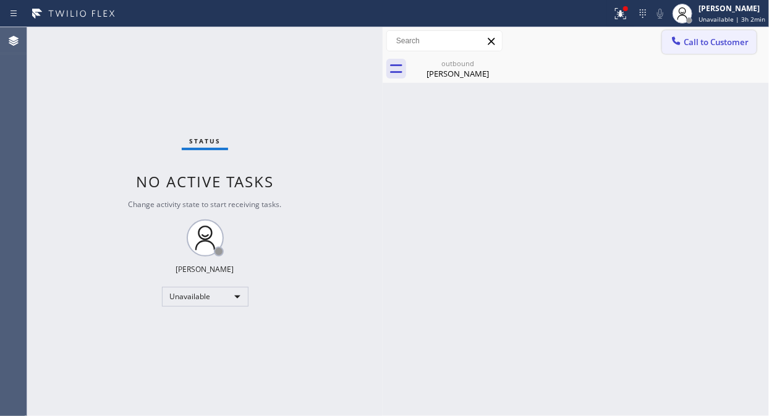
click at [712, 43] on span "Call to Customer" at bounding box center [715, 41] width 65 height 11
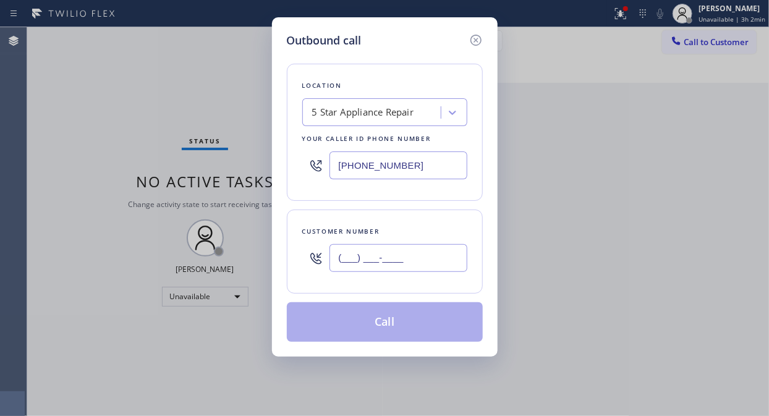
click at [428, 255] on input "(___) ___-____" at bounding box center [398, 258] width 138 height 28
paste input "650) 714-2669"
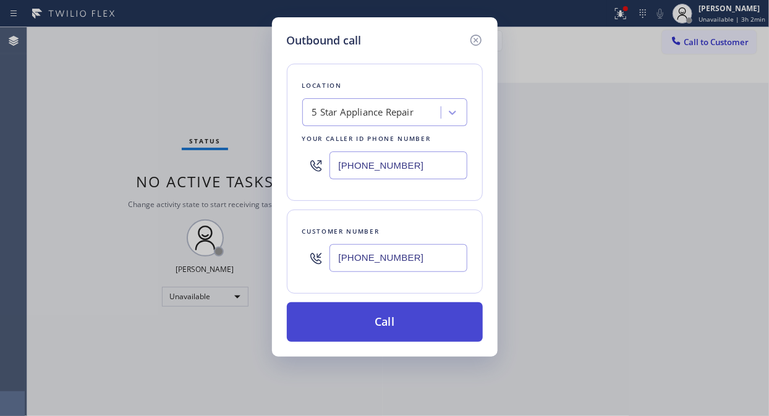
type input "[PHONE_NUMBER]"
click at [406, 325] on button "Call" at bounding box center [385, 322] width 196 height 40
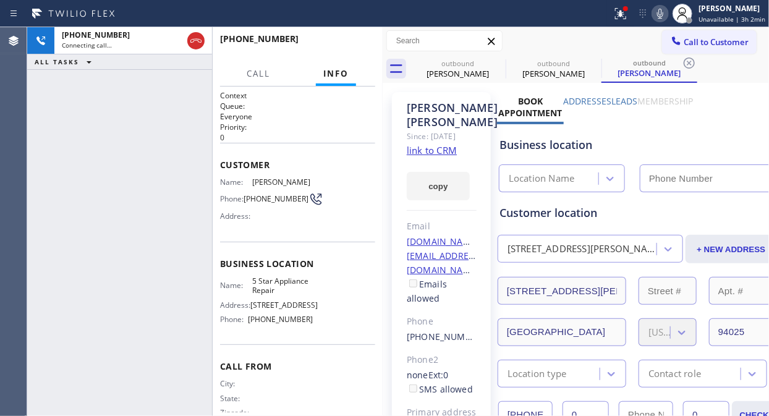
type input "[PHONE_NUMBER]"
click at [352, 51] on button "HANG UP" at bounding box center [346, 44] width 57 height 17
click at [353, 51] on button "HANG UP" at bounding box center [346, 44] width 57 height 17
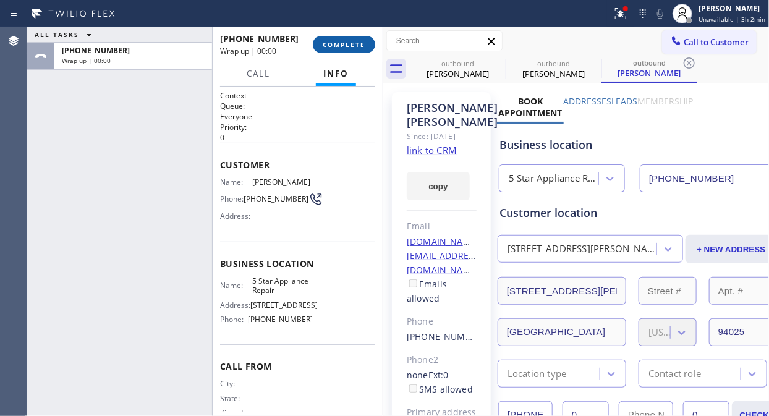
click at [350, 51] on button "COMPLETE" at bounding box center [344, 44] width 62 height 17
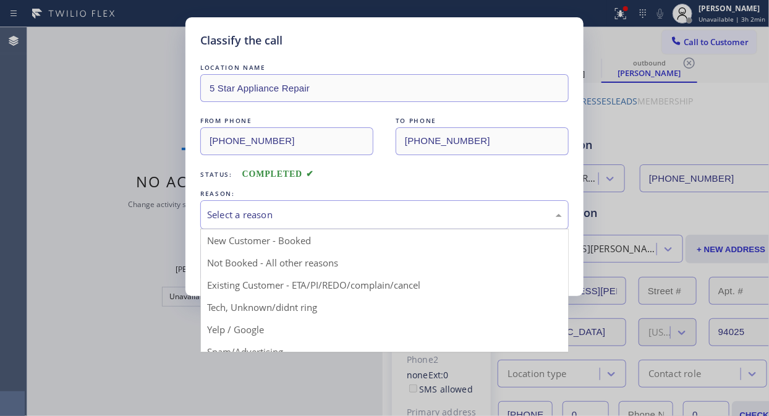
click at [362, 211] on div "Select a reason" at bounding box center [384, 215] width 355 height 14
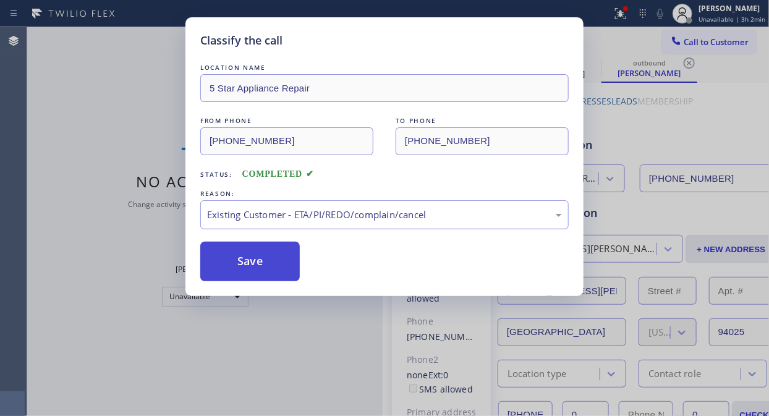
click at [266, 264] on button "Save" at bounding box center [249, 262] width 99 height 40
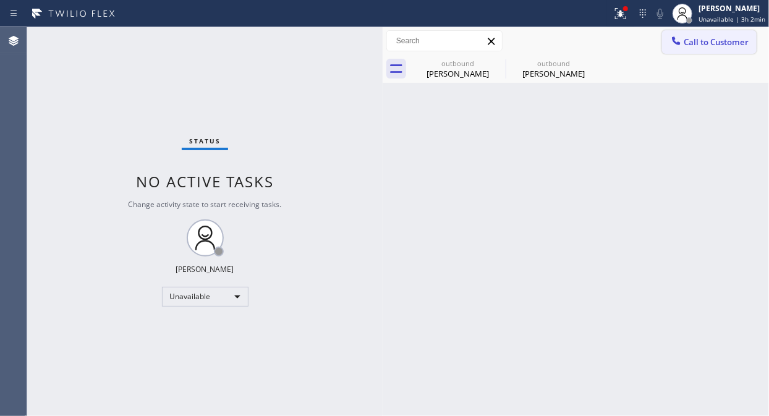
click at [699, 42] on span "Call to Customer" at bounding box center [715, 41] width 65 height 11
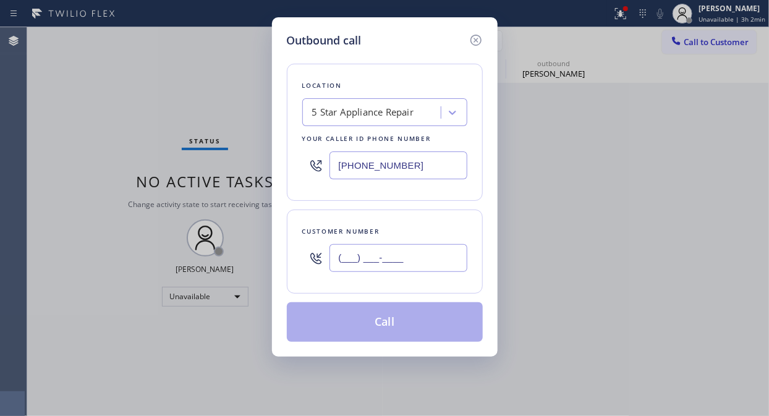
click at [434, 272] on input "(___) ___-____" at bounding box center [398, 258] width 138 height 28
paste input "917) 224-1184"
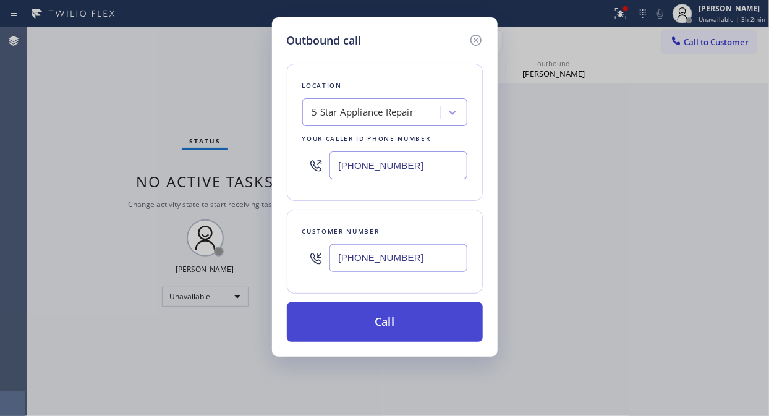
type input "[PHONE_NUMBER]"
click at [416, 323] on button "Call" at bounding box center [385, 322] width 196 height 40
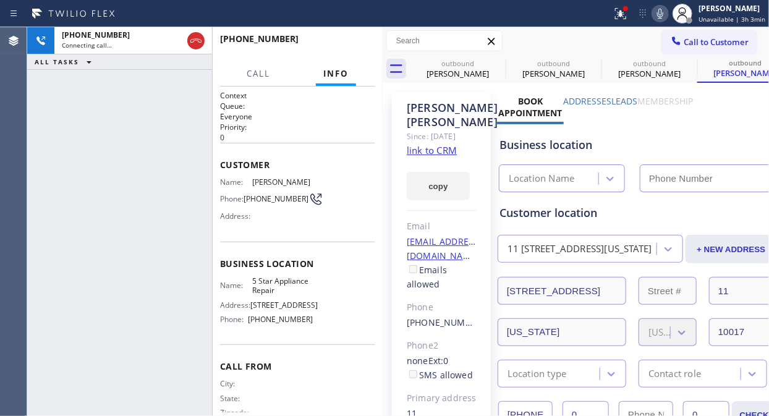
type input "[PHONE_NUMBER]"
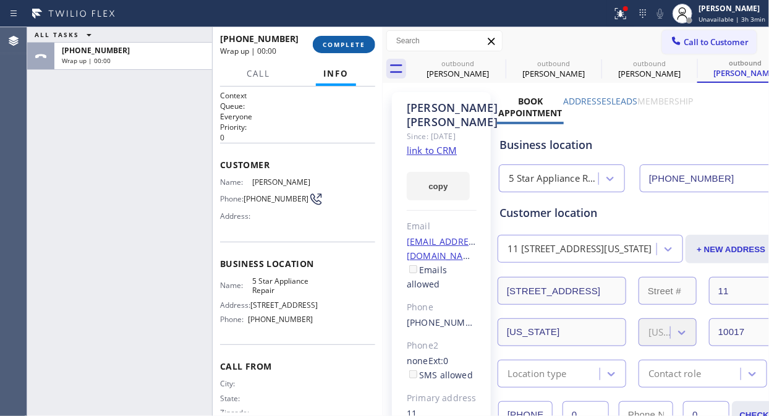
click at [343, 41] on span "COMPLETE" at bounding box center [344, 44] width 43 height 9
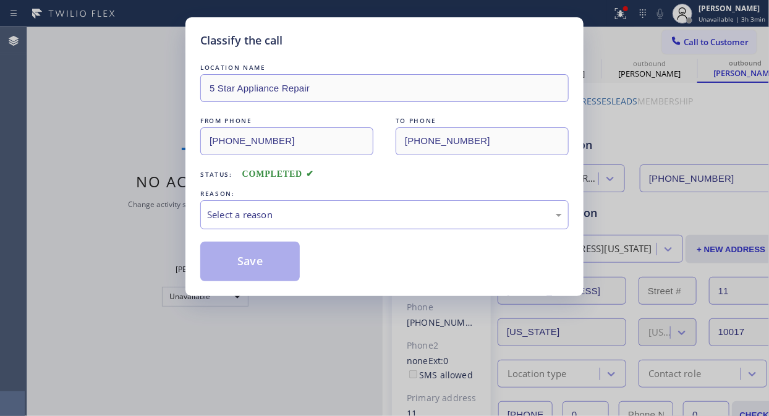
click at [343, 41] on div "Classify the call" at bounding box center [384, 40] width 368 height 17
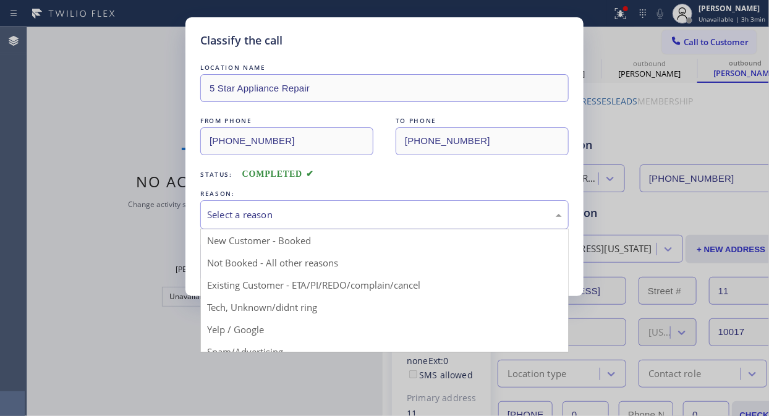
drag, startPoint x: 369, startPoint y: 205, endPoint x: 372, endPoint y: 219, distance: 14.5
click at [369, 206] on div "Select a reason" at bounding box center [384, 214] width 368 height 29
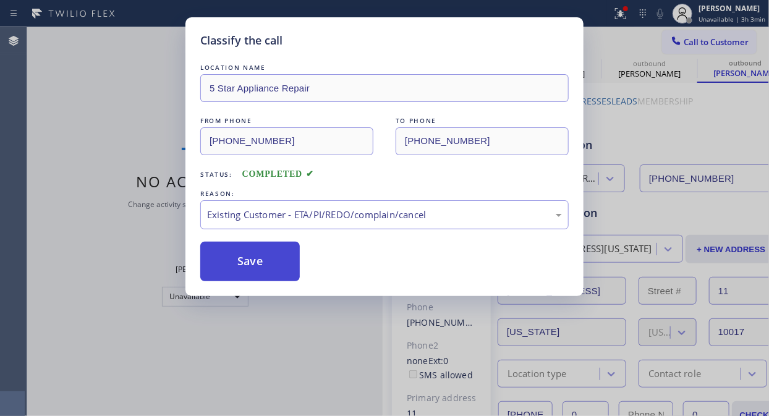
click at [266, 261] on button "Save" at bounding box center [249, 262] width 99 height 40
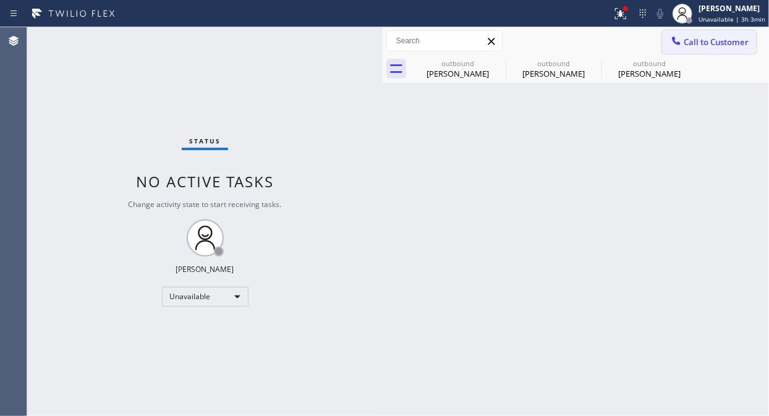
click at [702, 42] on span "Call to Customer" at bounding box center [715, 41] width 65 height 11
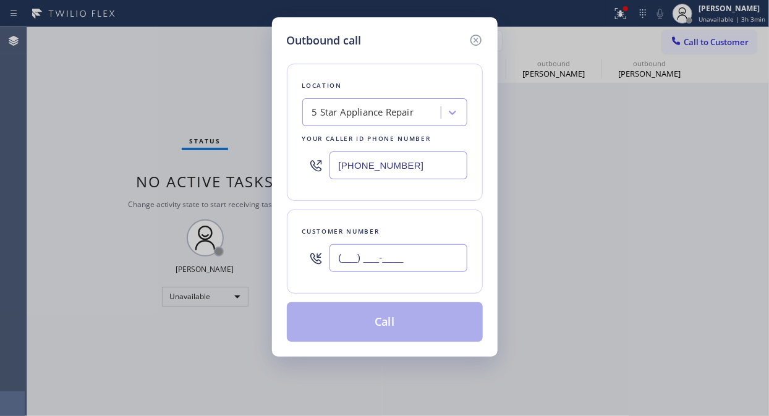
click at [377, 269] on input "(___) ___-____" at bounding box center [398, 258] width 138 height 28
paste input "909) 455-8883"
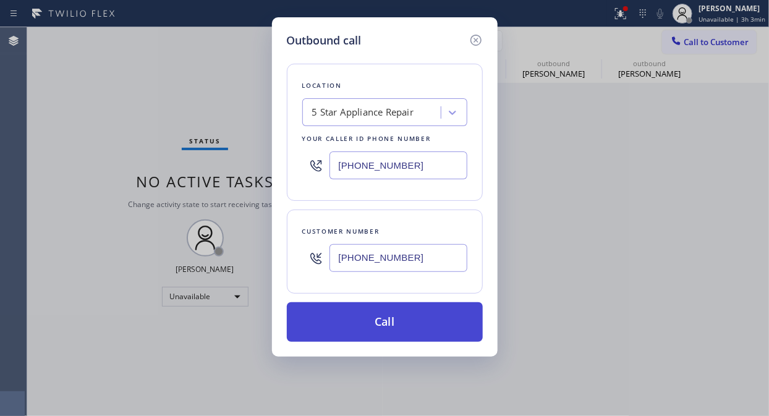
type input "[PHONE_NUMBER]"
click at [430, 332] on button "Call" at bounding box center [385, 322] width 196 height 40
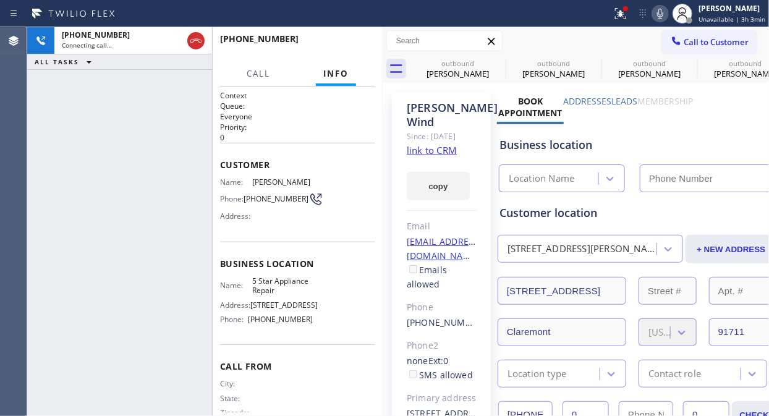
type input "[PHONE_NUMBER]"
click at [356, 43] on span "HANG UP" at bounding box center [346, 44] width 38 height 9
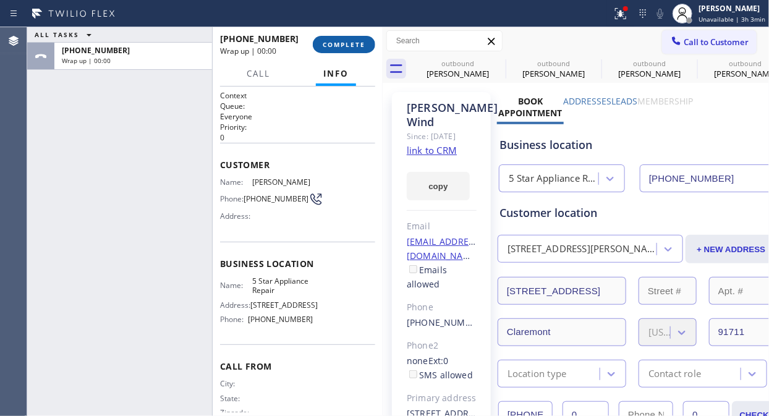
click at [356, 43] on span "COMPLETE" at bounding box center [344, 44] width 43 height 9
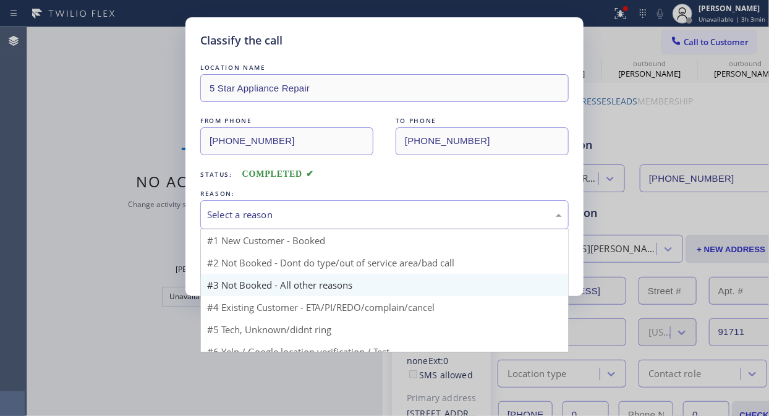
drag, startPoint x: 375, startPoint y: 216, endPoint x: 387, endPoint y: 269, distance: 54.6
click at [377, 217] on div "Select a reason" at bounding box center [384, 215] width 355 height 14
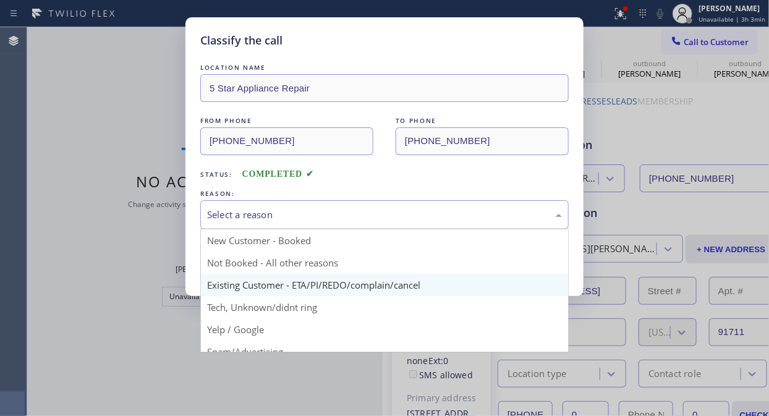
drag, startPoint x: 386, startPoint y: 279, endPoint x: 289, endPoint y: 268, distance: 97.6
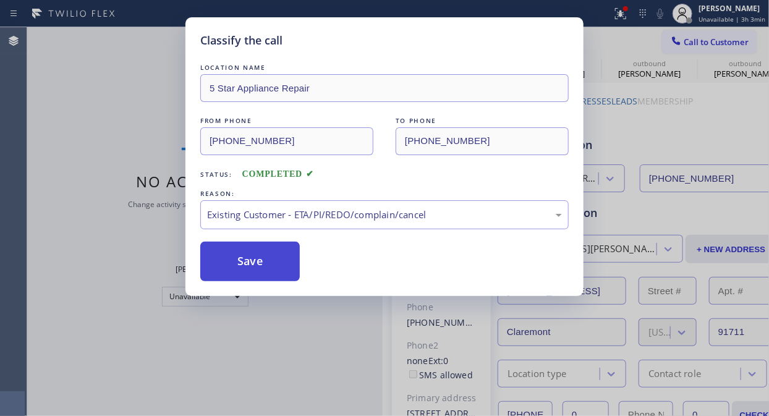
click at [278, 268] on button "Save" at bounding box center [249, 262] width 99 height 40
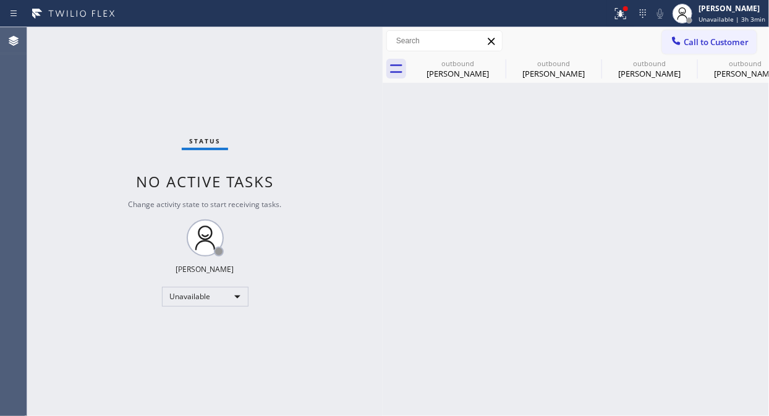
click at [696, 39] on span "Call to Customer" at bounding box center [715, 41] width 65 height 11
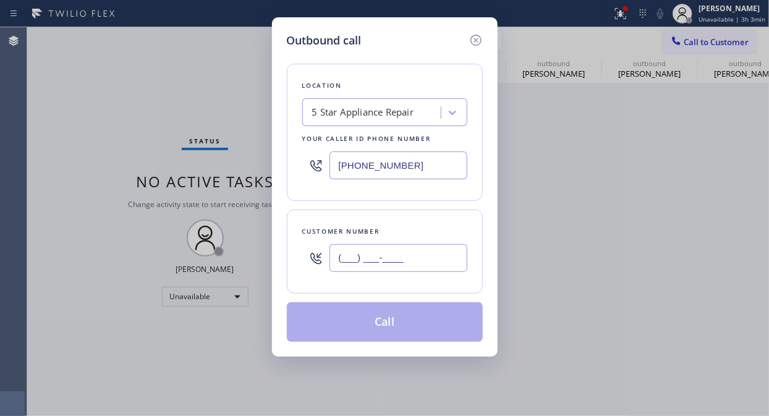
click at [361, 264] on input "(___) ___-____" at bounding box center [398, 258] width 138 height 28
paste input "917) 727-1221"
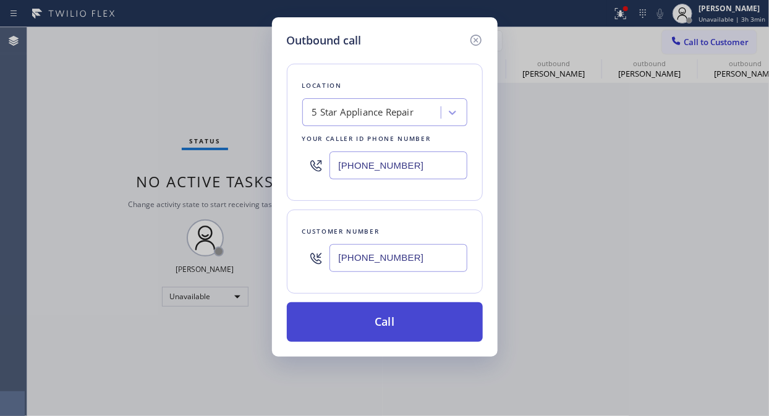
type input "[PHONE_NUMBER]"
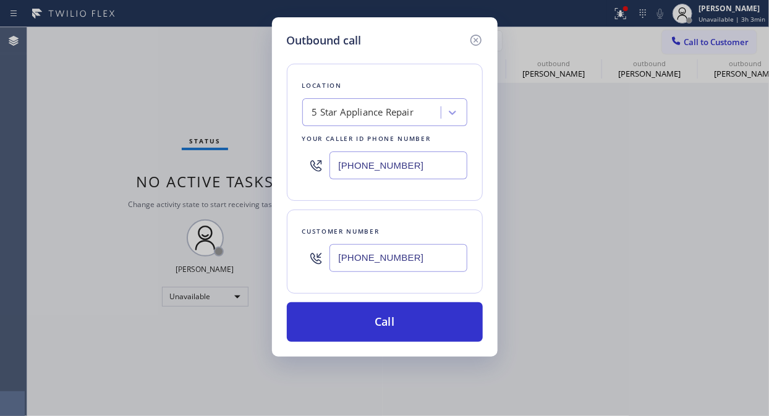
drag, startPoint x: 403, startPoint y: 319, endPoint x: 479, endPoint y: 145, distance: 190.1
click at [403, 320] on button "Call" at bounding box center [385, 322] width 196 height 40
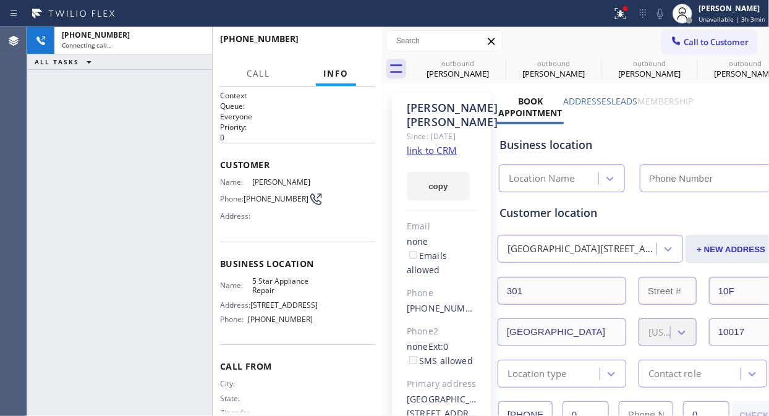
type input "[PHONE_NUMBER]"
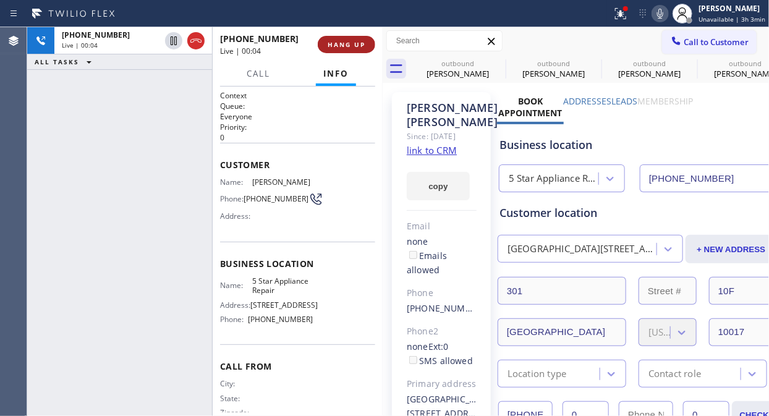
click at [347, 44] on span "HANG UP" at bounding box center [346, 44] width 38 height 9
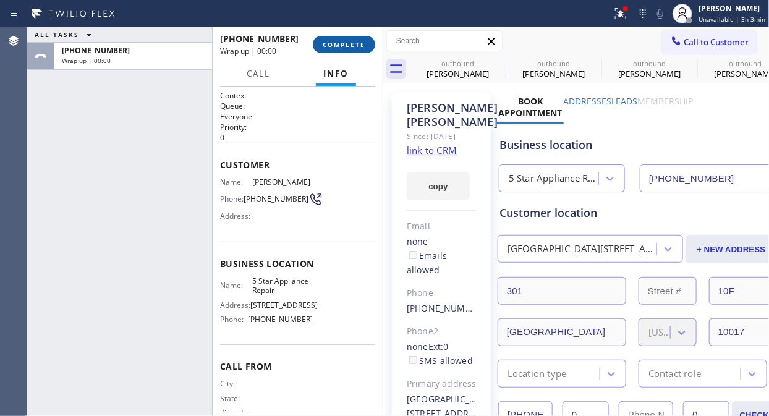
click at [347, 44] on span "COMPLETE" at bounding box center [344, 44] width 43 height 9
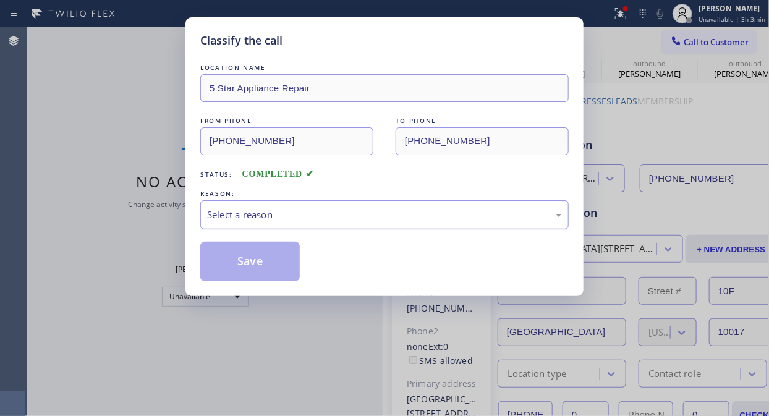
click at [391, 208] on div "Select a reason" at bounding box center [384, 215] width 355 height 14
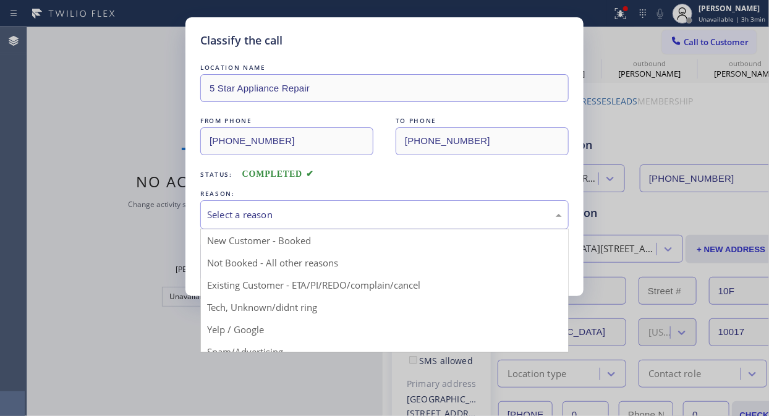
drag, startPoint x: 384, startPoint y: 277, endPoint x: 305, endPoint y: 269, distance: 78.8
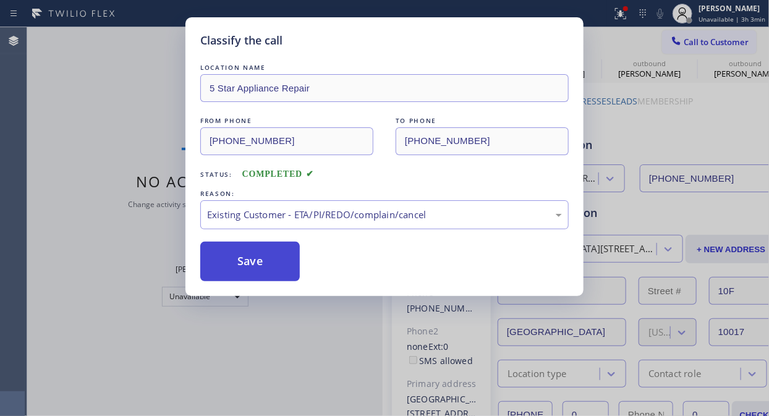
click at [243, 261] on button "Save" at bounding box center [249, 262] width 99 height 40
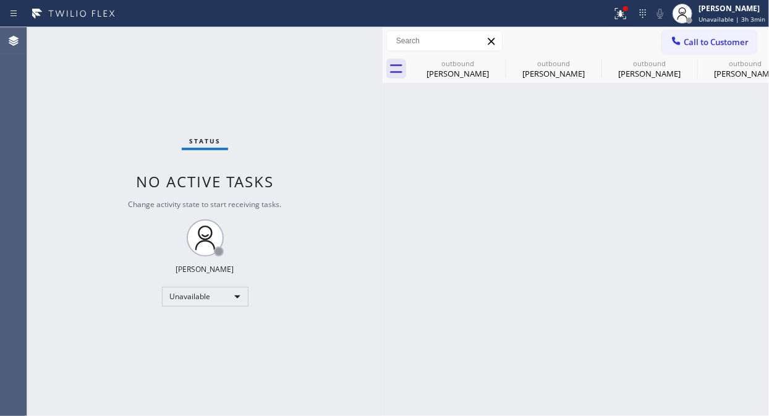
drag, startPoint x: 699, startPoint y: 38, endPoint x: 484, endPoint y: 232, distance: 290.0
click at [699, 38] on span "Call to Customer" at bounding box center [715, 41] width 65 height 11
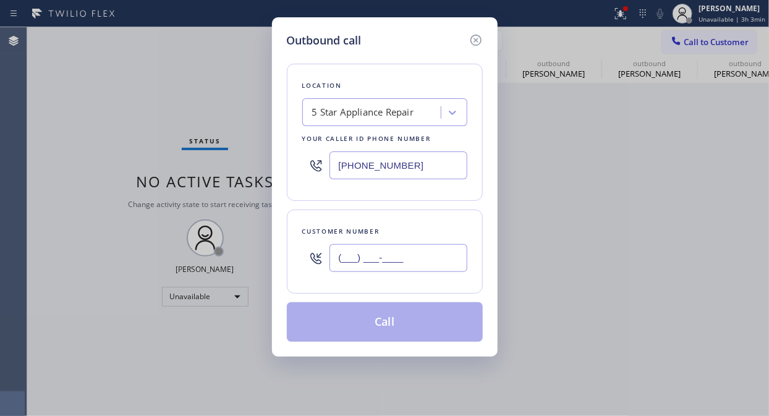
click at [380, 251] on input "(___) ___-____" at bounding box center [398, 258] width 138 height 28
paste input "714) 883-1581"
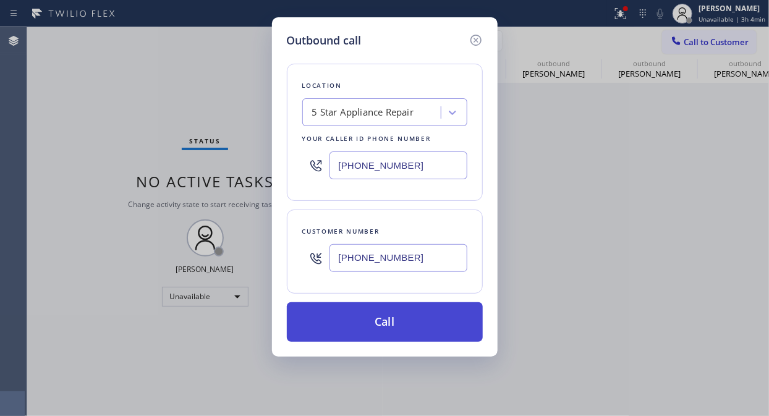
type input "[PHONE_NUMBER]"
click at [435, 322] on button "Call" at bounding box center [385, 322] width 196 height 40
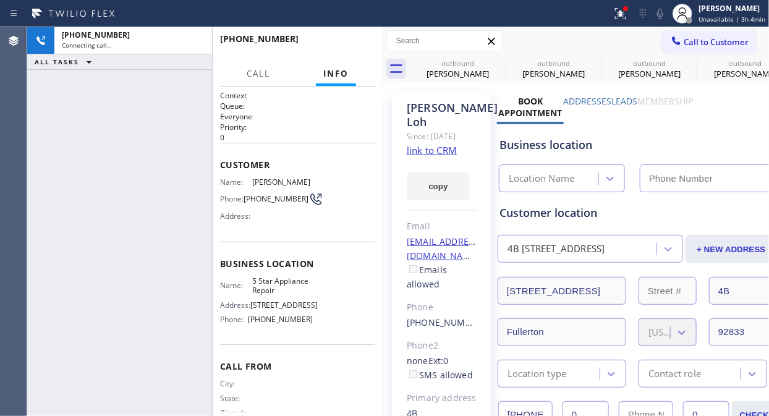
type input "[PHONE_NUMBER]"
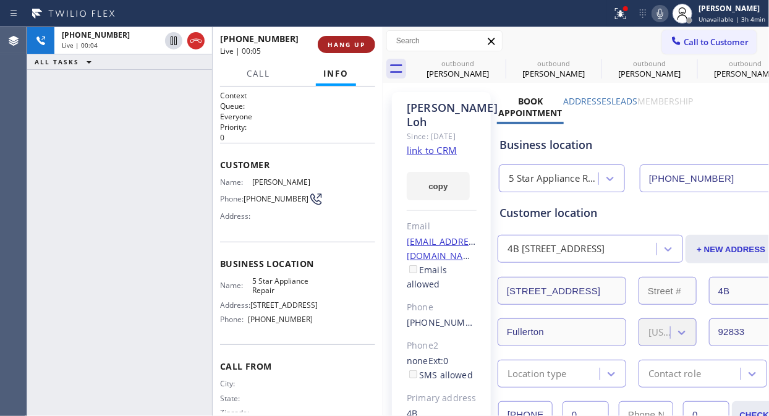
click at [326, 41] on button "HANG UP" at bounding box center [346, 44] width 57 height 17
click at [327, 43] on button "HANG UP" at bounding box center [346, 44] width 57 height 17
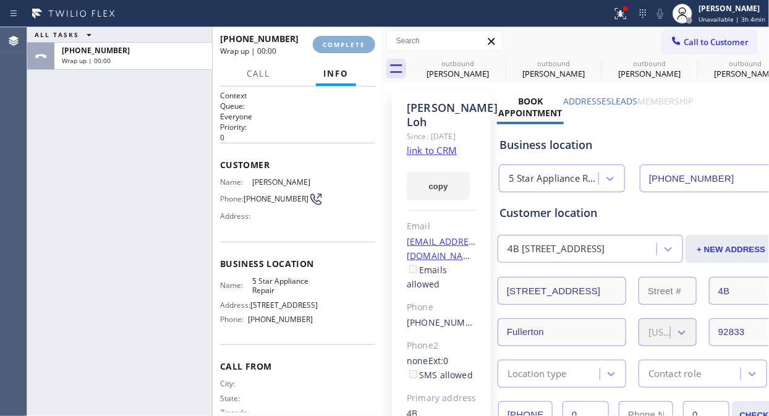
click at [327, 43] on span "COMPLETE" at bounding box center [344, 44] width 43 height 9
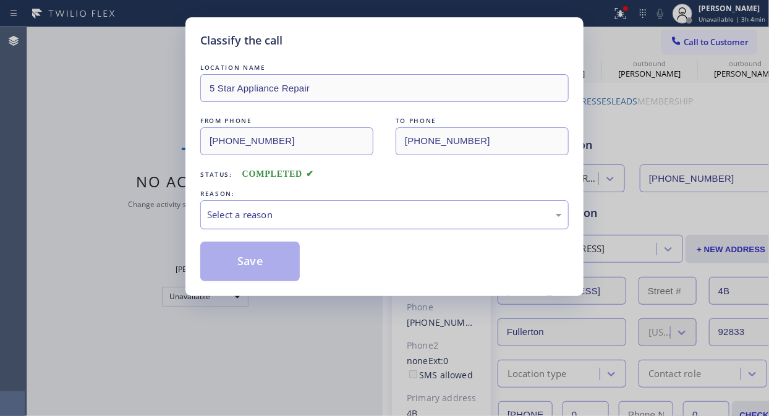
click at [355, 219] on div "Select a reason" at bounding box center [384, 215] width 355 height 14
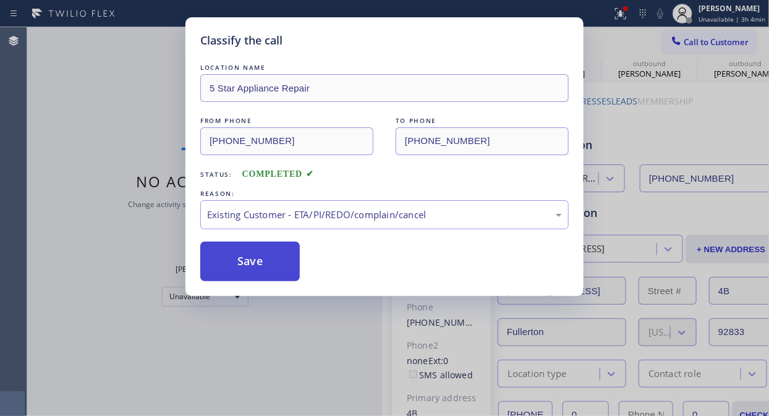
click at [268, 270] on button "Save" at bounding box center [249, 262] width 99 height 40
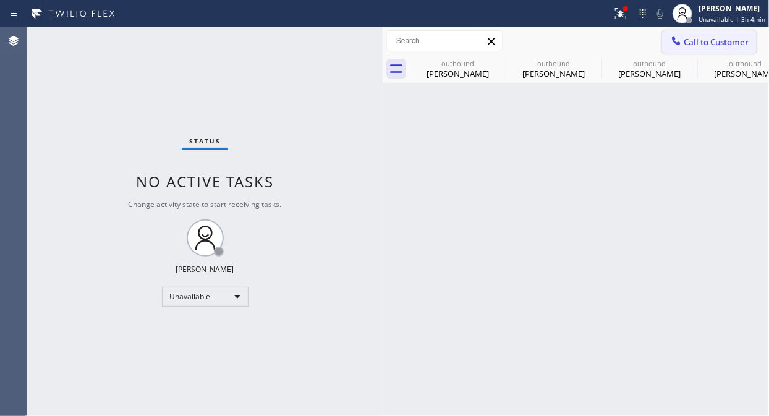
click at [686, 41] on span "Call to Customer" at bounding box center [715, 41] width 65 height 11
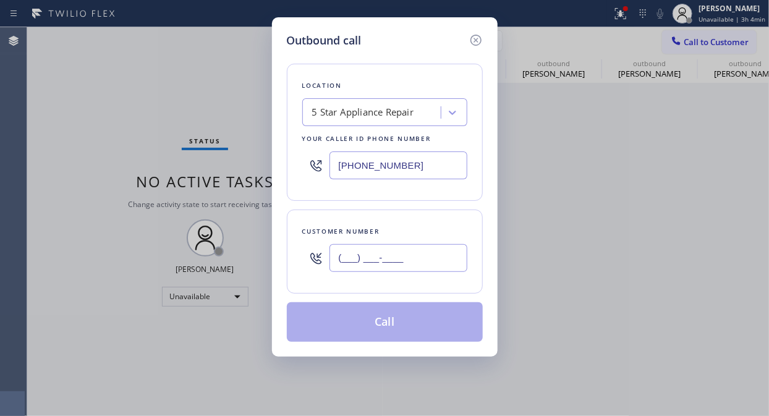
click at [414, 263] on input "(___) ___-____" at bounding box center [398, 258] width 138 height 28
paste input "408) 483-0512"
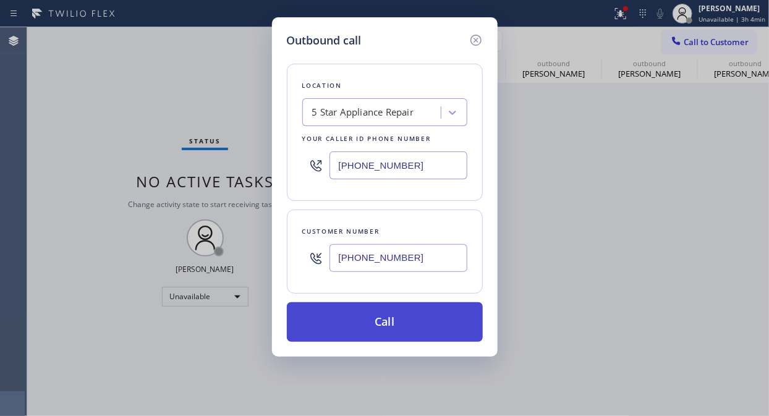
type input "[PHONE_NUMBER]"
click at [437, 320] on button "Call" at bounding box center [385, 322] width 196 height 40
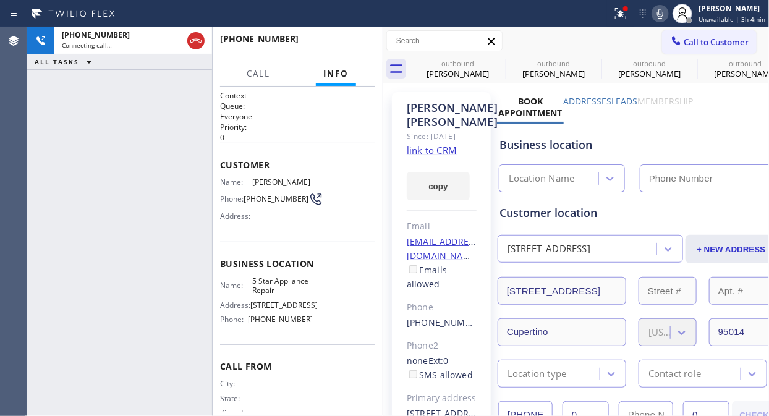
type input "[PHONE_NUMBER]"
click at [337, 42] on span "HANG UP" at bounding box center [346, 44] width 38 height 9
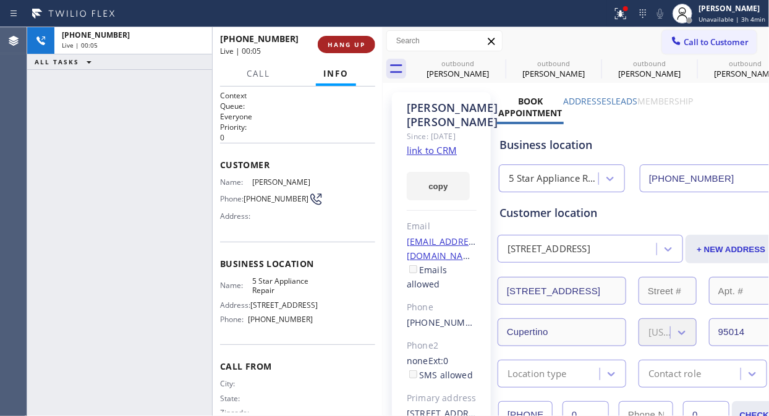
click at [337, 42] on span "HANG UP" at bounding box center [346, 44] width 38 height 9
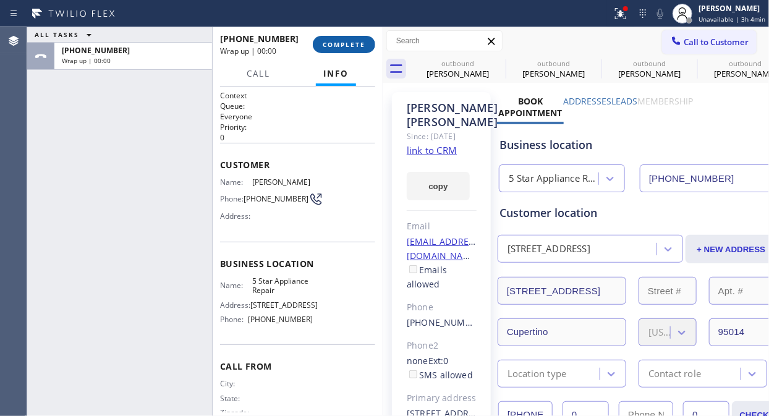
click at [337, 42] on span "COMPLETE" at bounding box center [344, 44] width 43 height 9
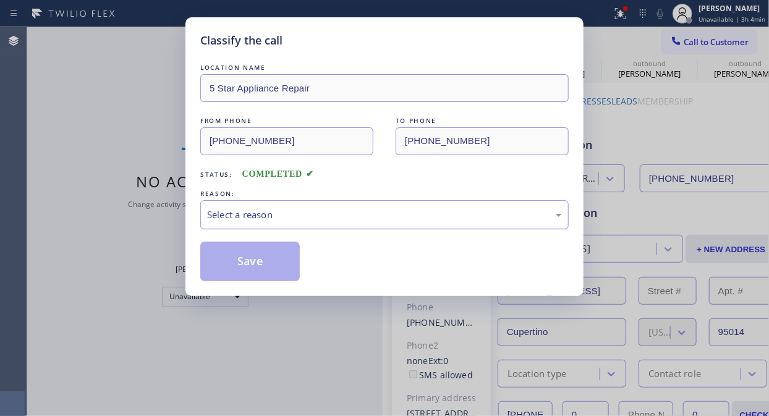
drag, startPoint x: 371, startPoint y: 211, endPoint x: 371, endPoint y: 222, distance: 11.1
click at [371, 215] on div "Select a reason" at bounding box center [384, 215] width 355 height 14
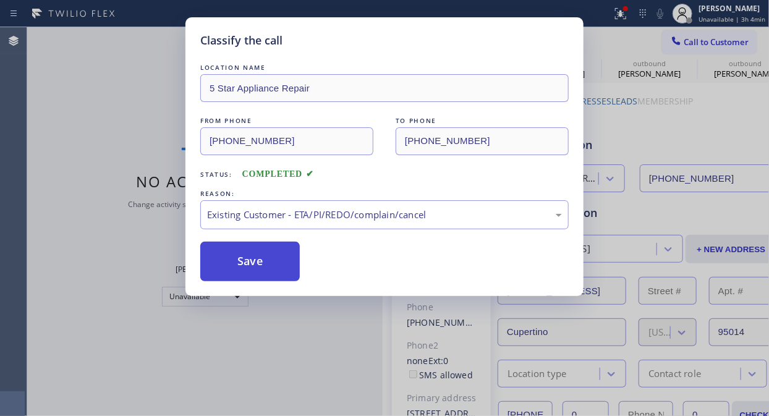
drag, startPoint x: 264, startPoint y: 266, endPoint x: 286, endPoint y: 263, distance: 21.8
click at [266, 266] on button "Save" at bounding box center [249, 262] width 99 height 40
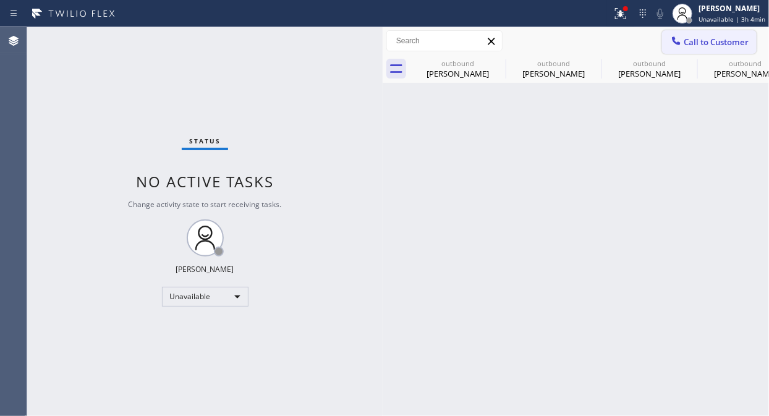
click at [704, 40] on span "Call to Customer" at bounding box center [715, 41] width 65 height 11
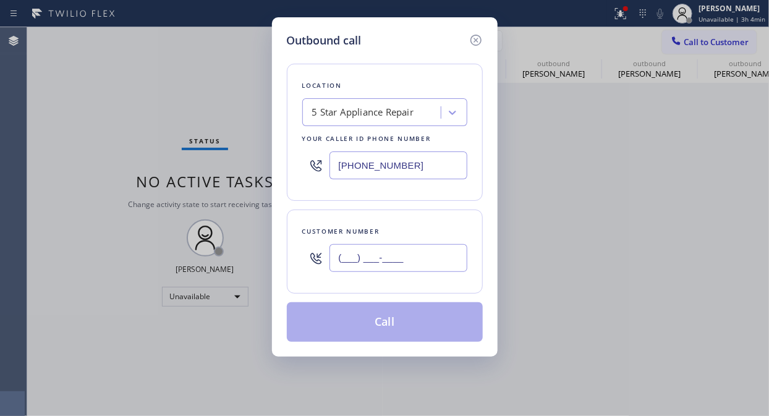
click at [414, 268] on input "(___) ___-____" at bounding box center [398, 258] width 138 height 28
paste input "714) 767-2653"
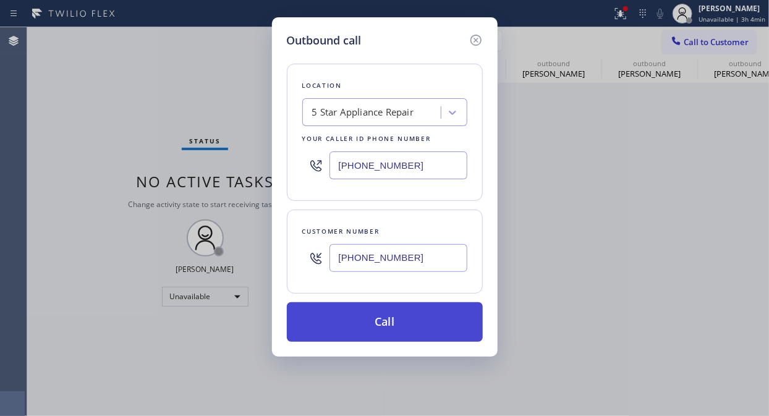
type input "[PHONE_NUMBER]"
click at [415, 326] on button "Call" at bounding box center [385, 322] width 196 height 40
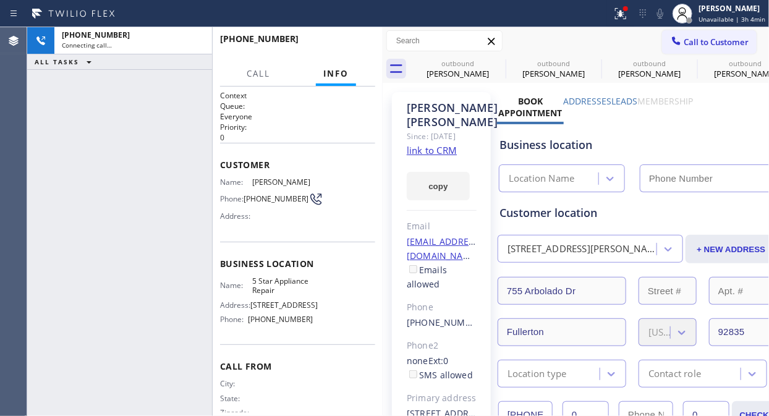
type input "[PHONE_NUMBER]"
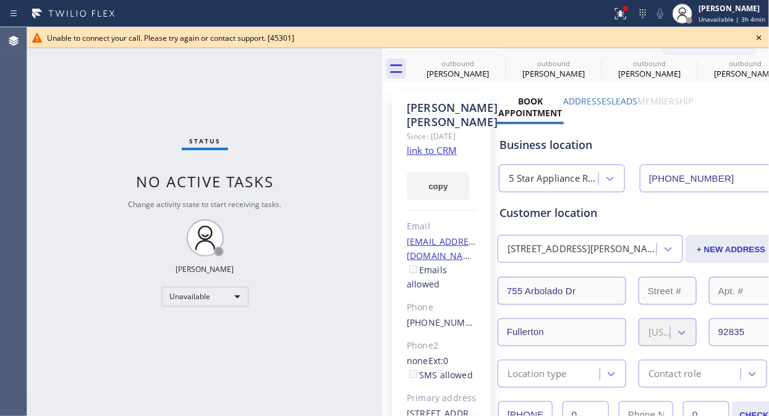
click at [756, 38] on icon at bounding box center [758, 37] width 15 height 15
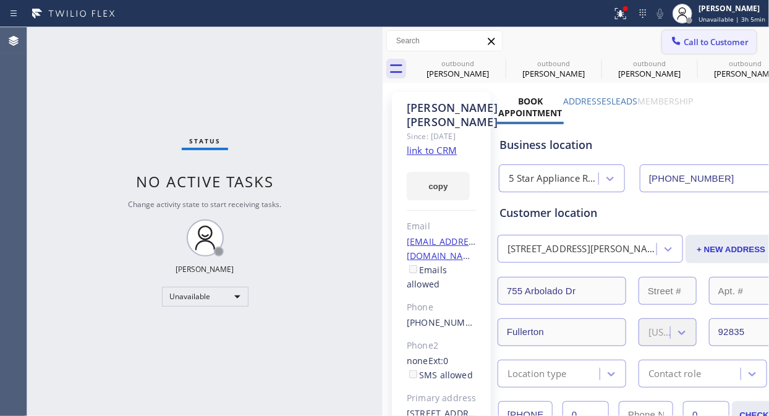
click at [719, 41] on span "Call to Customer" at bounding box center [715, 41] width 65 height 11
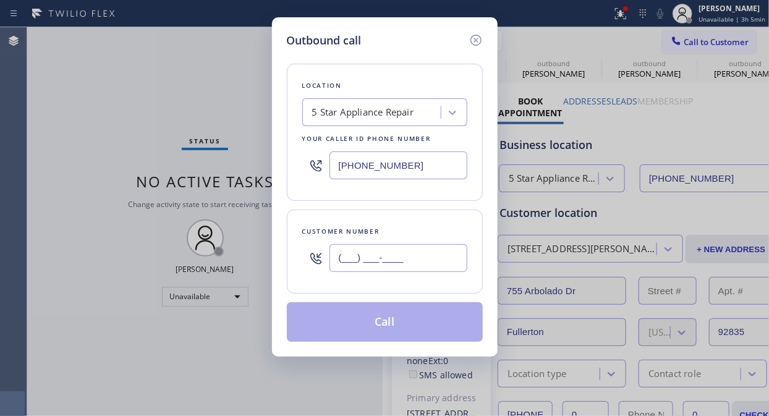
click at [420, 252] on input "(___) ___-____" at bounding box center [398, 258] width 138 height 28
paste input "206) 409-6740"
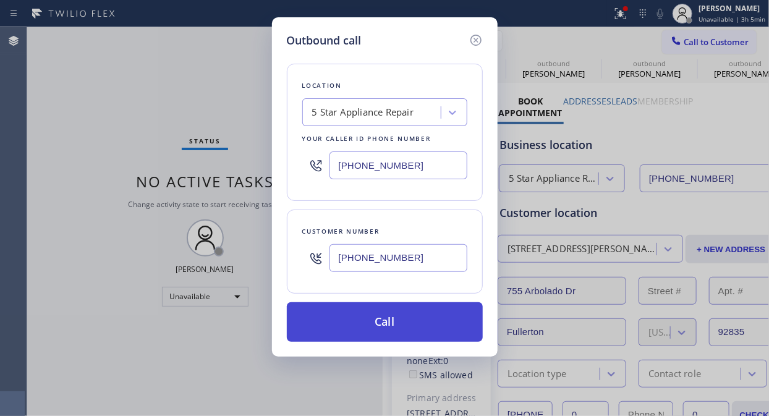
type input "[PHONE_NUMBER]"
click at [417, 323] on button "Call" at bounding box center [385, 322] width 196 height 40
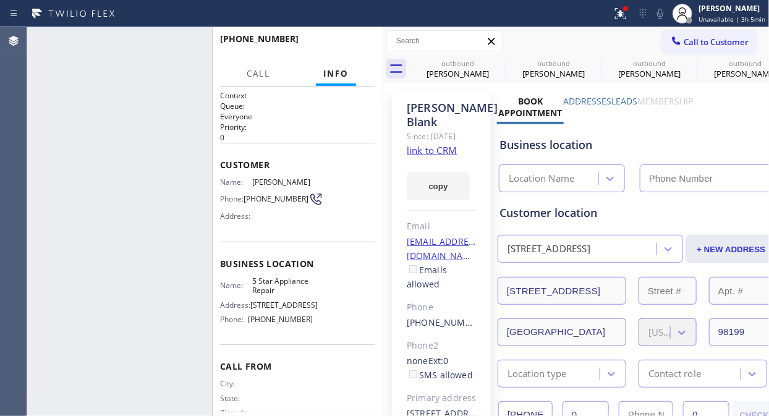
type input "[PHONE_NUMBER]"
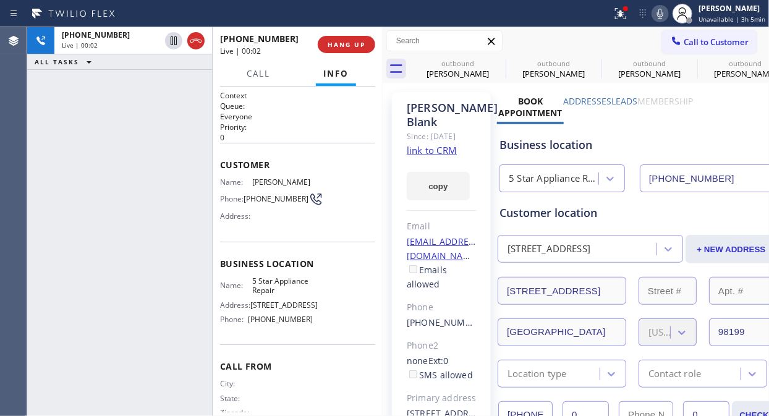
drag, startPoint x: 357, startPoint y: 44, endPoint x: 516, endPoint y: 242, distance: 253.6
click at [357, 45] on span "HANG UP" at bounding box center [346, 44] width 38 height 9
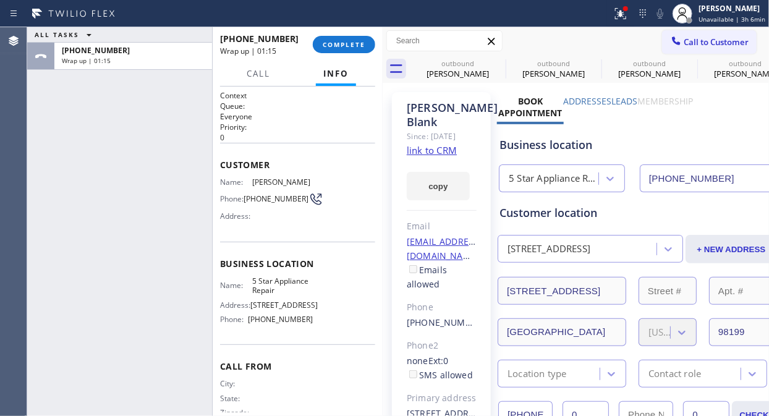
drag, startPoint x: 41, startPoint y: 101, endPoint x: 324, endPoint y: 79, distance: 284.4
click at [45, 101] on div "ALL TASKS ALL TASKS ACTIVE TASKS TASKS IN WRAP UP [PHONE_NUMBER] Wrap up | 01:15" at bounding box center [119, 221] width 185 height 389
click at [363, 41] on span "COMPLETE" at bounding box center [344, 44] width 43 height 9
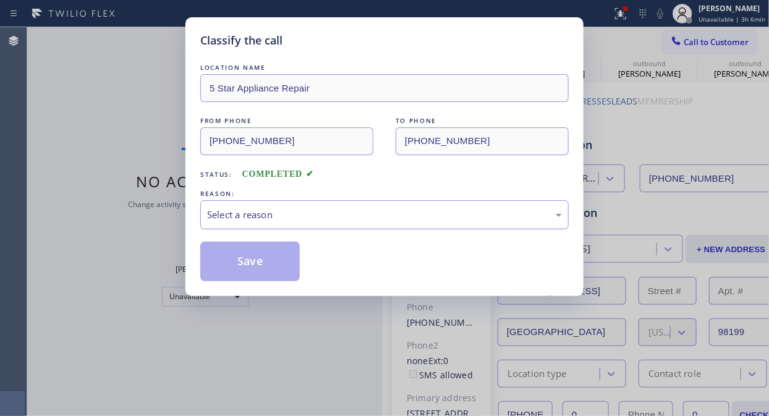
click at [372, 213] on div "Select a reason" at bounding box center [384, 215] width 355 height 14
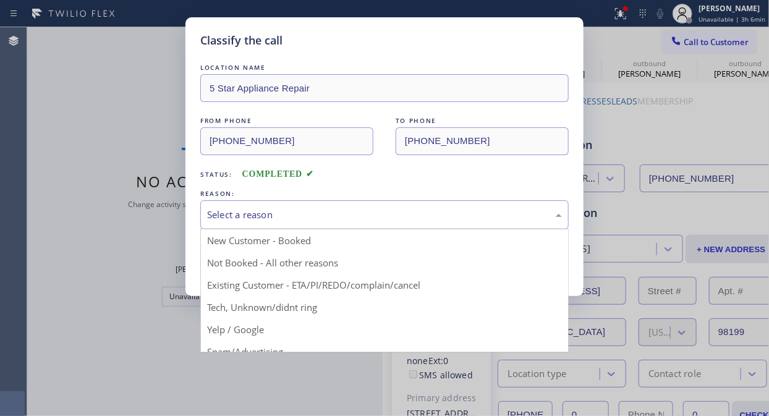
drag, startPoint x: 377, startPoint y: 279, endPoint x: 342, endPoint y: 272, distance: 35.9
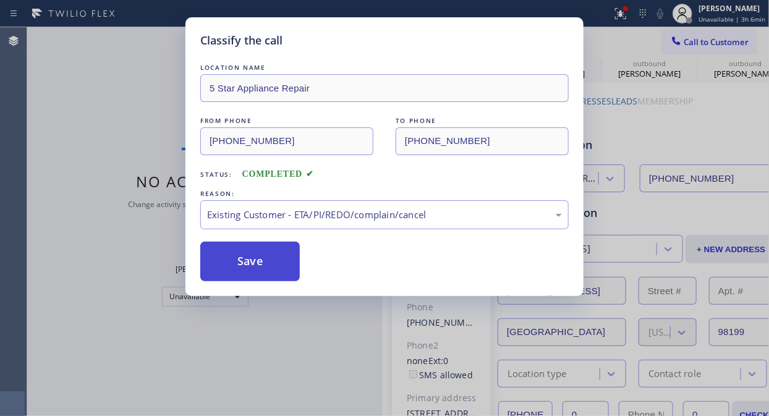
click at [266, 256] on button "Save" at bounding box center [249, 262] width 99 height 40
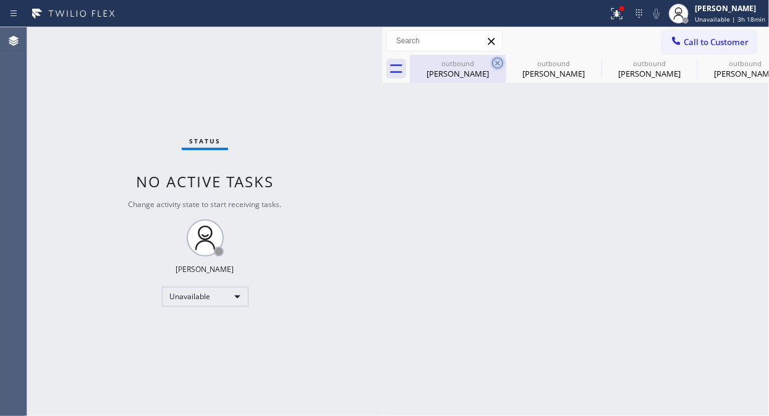
click at [490, 62] on icon at bounding box center [497, 63] width 15 height 15
click at [0, 0] on icon at bounding box center [0, 0] width 0 height 0
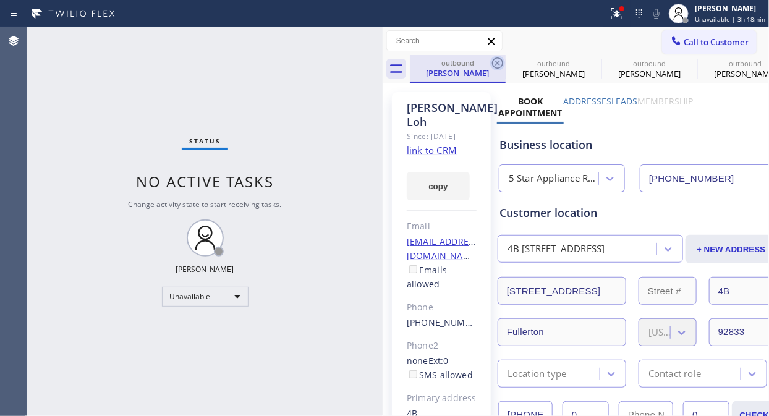
click at [499, 64] on icon at bounding box center [497, 62] width 11 height 11
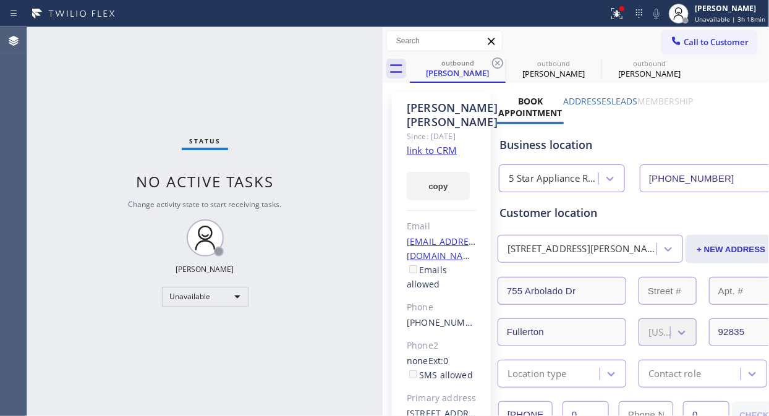
click at [499, 64] on icon at bounding box center [497, 62] width 11 height 11
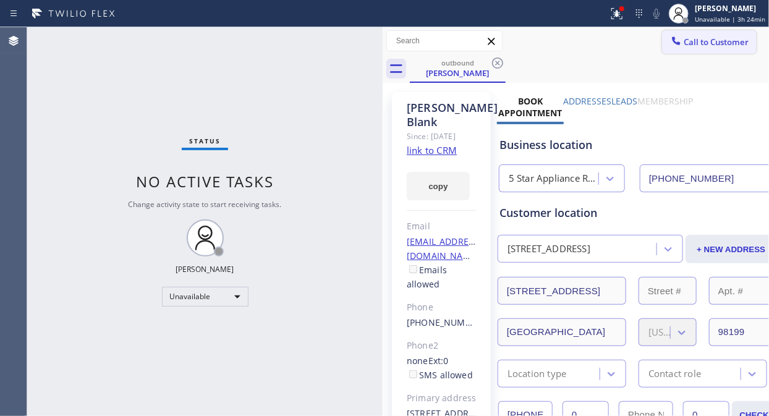
click at [683, 44] on span "Call to Customer" at bounding box center [715, 41] width 65 height 11
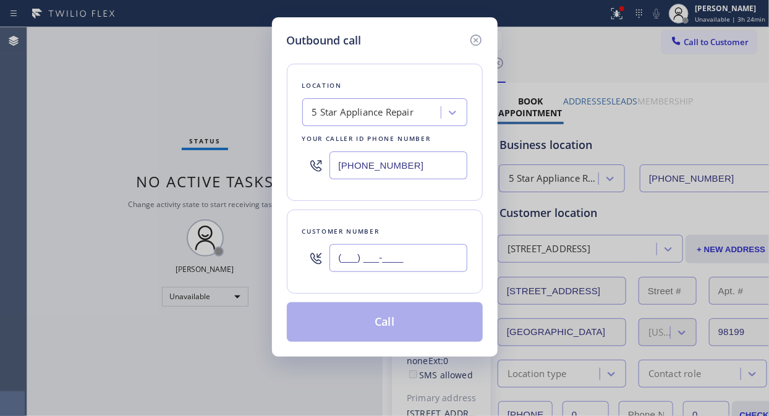
click at [371, 266] on input "(___) ___-____" at bounding box center [398, 258] width 138 height 28
paste input "212) 744-7164"
type input "[PHONE_NUMBER]"
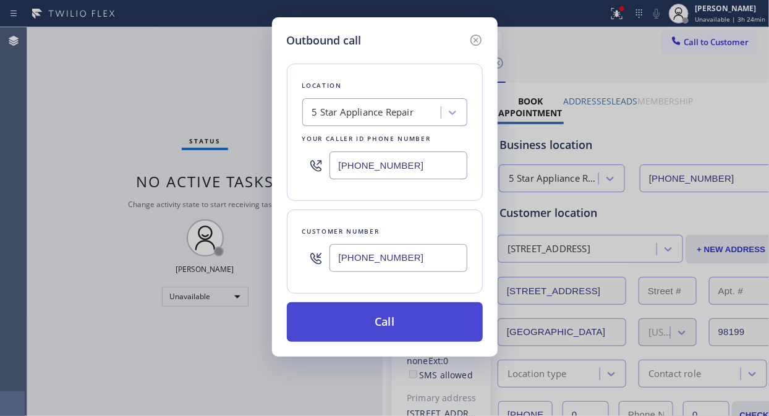
click at [420, 325] on button "Call" at bounding box center [385, 322] width 196 height 40
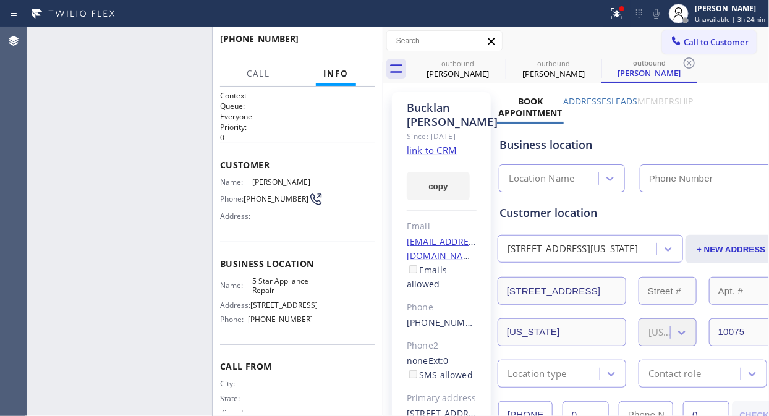
type input "[PHONE_NUMBER]"
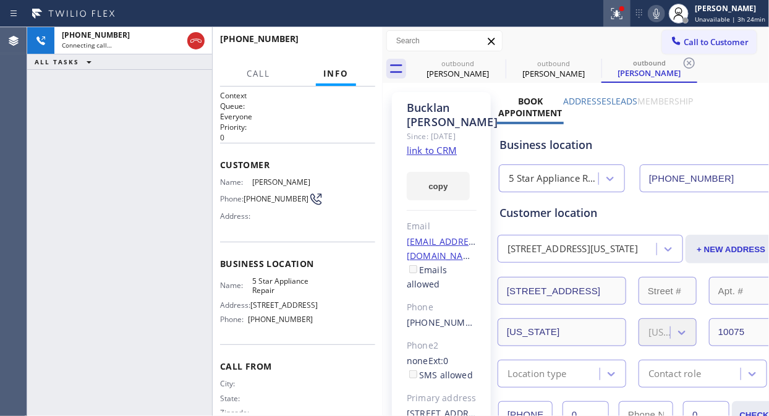
click at [622, 17] on icon at bounding box center [616, 13] width 11 height 11
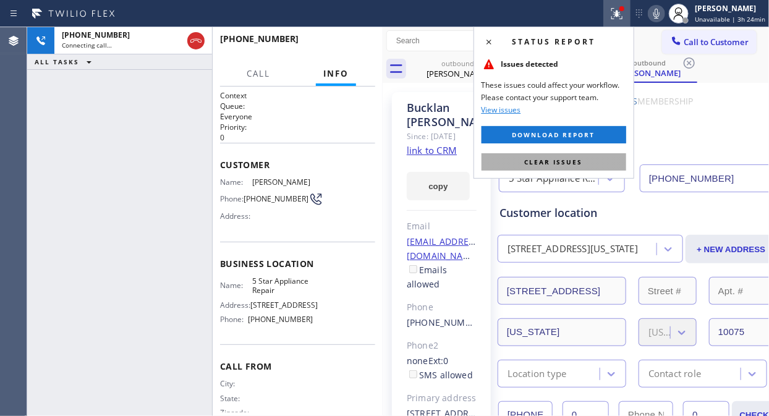
click at [573, 161] on span "Clear issues" at bounding box center [554, 162] width 58 height 9
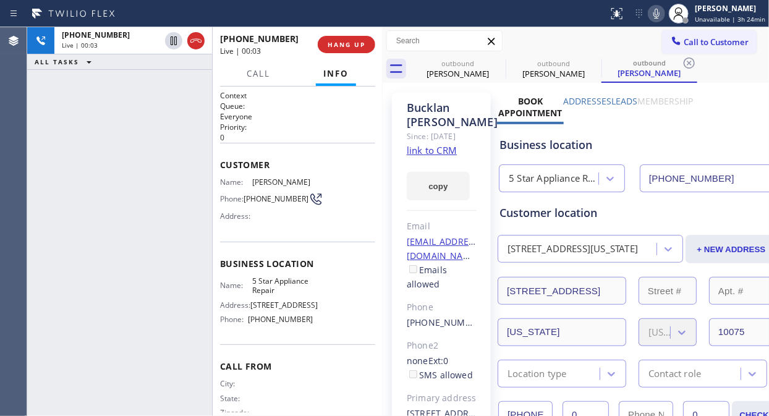
drag, startPoint x: 140, startPoint y: 216, endPoint x: 154, endPoint y: 209, distance: 16.6
click at [141, 217] on div "[PHONE_NUMBER] Live | 00:03 ALL TASKS ALL TASKS ACTIVE TASKS TASKS IN WRAP UP" at bounding box center [119, 221] width 185 height 389
click at [439, 156] on link "link to CRM" at bounding box center [432, 150] width 50 height 12
click at [342, 41] on span "HANG UP" at bounding box center [346, 44] width 38 height 9
click at [343, 41] on span "HANG UP" at bounding box center [346, 44] width 38 height 9
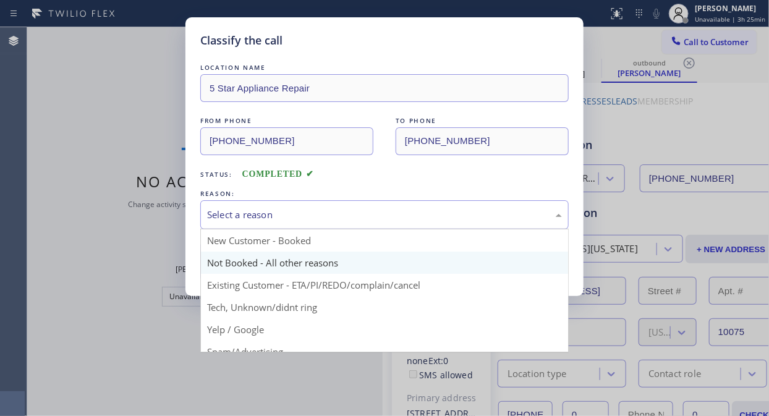
drag, startPoint x: 348, startPoint y: 205, endPoint x: 345, endPoint y: 251, distance: 46.4
click at [348, 206] on div "Select a reason" at bounding box center [384, 214] width 368 height 29
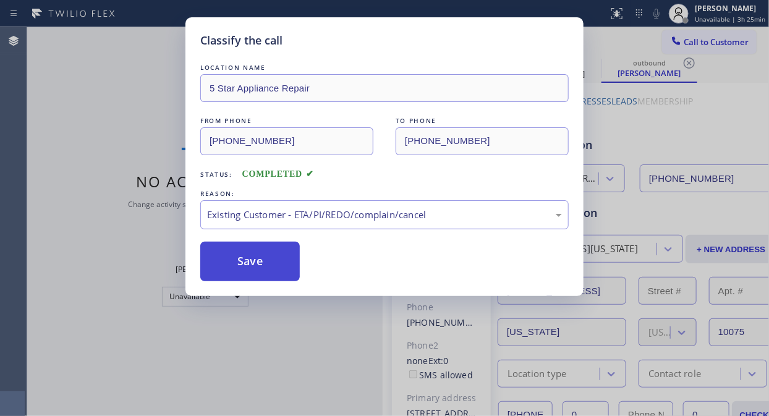
click at [283, 272] on button "Save" at bounding box center [249, 262] width 99 height 40
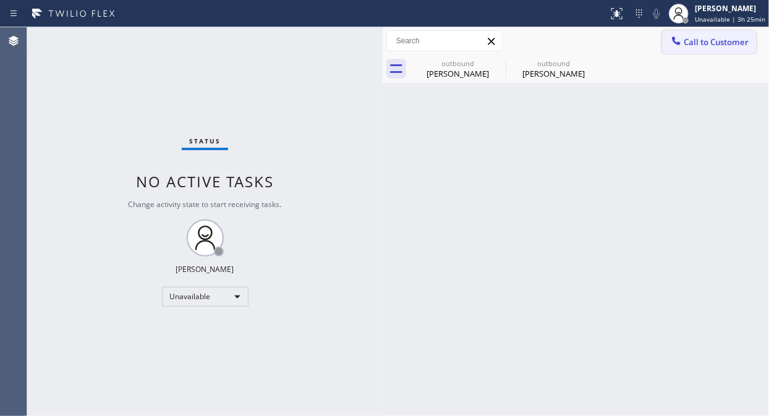
click at [693, 43] on span "Call to Customer" at bounding box center [715, 41] width 65 height 11
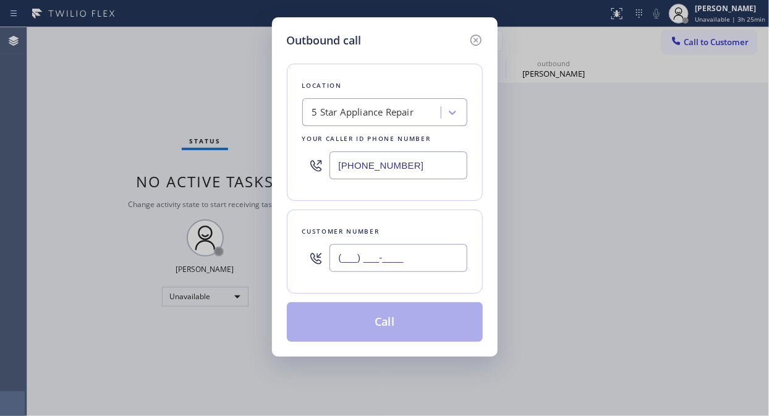
click at [415, 248] on input "(___) ___-____" at bounding box center [398, 258] width 138 height 28
paste input "949) 572-4162"
type input "[PHONE_NUMBER]"
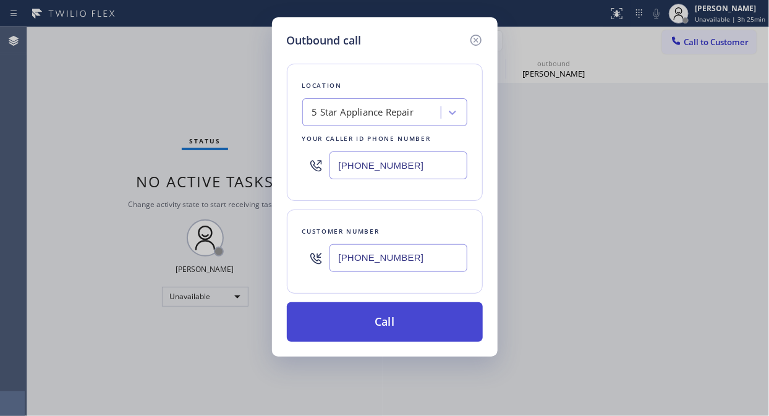
click at [402, 327] on button "Call" at bounding box center [385, 322] width 196 height 40
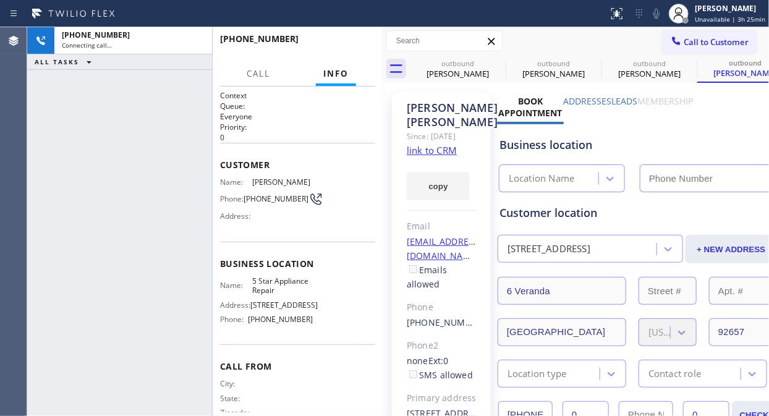
type input "[PHONE_NUMBER]"
click at [495, 59] on icon at bounding box center [497, 63] width 15 height 15
click at [0, 0] on icon at bounding box center [0, 0] width 0 height 0
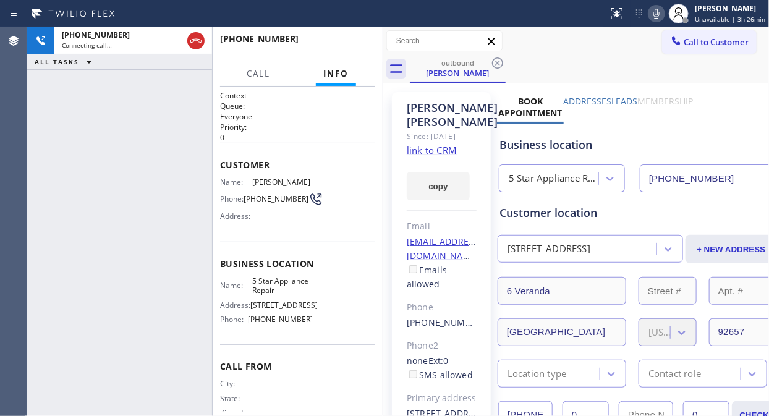
click at [495, 59] on icon at bounding box center [497, 63] width 15 height 15
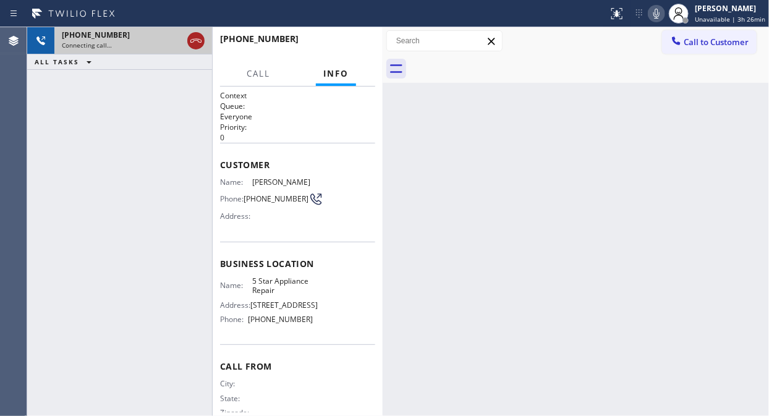
click at [195, 44] on icon at bounding box center [195, 40] width 15 height 15
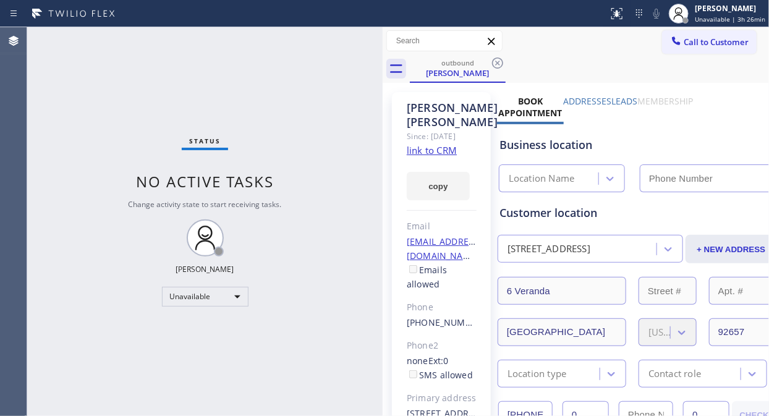
type input "[PHONE_NUMBER]"
click at [694, 42] on span "Call to Customer" at bounding box center [715, 41] width 65 height 11
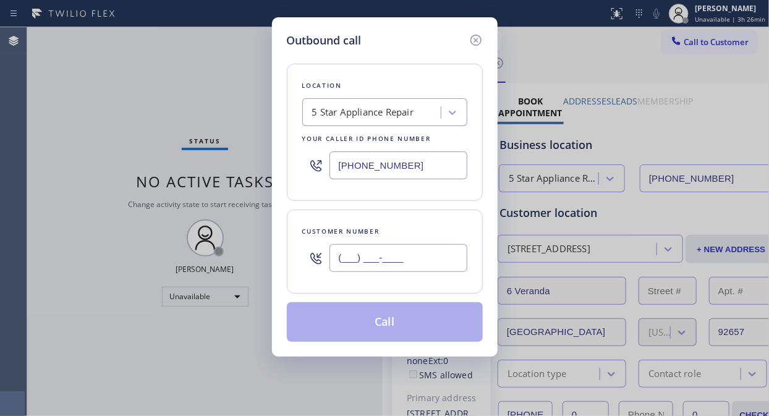
click at [377, 257] on input "(___) ___-____" at bounding box center [398, 258] width 138 height 28
paste input "510) 530-4570"
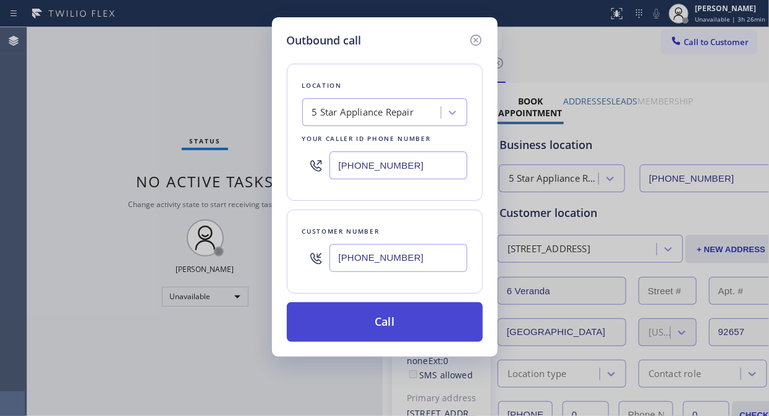
type input "[PHONE_NUMBER]"
click at [427, 316] on button "Call" at bounding box center [385, 322] width 196 height 40
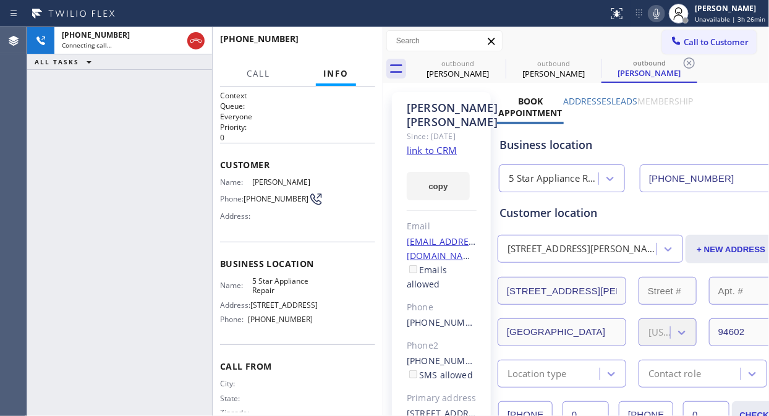
type input "[PHONE_NUMBER]"
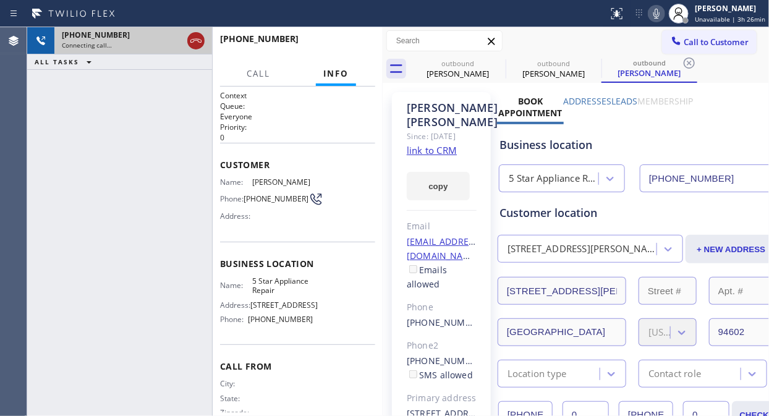
click at [193, 37] on icon at bounding box center [195, 40] width 15 height 15
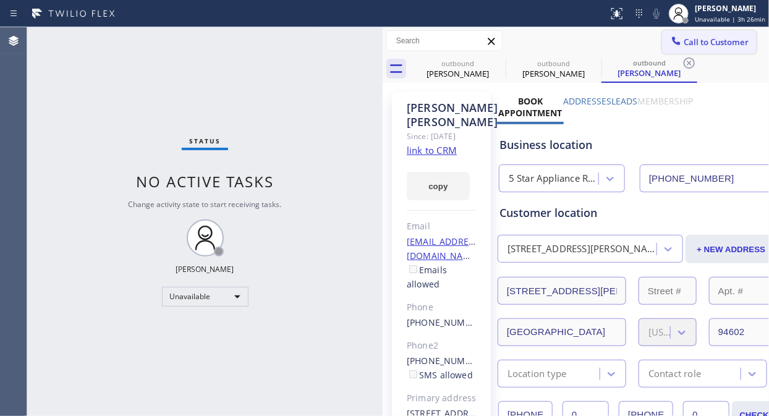
click at [695, 41] on span "Call to Customer" at bounding box center [715, 41] width 65 height 11
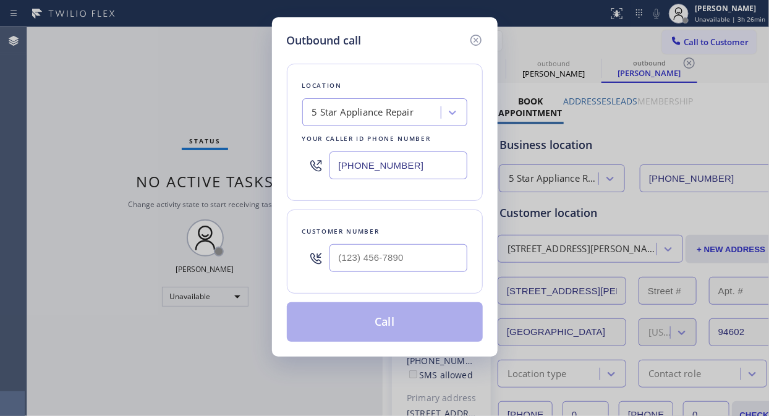
click at [429, 255] on input "text" at bounding box center [398, 258] width 138 height 28
paste input "310) 939-9078"
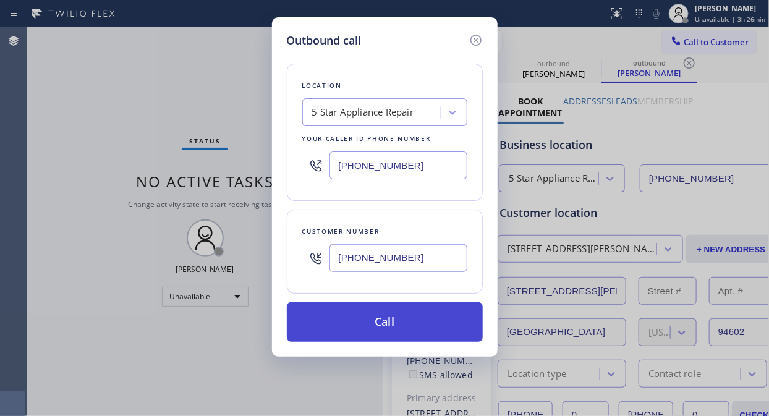
type input "[PHONE_NUMBER]"
click at [417, 326] on button "Call" at bounding box center [385, 322] width 196 height 40
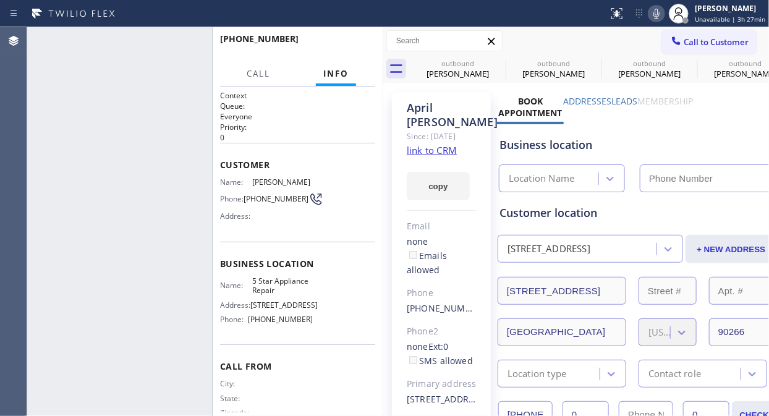
type input "[PHONE_NUMBER]"
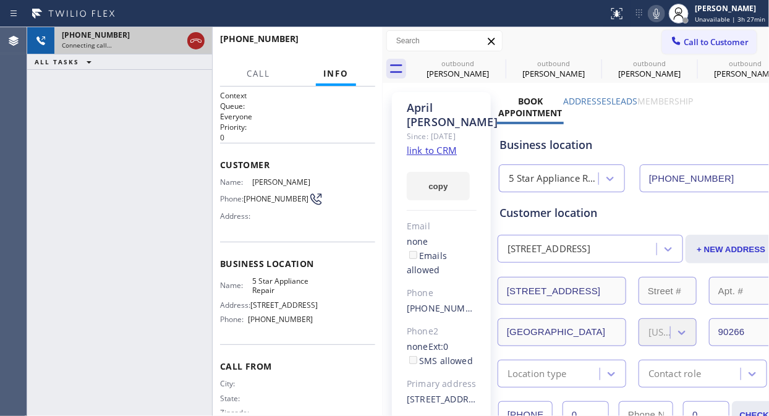
click at [194, 38] on icon at bounding box center [195, 40] width 15 height 15
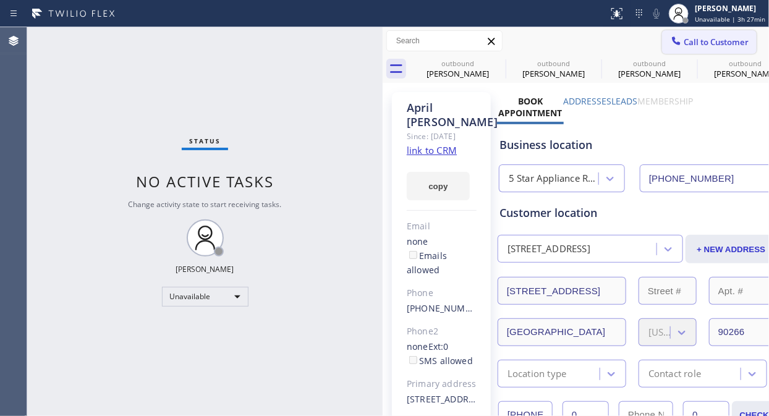
click at [699, 41] on span "Call to Customer" at bounding box center [715, 41] width 65 height 11
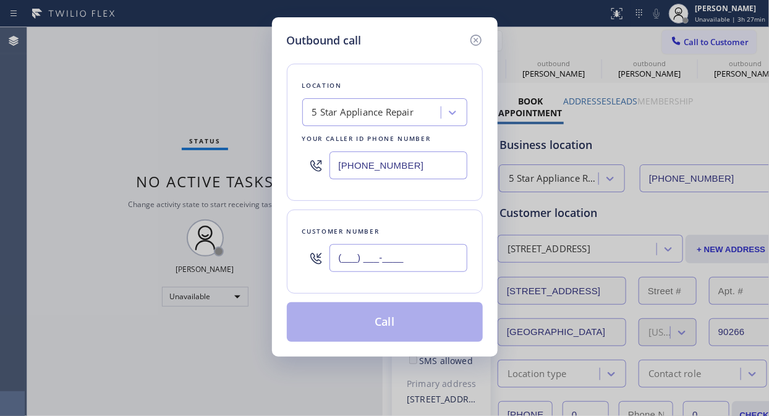
click at [371, 248] on input "(___) ___-____" at bounding box center [398, 258] width 138 height 28
paste input "602) 300-9270"
type input "[PHONE_NUMBER]"
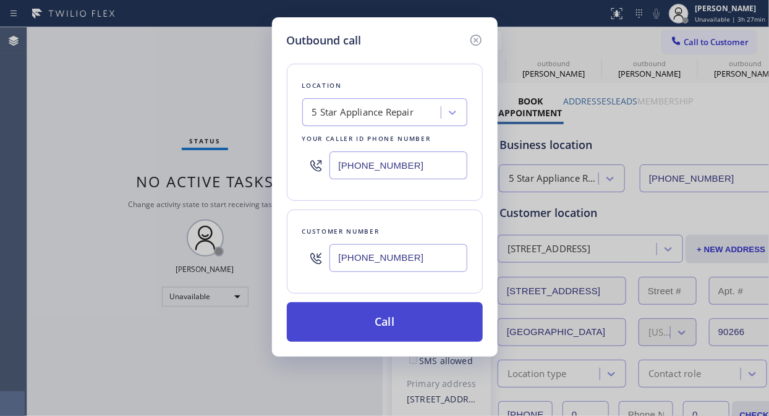
click at [411, 334] on button "Call" at bounding box center [385, 322] width 196 height 40
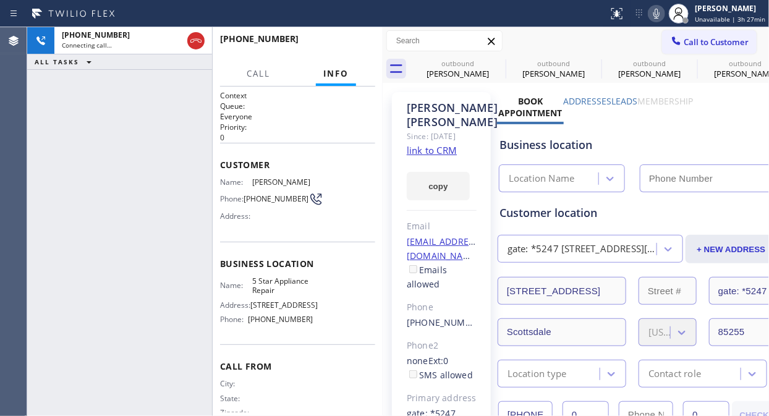
type input "[PHONE_NUMBER]"
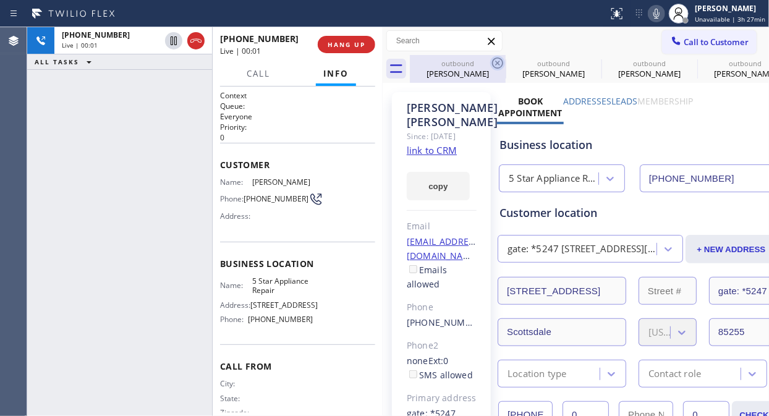
click at [497, 63] on icon at bounding box center [497, 62] width 11 height 11
click at [0, 0] on icon at bounding box center [0, 0] width 0 height 0
click at [354, 46] on span "HANG UP" at bounding box center [346, 44] width 38 height 9
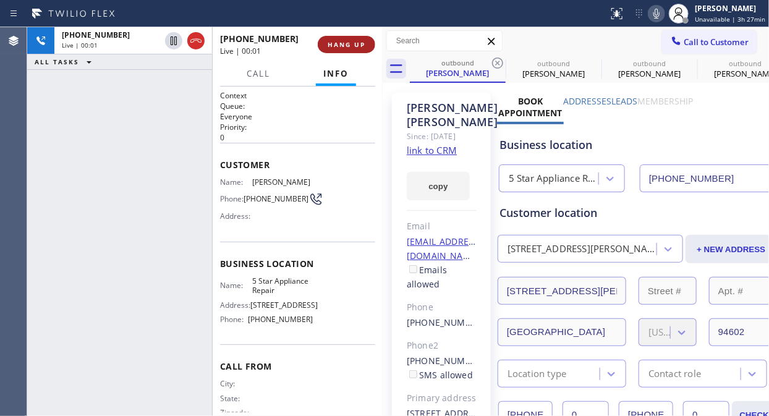
click at [353, 46] on span "HANG UP" at bounding box center [346, 44] width 38 height 9
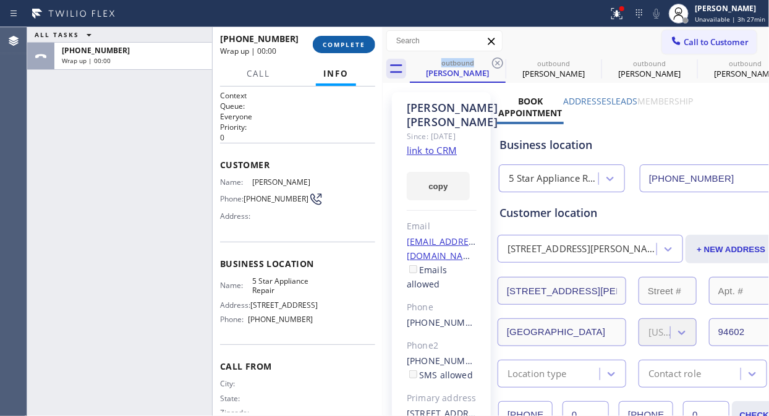
click at [353, 45] on span "COMPLETE" at bounding box center [344, 44] width 43 height 9
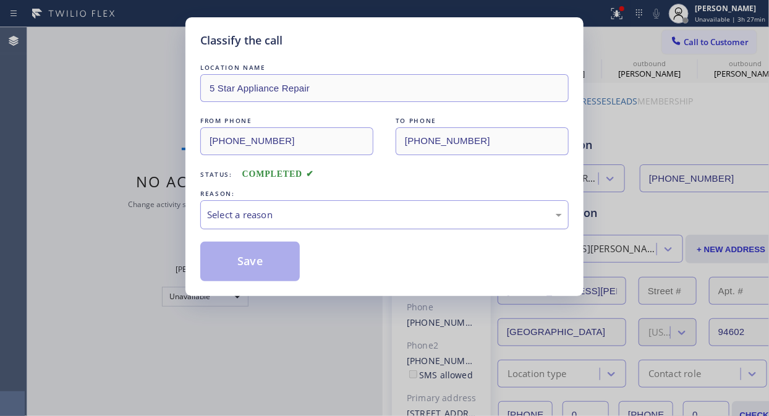
click at [366, 212] on div "Select a reason" at bounding box center [384, 215] width 355 height 14
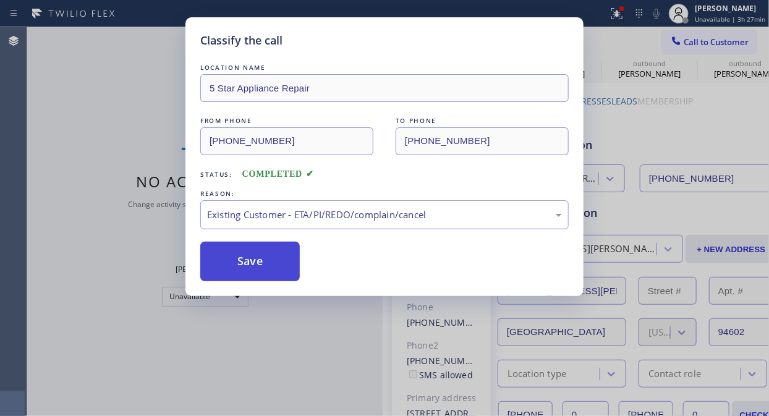
click at [227, 261] on button "Save" at bounding box center [249, 262] width 99 height 40
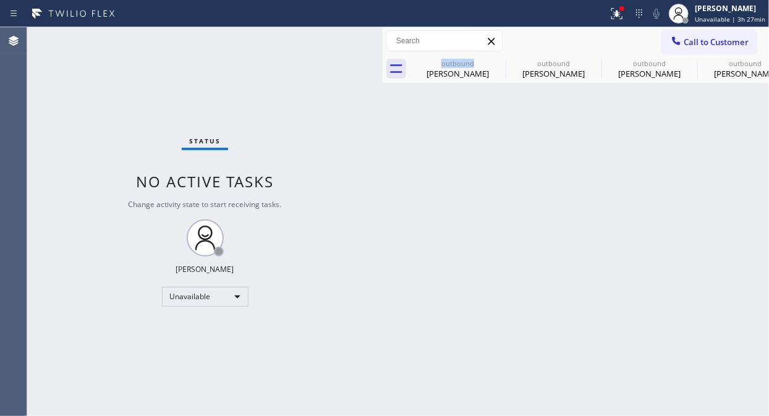
click at [667, 40] on button "Call to Customer" at bounding box center [709, 41] width 95 height 23
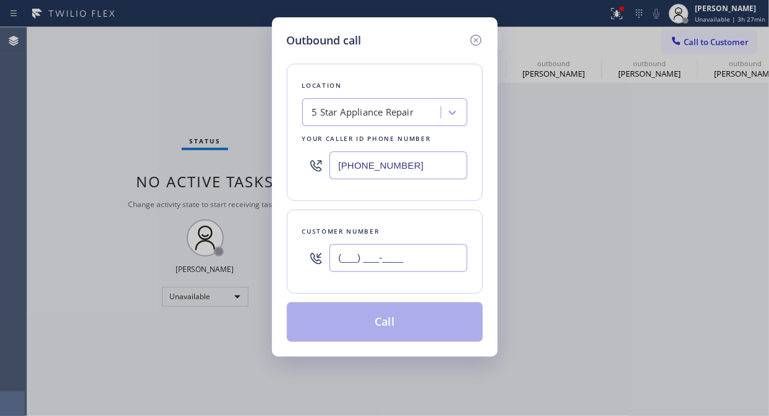
click at [441, 269] on input "(___) ___-____" at bounding box center [398, 258] width 138 height 28
paste input "512) 217-4245"
type input "[PHONE_NUMBER]"
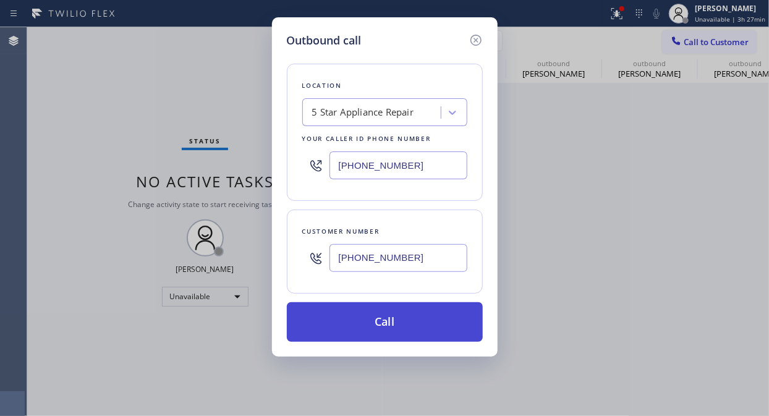
click at [445, 318] on button "Call" at bounding box center [385, 322] width 196 height 40
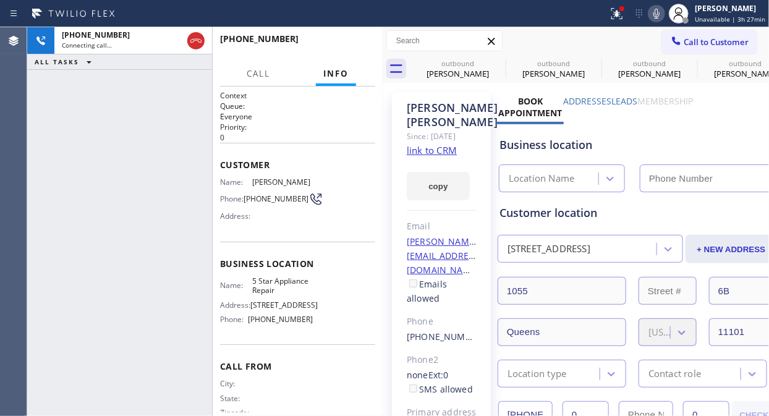
type input "[PHONE_NUMBER]"
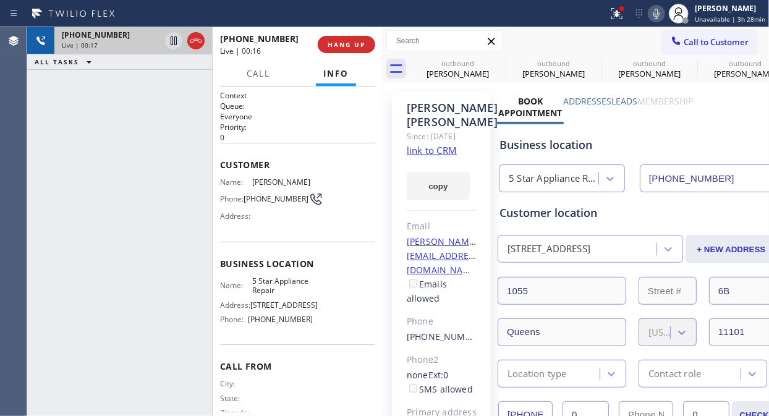
drag, startPoint x: 202, startPoint y: 39, endPoint x: 205, endPoint y: 44, distance: 6.4
click at [201, 39] on icon at bounding box center [195, 40] width 15 height 15
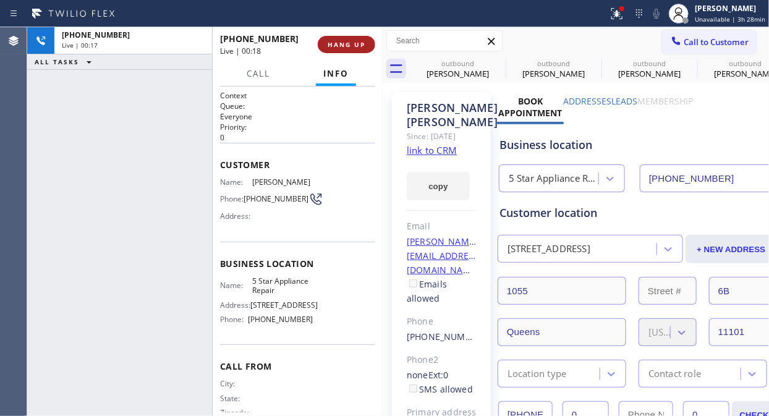
click at [336, 44] on span "HANG UP" at bounding box center [346, 44] width 38 height 9
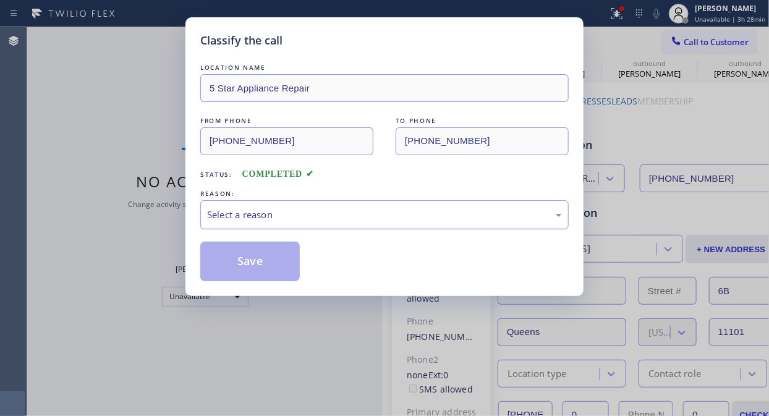
click at [226, 215] on div "Select a reason" at bounding box center [384, 215] width 355 height 14
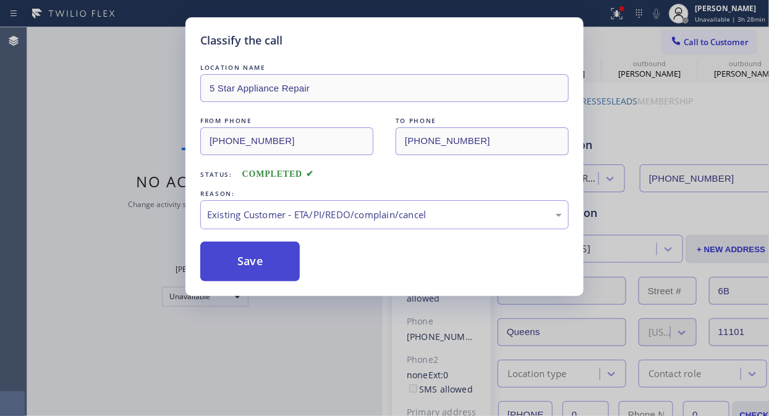
click at [258, 266] on button "Save" at bounding box center [249, 262] width 99 height 40
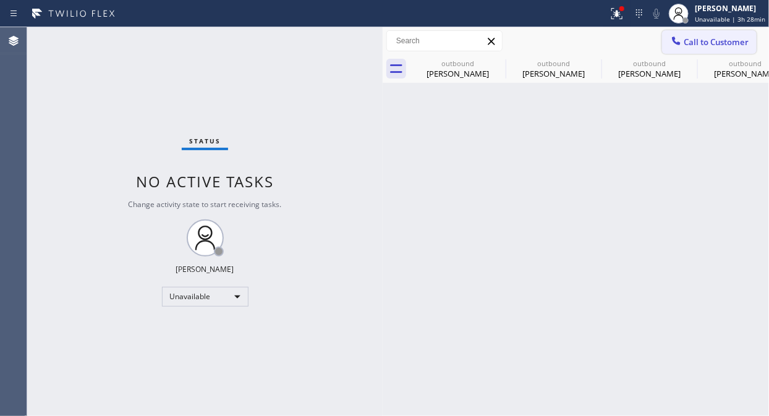
click at [667, 44] on button "Call to Customer" at bounding box center [709, 41] width 95 height 23
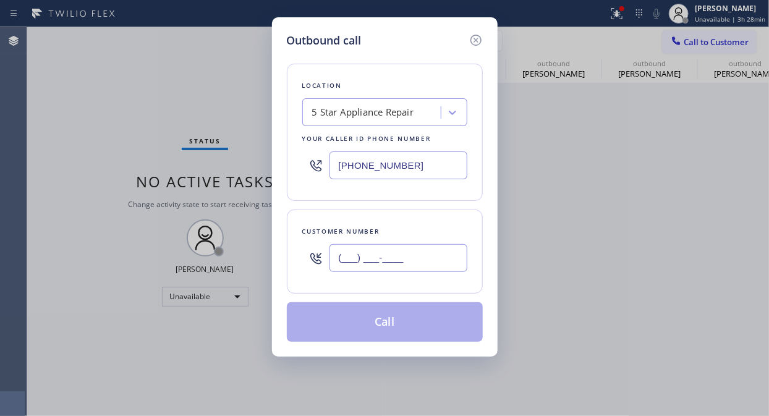
click at [394, 264] on input "(___) ___-____" at bounding box center [398, 258] width 138 height 28
paste input "646) 472-9909"
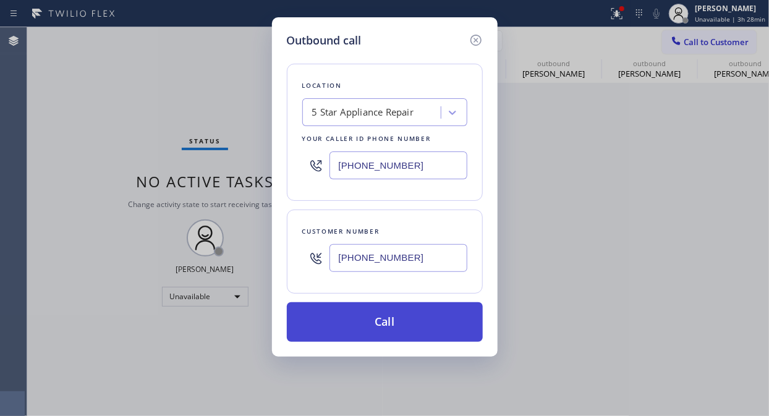
type input "[PHONE_NUMBER]"
click at [402, 320] on button "Call" at bounding box center [385, 322] width 196 height 40
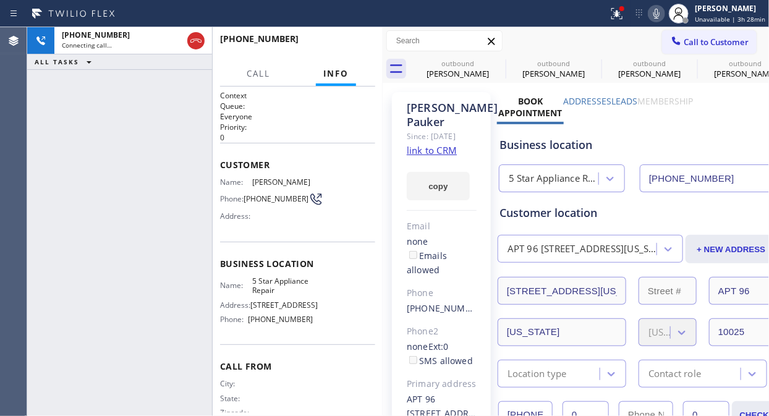
type input "[PHONE_NUMBER]"
click at [342, 43] on span "HANG UP" at bounding box center [346, 44] width 38 height 9
click at [342, 42] on span "HANG UP" at bounding box center [346, 44] width 38 height 9
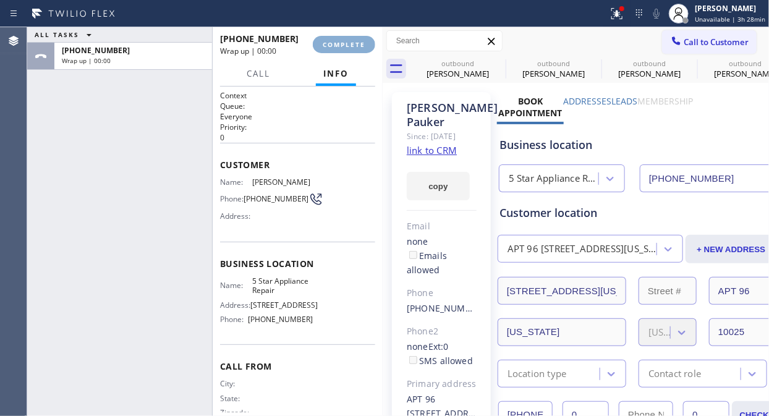
click at [342, 42] on span "COMPLETE" at bounding box center [344, 44] width 43 height 9
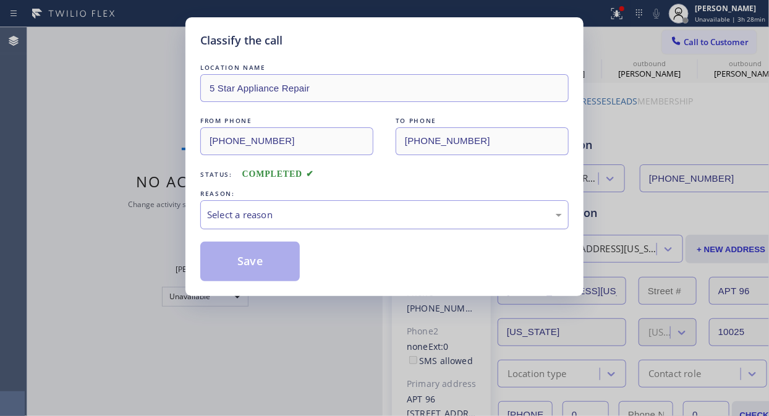
click at [399, 214] on div "Select a reason" at bounding box center [384, 215] width 355 height 14
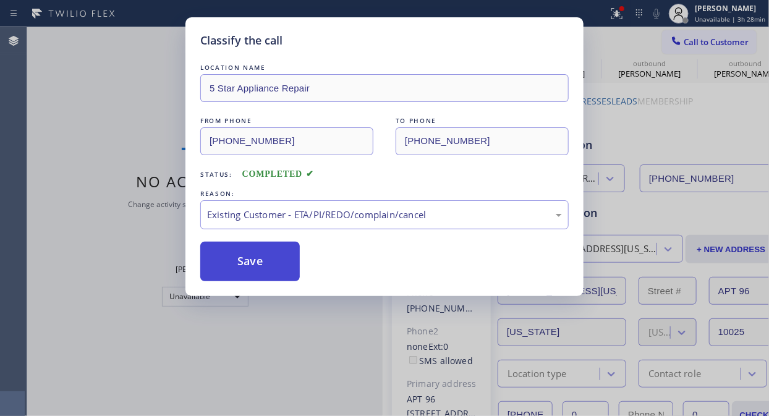
click at [267, 259] on button "Save" at bounding box center [249, 262] width 99 height 40
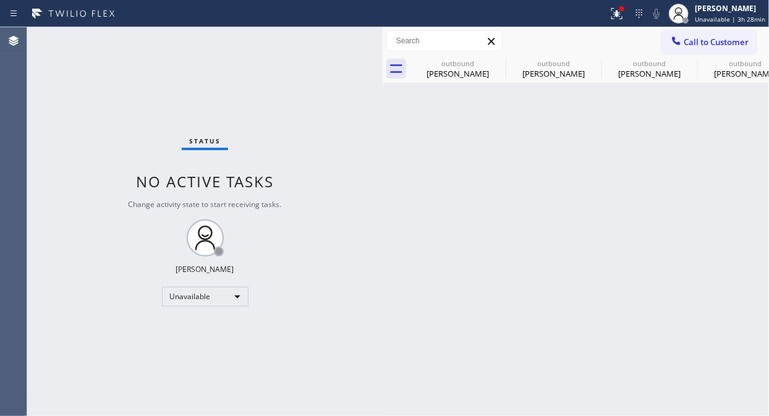
click at [686, 36] on span "Call to Customer" at bounding box center [715, 41] width 65 height 11
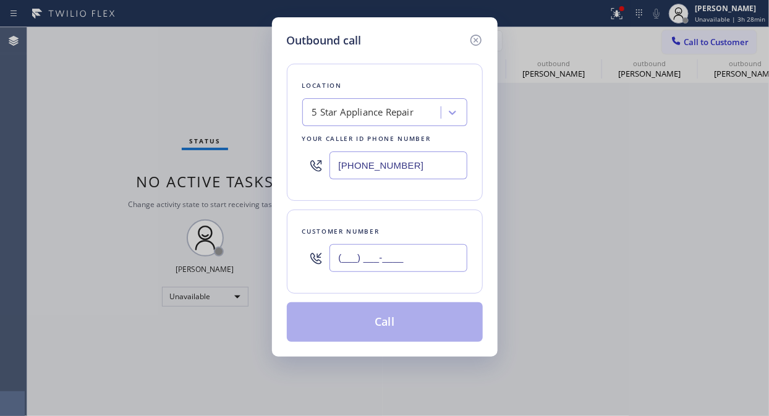
click at [383, 256] on input "(___) ___-____" at bounding box center [398, 258] width 138 height 28
paste input "310) 541-5002"
type input "[PHONE_NUMBER]"
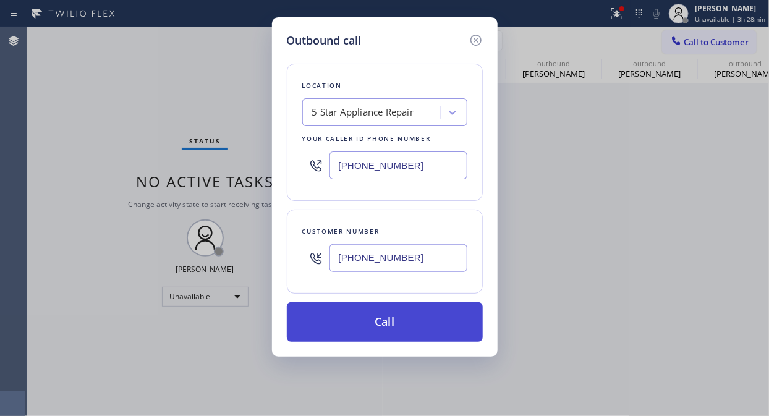
click at [414, 324] on button "Call" at bounding box center [385, 322] width 196 height 40
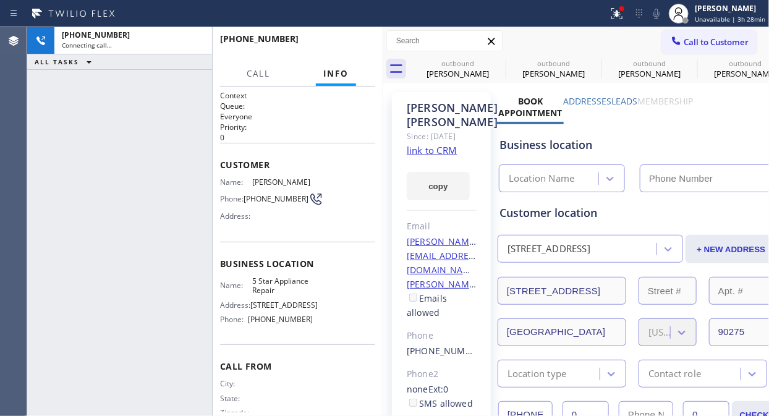
type input "[PHONE_NUMBER]"
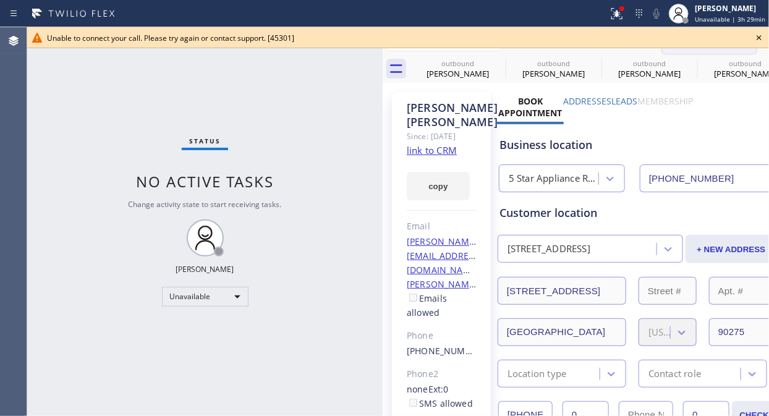
click at [757, 38] on icon at bounding box center [758, 37] width 15 height 15
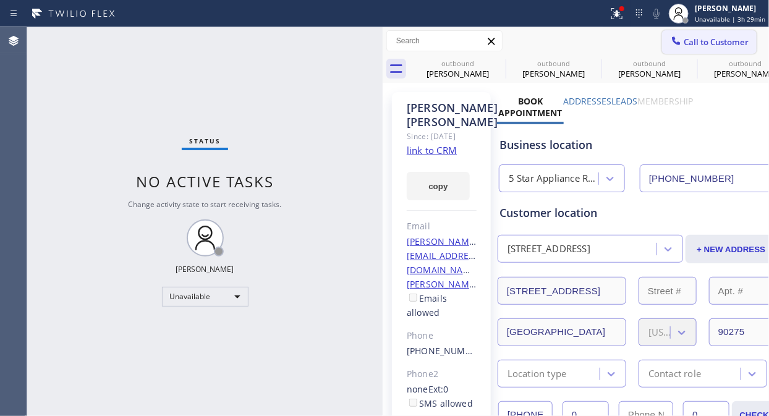
click at [709, 44] on span "Call to Customer" at bounding box center [715, 41] width 65 height 11
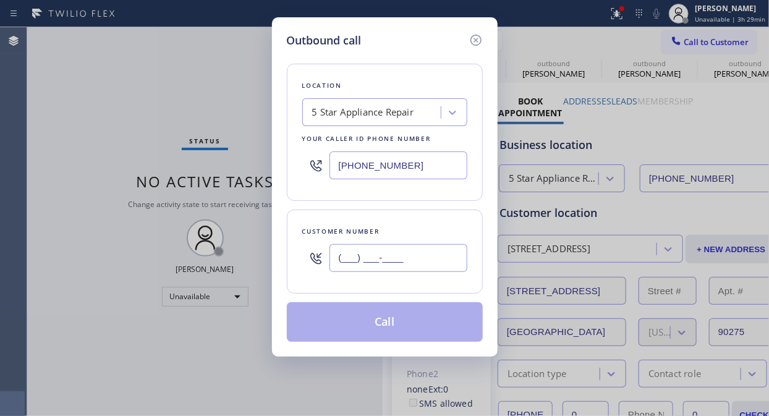
click at [436, 259] on input "(___) ___-____" at bounding box center [398, 258] width 138 height 28
paste input "323) 202-5426"
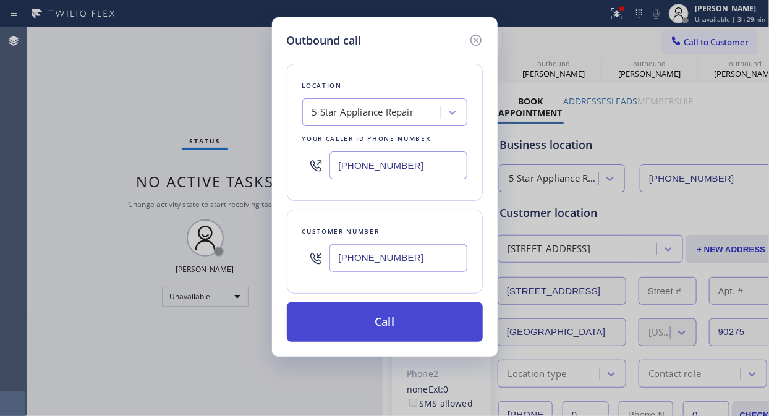
type input "[PHONE_NUMBER]"
click at [424, 306] on button "Call" at bounding box center [385, 322] width 196 height 40
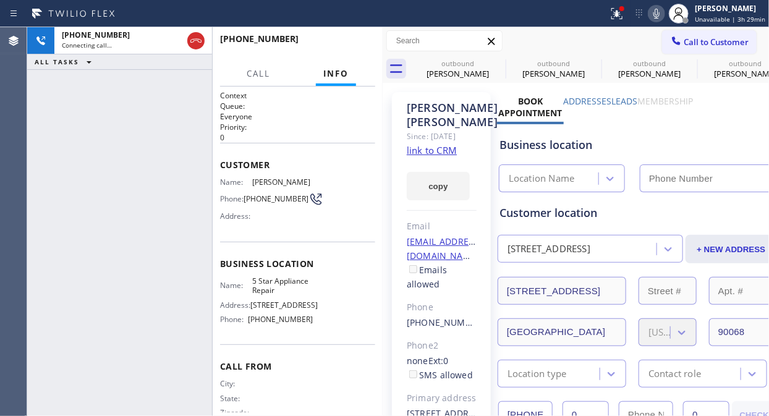
type input "[PHONE_NUMBER]"
click at [337, 35] on div "[PHONE_NUMBER] Live | 00:03 HANG UP" at bounding box center [297, 44] width 155 height 32
click at [339, 41] on span "HANG UP" at bounding box center [346, 44] width 38 height 9
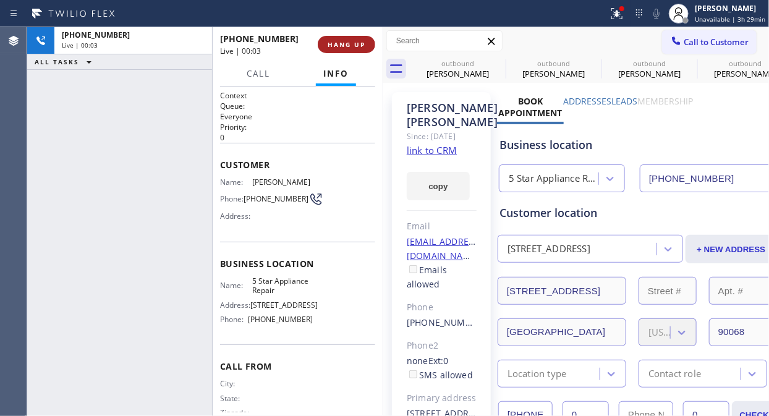
click at [339, 41] on span "HANG UP" at bounding box center [346, 44] width 38 height 9
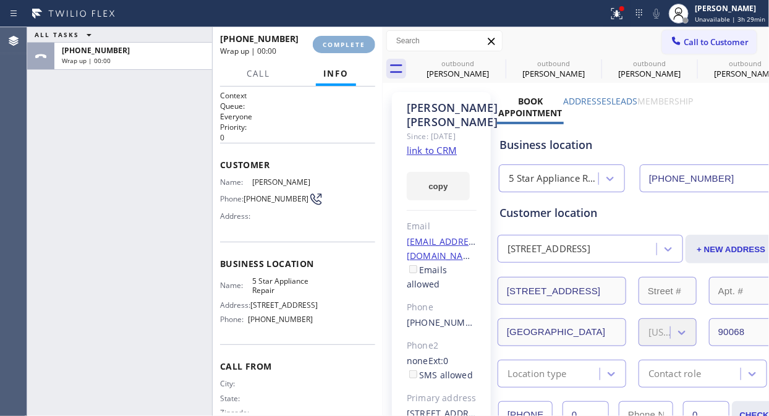
click at [339, 41] on span "COMPLETE" at bounding box center [344, 44] width 43 height 9
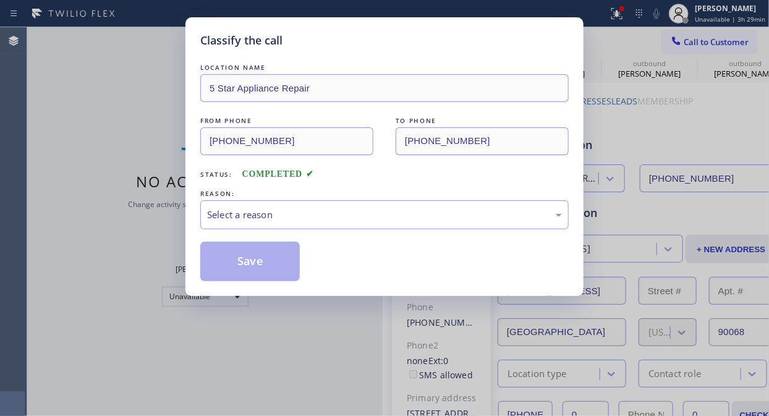
click at [342, 51] on div "LOCATION NAME 5 Star Appliance Repair FROM PHONE [PHONE_NUMBER] TO PHONE [PHONE…" at bounding box center [384, 165] width 368 height 232
click at [365, 208] on div "Select a reason" at bounding box center [384, 215] width 355 height 14
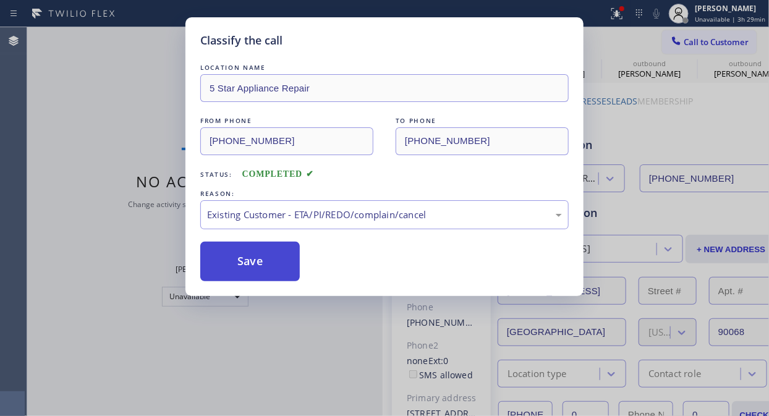
click at [273, 261] on button "Save" at bounding box center [249, 262] width 99 height 40
click at [675, 44] on icon at bounding box center [676, 41] width 12 height 12
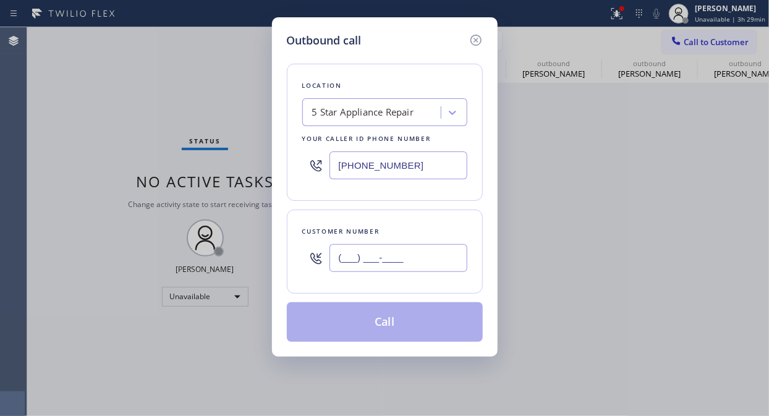
click at [385, 260] on input "(___) ___-____" at bounding box center [398, 258] width 138 height 28
paste input "515) 771-1818"
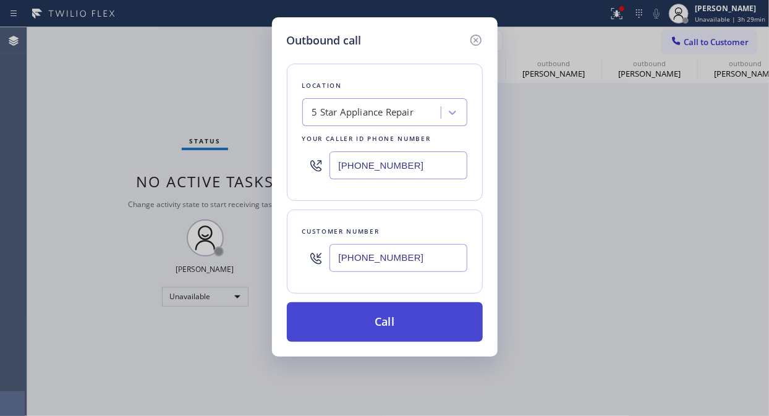
type input "[PHONE_NUMBER]"
click at [423, 324] on button "Call" at bounding box center [385, 322] width 196 height 40
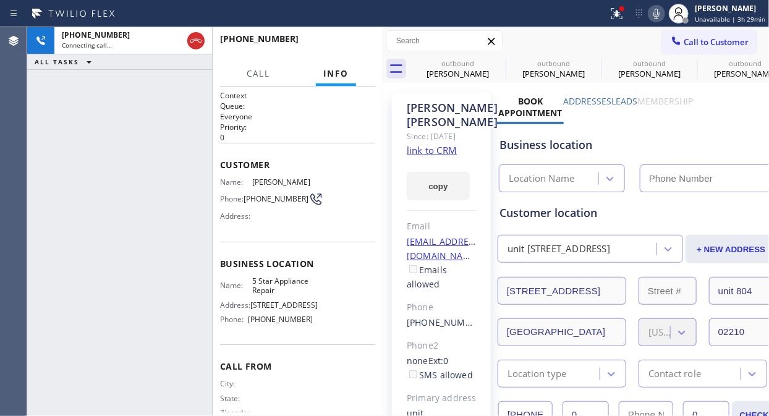
type input "[PHONE_NUMBER]"
click at [329, 39] on button "HANG UP" at bounding box center [346, 44] width 57 height 17
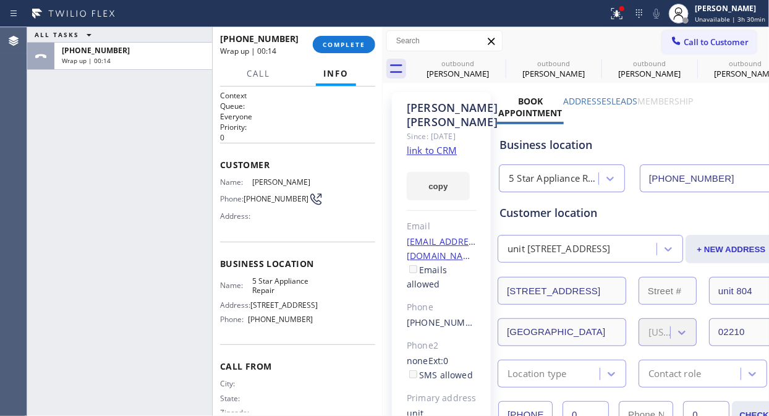
drag, startPoint x: 129, startPoint y: 109, endPoint x: 281, endPoint y: 42, distance: 166.8
click at [129, 109] on div "ALL TASKS ALL TASKS ACTIVE TASKS TASKS IN WRAP UP [PHONE_NUMBER] Wrap up | 00:14" at bounding box center [119, 221] width 185 height 389
click at [351, 38] on button "COMPLETE" at bounding box center [344, 44] width 62 height 17
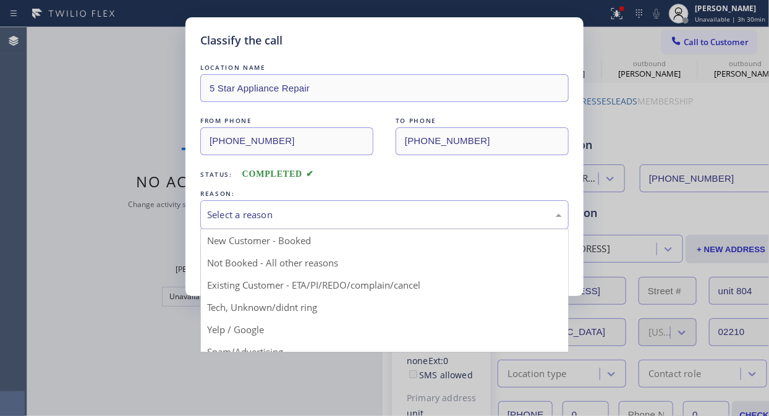
click at [377, 227] on div "Select a reason" at bounding box center [384, 214] width 368 height 29
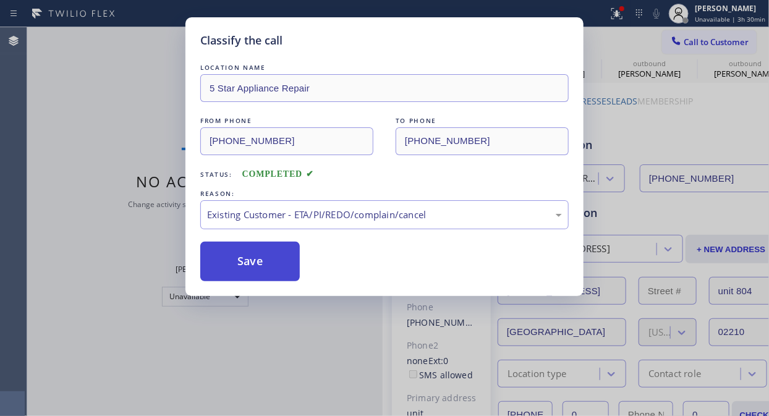
click at [277, 271] on button "Save" at bounding box center [249, 262] width 99 height 40
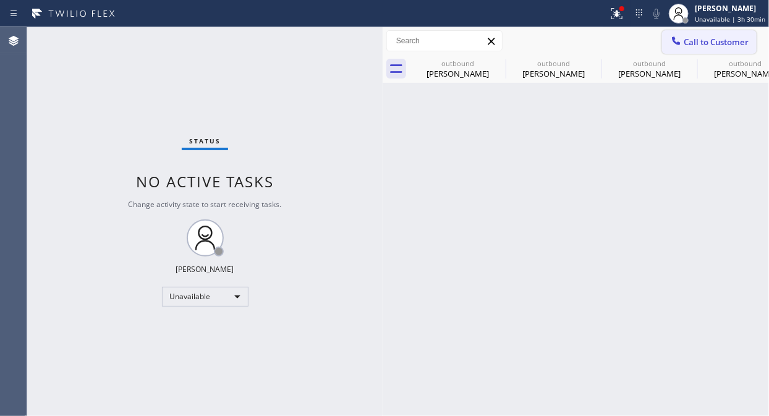
click at [682, 33] on button "Call to Customer" at bounding box center [709, 41] width 95 height 23
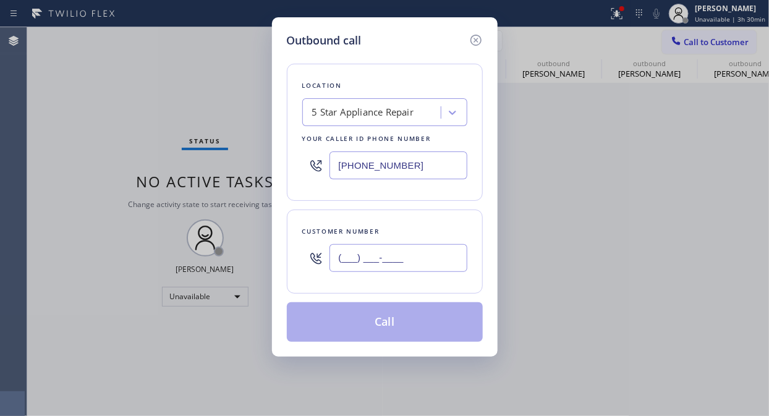
click at [372, 250] on input "(___) ___-____" at bounding box center [398, 258] width 138 height 28
paste input "602) 757-2535"
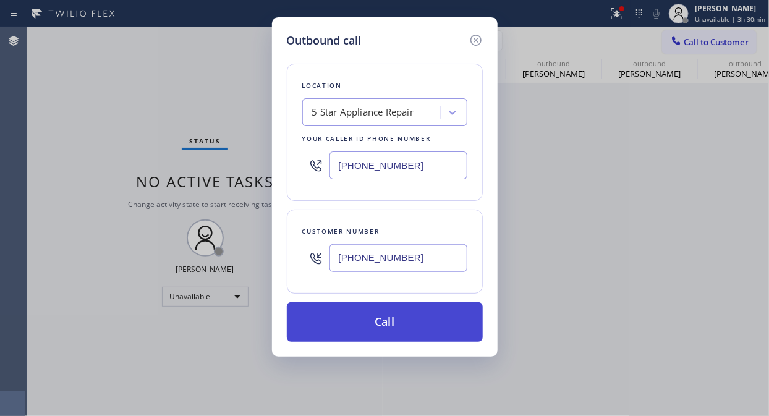
type input "[PHONE_NUMBER]"
click at [410, 329] on button "Call" at bounding box center [385, 322] width 196 height 40
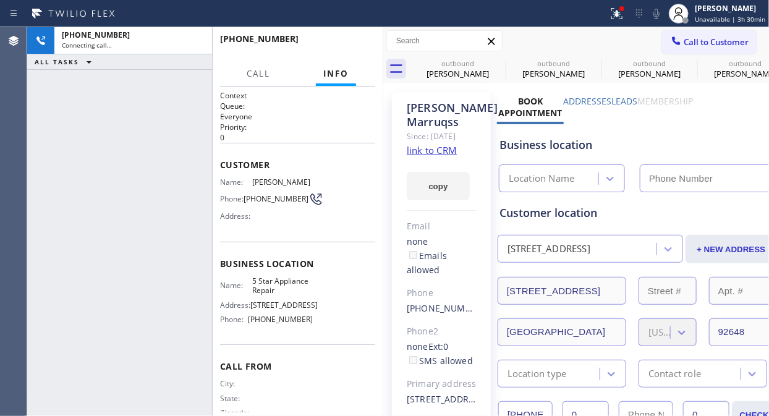
type input "[PHONE_NUMBER]"
click at [135, 167] on div "[PHONE_NUMBER] Connecting call… ALL TASKS ALL TASKS ACTIVE TASKS TASKS IN WRAP …" at bounding box center [119, 221] width 185 height 389
click at [496, 62] on icon at bounding box center [497, 62] width 11 height 11
click at [588, 62] on icon at bounding box center [593, 62] width 11 height 11
click at [0, 0] on icon at bounding box center [0, 0] width 0 height 0
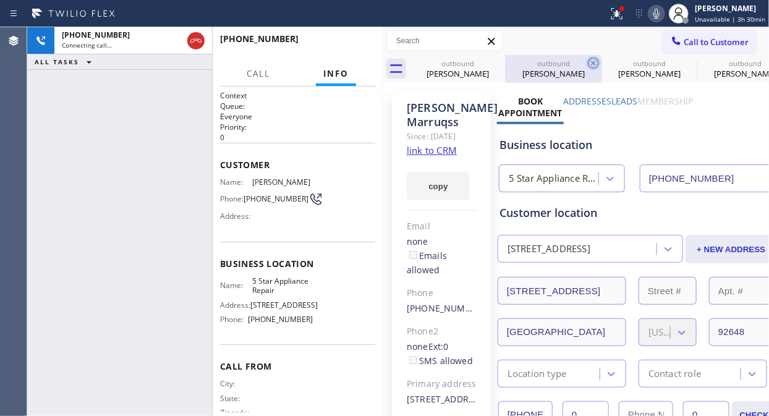
click at [0, 0] on icon at bounding box center [0, 0] width 0 height 0
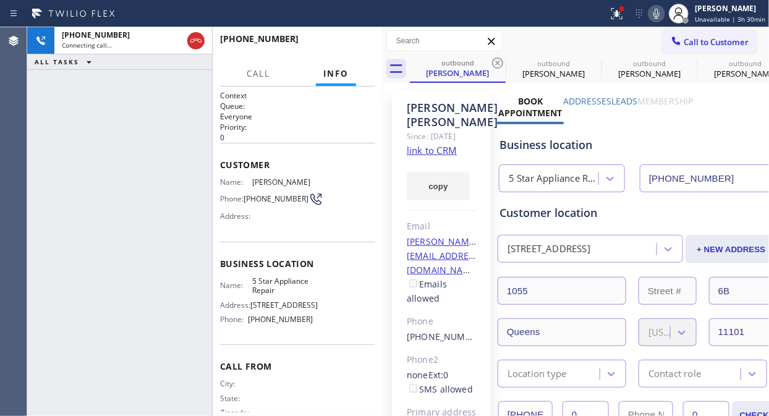
click at [496, 62] on icon at bounding box center [497, 62] width 11 height 11
click at [0, 0] on icon at bounding box center [0, 0] width 0 height 0
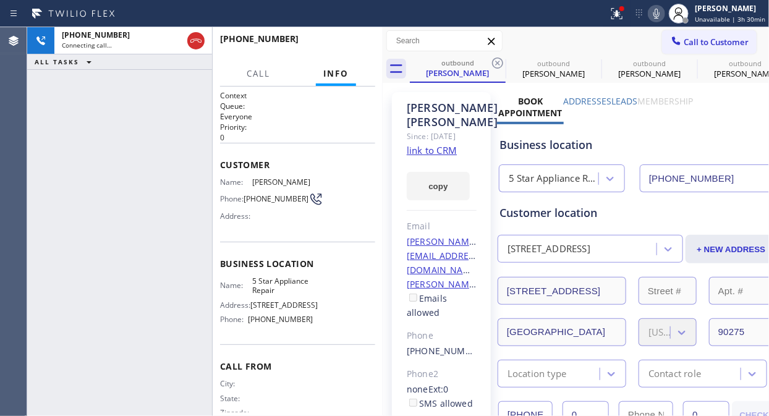
click at [496, 62] on icon at bounding box center [497, 62] width 11 height 11
click at [0, 0] on icon at bounding box center [0, 0] width 0 height 0
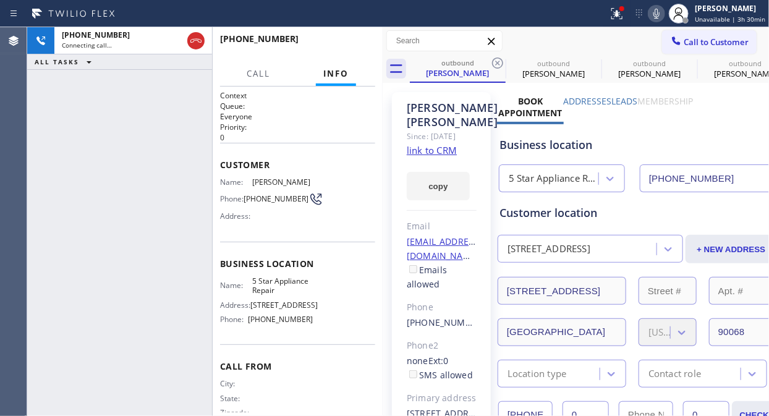
click at [496, 62] on icon at bounding box center [497, 62] width 11 height 11
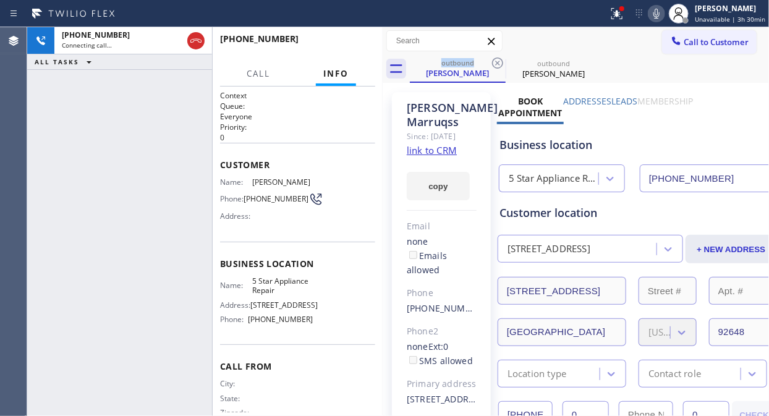
drag, startPoint x: 198, startPoint y: 35, endPoint x: 478, endPoint y: 48, distance: 279.6
click at [198, 36] on icon at bounding box center [195, 40] width 15 height 15
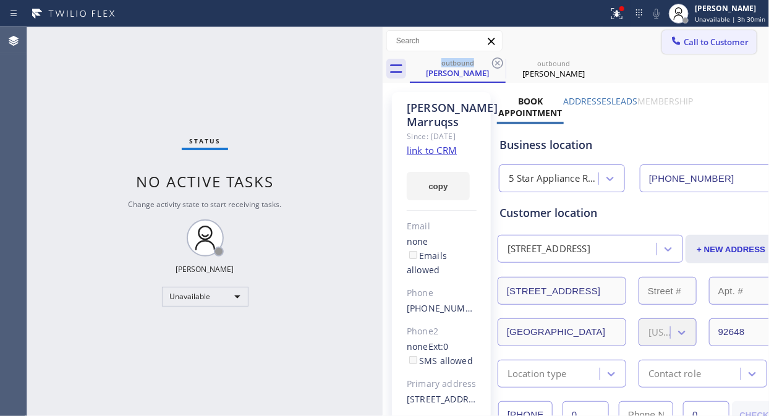
click at [683, 41] on span "Call to Customer" at bounding box center [715, 41] width 65 height 11
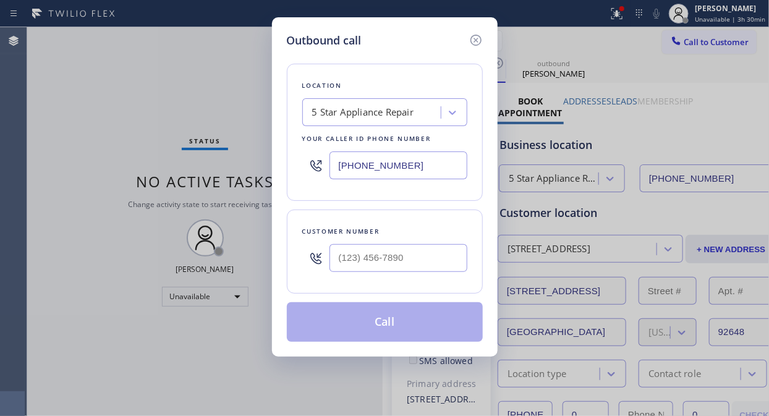
click at [412, 262] on input "text" at bounding box center [398, 258] width 138 height 28
click at [337, 258] on input "(___) ___-____" at bounding box center [398, 258] width 138 height 28
paste input "805) 358-4462"
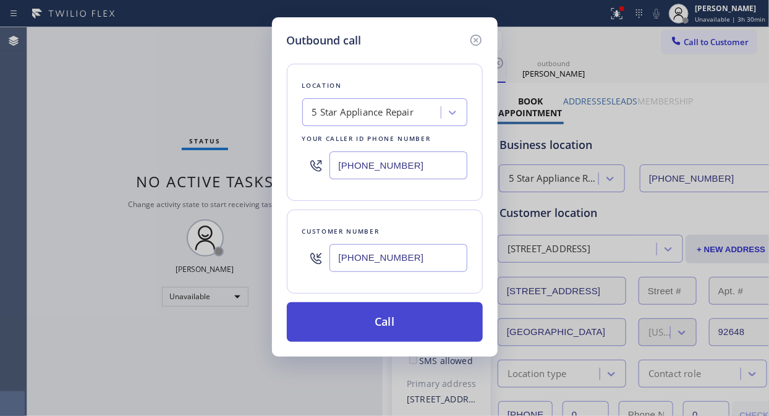
type input "[PHONE_NUMBER]"
drag, startPoint x: 413, startPoint y: 330, endPoint x: 421, endPoint y: 335, distance: 10.3
click at [414, 330] on button "Call" at bounding box center [385, 322] width 196 height 40
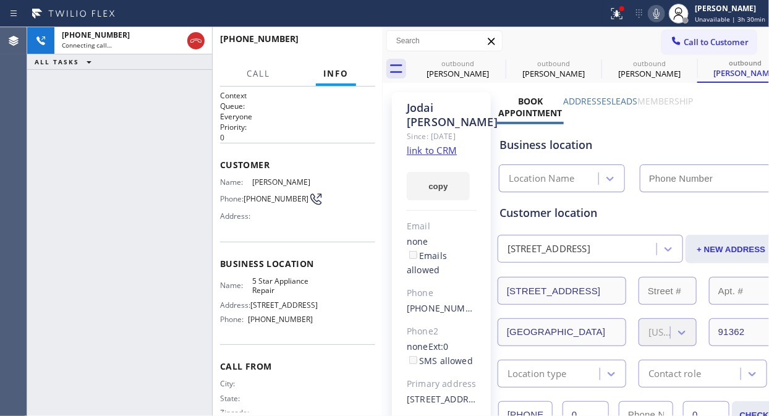
type input "[PHONE_NUMBER]"
click at [490, 61] on icon at bounding box center [497, 63] width 15 height 15
click at [0, 0] on icon at bounding box center [0, 0] width 0 height 0
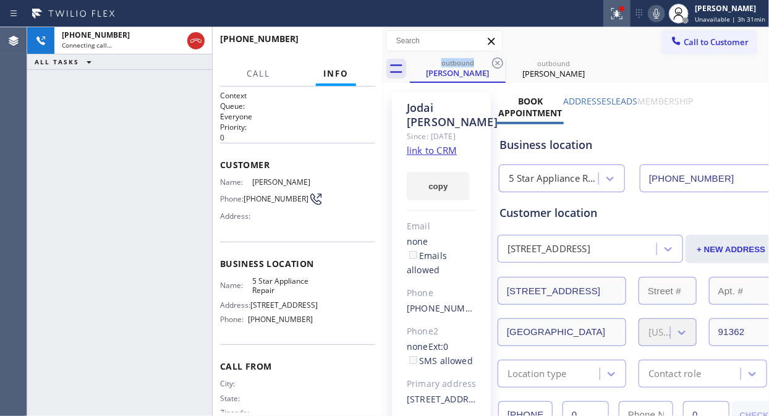
click at [612, 22] on button at bounding box center [616, 13] width 27 height 27
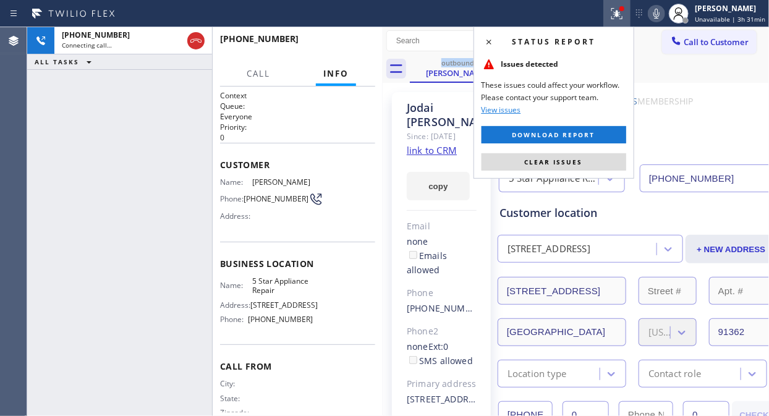
drag, startPoint x: 575, startPoint y: 162, endPoint x: 559, endPoint y: 103, distance: 61.4
click at [575, 159] on span "Clear issues" at bounding box center [554, 162] width 58 height 9
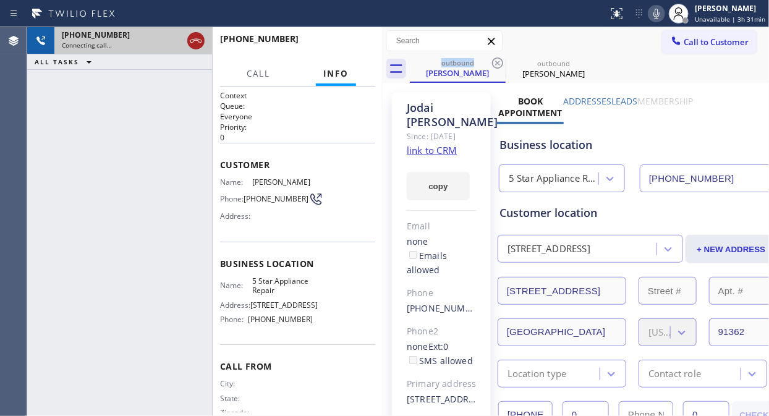
click at [193, 46] on icon at bounding box center [195, 40] width 15 height 15
click at [683, 46] on span "Call to Customer" at bounding box center [715, 41] width 65 height 11
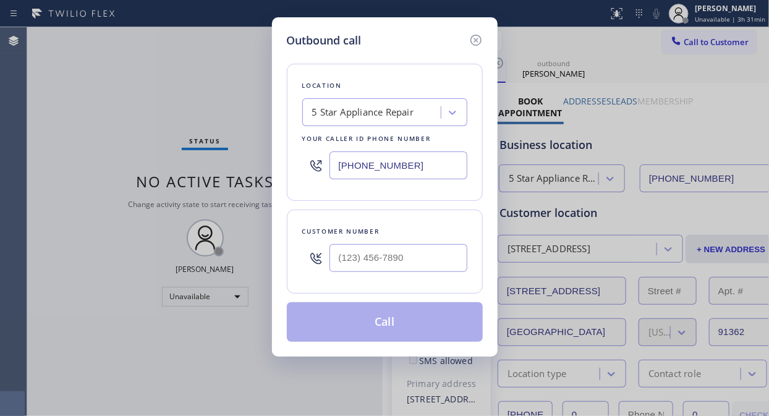
click at [406, 253] on input "text" at bounding box center [398, 258] width 138 height 28
paste input "206) 619-1496"
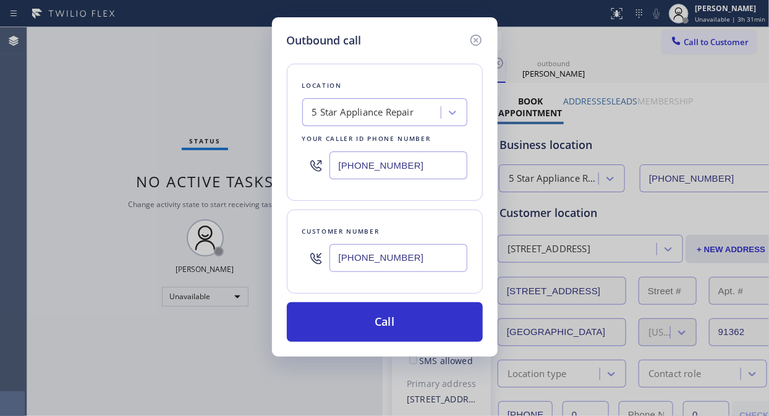
click at [384, 257] on input "[PHONE_NUMBER]" at bounding box center [398, 258] width 138 height 28
click at [340, 263] on input "[PHONE_NUMBER]" at bounding box center [398, 258] width 138 height 28
paste input "text"
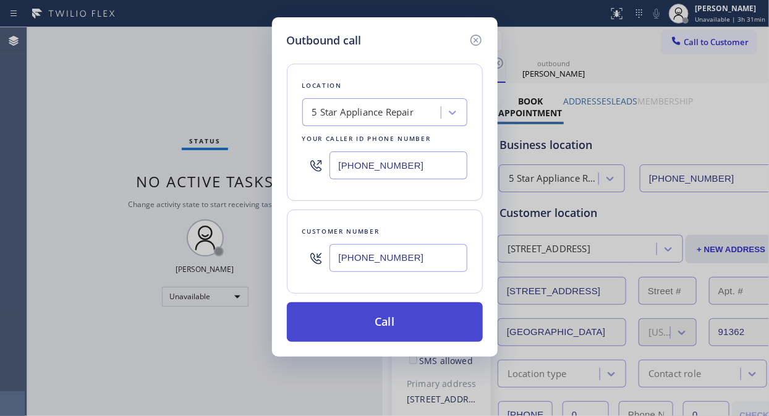
type input "[PHONE_NUMBER]"
click at [406, 321] on button "Call" at bounding box center [385, 322] width 196 height 40
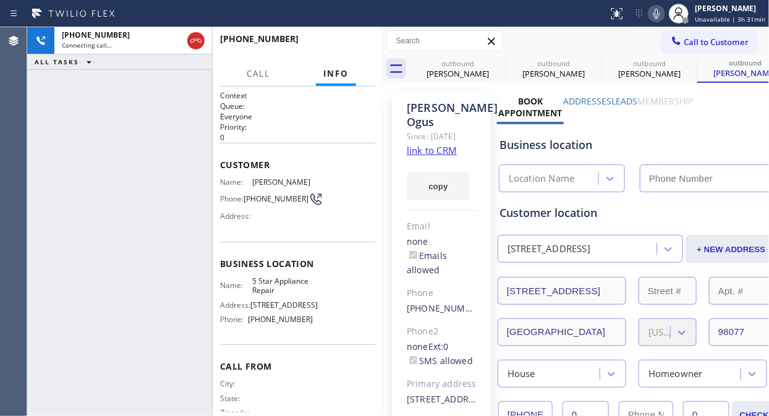
type input "[PHONE_NUMBER]"
click at [354, 49] on button "HANG UP" at bounding box center [346, 44] width 57 height 17
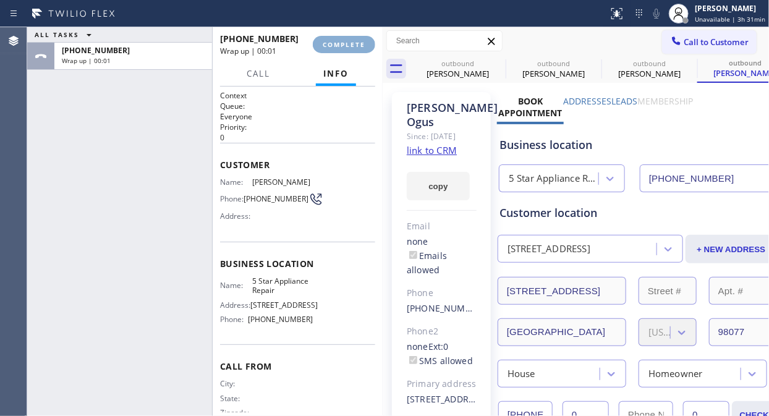
click at [354, 49] on button "COMPLETE" at bounding box center [344, 44] width 62 height 17
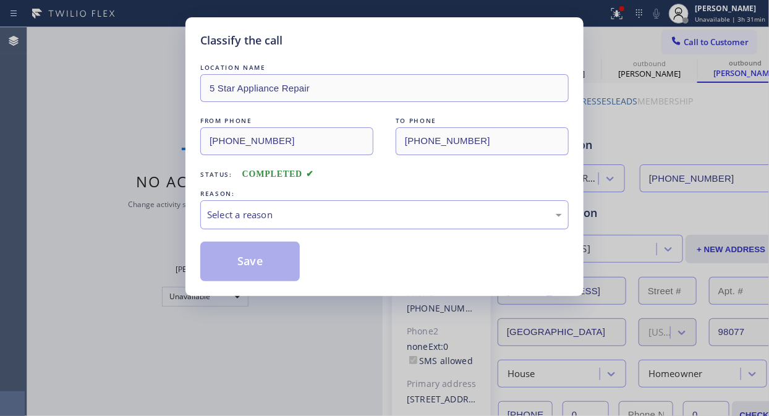
click at [381, 214] on div "Select a reason" at bounding box center [384, 215] width 355 height 14
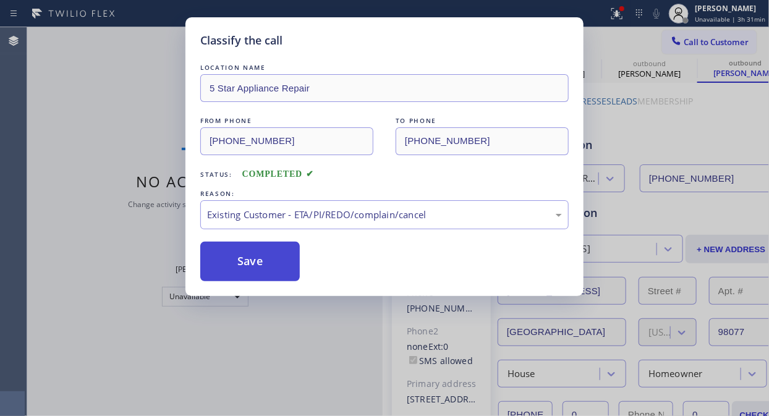
click at [256, 268] on button "Save" at bounding box center [249, 262] width 99 height 40
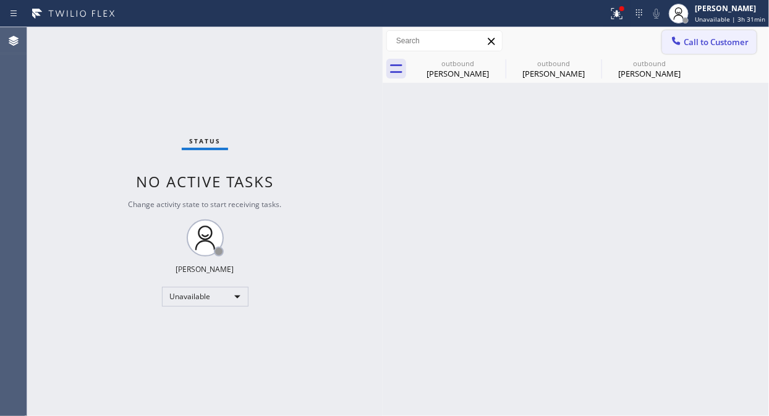
click at [693, 40] on span "Call to Customer" at bounding box center [715, 41] width 65 height 11
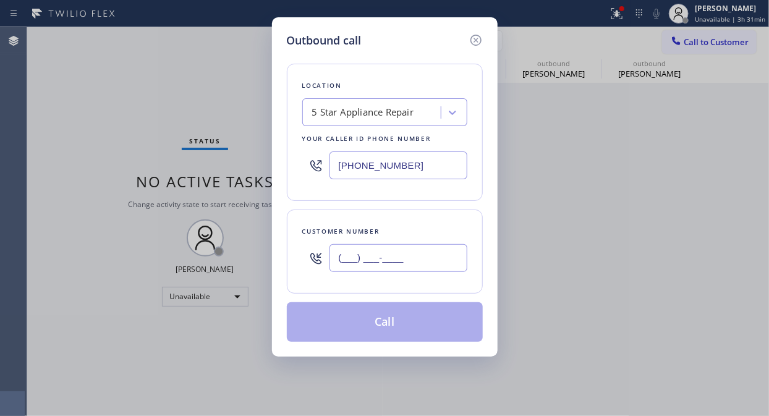
click at [407, 264] on input "(___) ___-____" at bounding box center [398, 258] width 138 height 28
paste input "310) 497-5860"
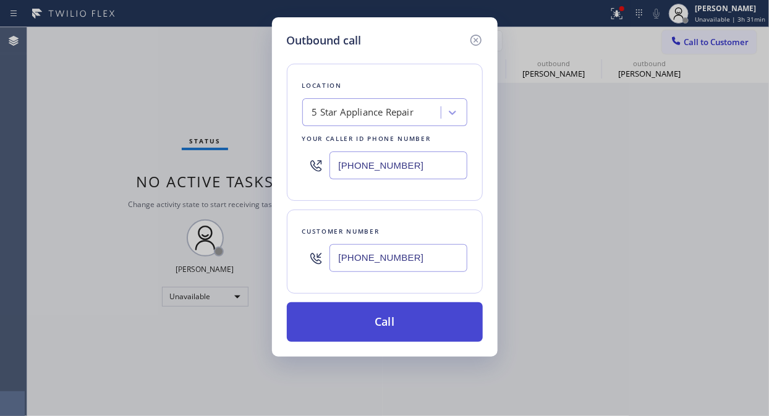
type input "[PHONE_NUMBER]"
click at [418, 318] on button "Call" at bounding box center [385, 322] width 196 height 40
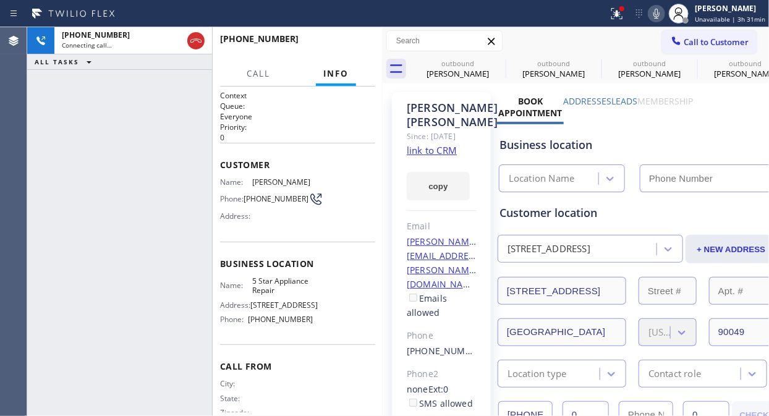
type input "[PHONE_NUMBER]"
click at [203, 158] on div "[PHONE_NUMBER] Connecting call… ALL TASKS ALL TASKS ACTIVE TASKS TASKS IN WRAP …" at bounding box center [119, 221] width 185 height 389
click at [618, 16] on icon at bounding box center [616, 13] width 15 height 15
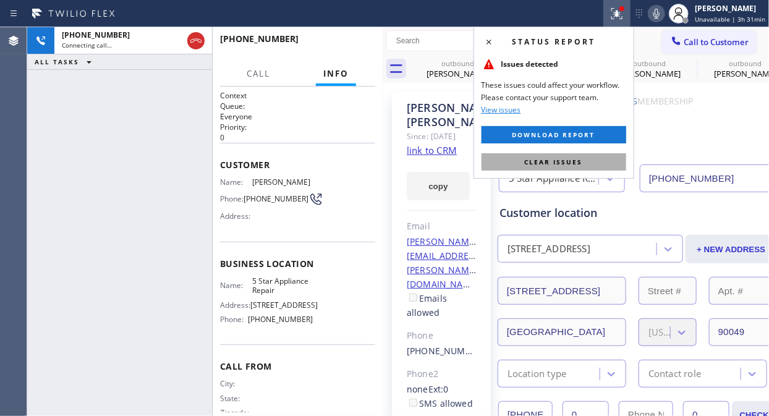
click at [582, 157] on button "Clear issues" at bounding box center [553, 161] width 145 height 17
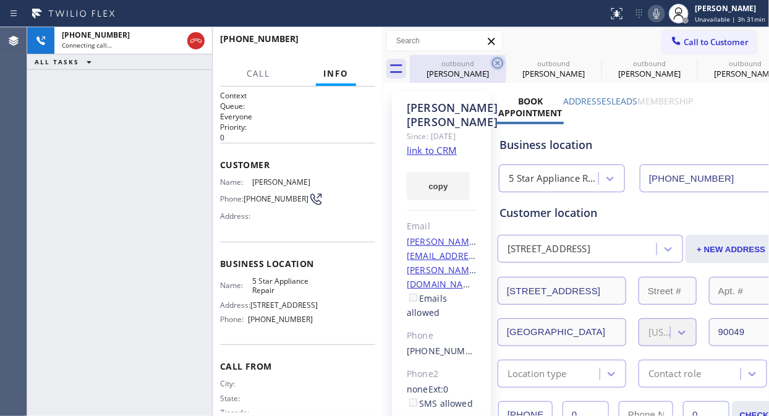
click at [496, 62] on icon at bounding box center [497, 62] width 11 height 11
click at [0, 0] on icon at bounding box center [0, 0] width 0 height 0
click at [494, 60] on icon at bounding box center [497, 63] width 15 height 15
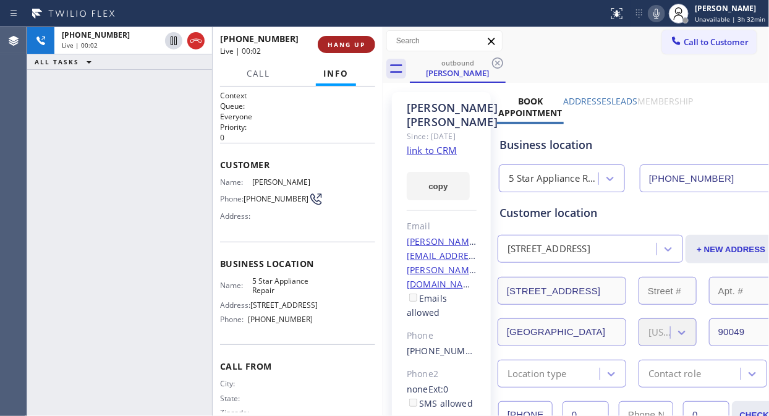
click at [341, 43] on span "HANG UP" at bounding box center [346, 44] width 38 height 9
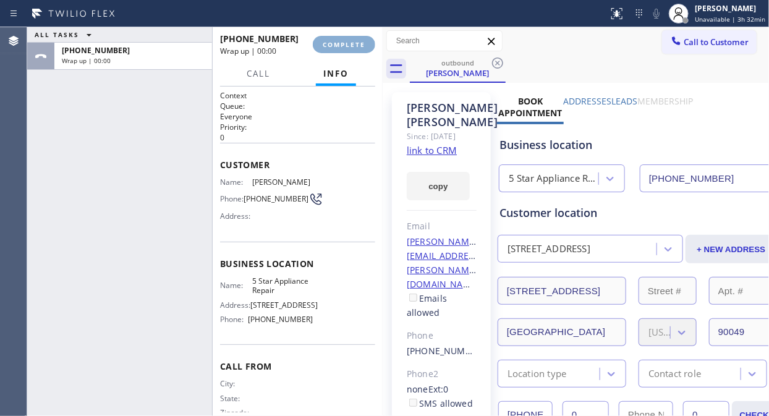
click at [341, 43] on span "COMPLETE" at bounding box center [344, 44] width 43 height 9
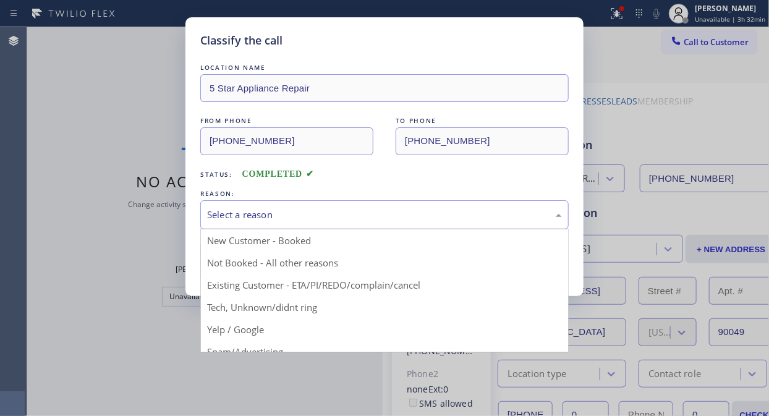
click at [385, 217] on div "Select a reason" at bounding box center [384, 215] width 355 height 14
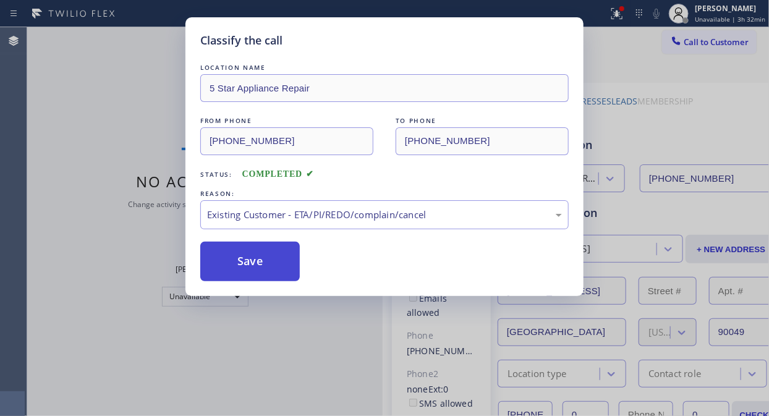
click at [278, 266] on button "Save" at bounding box center [249, 262] width 99 height 40
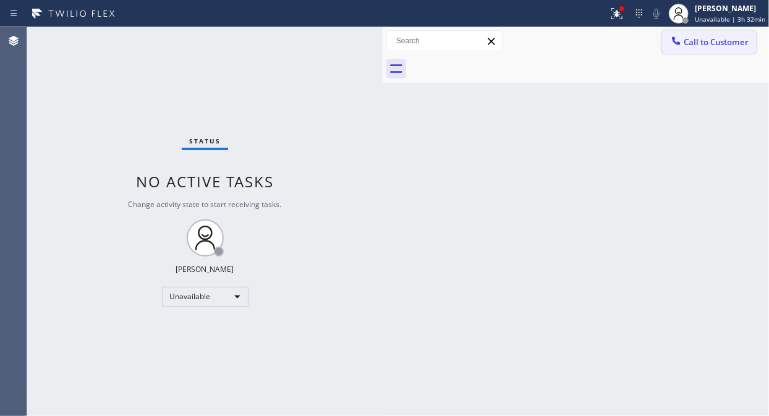
click at [740, 41] on span "Call to Customer" at bounding box center [715, 41] width 65 height 11
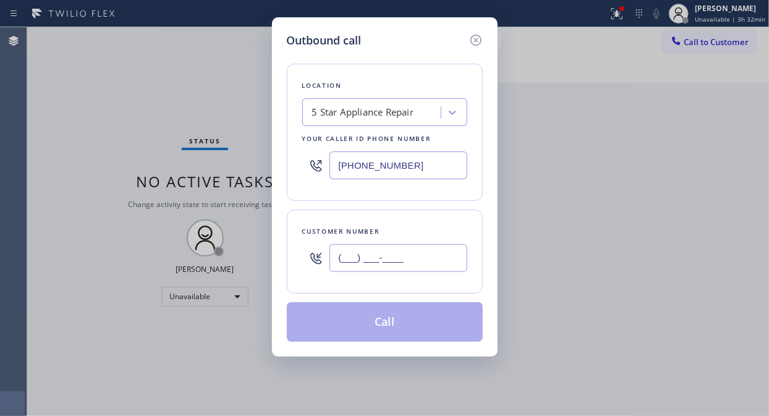
click at [424, 262] on input "(___) ___-____" at bounding box center [398, 258] width 138 height 28
paste input "917) 816-3055"
type input "[PHONE_NUMBER]"
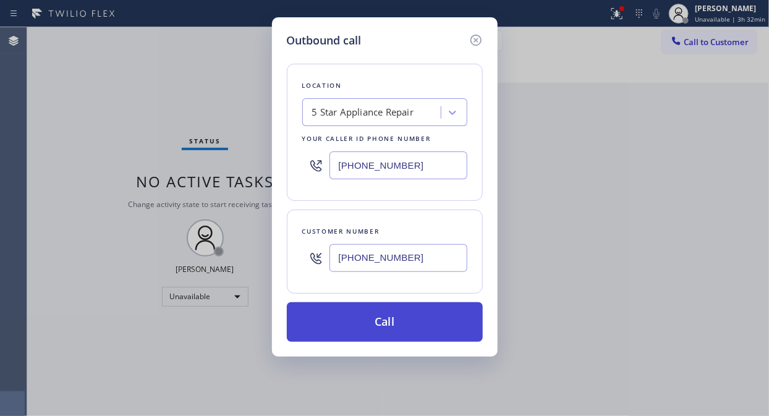
click at [419, 324] on button "Call" at bounding box center [385, 322] width 196 height 40
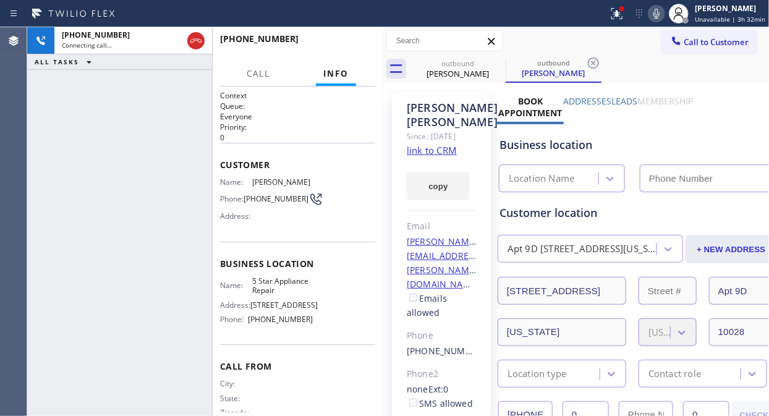
type input "[PHONE_NUMBER]"
click at [332, 40] on span "HANG UP" at bounding box center [346, 44] width 38 height 9
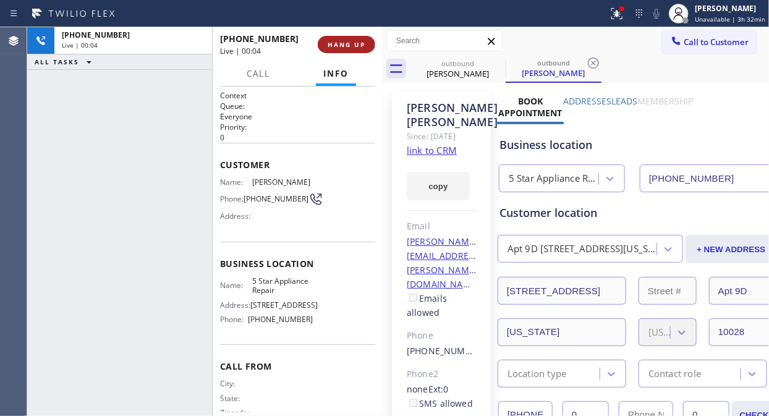
click at [332, 40] on span "HANG UP" at bounding box center [346, 44] width 38 height 9
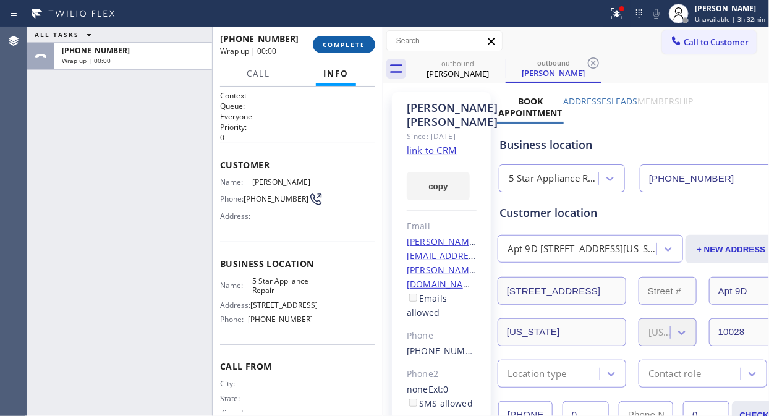
drag, startPoint x: 332, startPoint y: 40, endPoint x: 330, endPoint y: 48, distance: 8.2
click at [332, 41] on span "COMPLETE" at bounding box center [344, 44] width 43 height 9
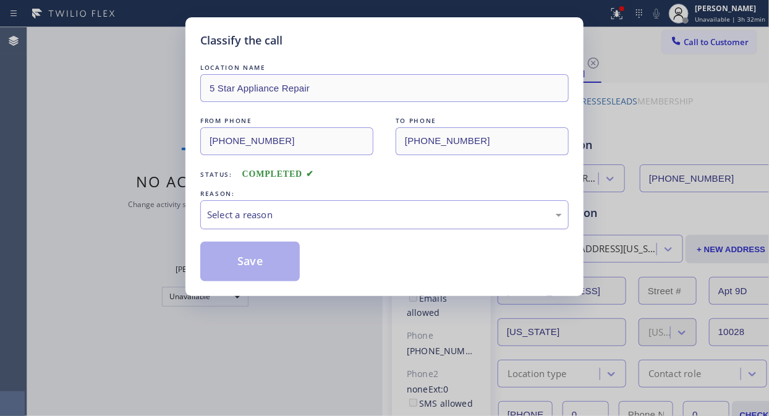
click at [380, 217] on div "Select a reason" at bounding box center [384, 215] width 355 height 14
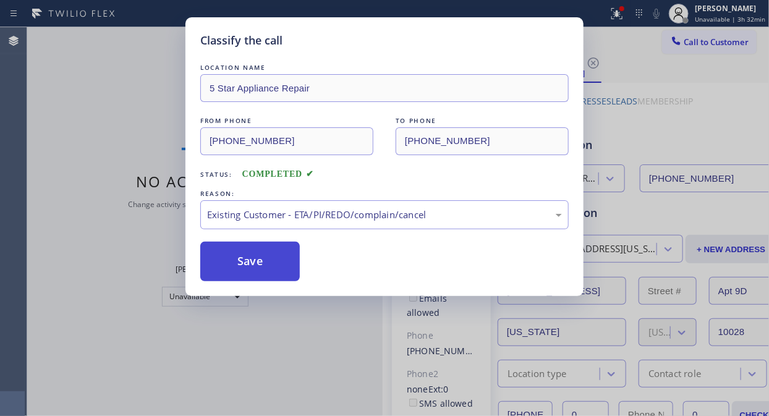
click at [232, 255] on button "Save" at bounding box center [249, 262] width 99 height 40
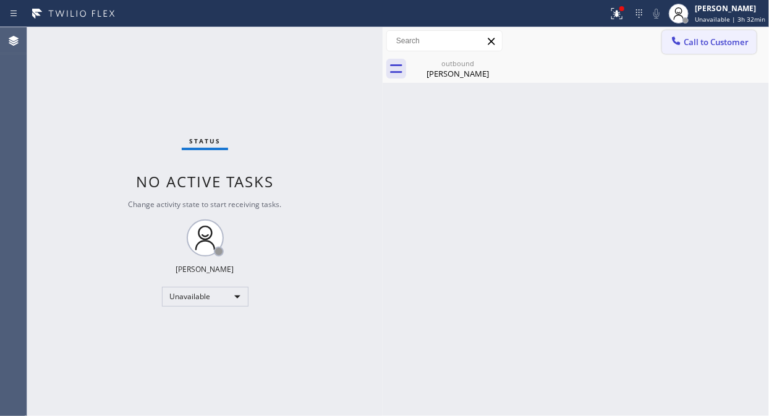
click at [706, 43] on span "Call to Customer" at bounding box center [715, 41] width 65 height 11
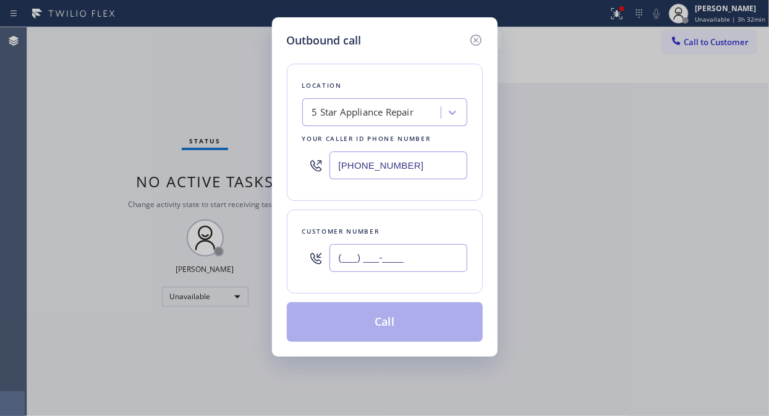
click at [403, 255] on input "(___) ___-____" at bounding box center [398, 258] width 138 height 28
paste input "469) 855-8789"
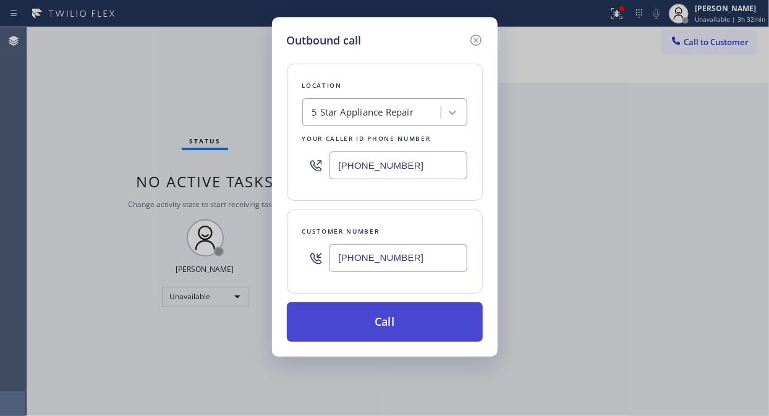
type input "[PHONE_NUMBER]"
click at [425, 334] on button "Call" at bounding box center [385, 322] width 196 height 40
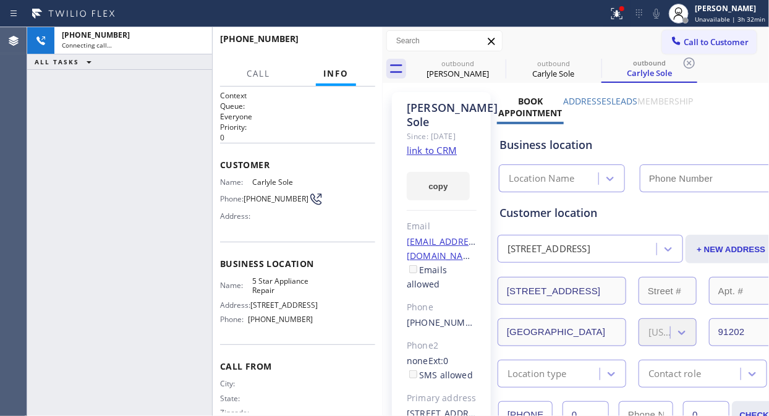
type input "[PHONE_NUMBER]"
click at [363, 47] on button "HANG UP" at bounding box center [346, 44] width 57 height 17
click at [360, 48] on span "HANG UP" at bounding box center [346, 44] width 38 height 9
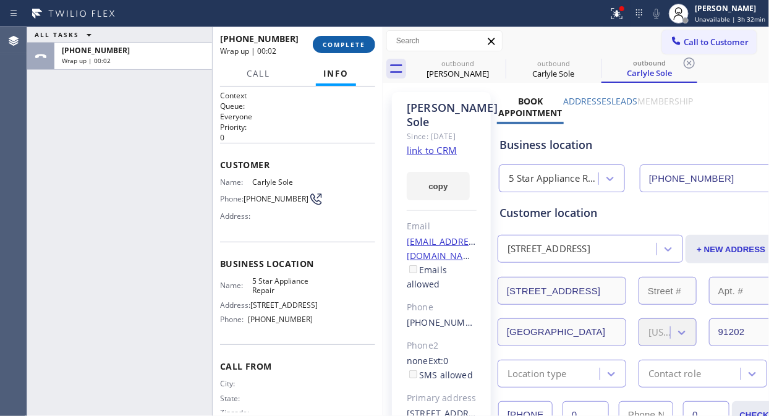
click at [361, 48] on span "COMPLETE" at bounding box center [344, 44] width 43 height 9
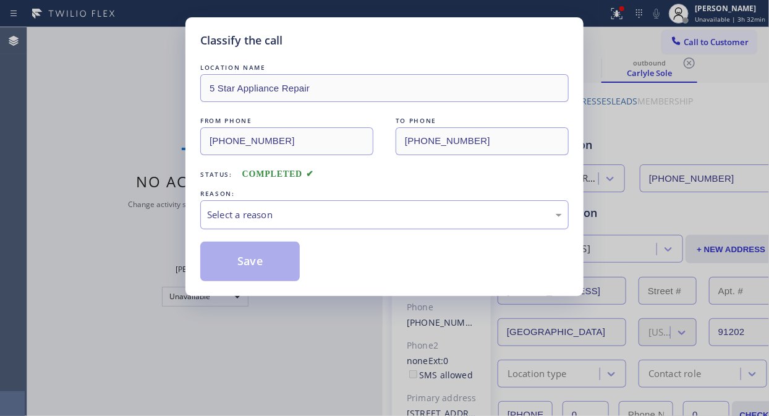
click at [390, 217] on div "Select a reason" at bounding box center [384, 215] width 355 height 14
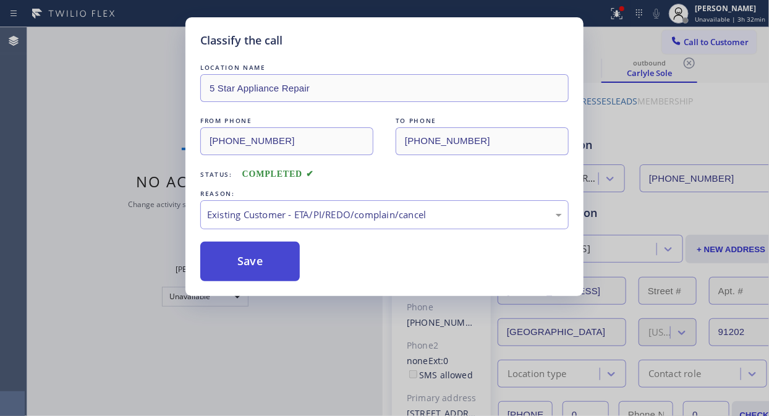
click at [271, 262] on button "Save" at bounding box center [249, 262] width 99 height 40
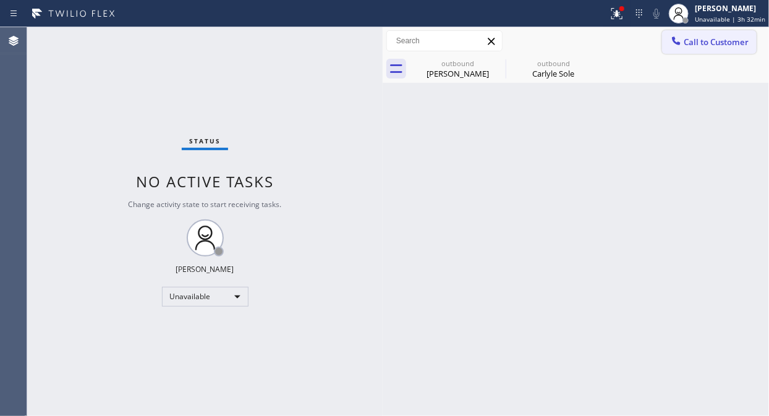
click at [705, 45] on span "Call to Customer" at bounding box center [715, 41] width 65 height 11
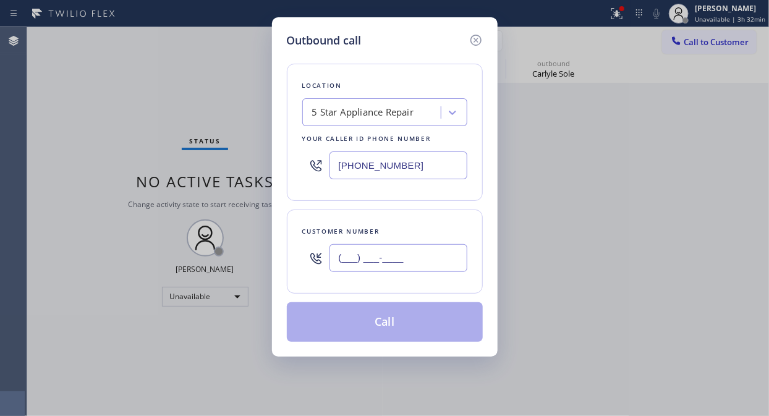
click at [458, 263] on input "(___) ___-____" at bounding box center [398, 258] width 138 height 28
paste input "760) 904-4110"
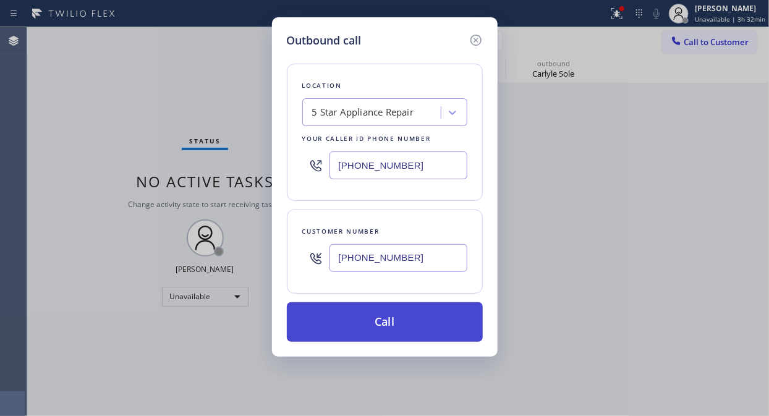
type input "[PHONE_NUMBER]"
click at [434, 318] on button "Call" at bounding box center [385, 322] width 196 height 40
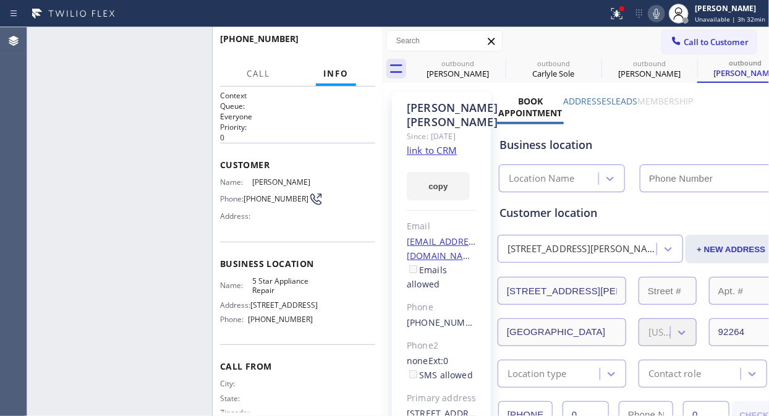
type input "[PHONE_NUMBER]"
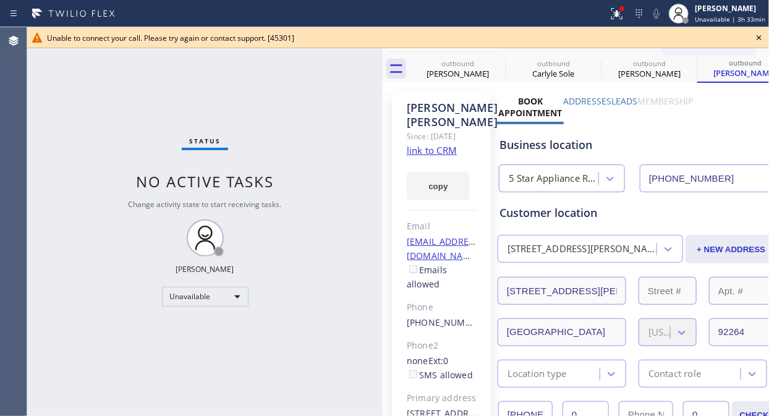
click at [763, 37] on icon at bounding box center [758, 37] width 15 height 15
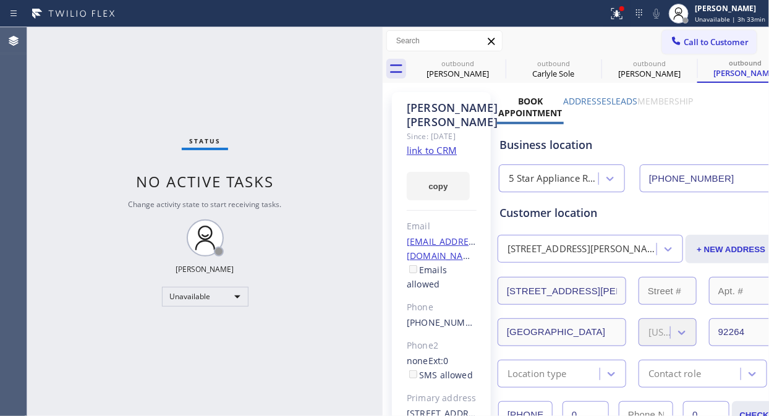
click at [603, 12] on div at bounding box center [304, 14] width 598 height 20
click at [610, 11] on div at bounding box center [616, 13] width 27 height 15
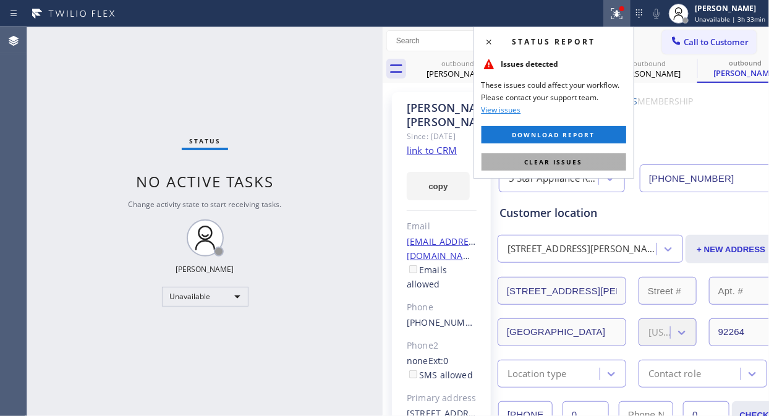
click at [573, 161] on span "Clear issues" at bounding box center [554, 162] width 58 height 9
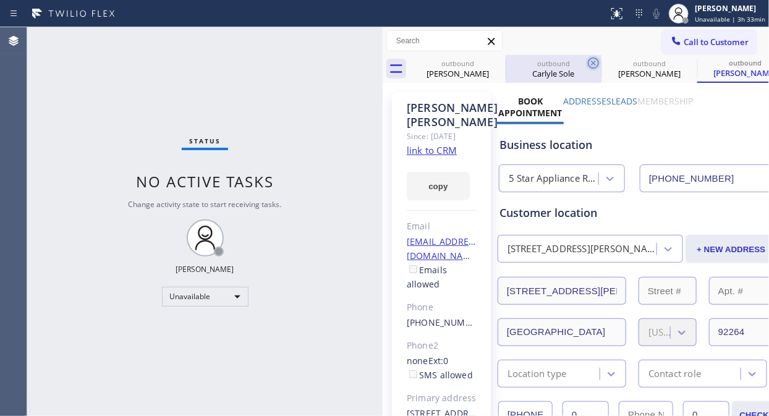
click at [0, 0] on icon at bounding box center [0, 0] width 0 height 0
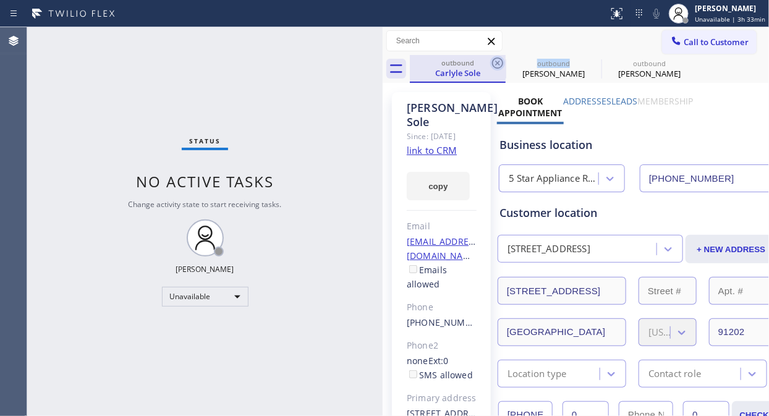
click at [501, 58] on icon at bounding box center [497, 63] width 15 height 15
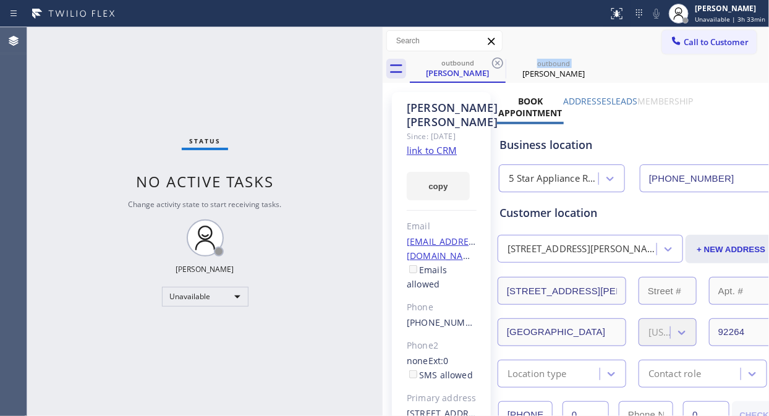
click at [501, 58] on icon at bounding box center [497, 63] width 15 height 15
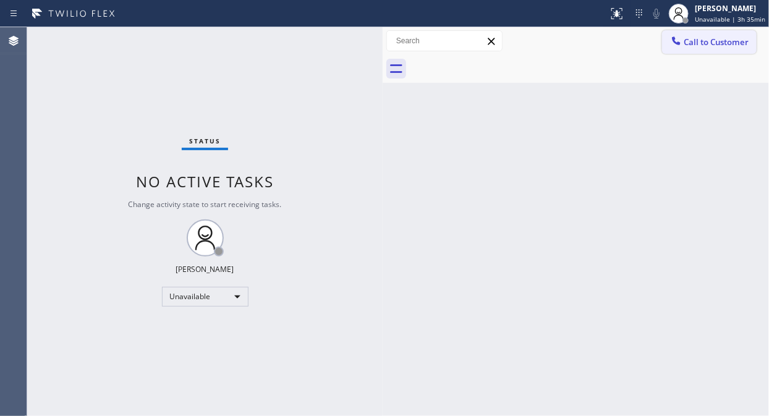
click at [685, 46] on span "Call to Customer" at bounding box center [715, 41] width 65 height 11
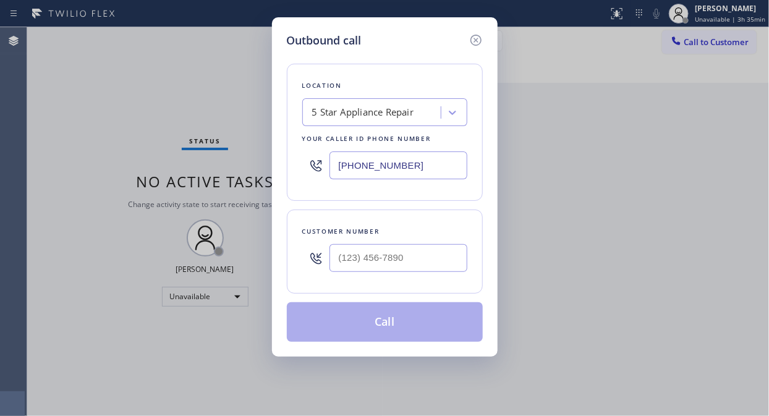
click at [337, 174] on input "[PHONE_NUMBER]" at bounding box center [398, 165] width 138 height 28
paste input "610-0030"
type input "[PHONE_NUMBER]"
click at [290, 219] on div "Customer number" at bounding box center [385, 251] width 196 height 84
drag, startPoint x: 334, startPoint y: 256, endPoint x: 346, endPoint y: 258, distance: 11.9
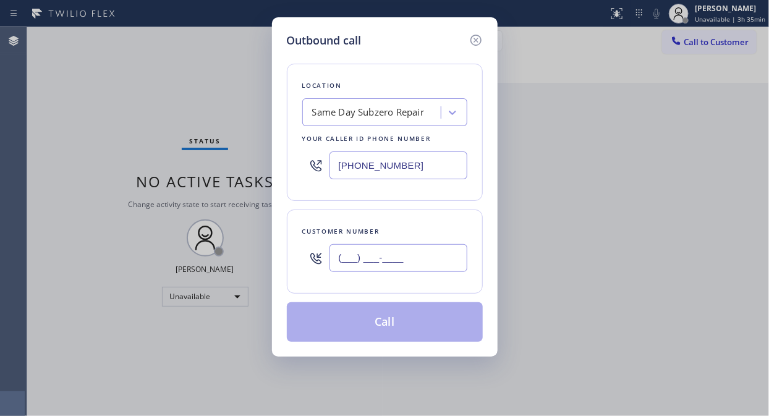
click at [334, 256] on input "(___) ___-____" at bounding box center [398, 258] width 138 height 28
paste input "701) 541-9854"
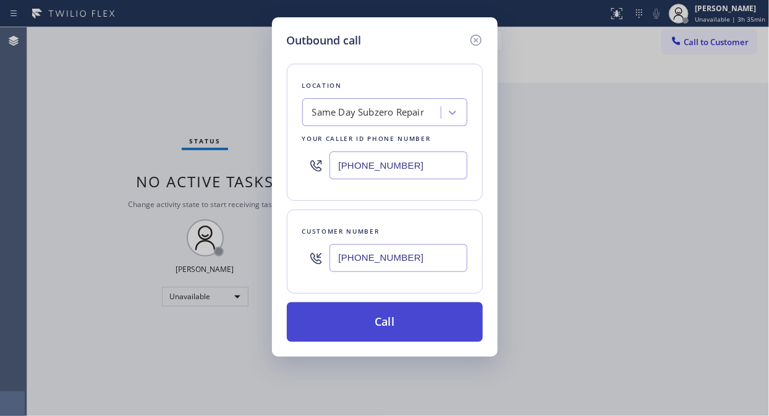
type input "[PHONE_NUMBER]"
click at [374, 310] on button "Call" at bounding box center [385, 322] width 196 height 40
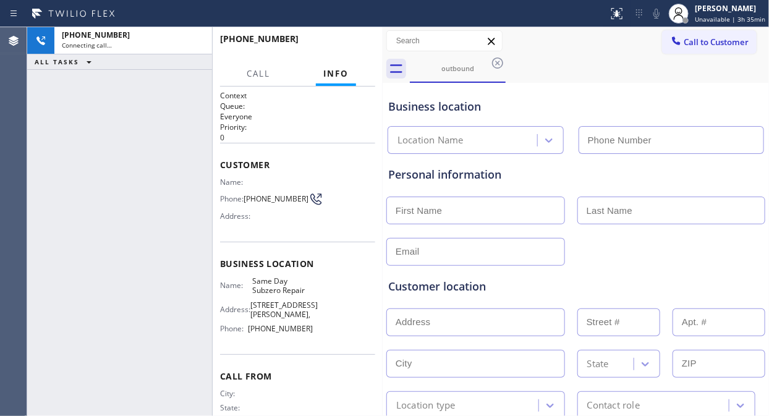
type input "[PHONE_NUMBER]"
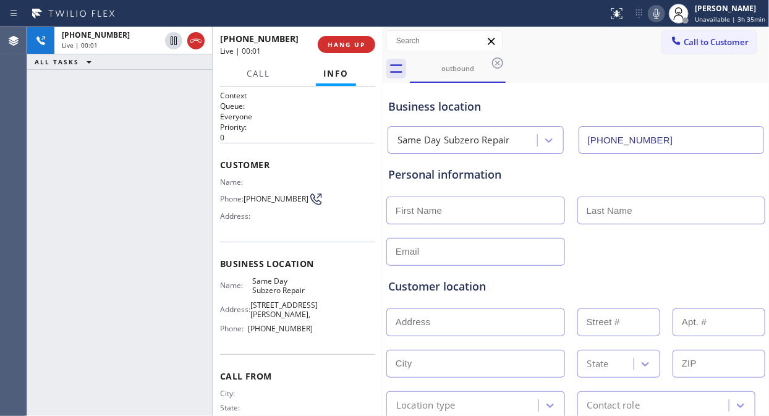
click at [116, 138] on div "[PHONE_NUMBER] Live | 00:01 ALL TASKS ALL TASKS ACTIVE TASKS TASKS IN WRAP UP" at bounding box center [119, 221] width 185 height 389
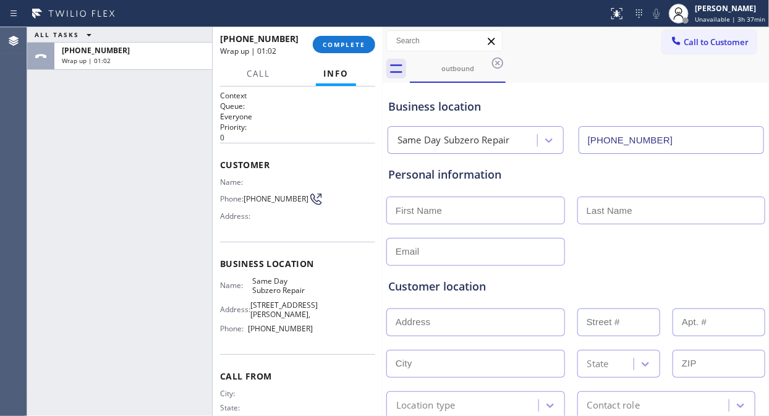
click at [105, 133] on div "ALL TASKS ALL TASKS ACTIVE TASKS TASKS IN WRAP UP [PHONE_NUMBER] Wrap up | 01:02" at bounding box center [119, 221] width 185 height 389
drag, startPoint x: 263, startPoint y: 194, endPoint x: 245, endPoint y: 192, distance: 18.0
click at [245, 194] on span "[PHONE_NUMBER]" at bounding box center [275, 198] width 65 height 9
copy span "(701)"
click at [130, 158] on div "ALL TASKS ALL TASKS ACTIVE TASKS TASKS IN WRAP UP [PHONE_NUMBER] Wrap up | 03:44" at bounding box center [119, 221] width 185 height 389
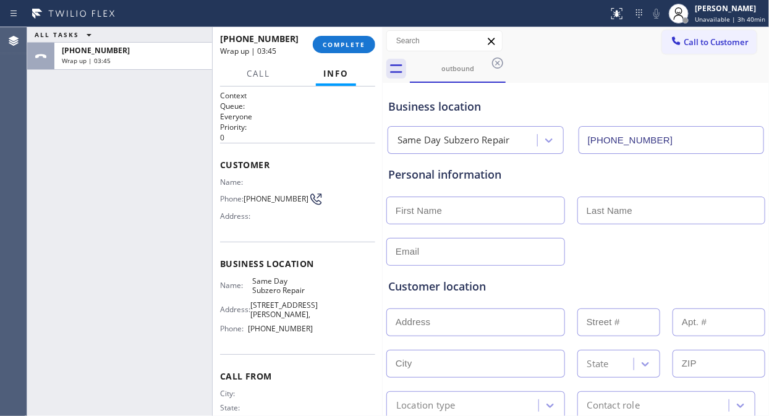
click at [413, 208] on input "text" at bounding box center [475, 210] width 179 height 28
paste input "[PERSON_NAME]"
drag, startPoint x: 486, startPoint y: 209, endPoint x: 437, endPoint y: 210, distance: 49.4
click at [437, 210] on input "[PERSON_NAME]" at bounding box center [475, 210] width 179 height 28
type input "Narayan"
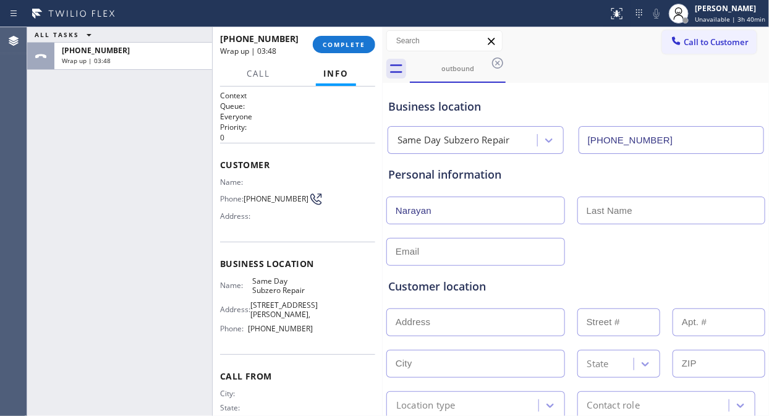
click at [593, 209] on input "text" at bounding box center [671, 210] width 188 height 28
paste input "[PERSON_NAME]"
type input "[PERSON_NAME]"
click at [532, 210] on input "Narayan" at bounding box center [475, 210] width 179 height 28
type input "Narayan"
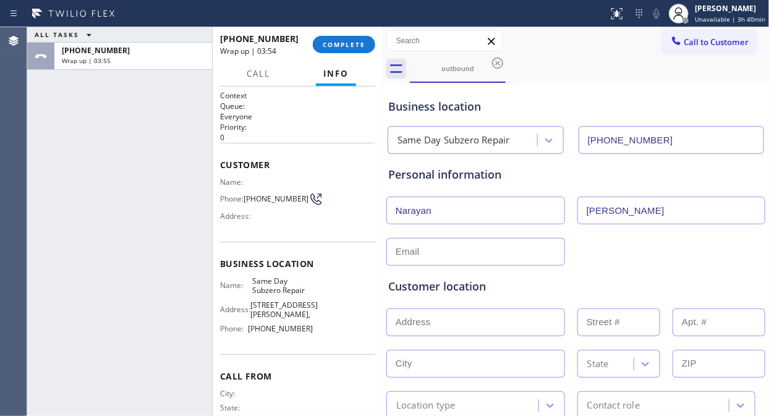
click at [112, 122] on div "ALL TASKS ALL TASKS ACTIVE TASKS TASKS IN WRAP UP [PHONE_NUMBER] Wrap up | 03:55" at bounding box center [119, 221] width 185 height 389
click at [483, 249] on input "text" at bounding box center [475, 252] width 179 height 28
paste input "[EMAIL_ADDRESS][DOMAIN_NAME]"
type input "[EMAIL_ADDRESS][DOMAIN_NAME]"
click at [462, 327] on input "text" at bounding box center [475, 322] width 179 height 28
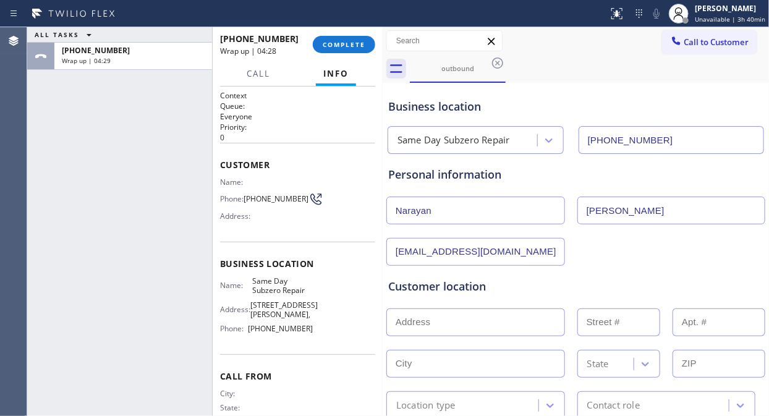
paste input "[GEOGRAPHIC_DATA], ND 58402"
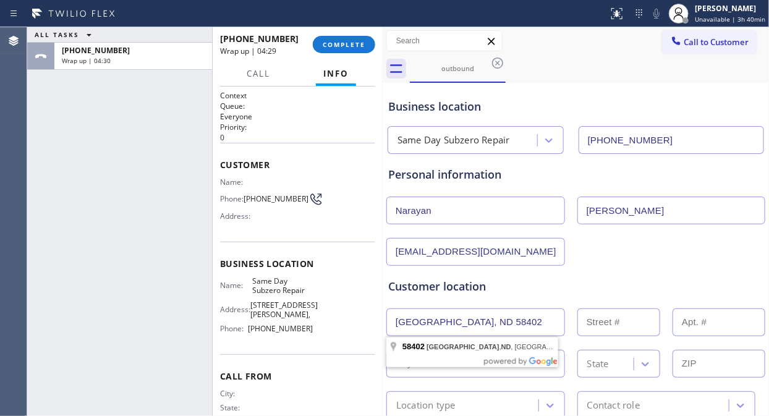
type input "[GEOGRAPHIC_DATA], ND 58402, [GEOGRAPHIC_DATA]"
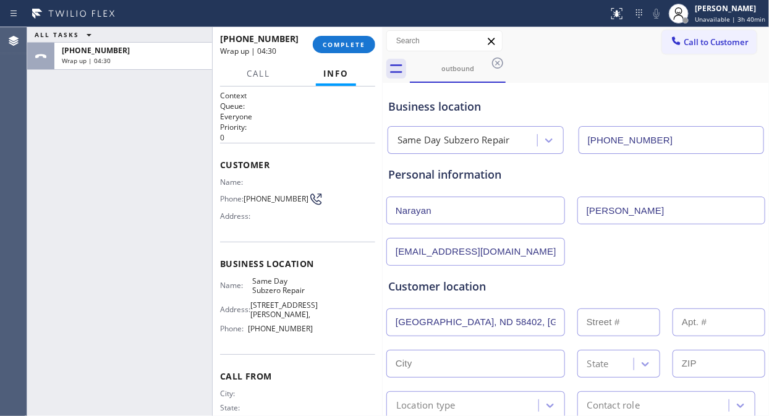
type input "[GEOGRAPHIC_DATA]"
type input "58402"
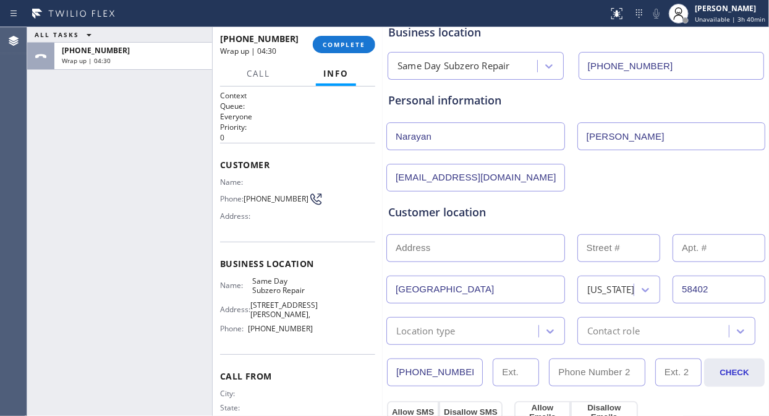
scroll to position [137, 0]
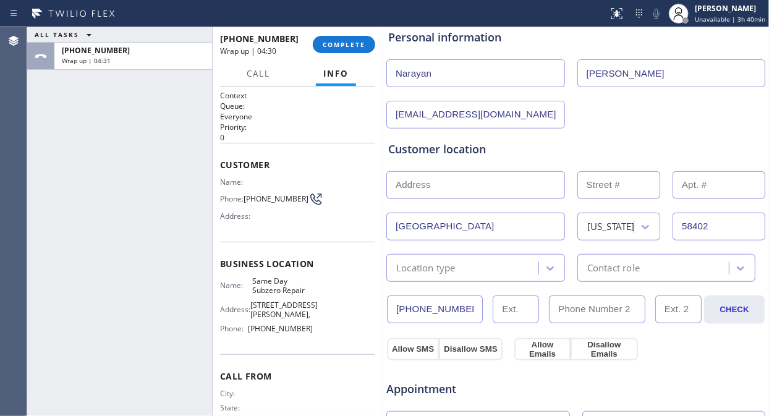
click at [499, 270] on div "Location type" at bounding box center [464, 268] width 148 height 22
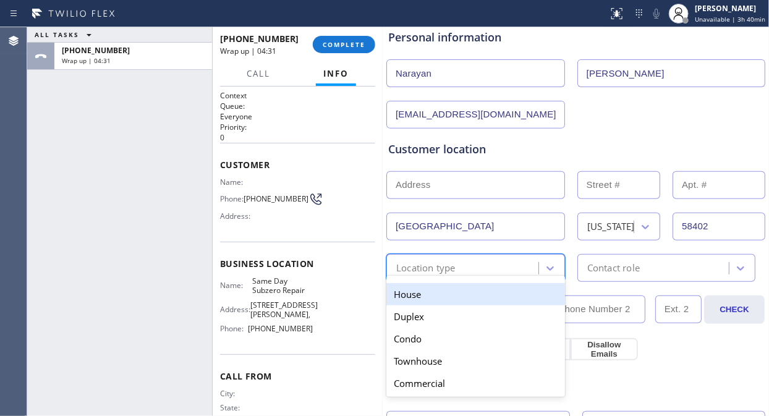
drag, startPoint x: 479, startPoint y: 287, endPoint x: 508, endPoint y: 282, distance: 30.1
click at [479, 288] on div "House" at bounding box center [475, 294] width 179 height 22
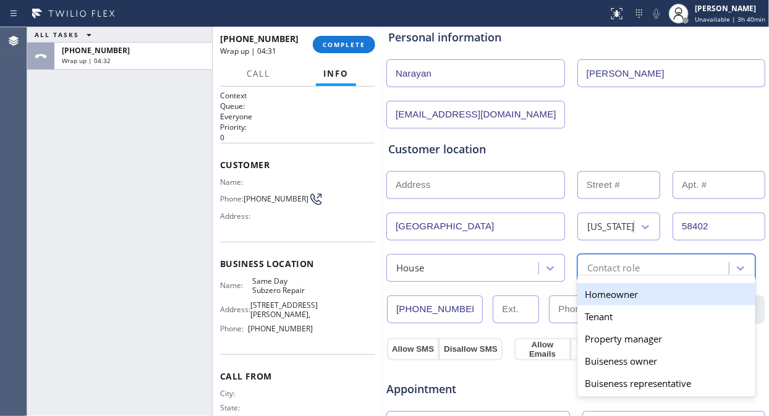
click at [613, 268] on div "Contact role" at bounding box center [613, 268] width 53 height 14
click at [589, 297] on div "Homeowner" at bounding box center [666, 294] width 179 height 22
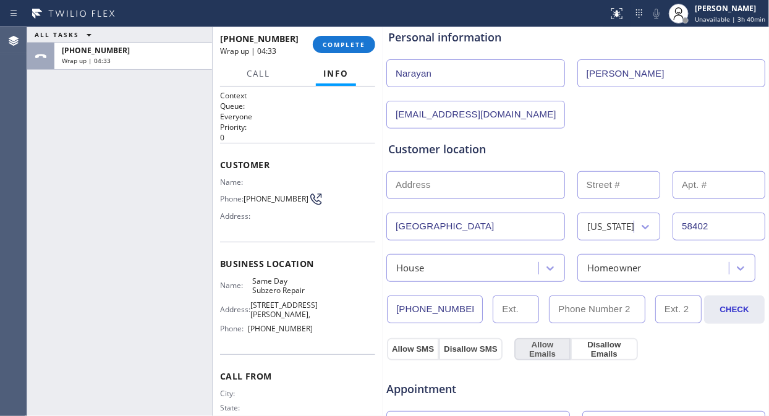
drag, startPoint x: 400, startPoint y: 350, endPoint x: 517, endPoint y: 350, distance: 117.4
click at [400, 351] on button "Allow SMS" at bounding box center [413, 349] width 52 height 22
click at [534, 348] on button "Allow Emails" at bounding box center [542, 349] width 56 height 22
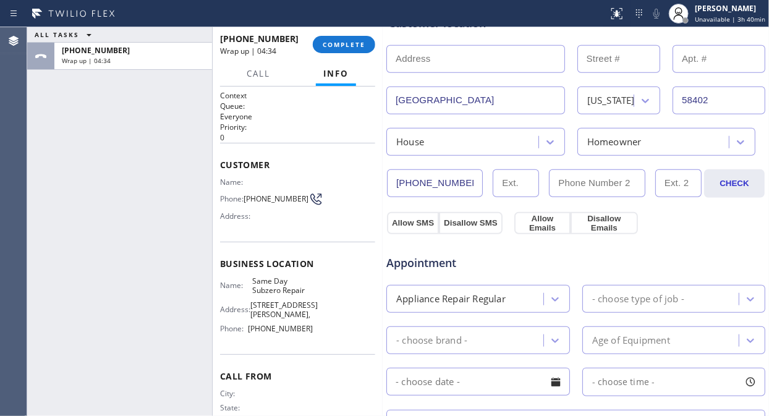
scroll to position [411, 0]
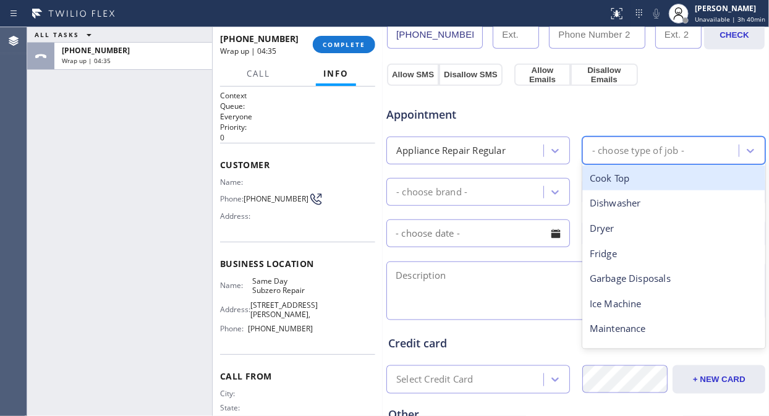
click at [600, 146] on div "- choose type of job -" at bounding box center [638, 150] width 92 height 14
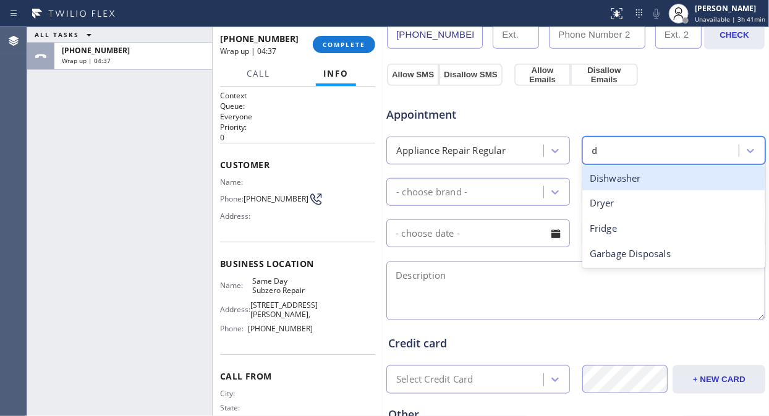
type input "dr"
drag, startPoint x: 613, startPoint y: 173, endPoint x: 505, endPoint y: 186, distance: 108.9
click at [607, 174] on div "Dryer" at bounding box center [673, 178] width 183 height 25
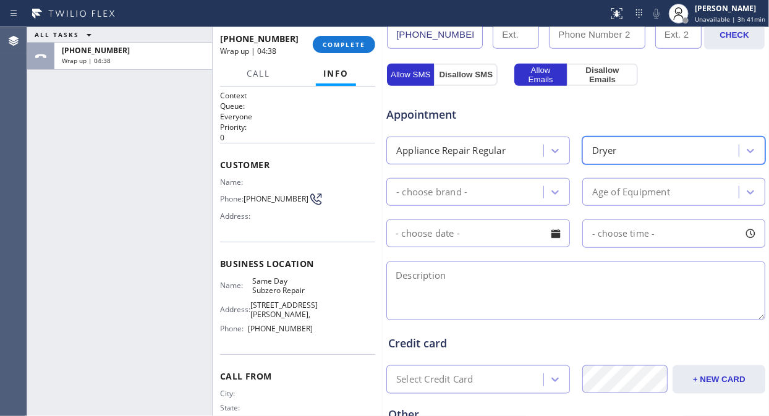
click at [505, 186] on div "- choose brand -" at bounding box center [466, 192] width 153 height 22
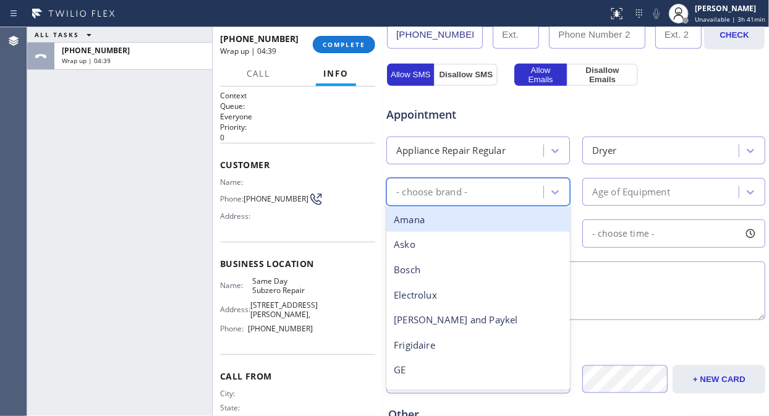
click at [470, 222] on div "Amana" at bounding box center [477, 219] width 183 height 25
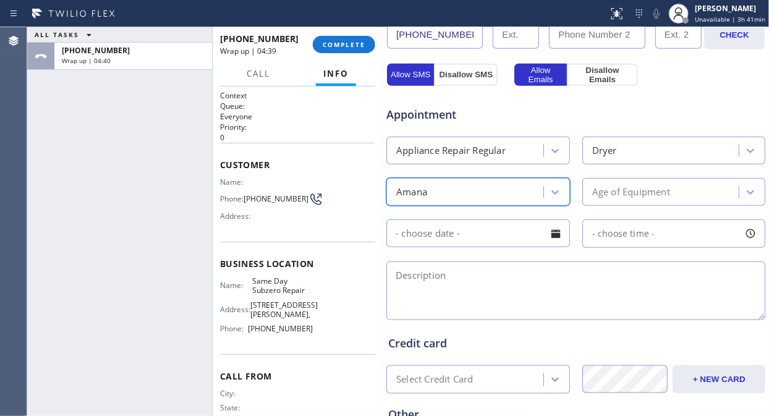
click at [616, 186] on div "Age of Equipment" at bounding box center [631, 192] width 78 height 14
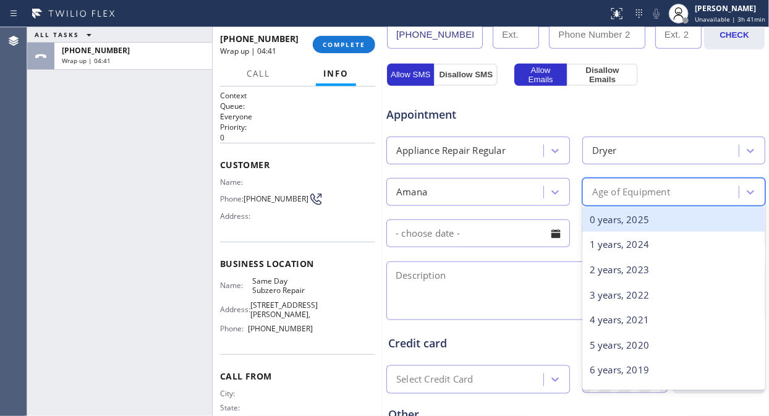
click at [498, 187] on div "Amana" at bounding box center [466, 192] width 153 height 22
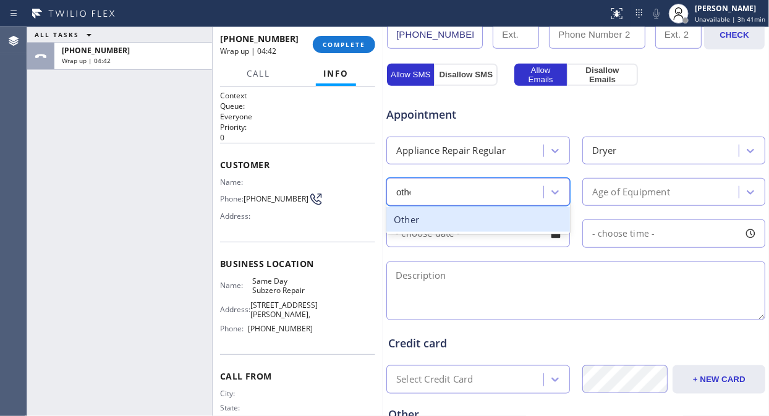
type input "other"
drag, startPoint x: 536, startPoint y: 221, endPoint x: 609, endPoint y: 201, distance: 76.0
click at [539, 221] on div "Other" at bounding box center [477, 219] width 183 height 25
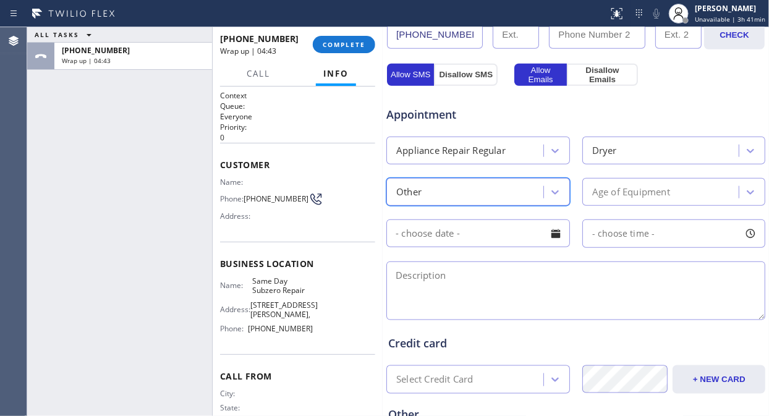
click at [634, 196] on div "Age of Equipment" at bounding box center [631, 192] width 78 height 14
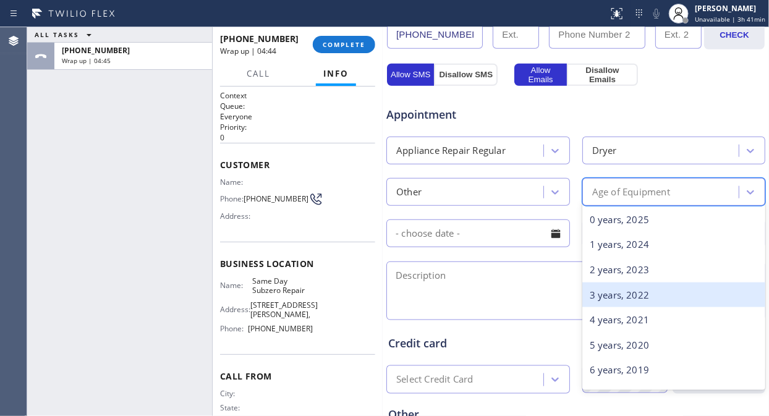
click at [620, 295] on div "3 years, 2022" at bounding box center [673, 294] width 183 height 25
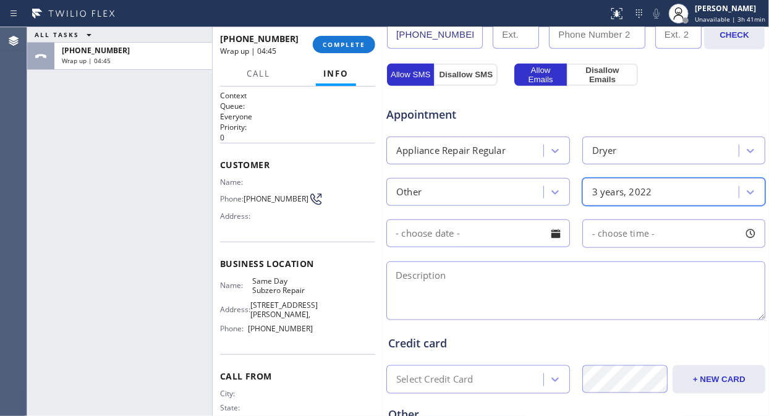
click at [523, 289] on textarea at bounding box center [575, 290] width 379 height 59
drag, startPoint x: 98, startPoint y: 204, endPoint x: 105, endPoint y: 205, distance: 7.4
click at [99, 203] on div "ALL TASKS ALL TASKS ACTIVE TASKS TASKS IN WRAP UP [PHONE_NUMBER] Wrap up | 05:03" at bounding box center [119, 221] width 185 height 389
click at [457, 298] on textarea "To enrich screen reader interactions, please activate Accessibility in Grammarl…" at bounding box center [575, 290] width 379 height 59
paste textarea "My dryer is not working. When I press the power button it turns on and when I c…"
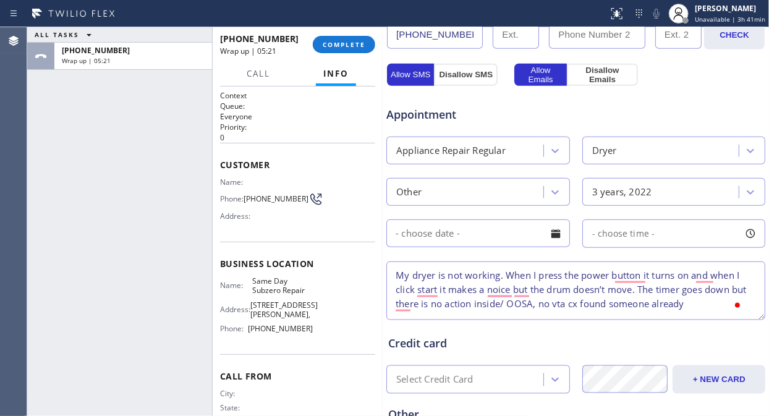
scroll to position [541, 0]
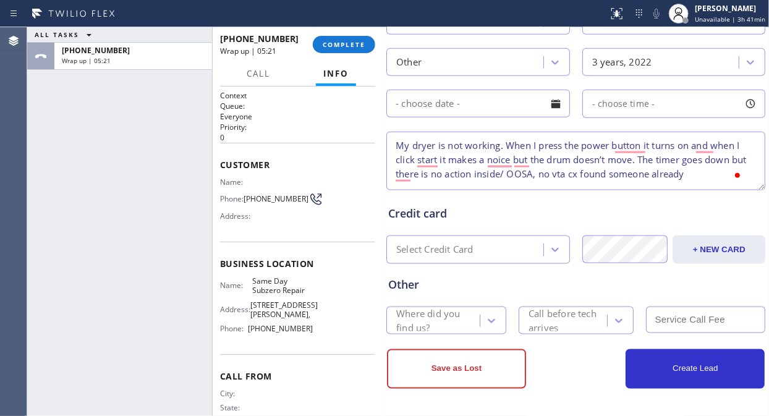
type textarea "My dryer is not working. When I press the power button it turns on and when I c…"
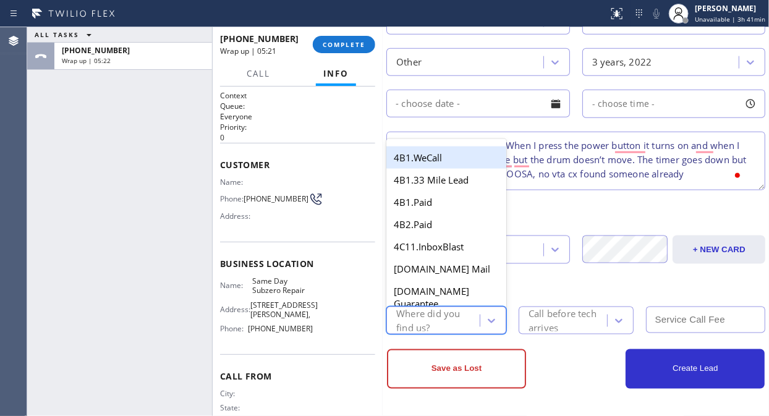
click at [403, 322] on div "Where did you find us?" at bounding box center [437, 320] width 82 height 28
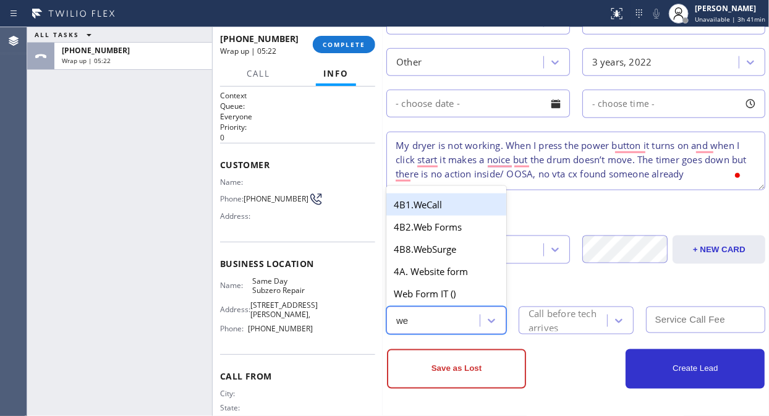
type input "web"
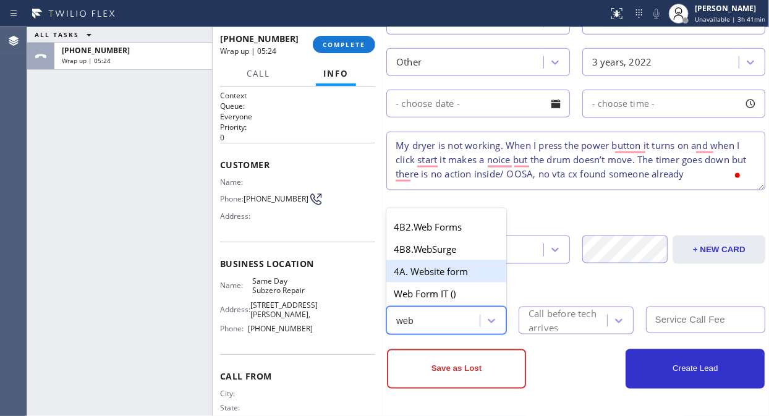
click at [445, 271] on div "4A. Website form" at bounding box center [446, 271] width 120 height 22
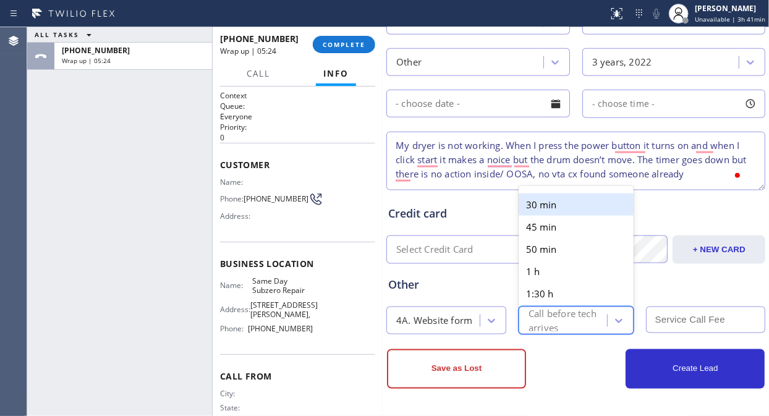
click at [538, 322] on div "Call before tech arrives" at bounding box center [566, 320] width 77 height 28
click at [556, 205] on div "30 min" at bounding box center [575, 204] width 115 height 22
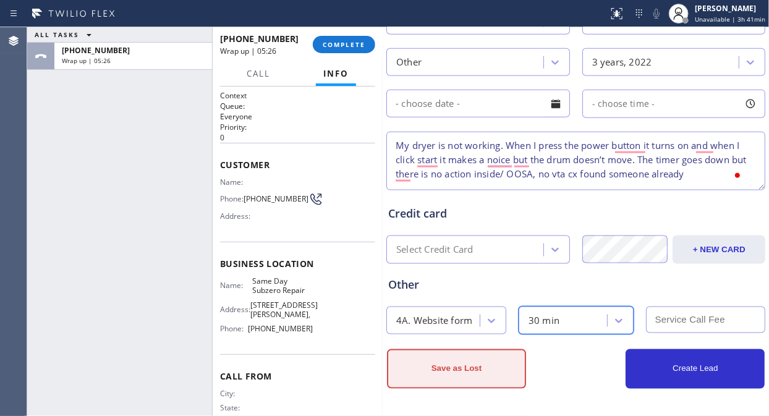
click at [478, 368] on button "Save as Lost" at bounding box center [456, 369] width 139 height 40
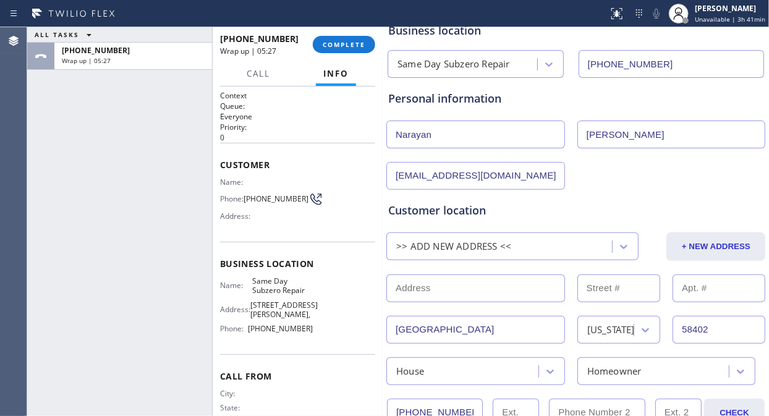
scroll to position [0, 0]
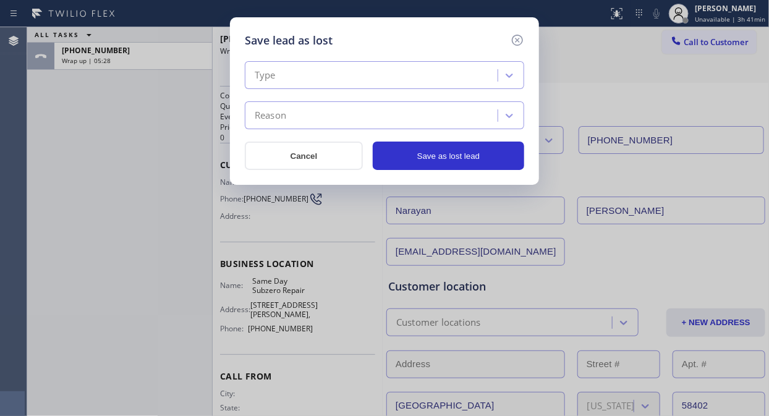
click at [389, 73] on div "Type" at bounding box center [372, 76] width 249 height 22
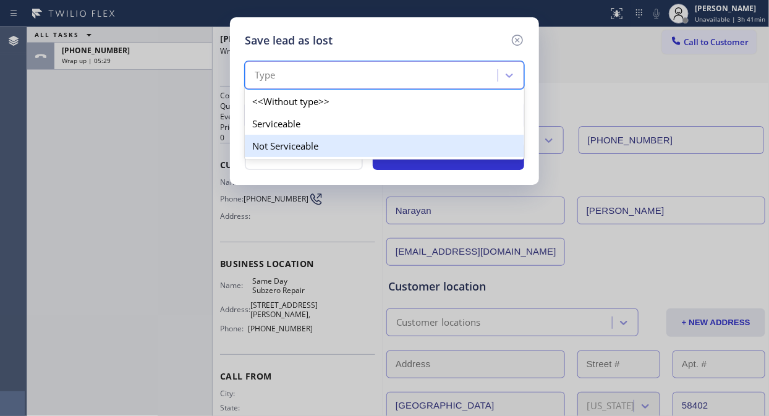
click at [336, 142] on div "Not Serviceable" at bounding box center [384, 146] width 279 height 22
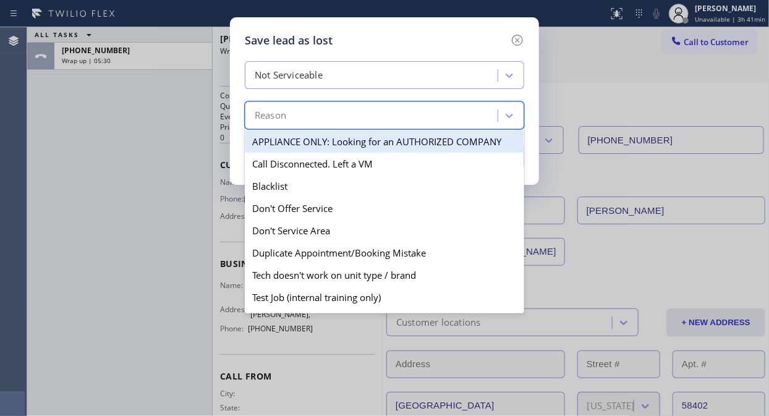
click at [343, 127] on div "Reason" at bounding box center [384, 115] width 279 height 28
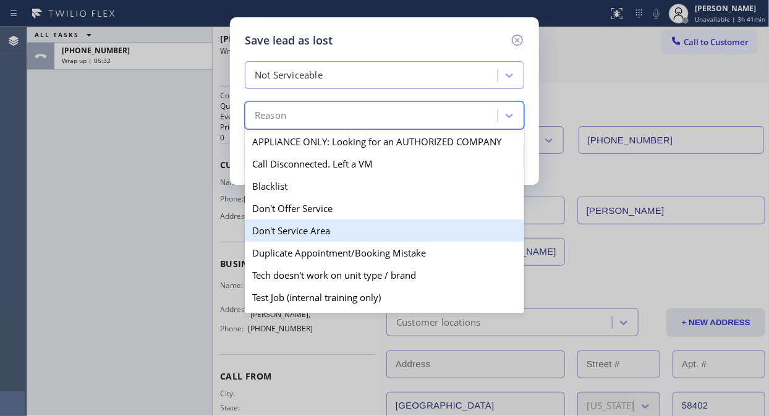
click at [323, 229] on div "Don't Service Area" at bounding box center [384, 230] width 279 height 22
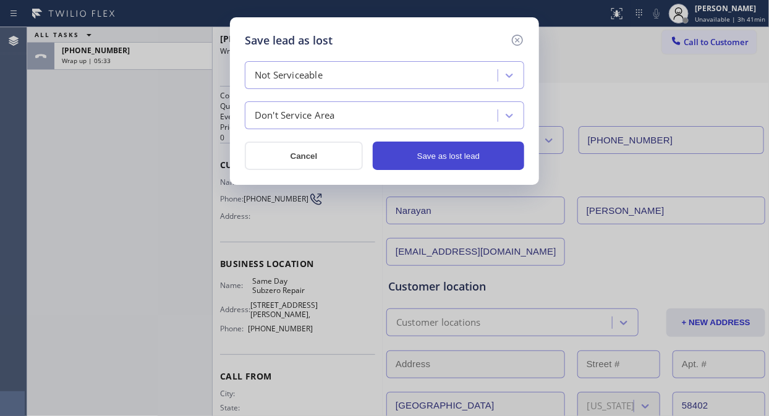
click at [460, 155] on button "Save as lost lead" at bounding box center [448, 155] width 151 height 28
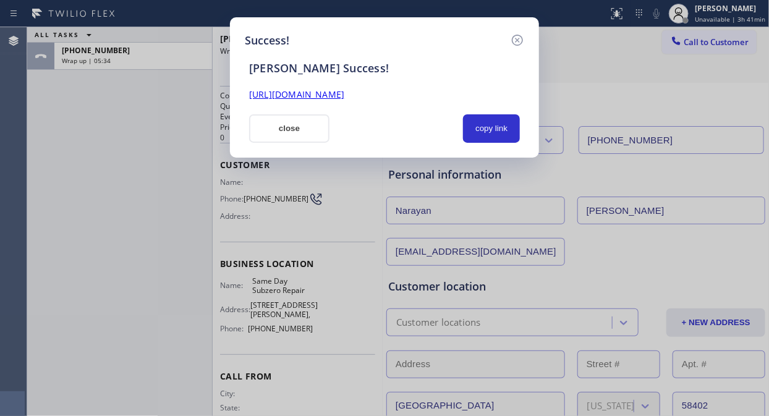
click at [344, 95] on link "[URL][DOMAIN_NAME]" at bounding box center [296, 94] width 95 height 12
drag, startPoint x: 303, startPoint y: 125, endPoint x: 321, endPoint y: 62, distance: 65.1
click at [303, 122] on button "close" at bounding box center [289, 128] width 80 height 28
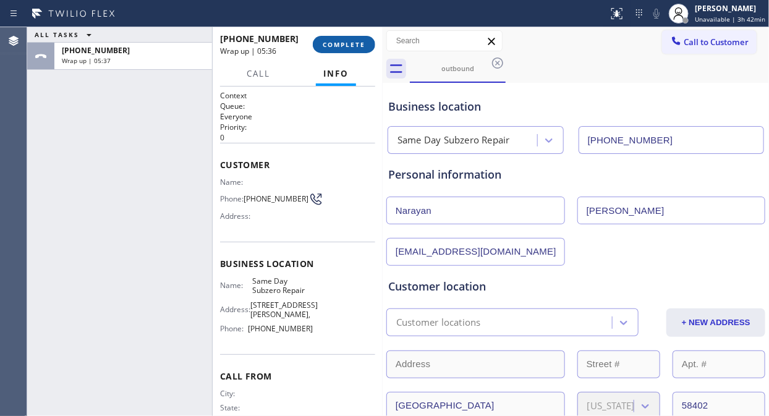
click at [334, 46] on span "COMPLETE" at bounding box center [344, 44] width 43 height 9
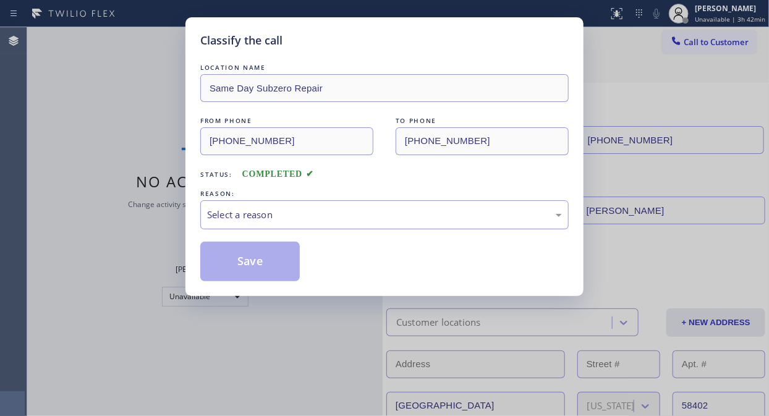
click at [344, 213] on div "Select a reason" at bounding box center [384, 215] width 355 height 14
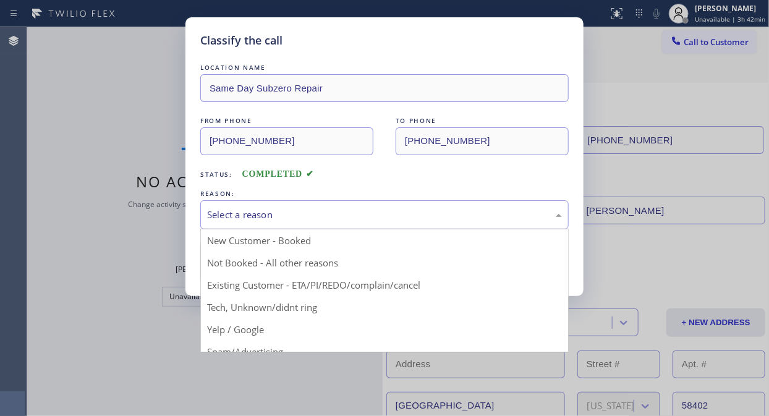
drag, startPoint x: 329, startPoint y: 262, endPoint x: 250, endPoint y: 245, distance: 81.0
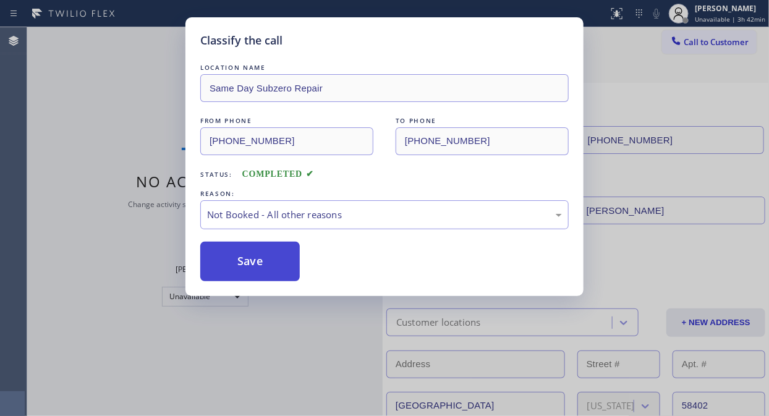
click at [249, 244] on button "Save" at bounding box center [249, 262] width 99 height 40
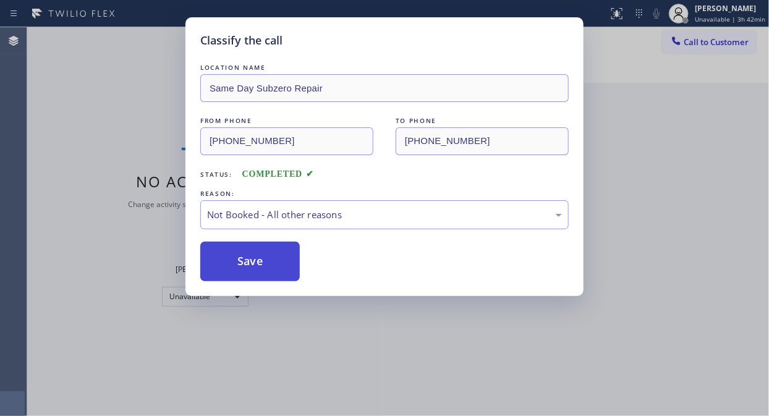
click at [245, 253] on button "Save" at bounding box center [249, 262] width 99 height 40
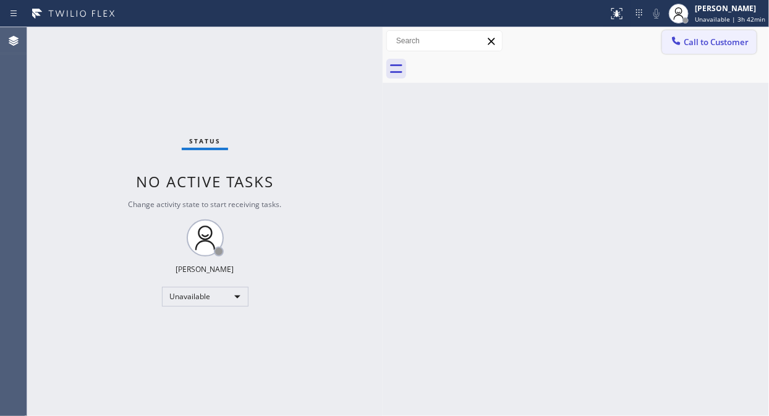
click at [707, 47] on span "Call to Customer" at bounding box center [715, 41] width 65 height 11
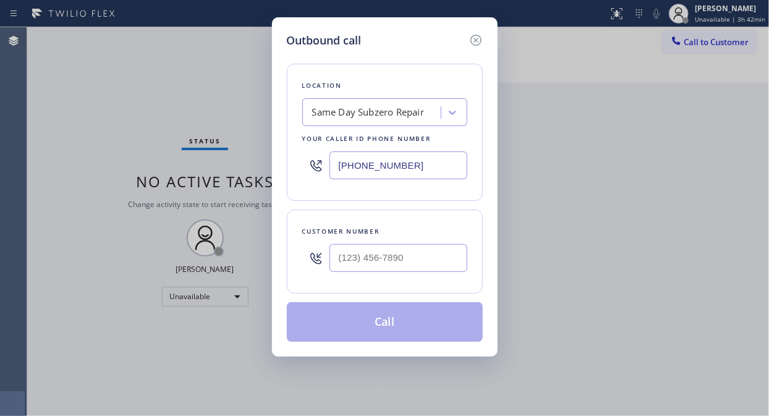
click at [337, 163] on input "[PHONE_NUMBER]" at bounding box center [398, 165] width 138 height 28
paste input "650) 935-4987"
type input "[PHONE_NUMBER]"
click at [71, 116] on div "Outbound call Location Dacor Appliances Repair Your caller id phone number [PHO…" at bounding box center [384, 208] width 769 height 416
click at [90, 106] on div "Outbound call Location Dacor Appliances Repair Your caller id phone number [PHO…" at bounding box center [384, 208] width 769 height 416
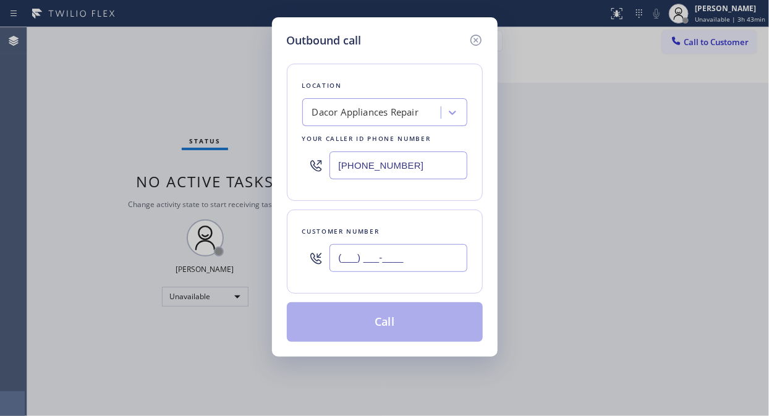
click at [341, 261] on input "(___) ___-____" at bounding box center [398, 258] width 138 height 28
paste input "407) 472-1088"
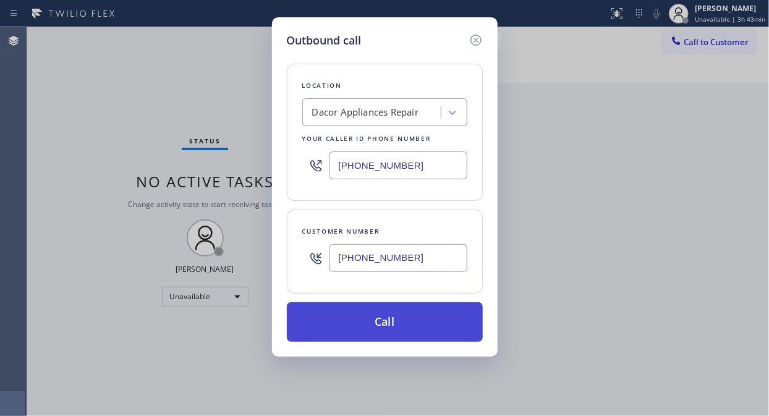
type input "[PHONE_NUMBER]"
click at [423, 326] on button "Call" at bounding box center [385, 322] width 196 height 40
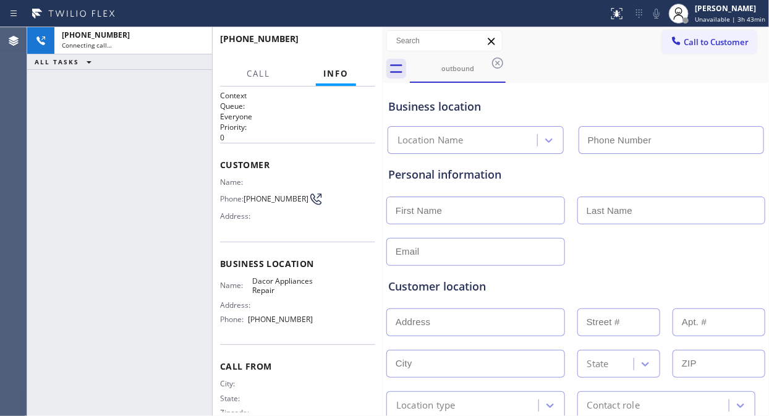
type input "[PHONE_NUMBER]"
drag, startPoint x: 221, startPoint y: 179, endPoint x: 263, endPoint y: 203, distance: 47.6
click at [263, 203] on div "Name: Phone: [PHONE_NUMBER] Address:" at bounding box center [266, 201] width 93 height 49
copy div "Name: Phone: [PHONE_NUMBER]"
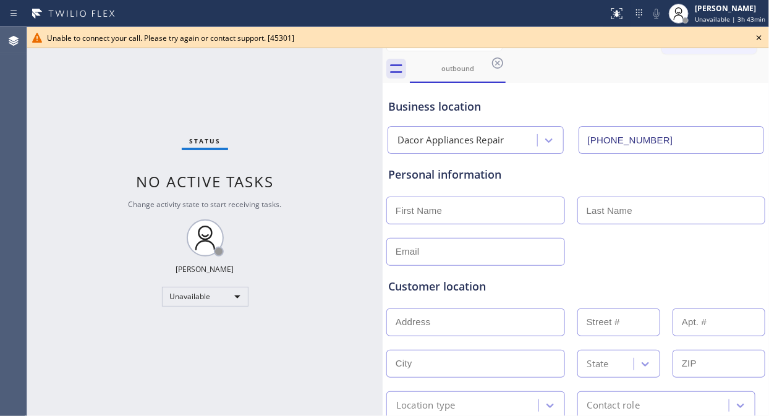
click at [87, 147] on div "Status No active tasks Change activity state to start receiving tasks. [PERSON_…" at bounding box center [204, 221] width 355 height 389
drag, startPoint x: 762, startPoint y: 32, endPoint x: 746, endPoint y: 41, distance: 18.5
click at [761, 32] on icon at bounding box center [758, 37] width 15 height 15
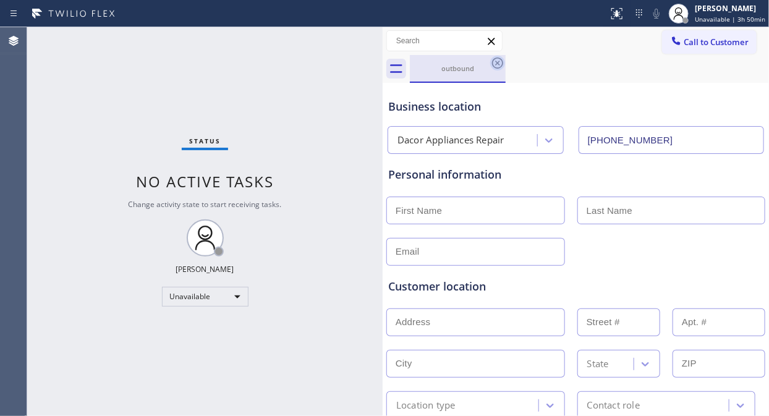
click at [499, 63] on icon at bounding box center [497, 63] width 15 height 15
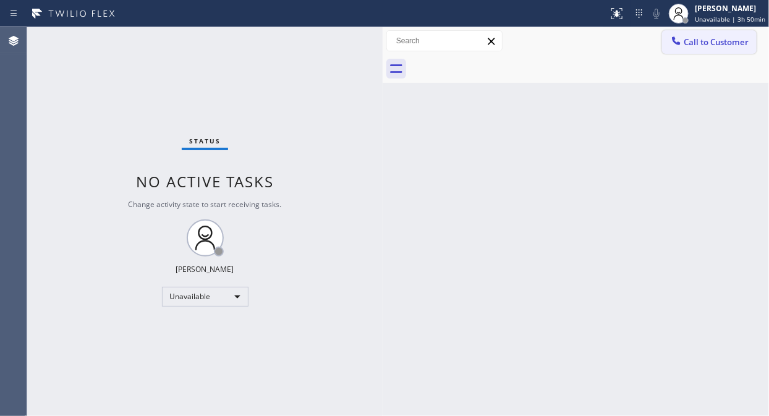
click at [675, 38] on icon at bounding box center [676, 40] width 8 height 8
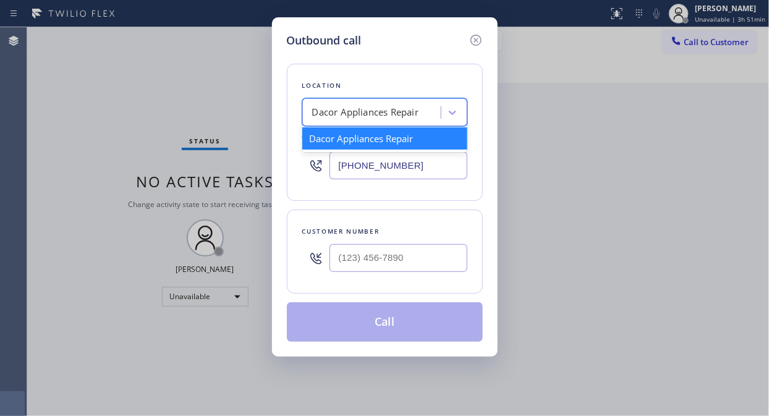
click at [345, 116] on div "Dacor Appliances Repair" at bounding box center [365, 113] width 107 height 14
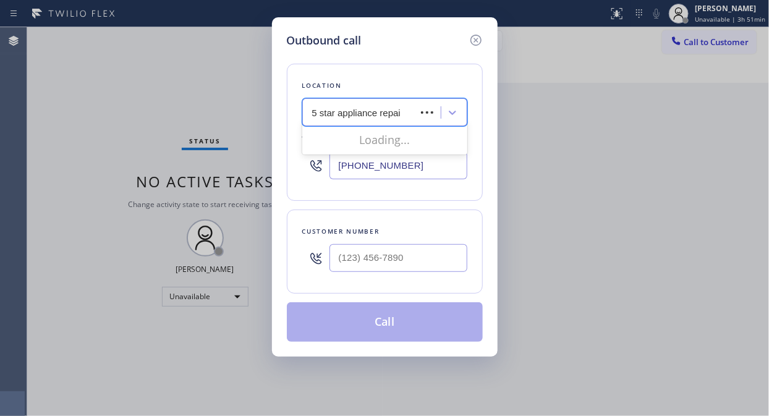
type input "5 star appliance repair"
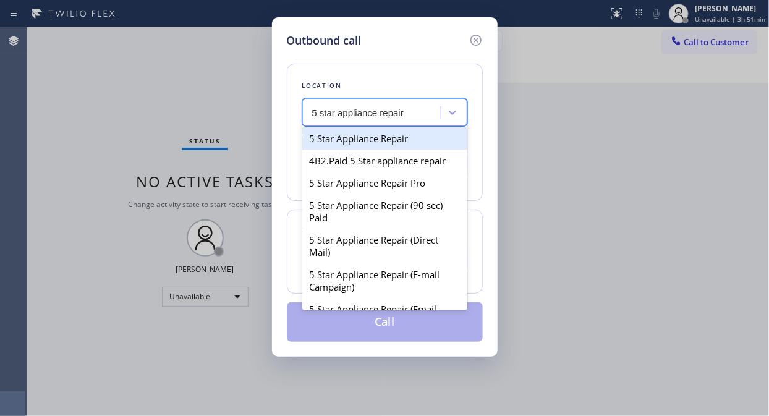
click at [363, 137] on div "5 Star Appliance Repair" at bounding box center [384, 138] width 165 height 22
type input "[PHONE_NUMBER]"
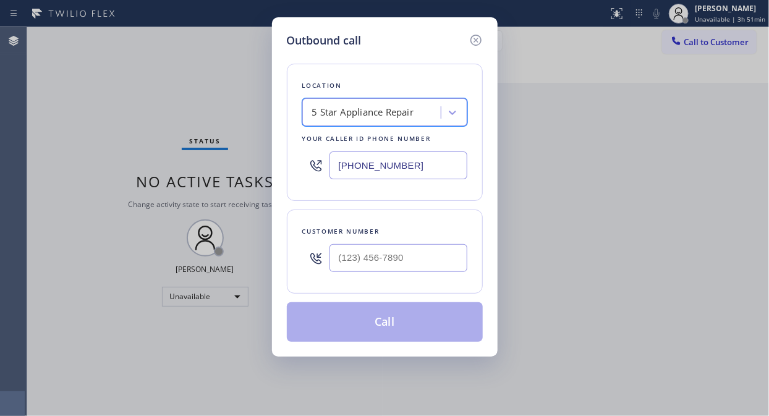
click at [356, 272] on div at bounding box center [398, 258] width 138 height 40
click at [343, 261] on input "(___) ___-____" at bounding box center [398, 258] width 138 height 28
paste input "407) 472-1088"
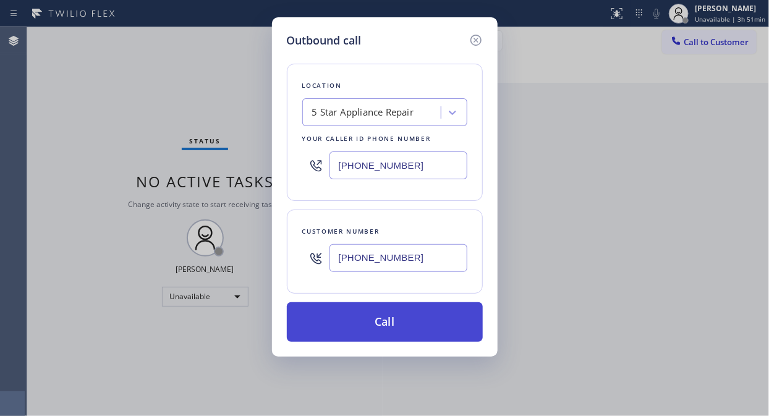
type input "[PHONE_NUMBER]"
click at [384, 315] on button "Call" at bounding box center [385, 322] width 196 height 40
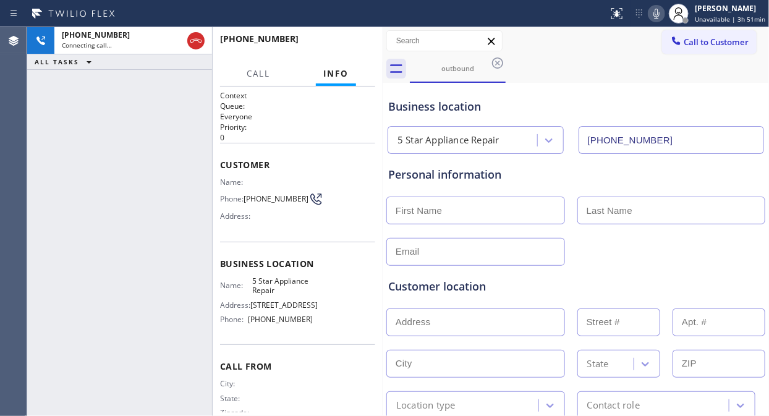
type input "[PHONE_NUMBER]"
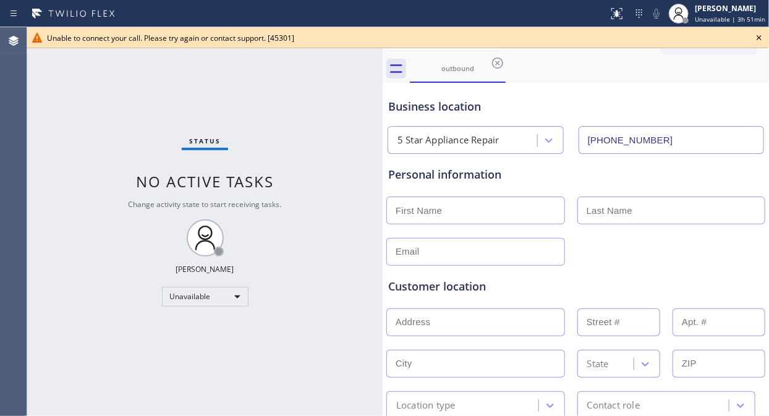
click at [757, 36] on icon at bounding box center [758, 37] width 5 height 5
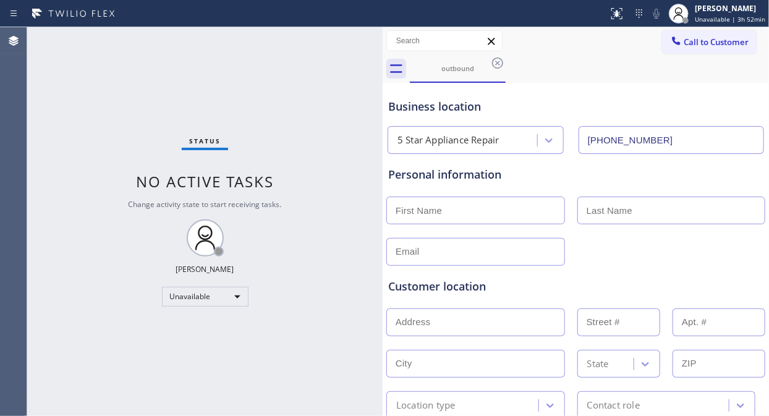
click at [83, 153] on div "Status No active tasks Change activity state to start receiving tasks. [PERSON_…" at bounding box center [204, 221] width 355 height 389
click at [503, 59] on icon at bounding box center [497, 63] width 15 height 15
